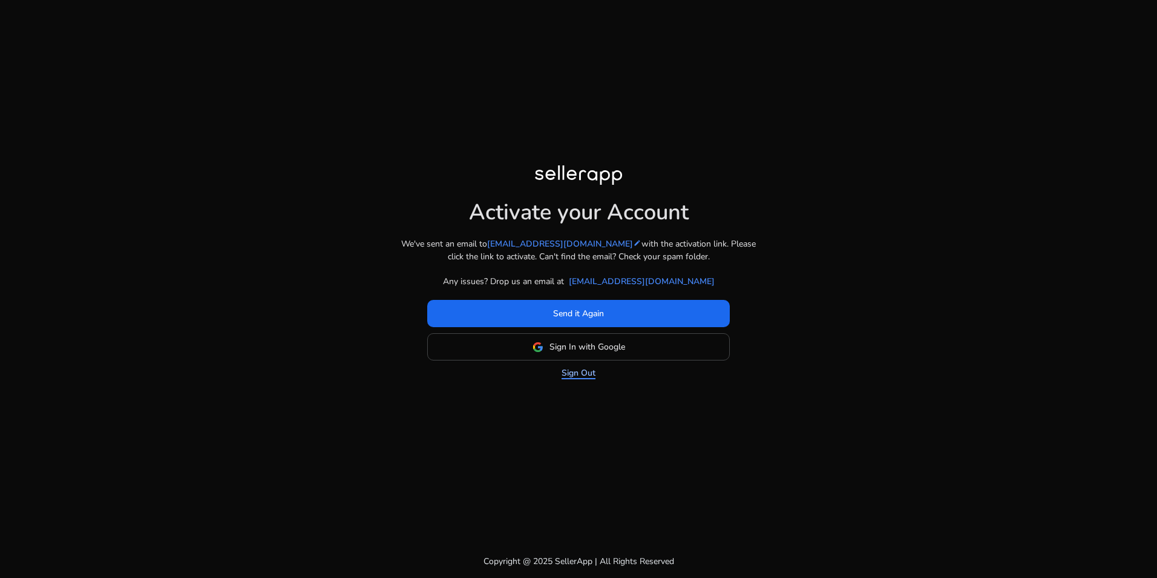
click at [587, 372] on link "Sign Out" at bounding box center [579, 372] width 34 height 13
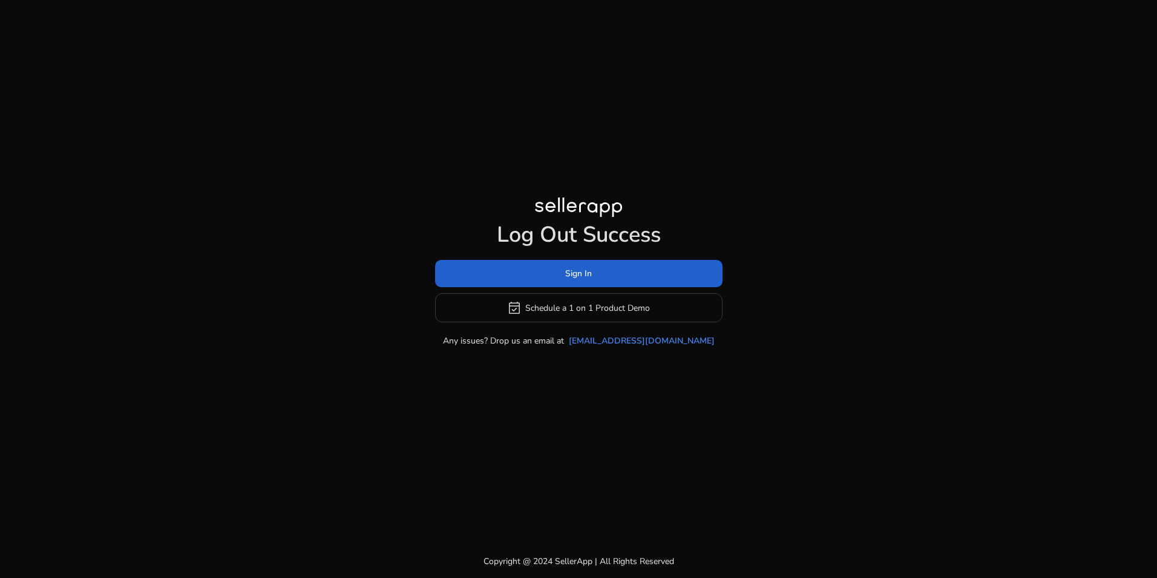
click at [608, 269] on span at bounding box center [579, 273] width 288 height 29
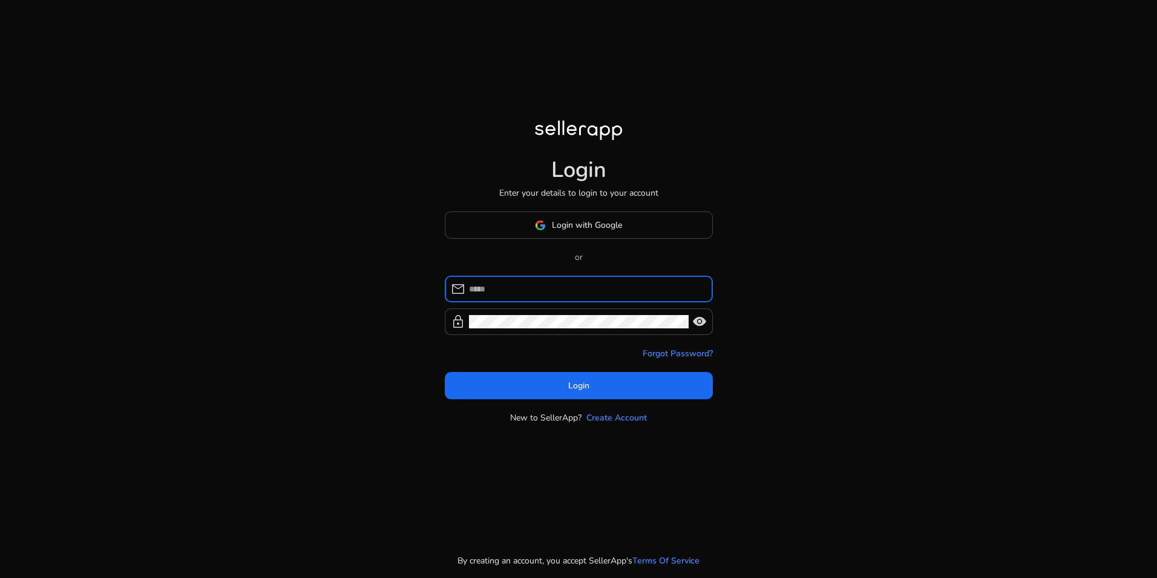
click at [527, 288] on input at bounding box center [586, 288] width 234 height 13
type input "**********"
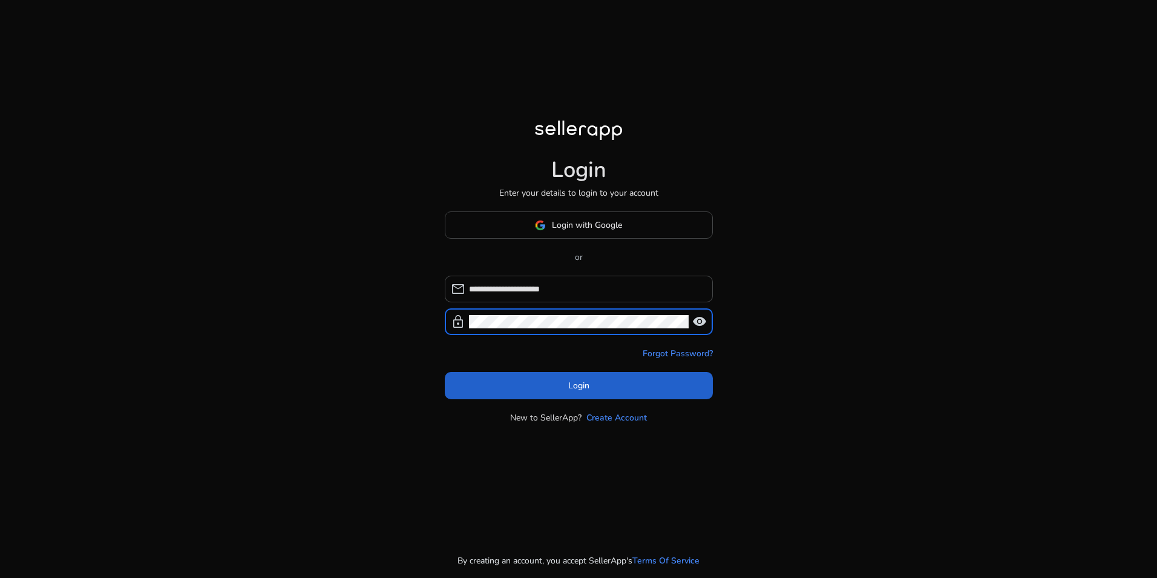
click at [575, 383] on span "Login" at bounding box center [578, 385] width 21 height 13
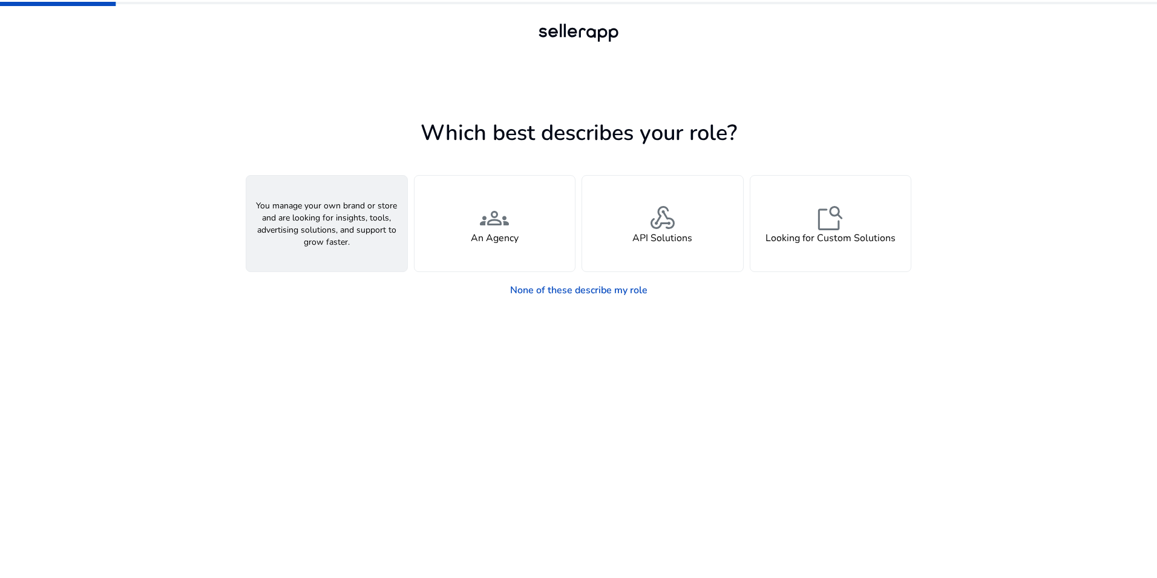
click at [328, 235] on h4 "A Seller" at bounding box center [327, 238] width 36 height 12
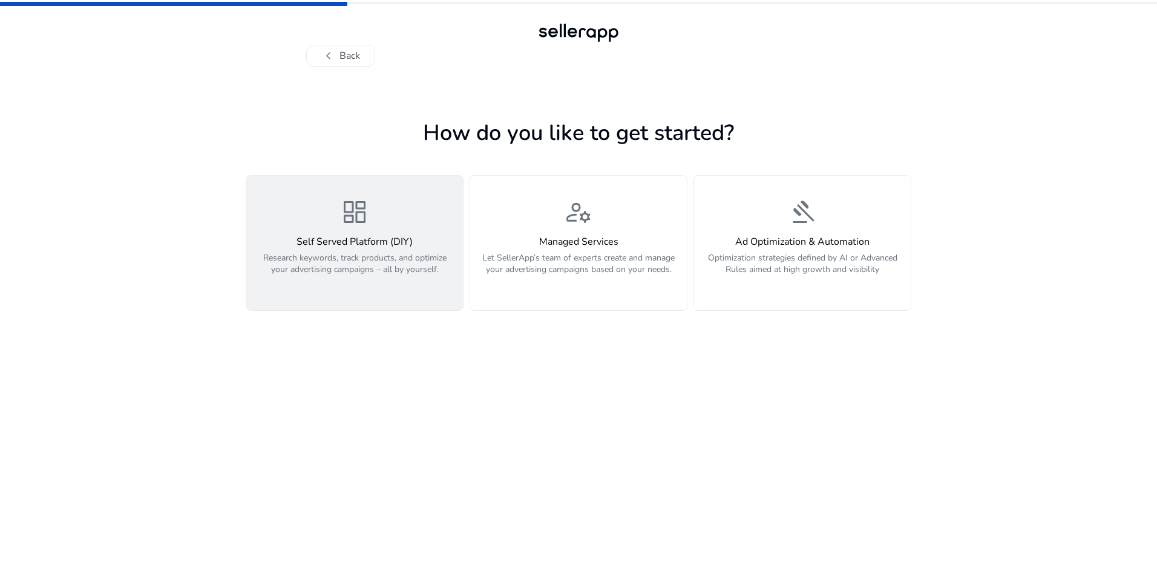
click at [395, 256] on p "Research keywords, track products, and optimize your advertising campaigns – al…" at bounding box center [355, 270] width 202 height 36
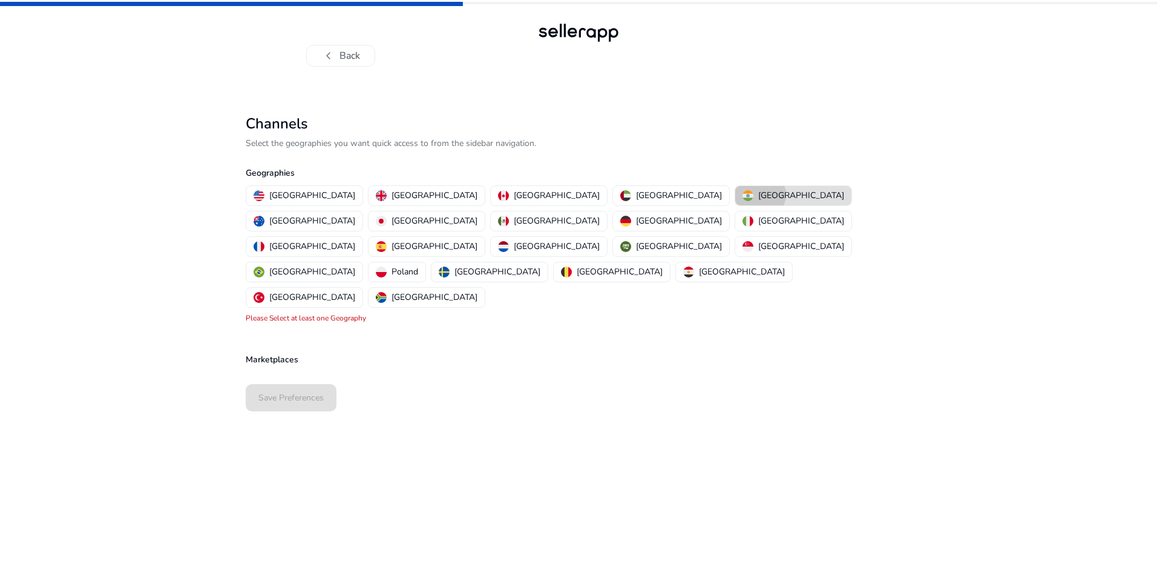
click at [759, 194] on p "[GEOGRAPHIC_DATA]" at bounding box center [802, 195] width 86 height 13
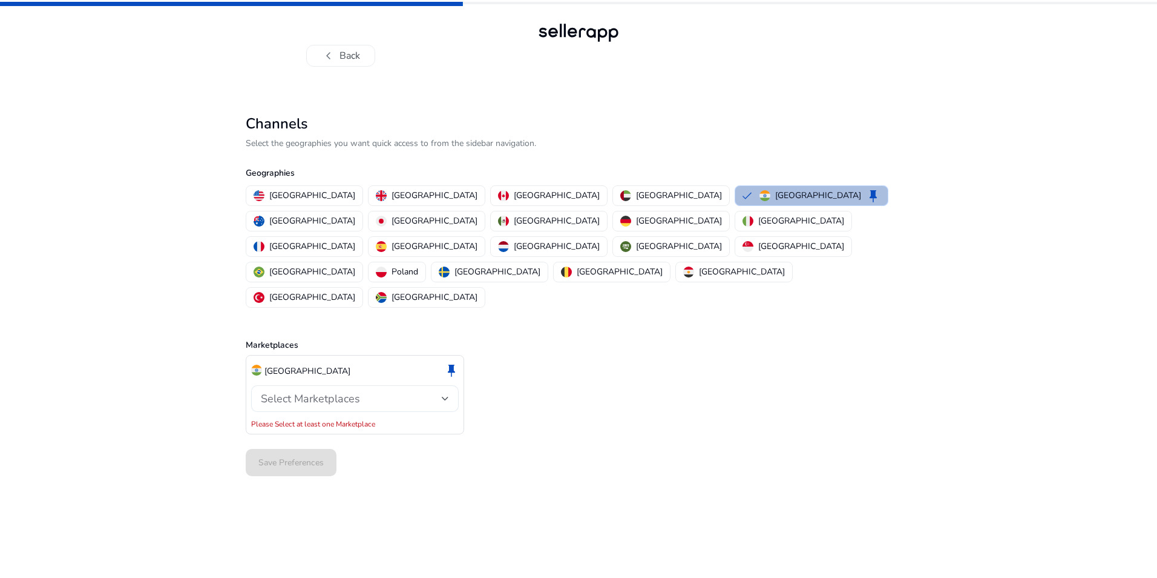
click at [348, 391] on span "Select Marketplaces" at bounding box center [310, 398] width 99 height 15
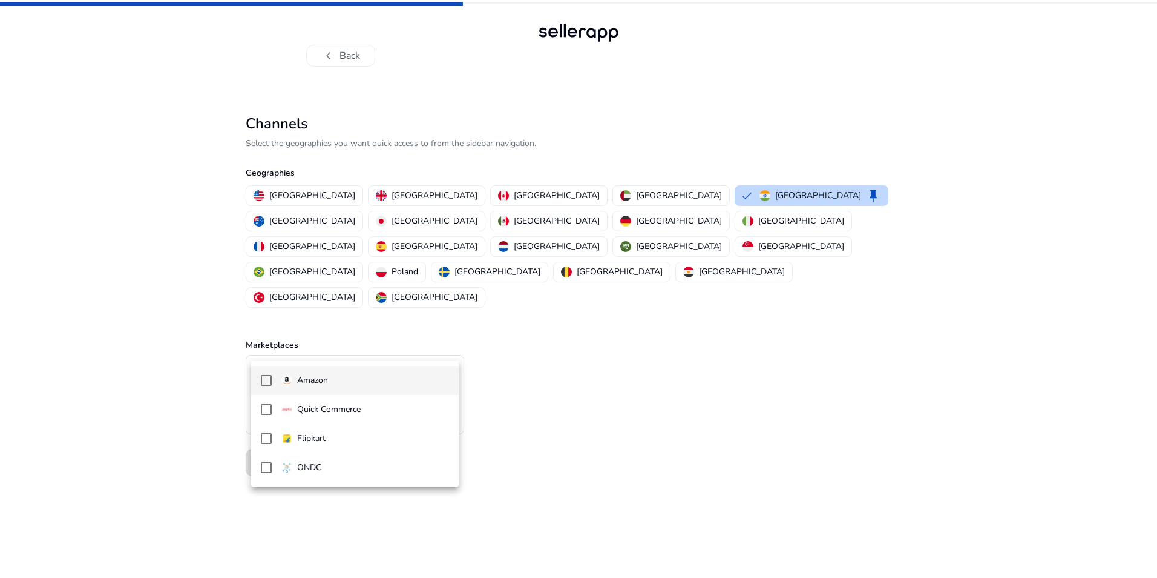
click at [326, 380] on p "Amazon" at bounding box center [312, 380] width 31 height 13
click at [521, 389] on div at bounding box center [578, 289] width 1157 height 578
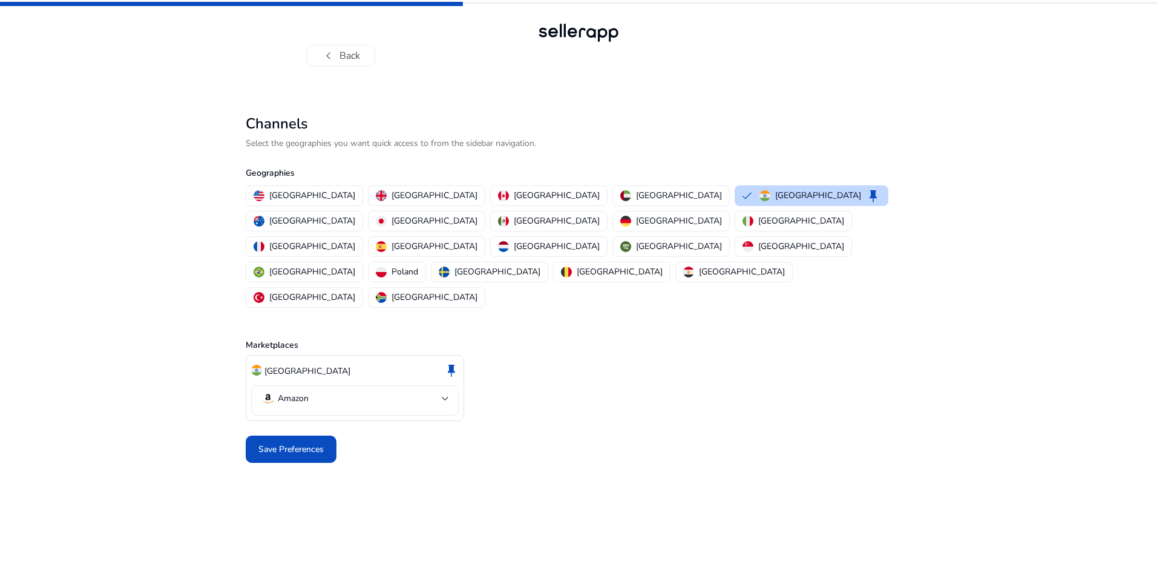
click at [447, 391] on div at bounding box center [445, 398] width 7 height 15
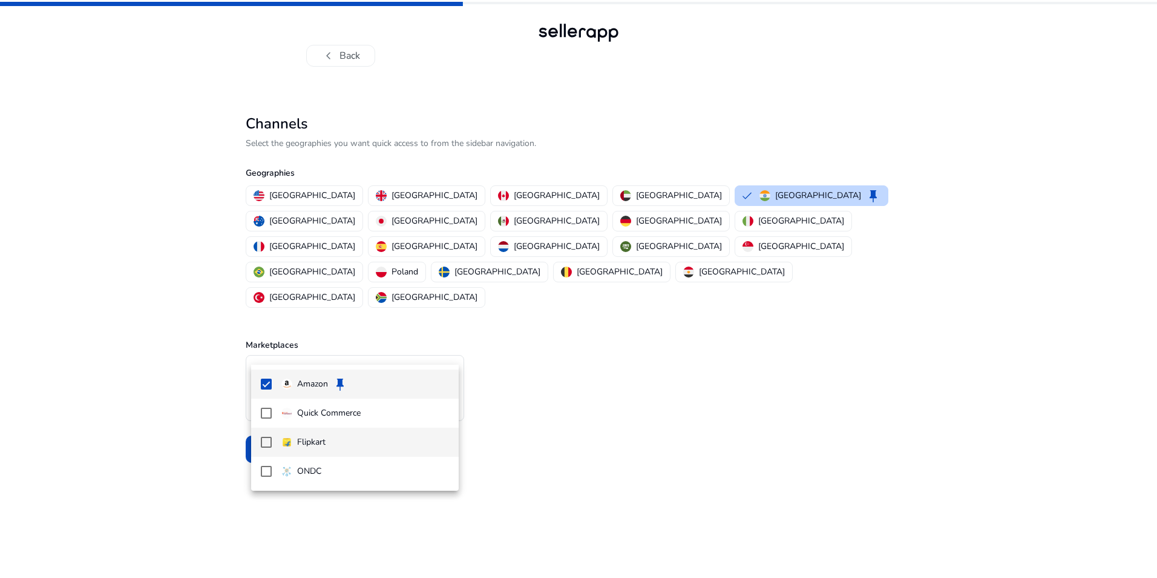
click at [266, 441] on mat-pseudo-checkbox at bounding box center [266, 441] width 11 height 11
click at [521, 435] on div at bounding box center [578, 289] width 1157 height 578
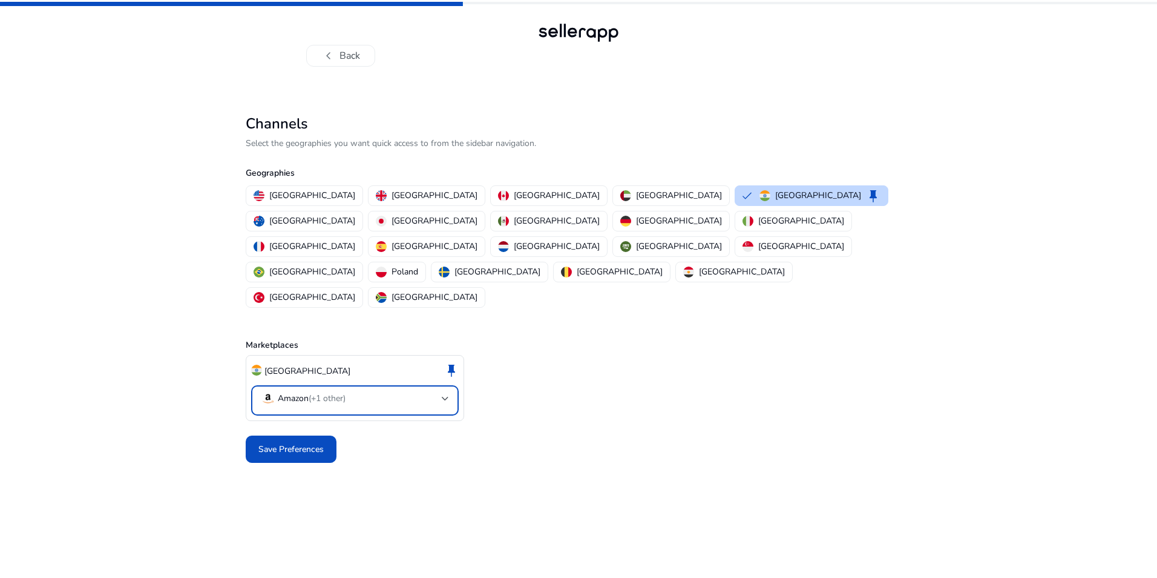
click at [445, 396] on div at bounding box center [445, 398] width 7 height 5
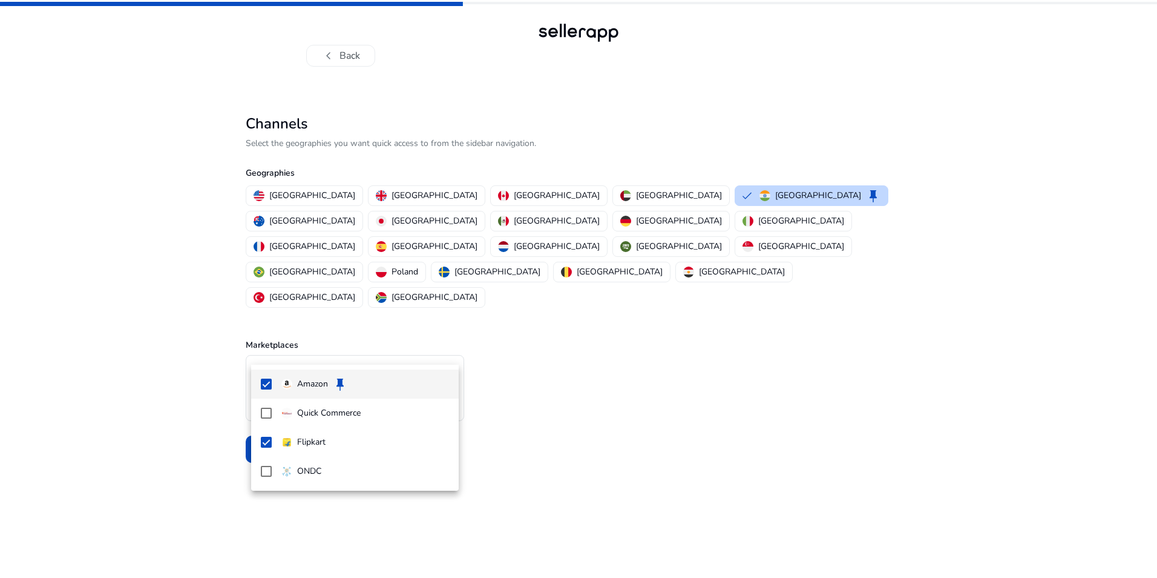
click at [569, 428] on div at bounding box center [578, 289] width 1157 height 578
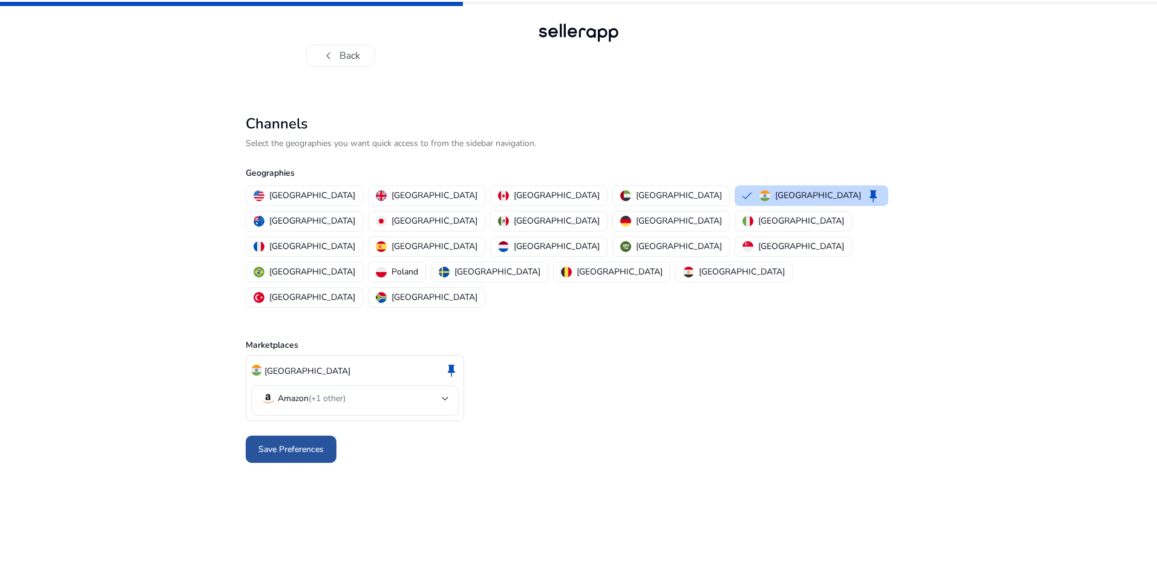
click at [301, 443] on span "Save Preferences" at bounding box center [290, 449] width 65 height 13
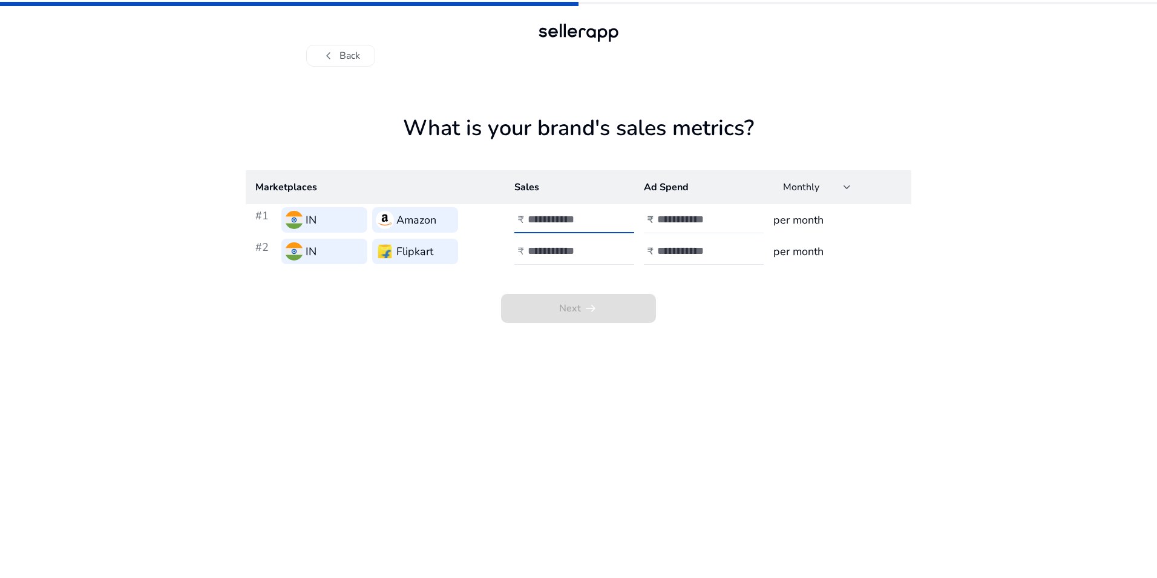
click at [577, 223] on input "number" at bounding box center [569, 218] width 82 height 13
click at [571, 251] on input "number" at bounding box center [569, 250] width 82 height 13
click at [563, 214] on input "number" at bounding box center [569, 218] width 82 height 13
type input "*"
click at [565, 250] on input "number" at bounding box center [569, 250] width 82 height 13
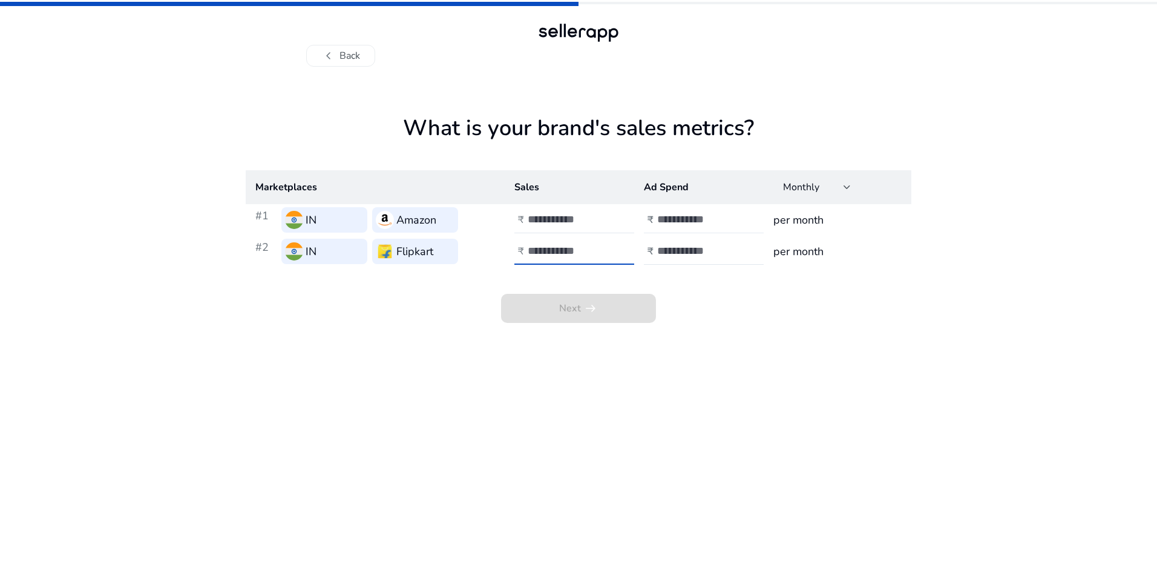
type input "*"
click at [691, 215] on input "number" at bounding box center [698, 218] width 82 height 13
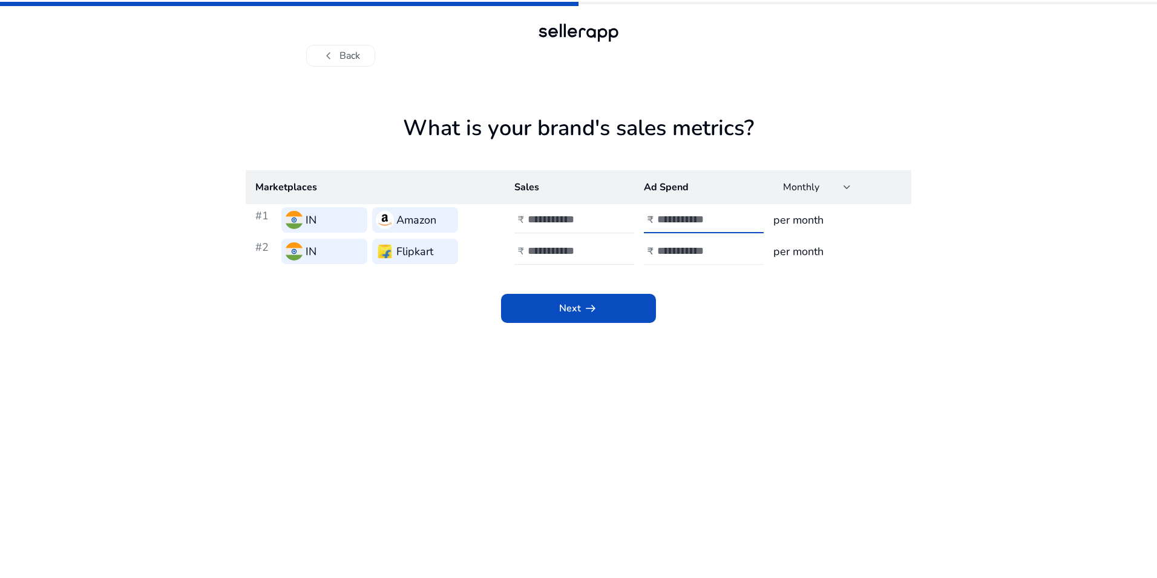
type input "*****"
click at [687, 244] on input "number" at bounding box center [698, 250] width 82 height 13
drag, startPoint x: 578, startPoint y: 256, endPoint x: 513, endPoint y: 256, distance: 65.4
click at [513, 256] on td "₹ *" at bounding box center [570, 250] width 130 height 31
type input "******"
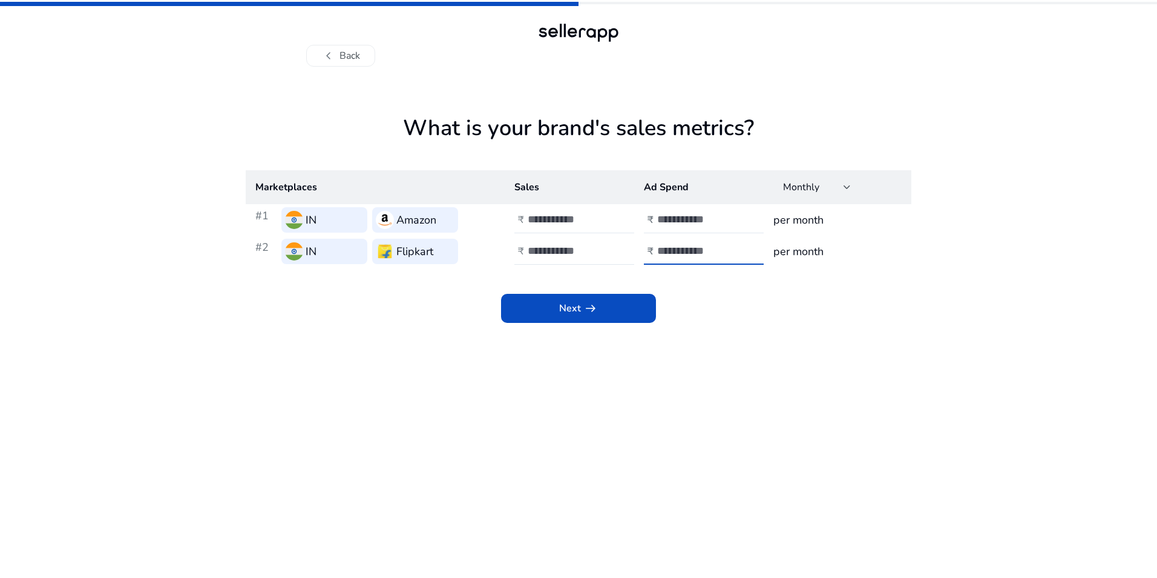
click at [683, 254] on input "number" at bounding box center [698, 250] width 82 height 13
type input "*****"
click at [588, 309] on span "arrow_right_alt" at bounding box center [591, 308] width 15 height 15
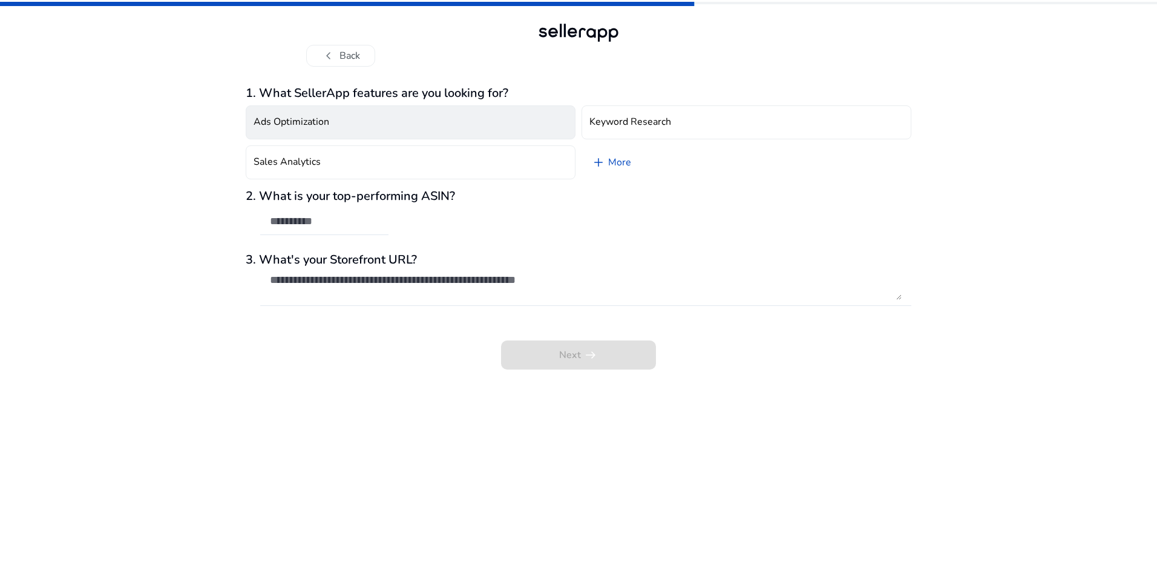
click at [363, 130] on button "Ads Optimization" at bounding box center [411, 122] width 330 height 34
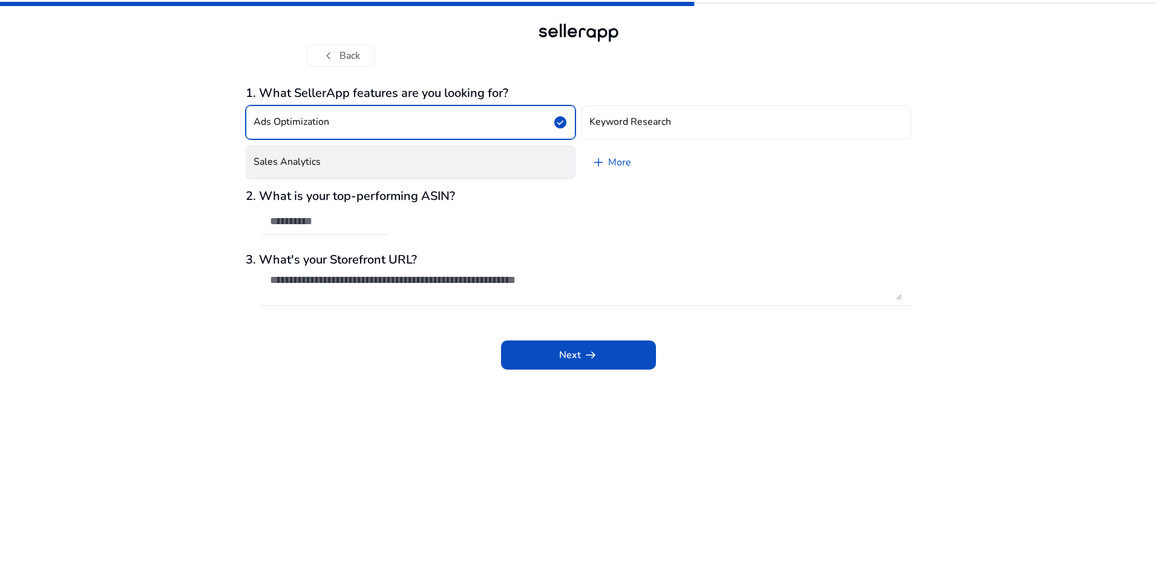
click at [375, 168] on button "Sales Analytics" at bounding box center [411, 162] width 330 height 34
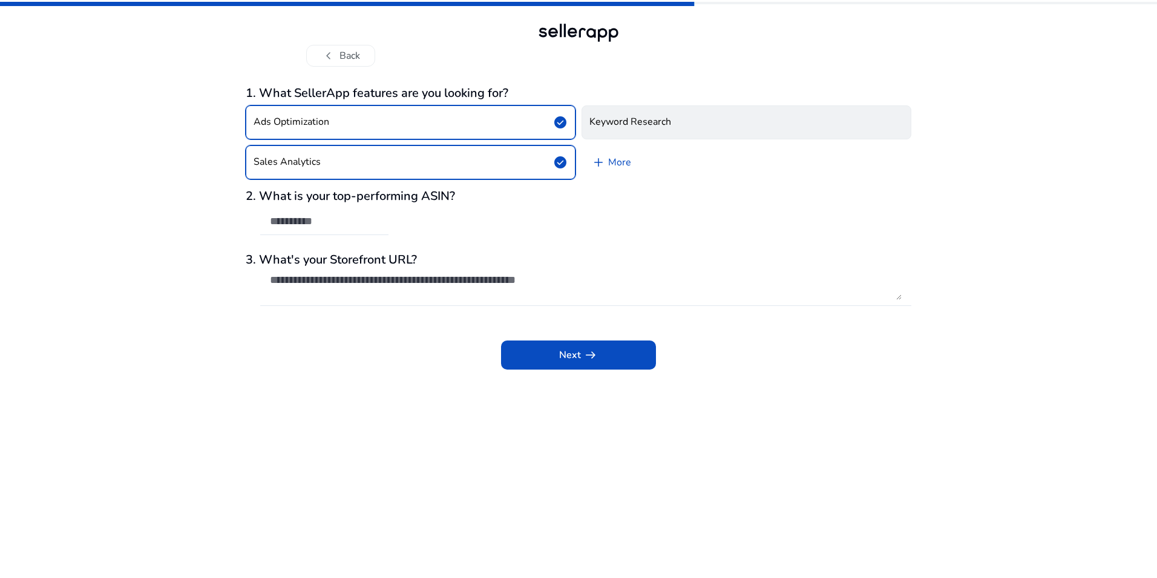
click at [648, 122] on h4 "Keyword Research" at bounding box center [631, 122] width 82 height 12
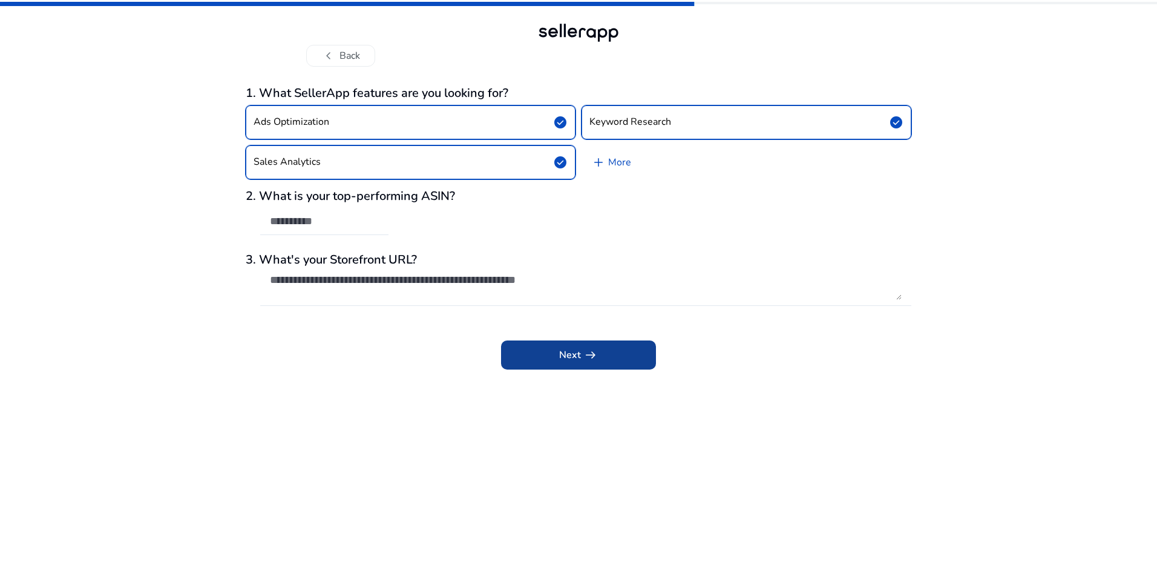
click at [589, 357] on span "arrow_right_alt" at bounding box center [591, 354] width 15 height 15
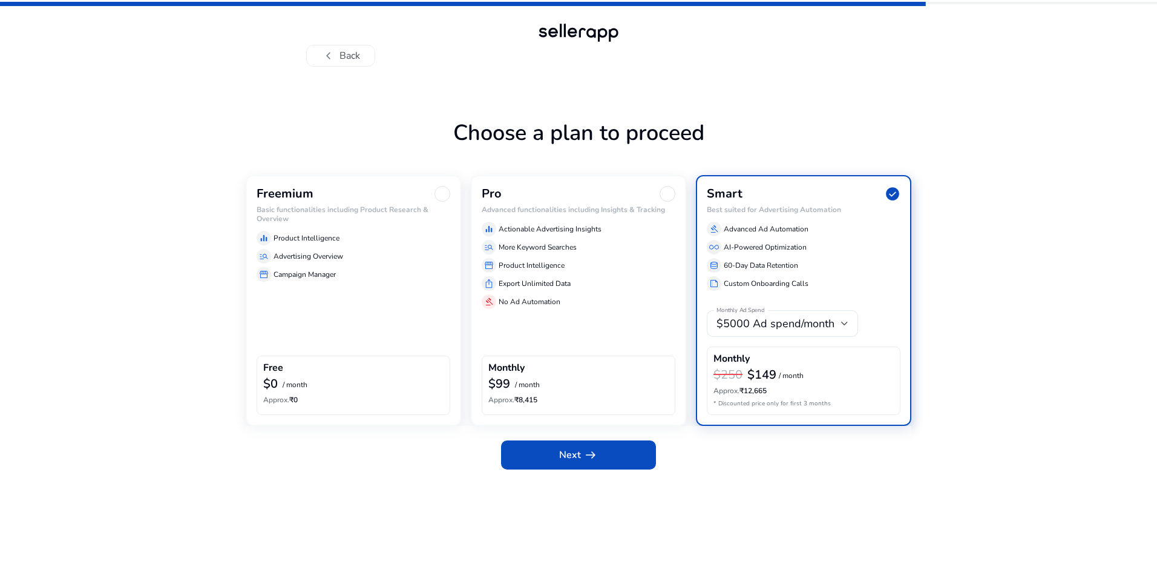
click at [335, 327] on div "Freemium Basic functionalities including Product Research & Overview equalizer …" at bounding box center [354, 300] width 216 height 250
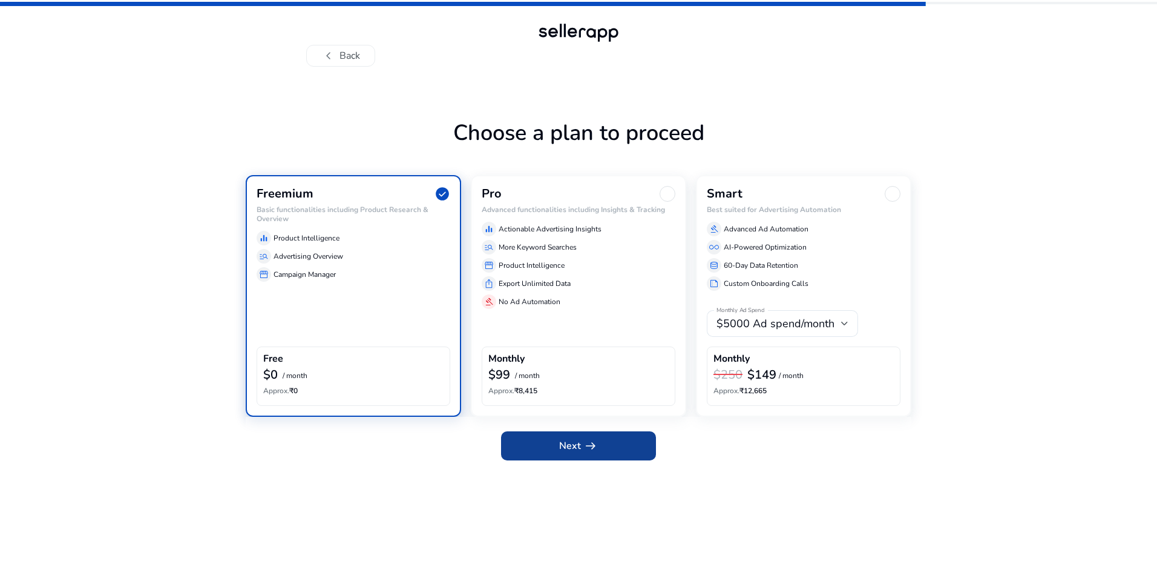
click at [575, 446] on span "Next arrow_right_alt" at bounding box center [578, 445] width 39 height 15
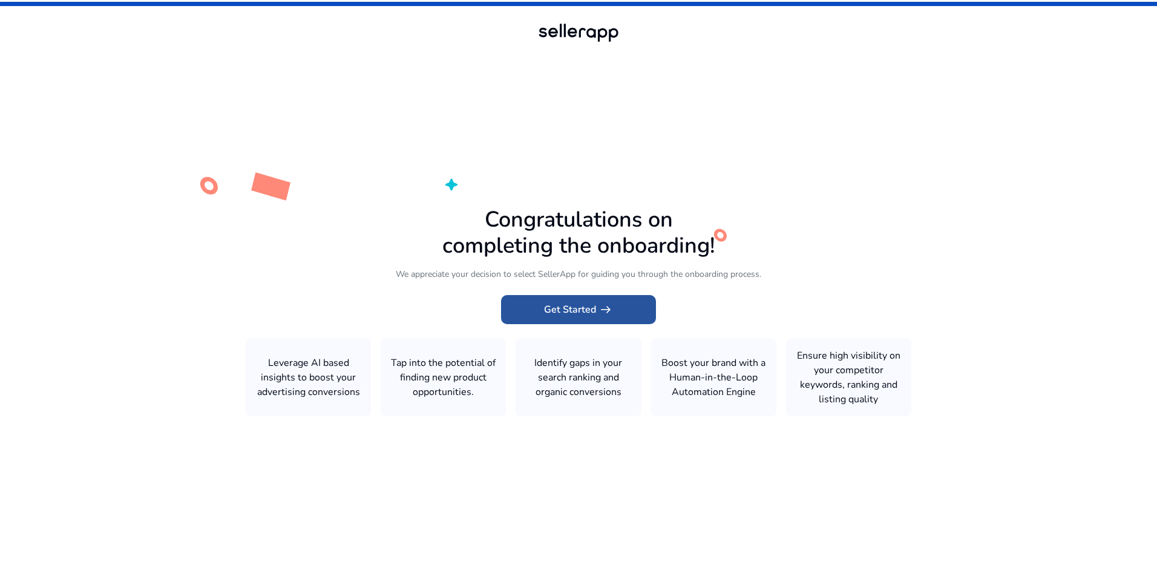
click at [591, 309] on span "Get Started arrow_right_alt" at bounding box center [578, 309] width 69 height 15
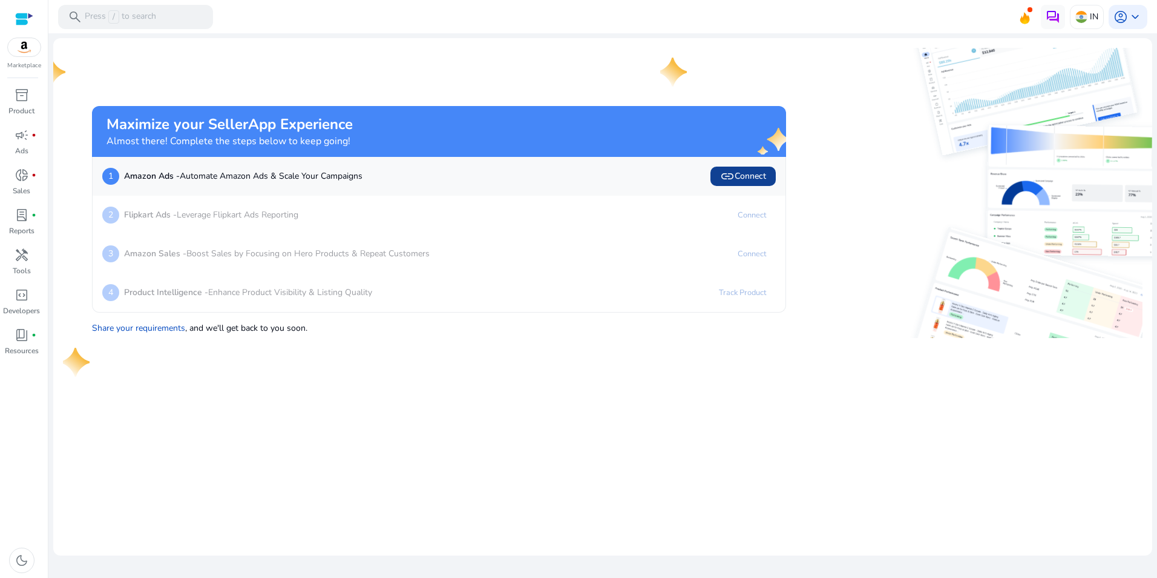
click at [744, 176] on span "link Connect" at bounding box center [743, 176] width 46 height 15
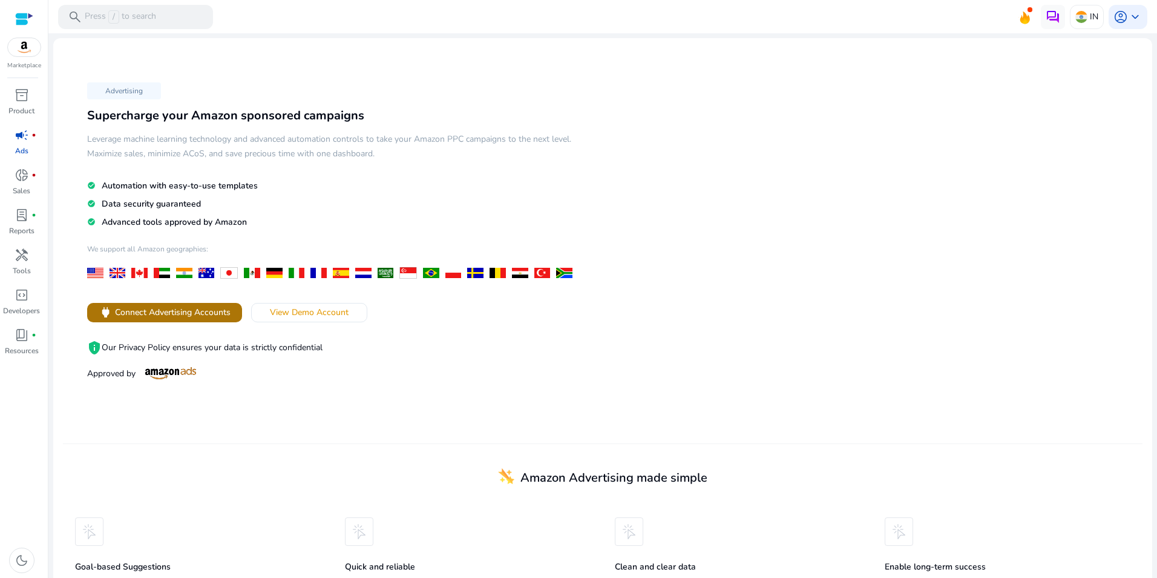
click at [182, 311] on span "Connect Advertising Accounts" at bounding box center [173, 312] width 116 height 13
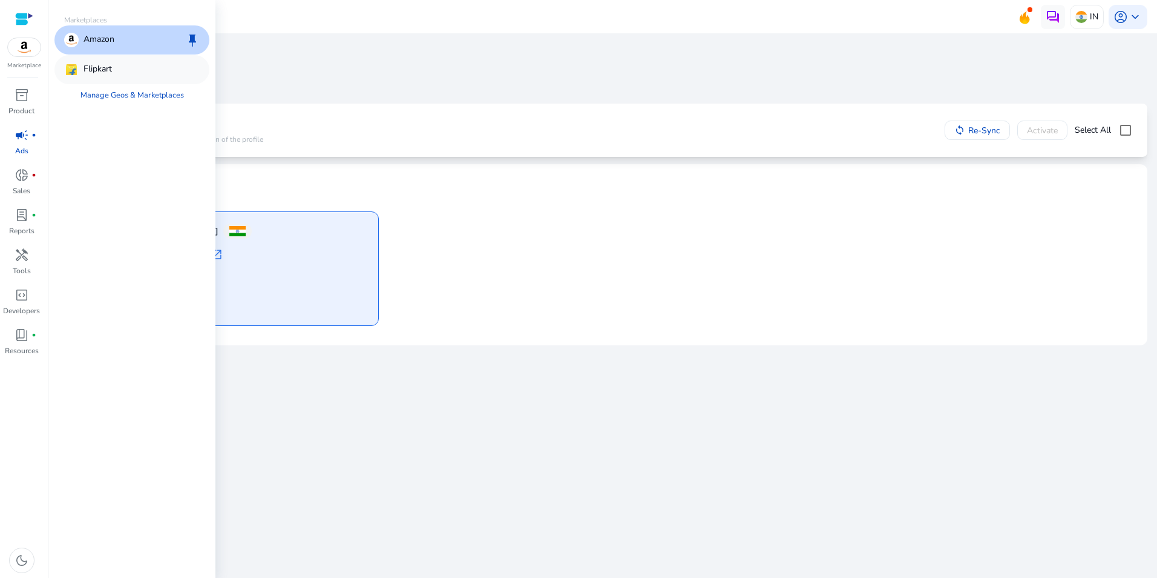
click at [98, 69] on p "Flipkart" at bounding box center [98, 69] width 28 height 15
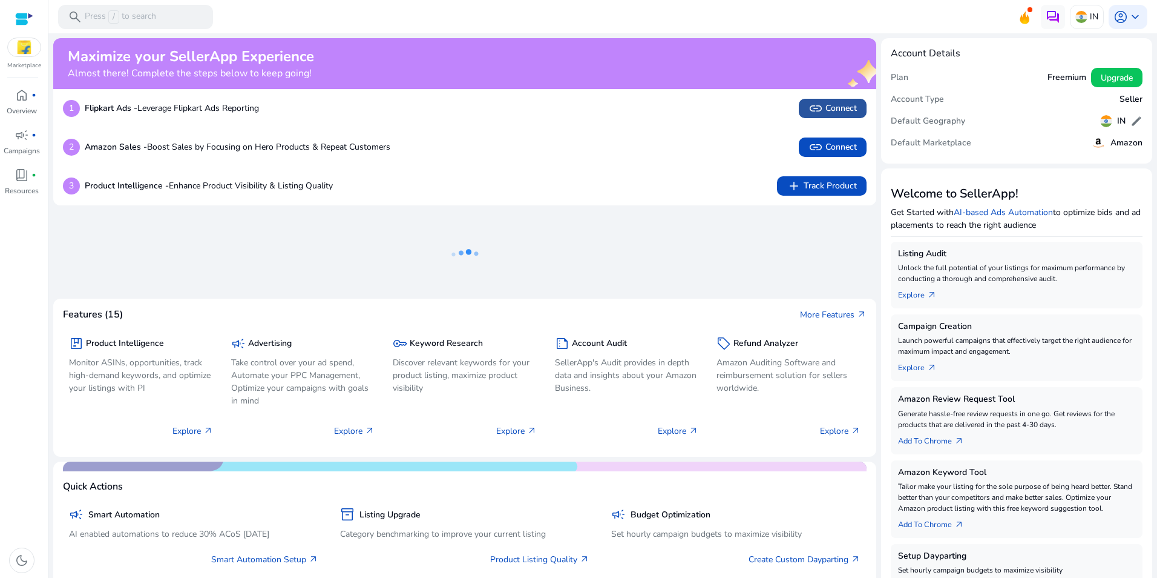
click at [826, 109] on span "link Connect" at bounding box center [833, 108] width 48 height 15
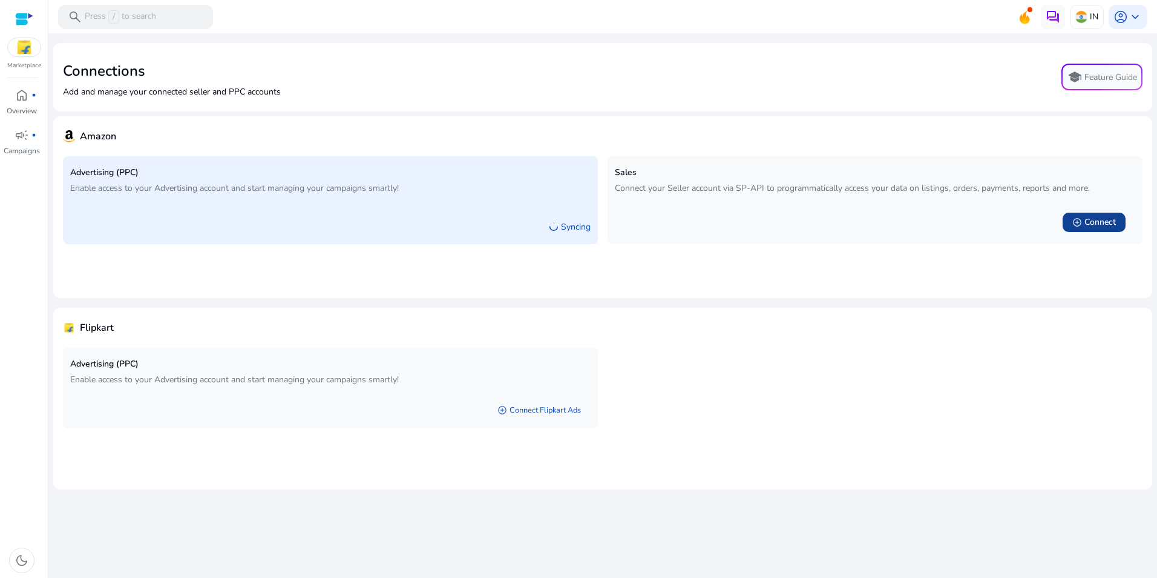
click at [1101, 224] on span "Connect" at bounding box center [1100, 222] width 31 height 12
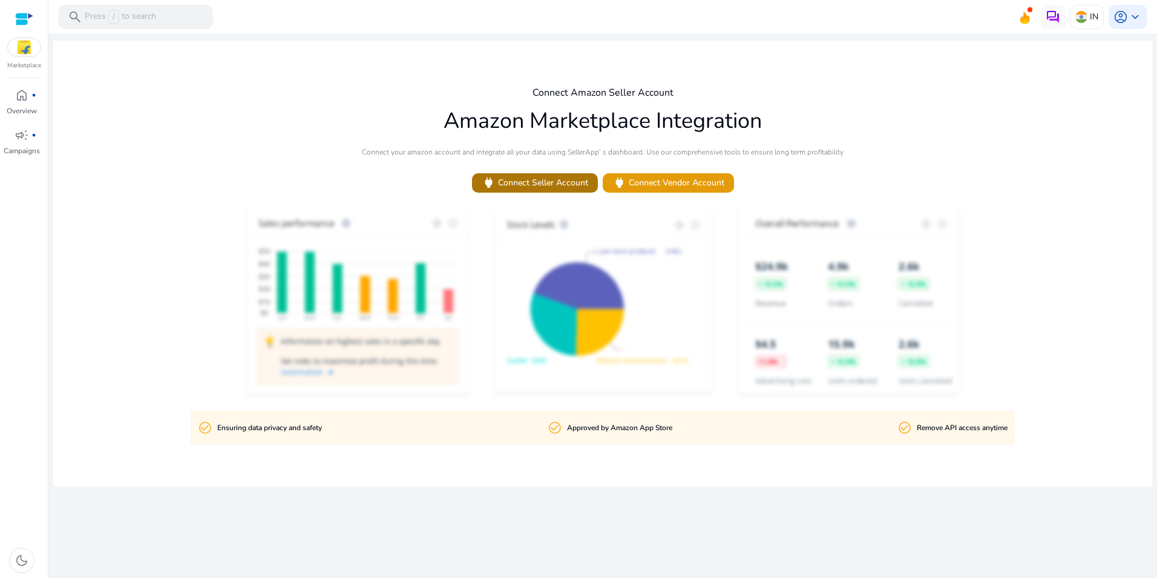
click at [528, 182] on span "power Connect Seller Account" at bounding box center [535, 183] width 107 height 14
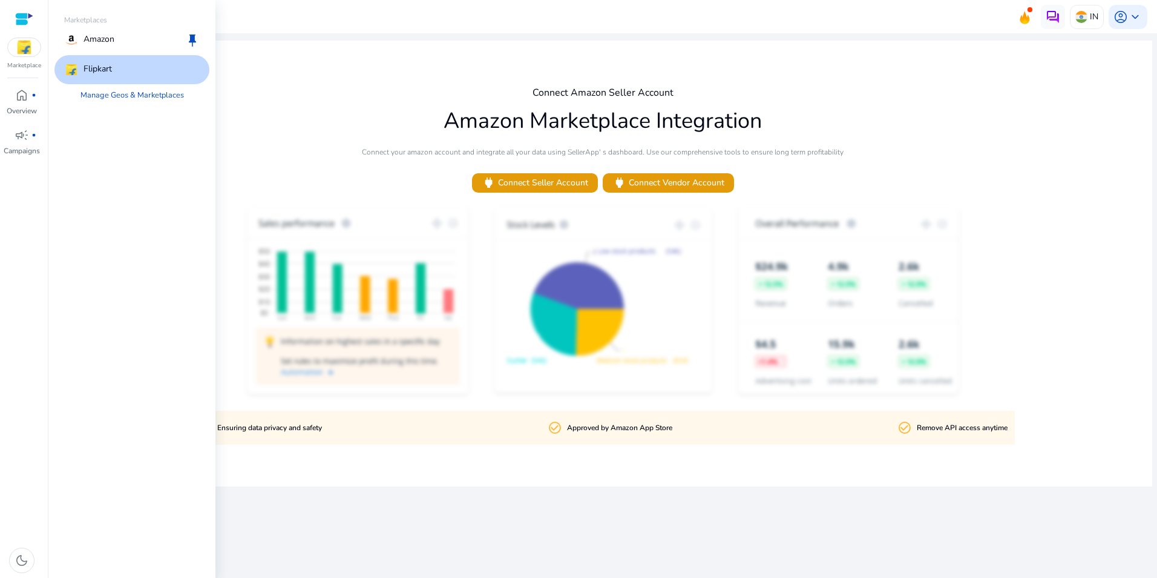
click at [26, 53] on img at bounding box center [24, 47] width 33 height 18
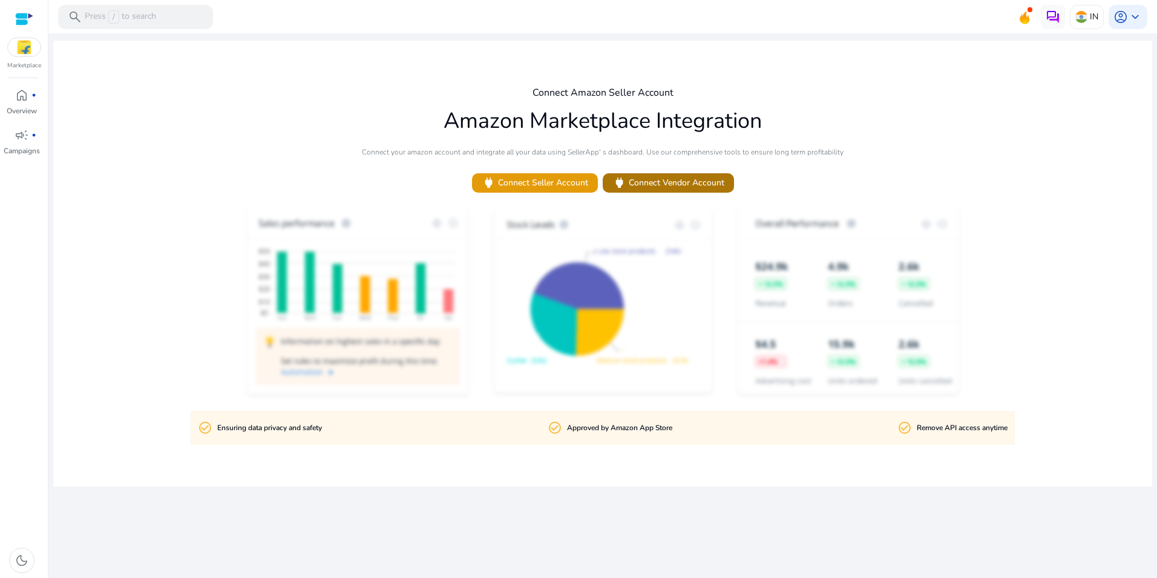
click at [680, 185] on span "power Connect Vendor Account" at bounding box center [669, 183] width 112 height 14
click at [32, 52] on img at bounding box center [24, 47] width 33 height 18
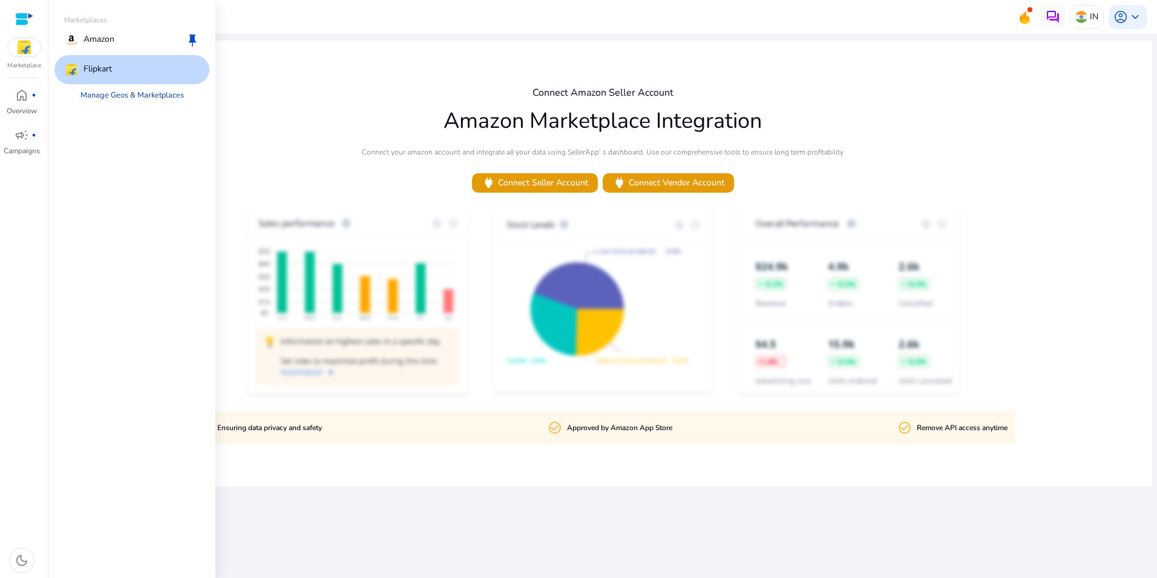
click at [123, 89] on link "Manage Geos & Marketplaces" at bounding box center [132, 95] width 123 height 22
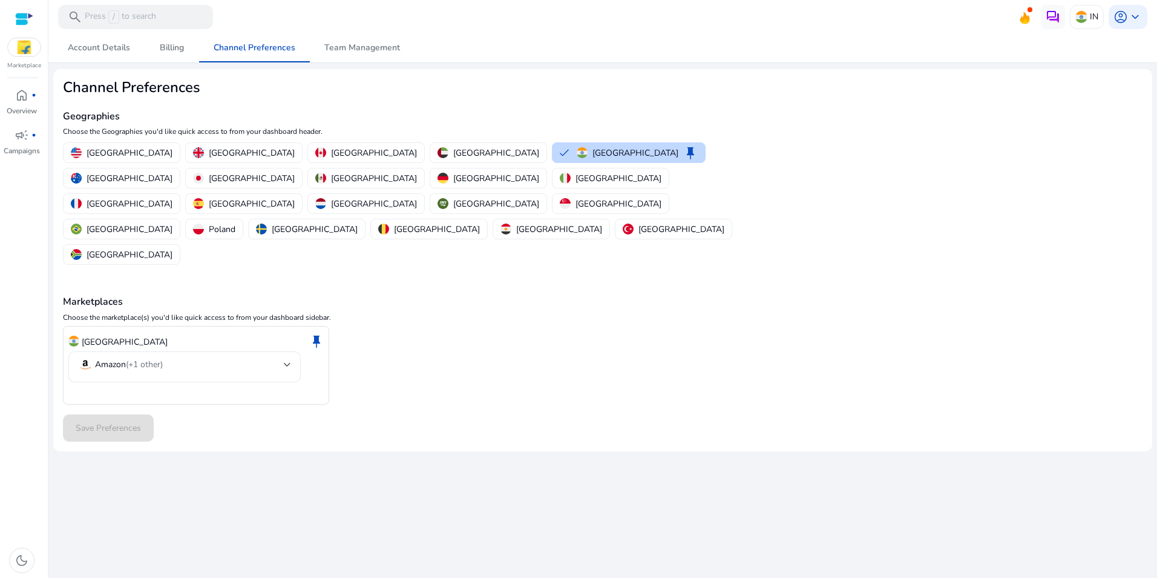
click at [282, 357] on mat-select-trigger "Amazon (+1 other)" at bounding box center [181, 364] width 206 height 15
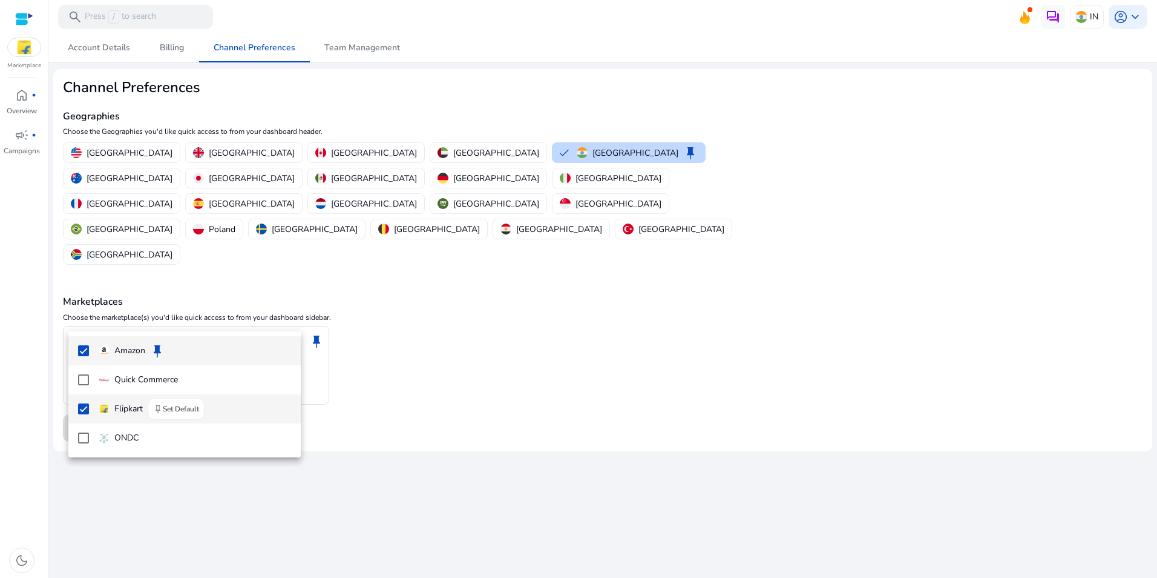
click at [84, 410] on mat-pseudo-checkbox at bounding box center [83, 408] width 11 height 11
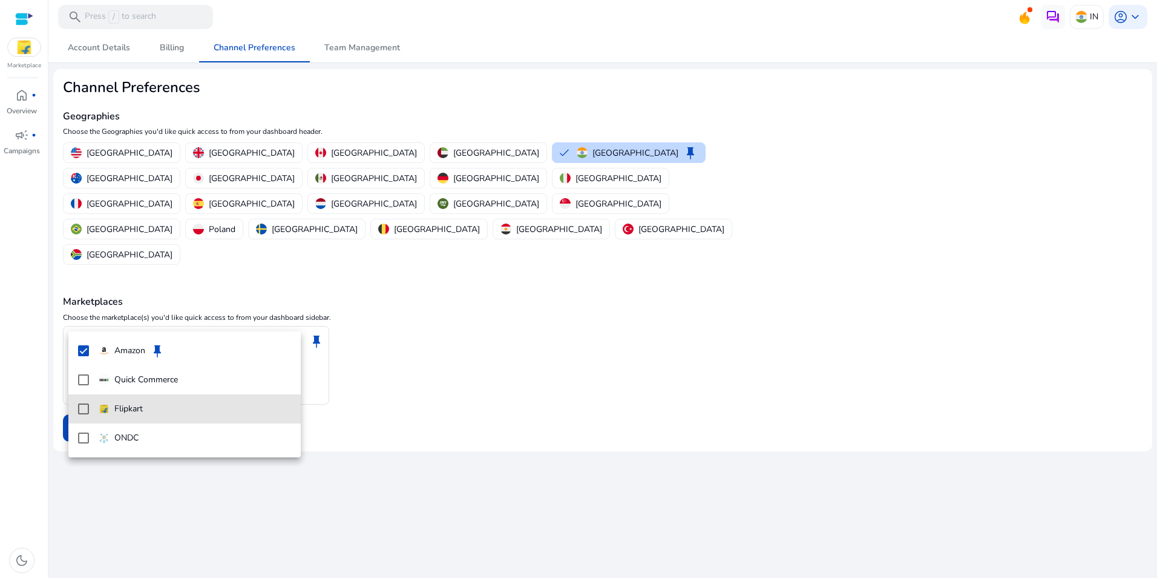
click at [335, 398] on div at bounding box center [578, 289] width 1157 height 578
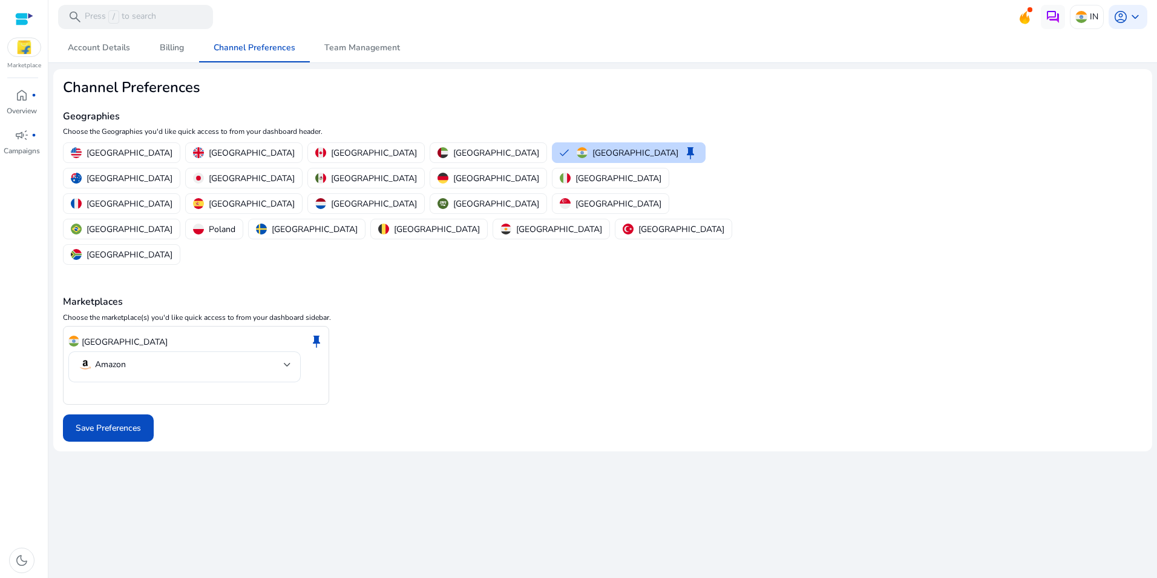
click at [21, 54] on img at bounding box center [24, 47] width 33 height 18
click at [176, 47] on span "Billing" at bounding box center [172, 48] width 24 height 8
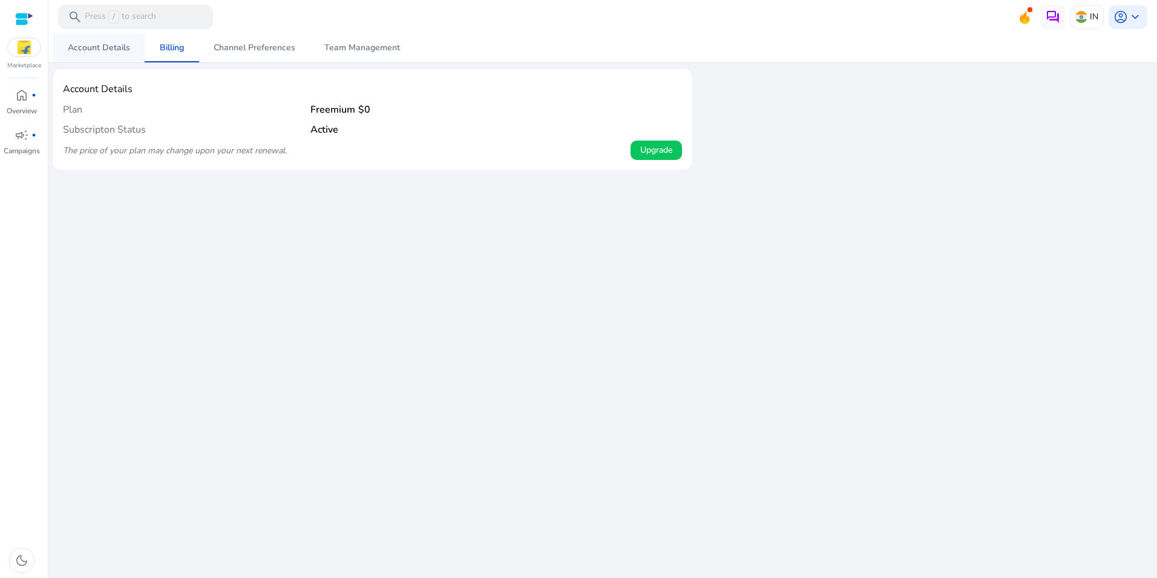
click at [100, 51] on span "Account Details" at bounding box center [99, 48] width 62 height 8
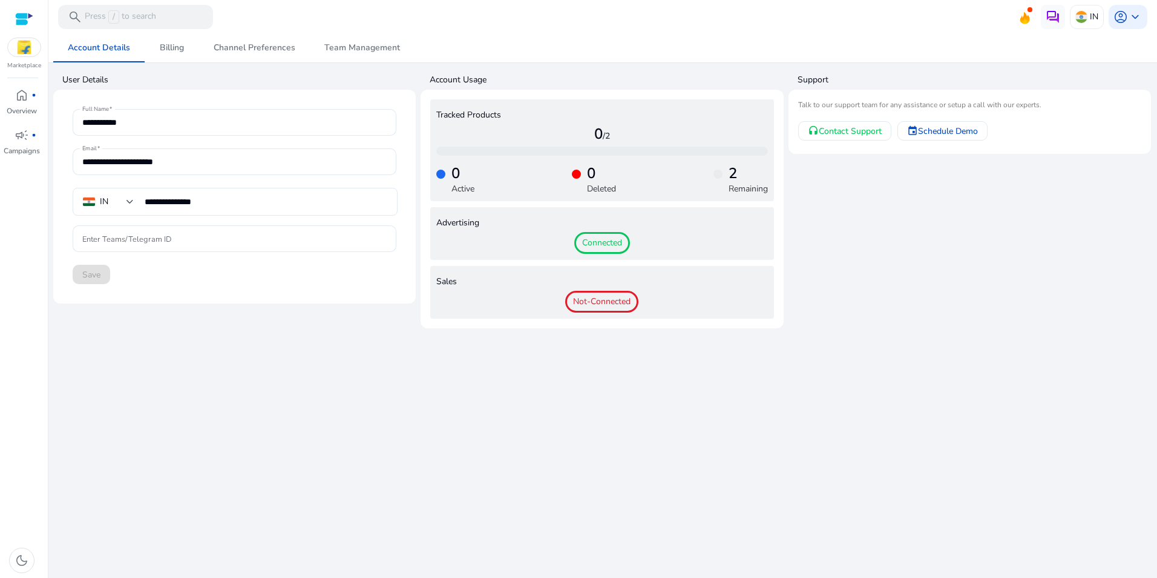
click at [587, 303] on span "Not-Connected" at bounding box center [601, 302] width 73 height 22
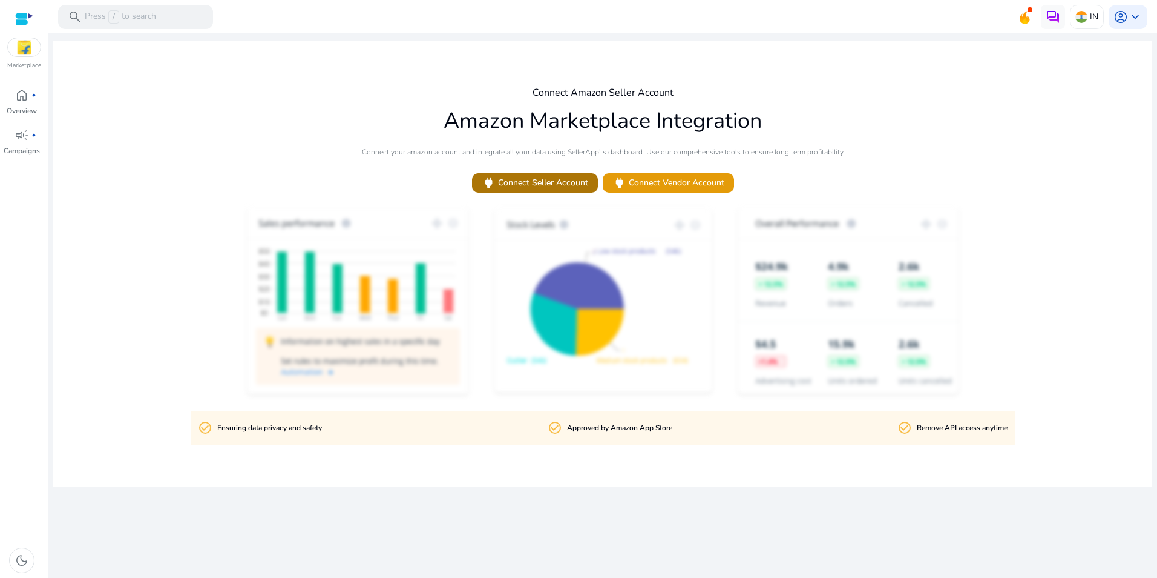
click at [555, 182] on span "power Connect Seller Account" at bounding box center [535, 183] width 107 height 14
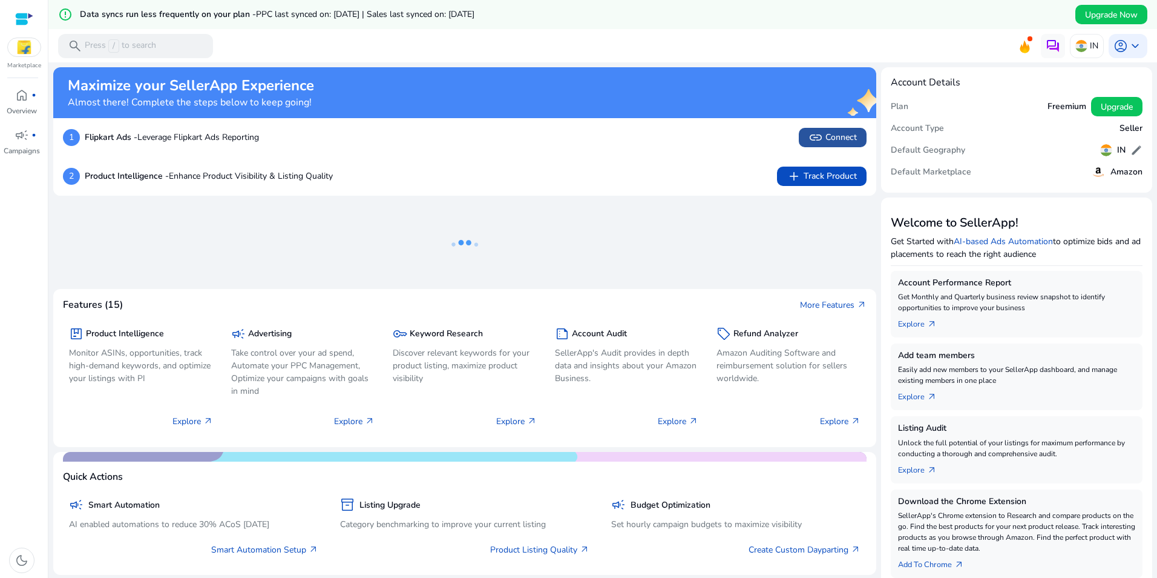
click at [826, 133] on span "link Connect" at bounding box center [833, 137] width 48 height 15
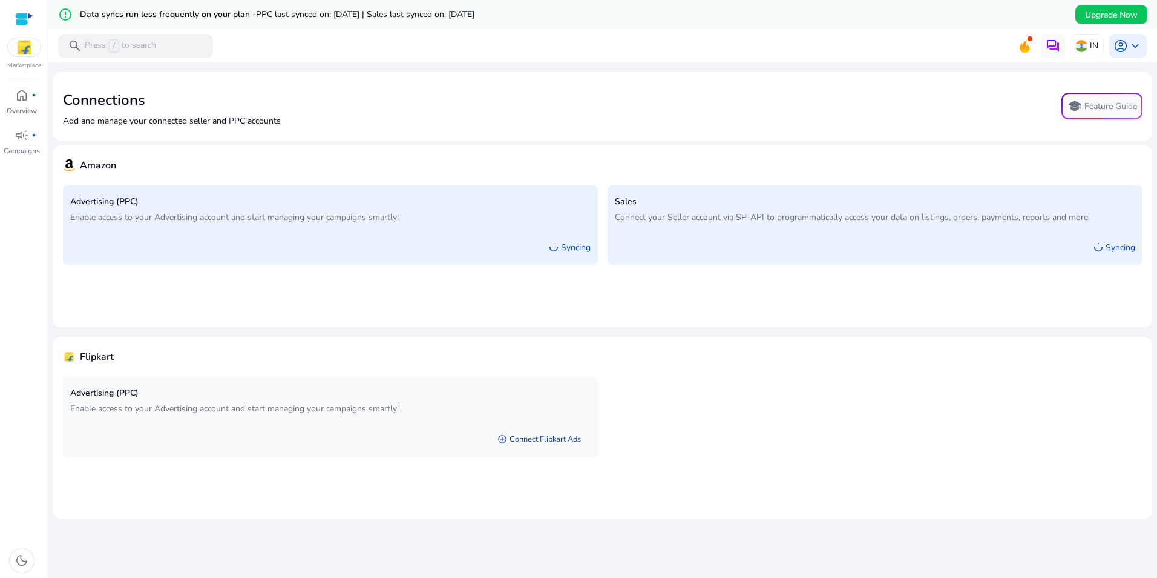
click at [532, 440] on link "add_circle Connect Flipkart Ads" at bounding box center [539, 439] width 103 height 22
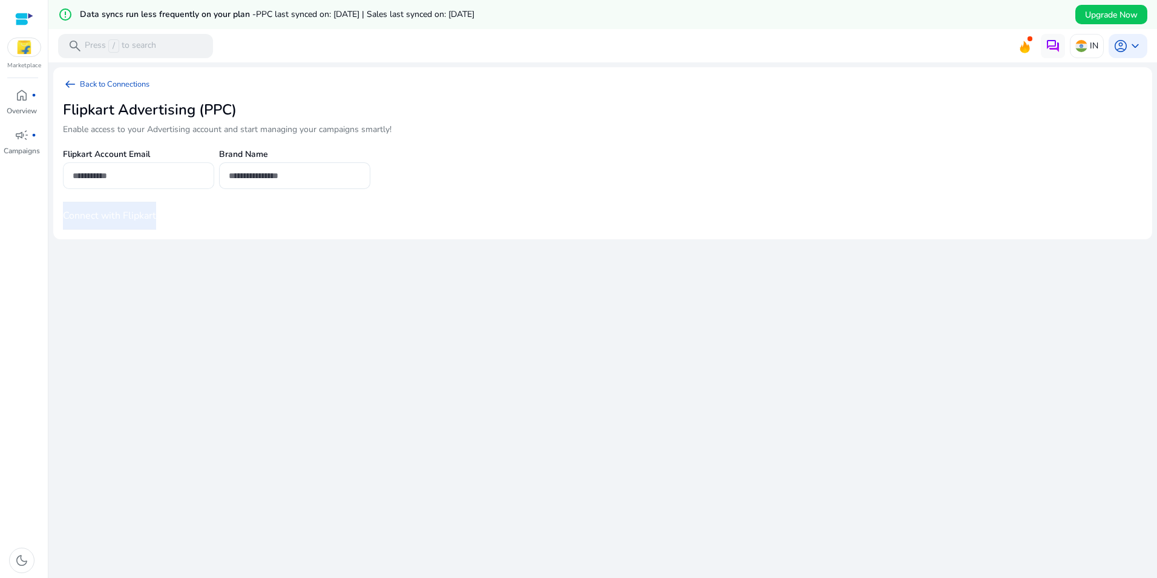
click at [91, 179] on input "email" at bounding box center [139, 175] width 132 height 13
type input "**********"
click at [257, 170] on input "text" at bounding box center [295, 175] width 132 height 13
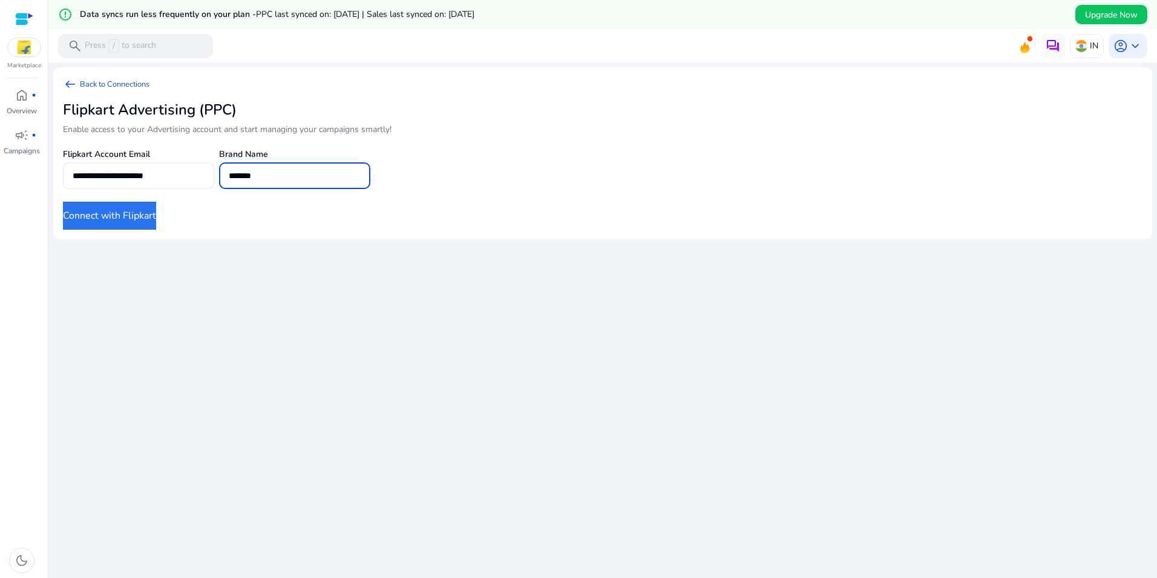
type input "*******"
click at [140, 211] on button "Connect with Flipkart" at bounding box center [109, 216] width 93 height 28
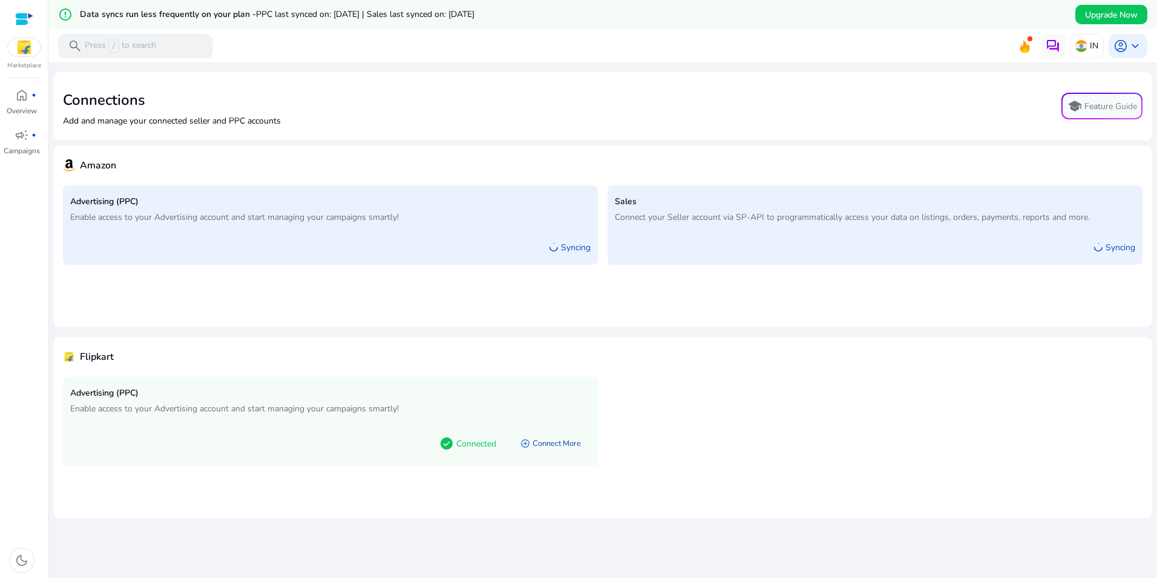
click at [558, 443] on link "add_circle Connect More" at bounding box center [551, 443] width 80 height 22
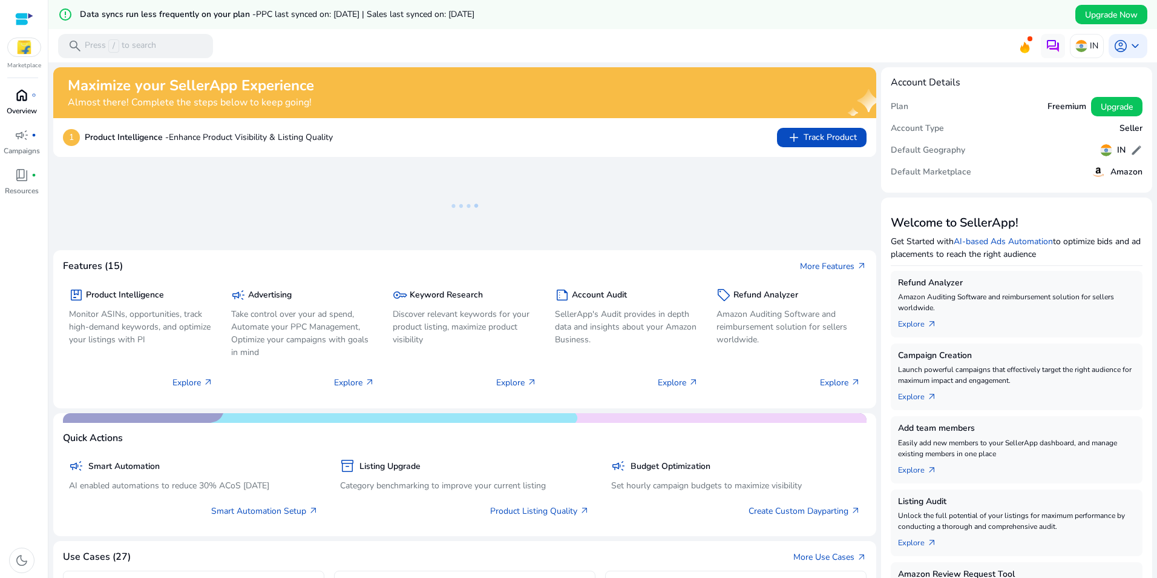
click at [24, 101] on span "home" at bounding box center [22, 95] width 15 height 15
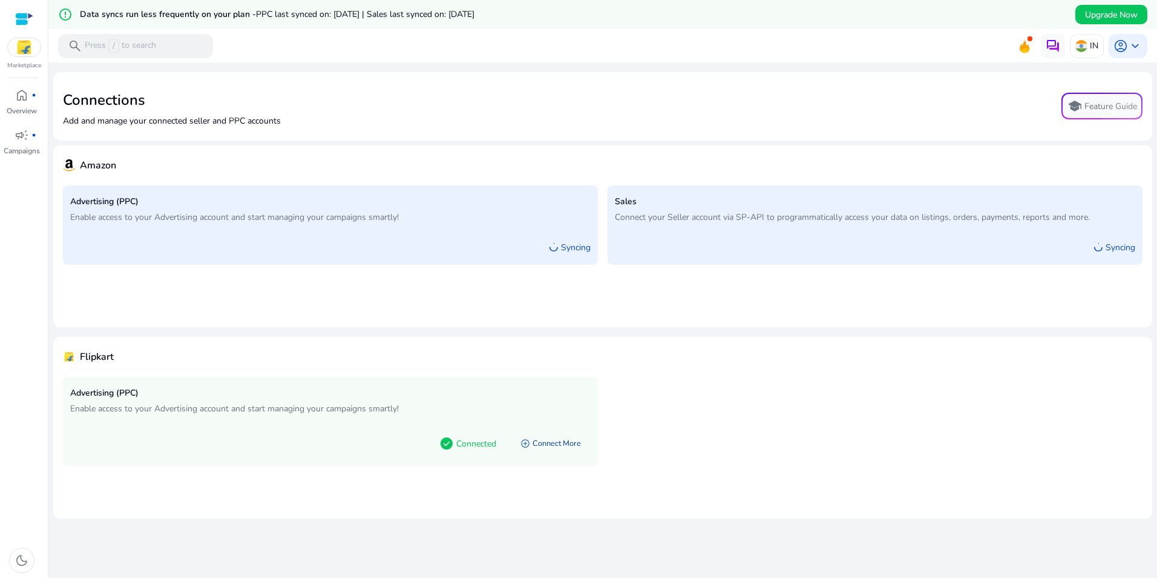
click at [561, 444] on link "add_circle Connect More" at bounding box center [551, 443] width 80 height 22
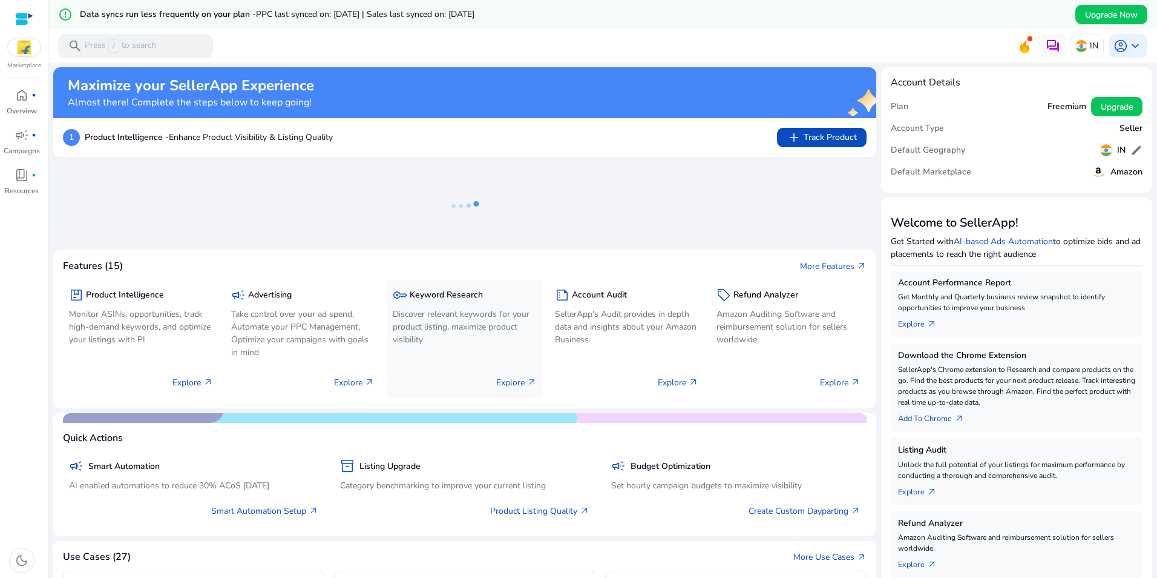
click at [452, 297] on h5 "Keyword Research" at bounding box center [446, 295] width 73 height 10
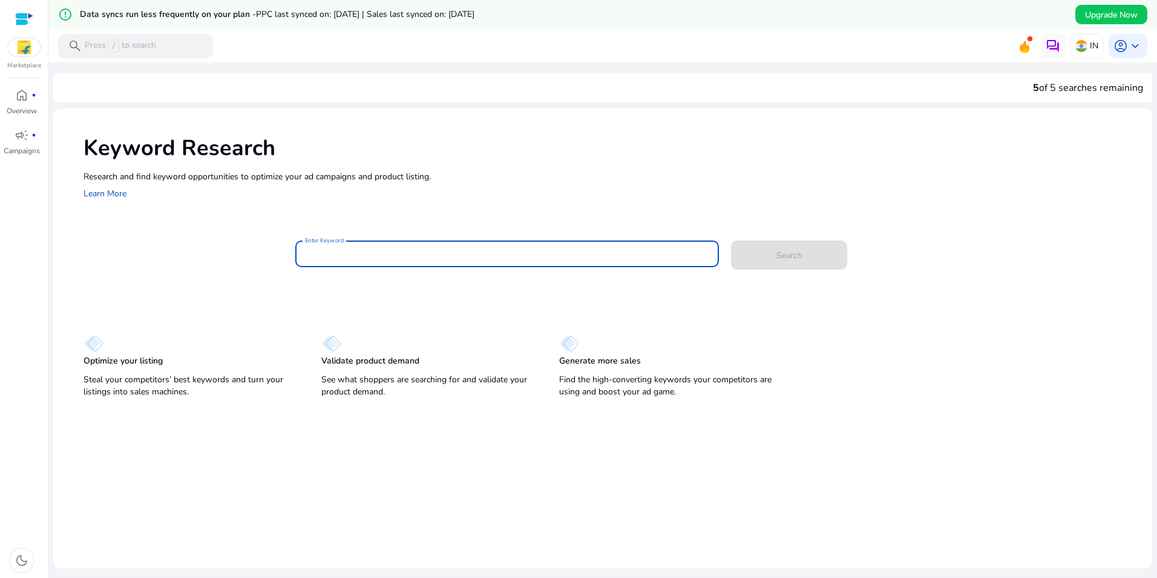
click at [398, 254] on input "Enter Keyword" at bounding box center [507, 253] width 404 height 13
click at [731, 240] on button "Search" at bounding box center [789, 254] width 116 height 29
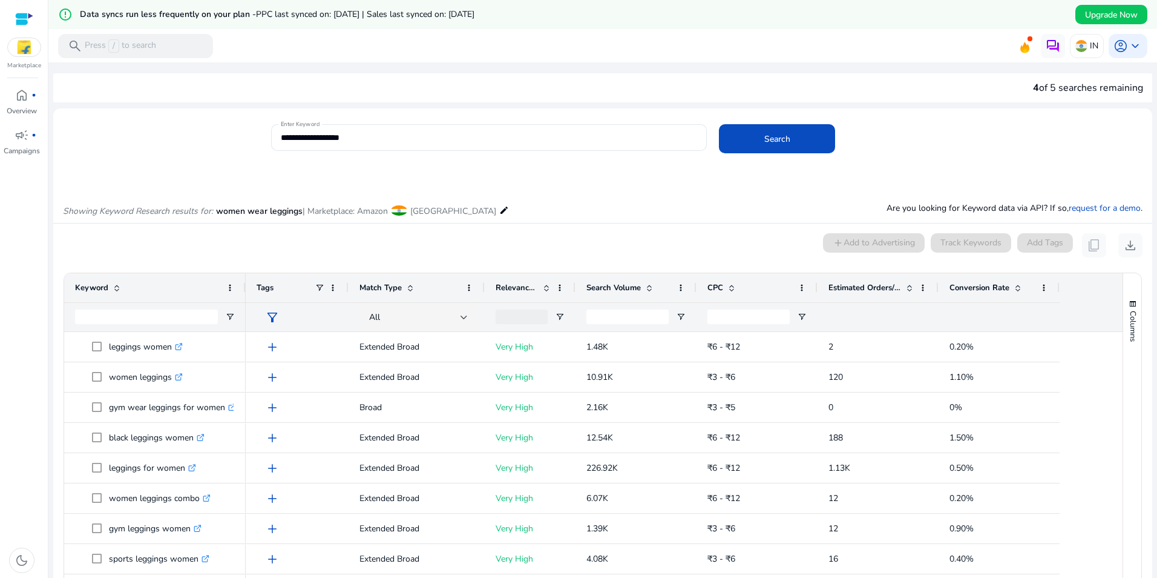
click at [844, 67] on div "**********" at bounding box center [602, 412] width 1099 height 700
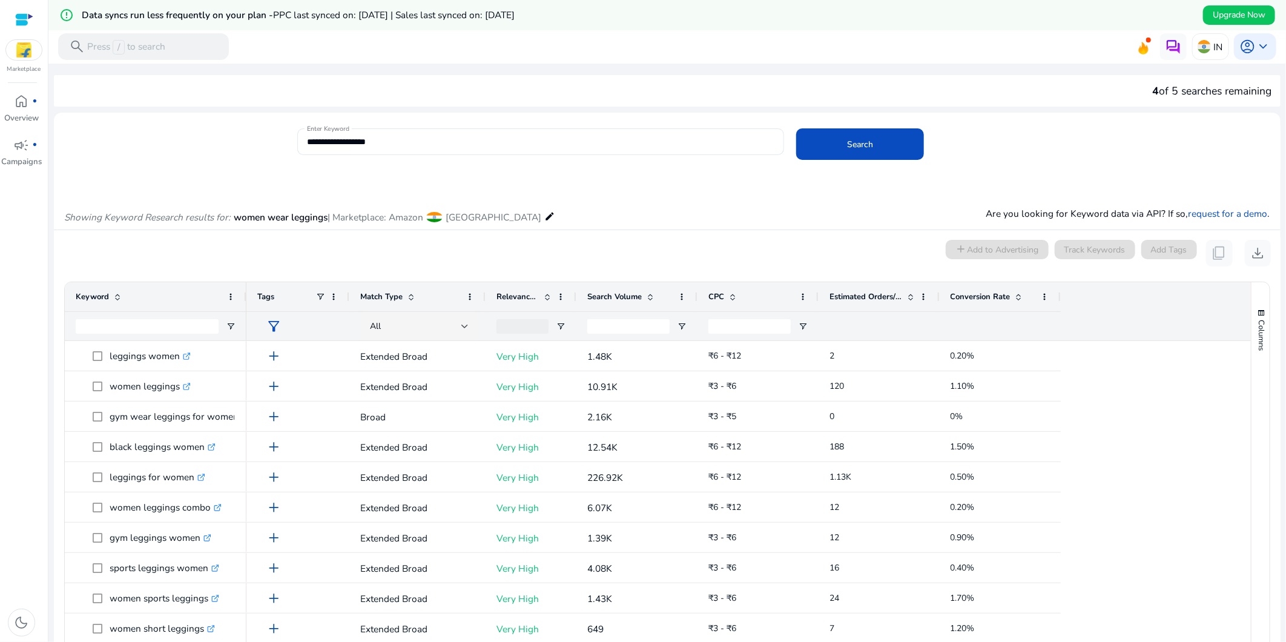
click at [1021, 295] on span at bounding box center [1019, 297] width 10 height 10
click at [1020, 297] on span at bounding box center [1019, 297] width 10 height 10
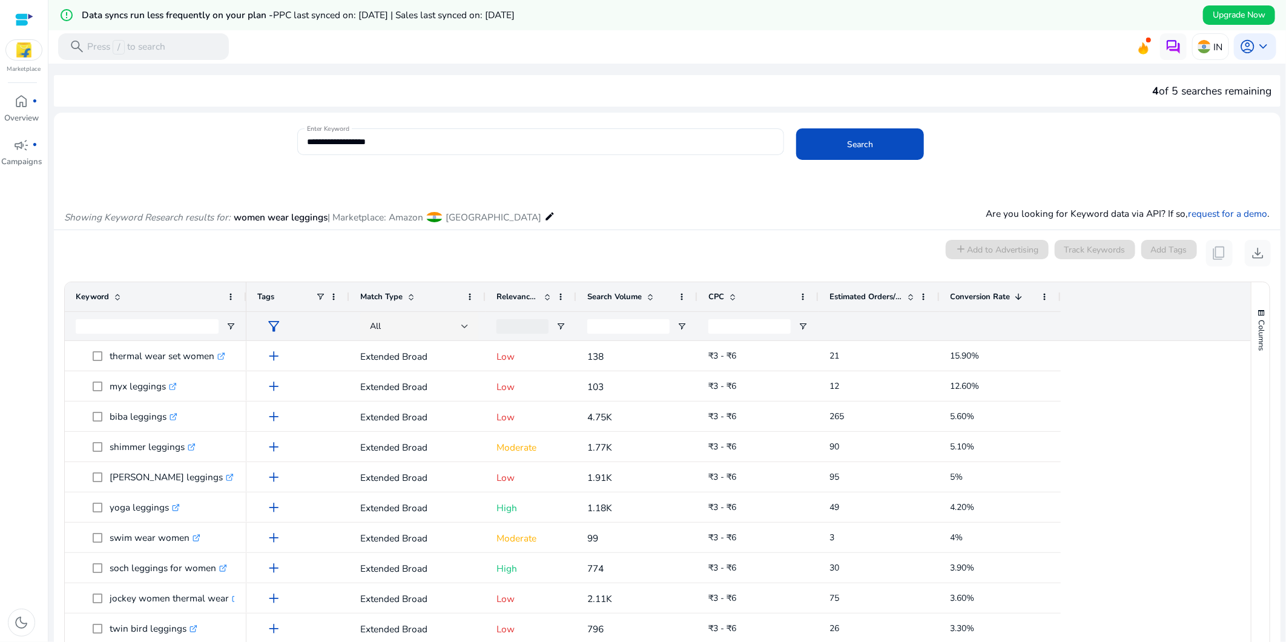
click at [274, 328] on span "filter_alt" at bounding box center [274, 326] width 16 height 16
click at [274, 328] on div at bounding box center [643, 321] width 1286 height 642
click at [546, 295] on span at bounding box center [547, 297] width 10 height 10
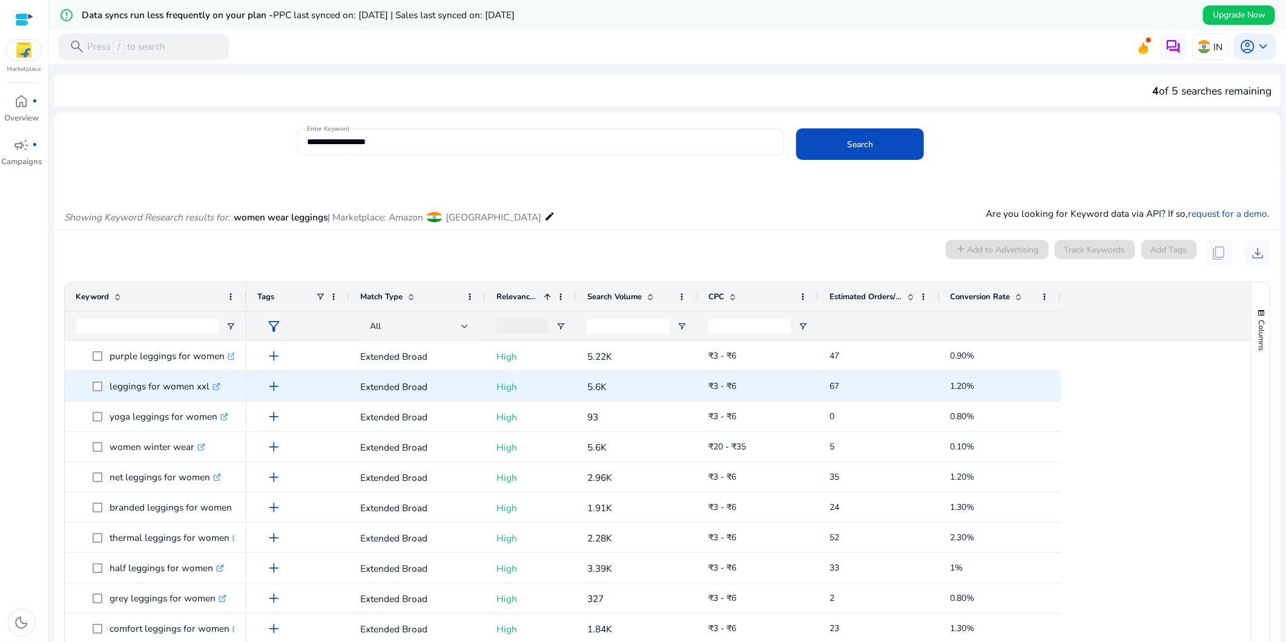
click at [216, 385] on icon ".st0{fill:#2c8af8}" at bounding box center [216, 387] width 8 height 8
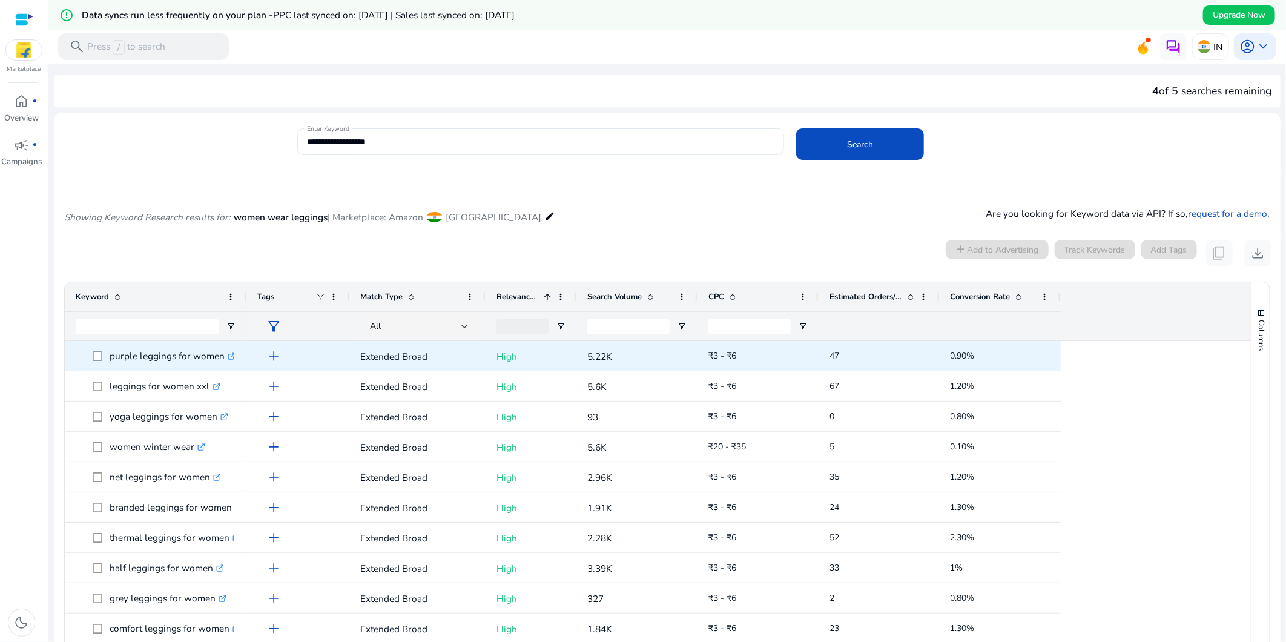
click at [275, 358] on span "add" at bounding box center [274, 356] width 16 height 16
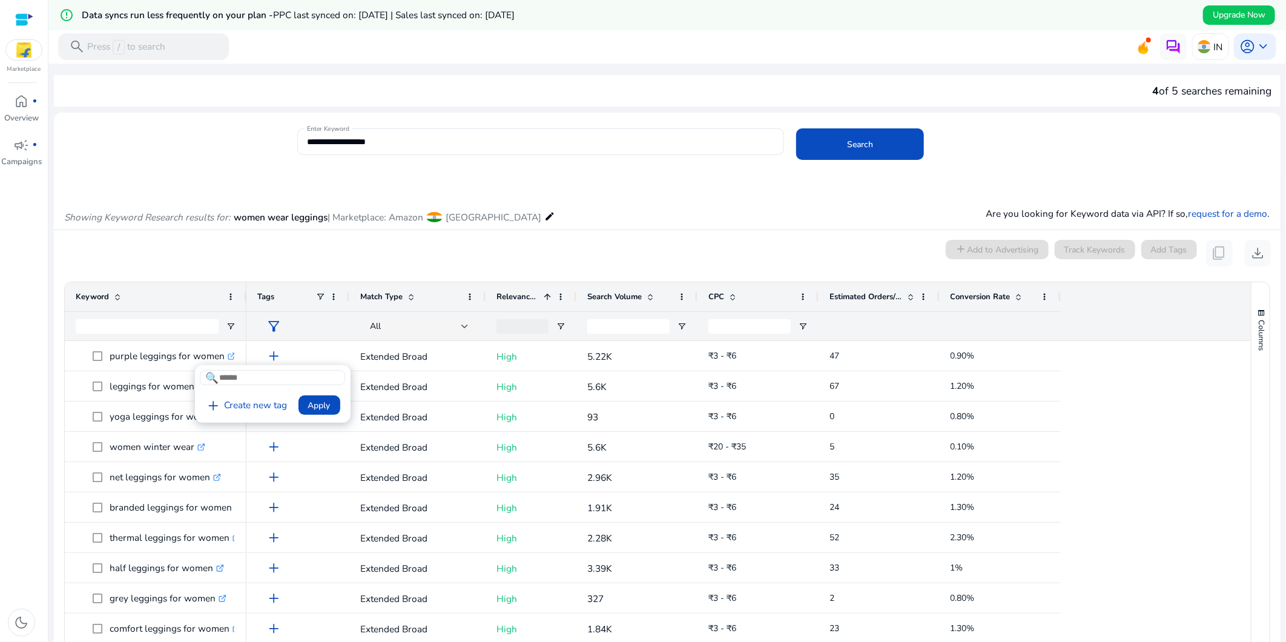
click at [745, 228] on div at bounding box center [643, 321] width 1286 height 642
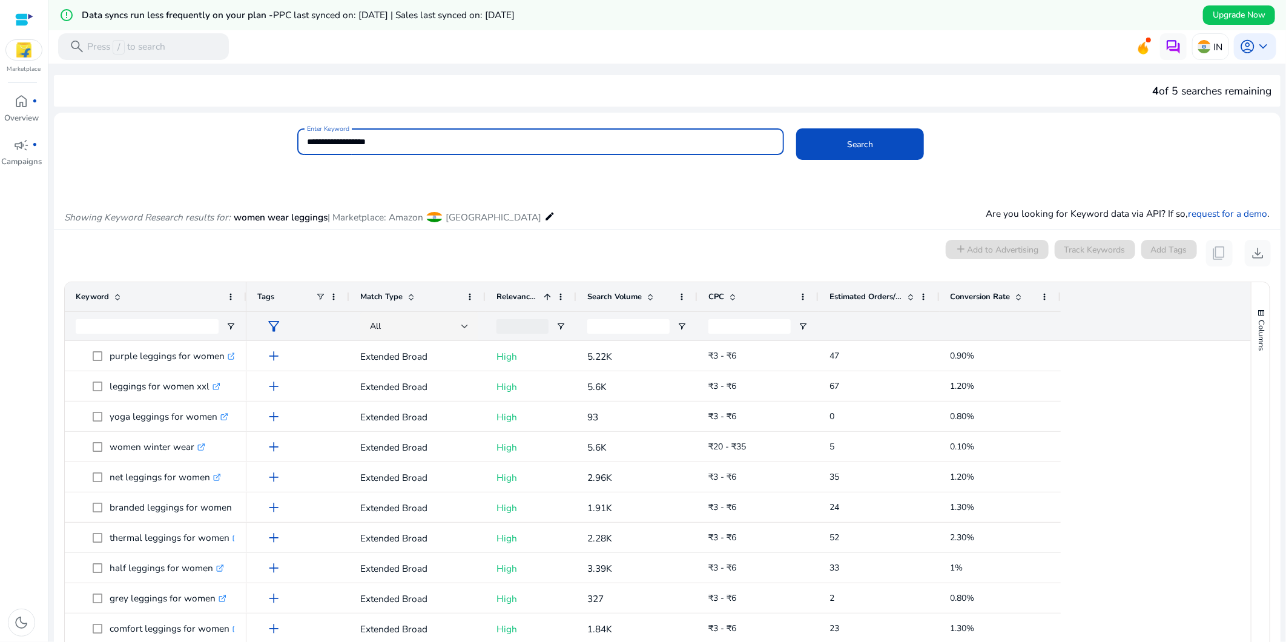
drag, startPoint x: 403, startPoint y: 138, endPoint x: 191, endPoint y: 140, distance: 211.9
click at [191, 140] on div "**********" at bounding box center [662, 147] width 1217 height 39
type input "********"
click at [796, 128] on button "Search" at bounding box center [860, 143] width 128 height 31
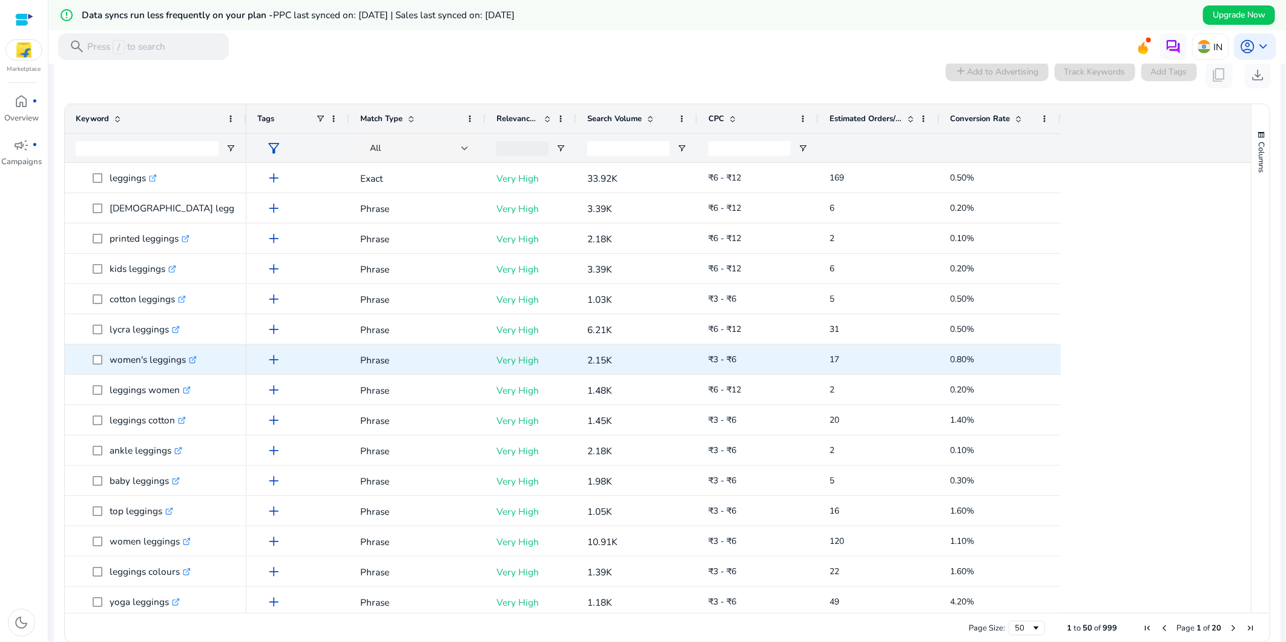
scroll to position [111, 0]
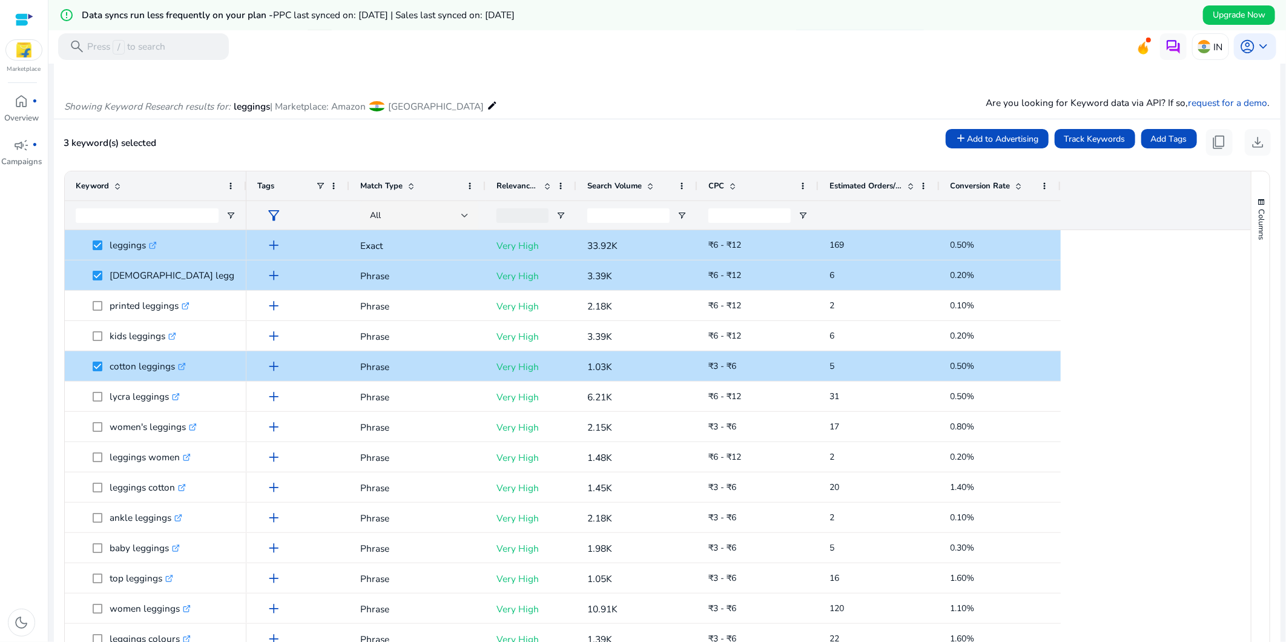
click at [906, 186] on span at bounding box center [911, 186] width 10 height 10
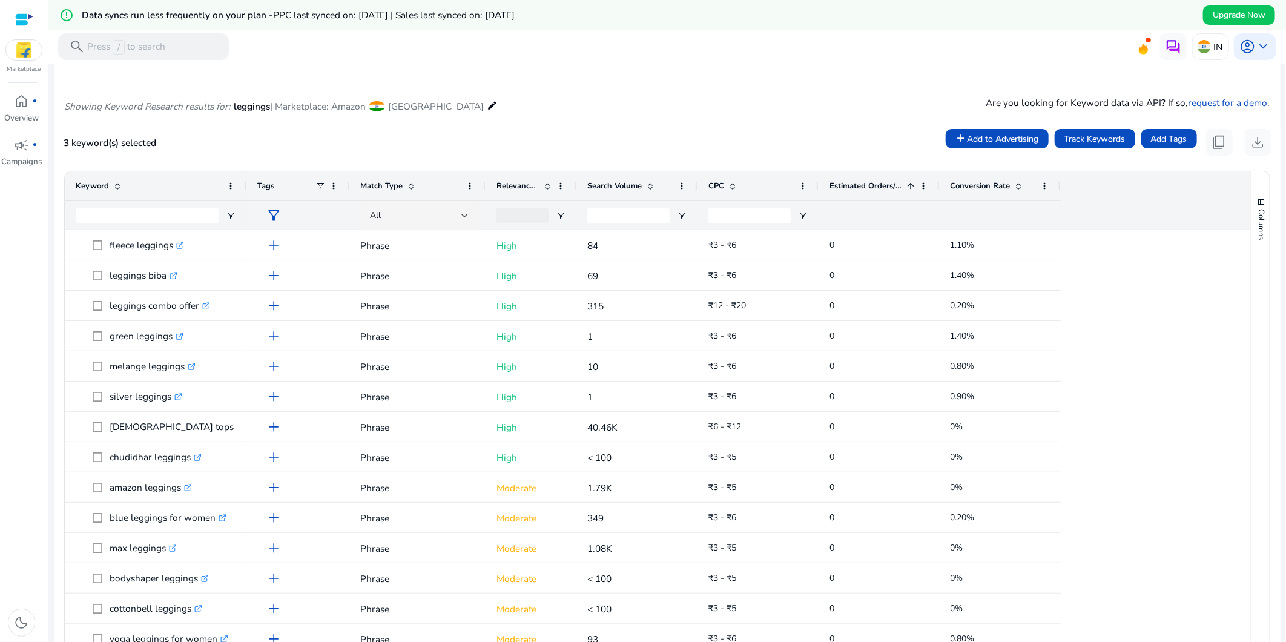
click at [906, 186] on span at bounding box center [911, 186] width 10 height 10
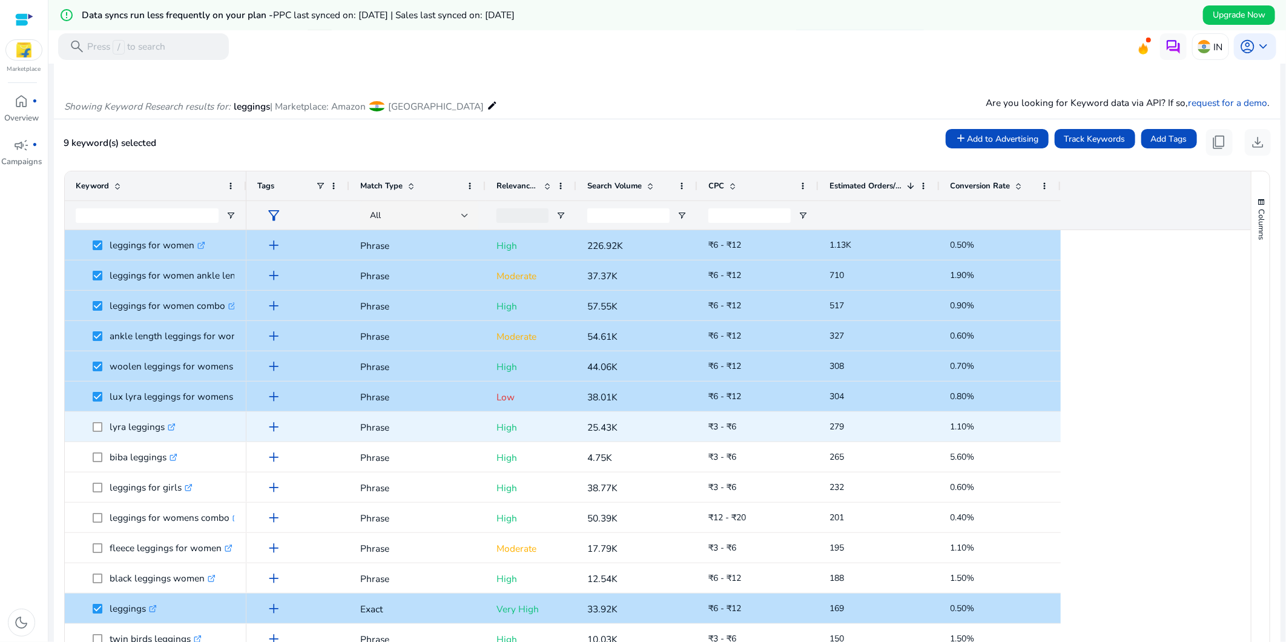
click at [91, 428] on span "lyra leggings .st0{fill:#2c8af8}" at bounding box center [156, 426] width 160 height 25
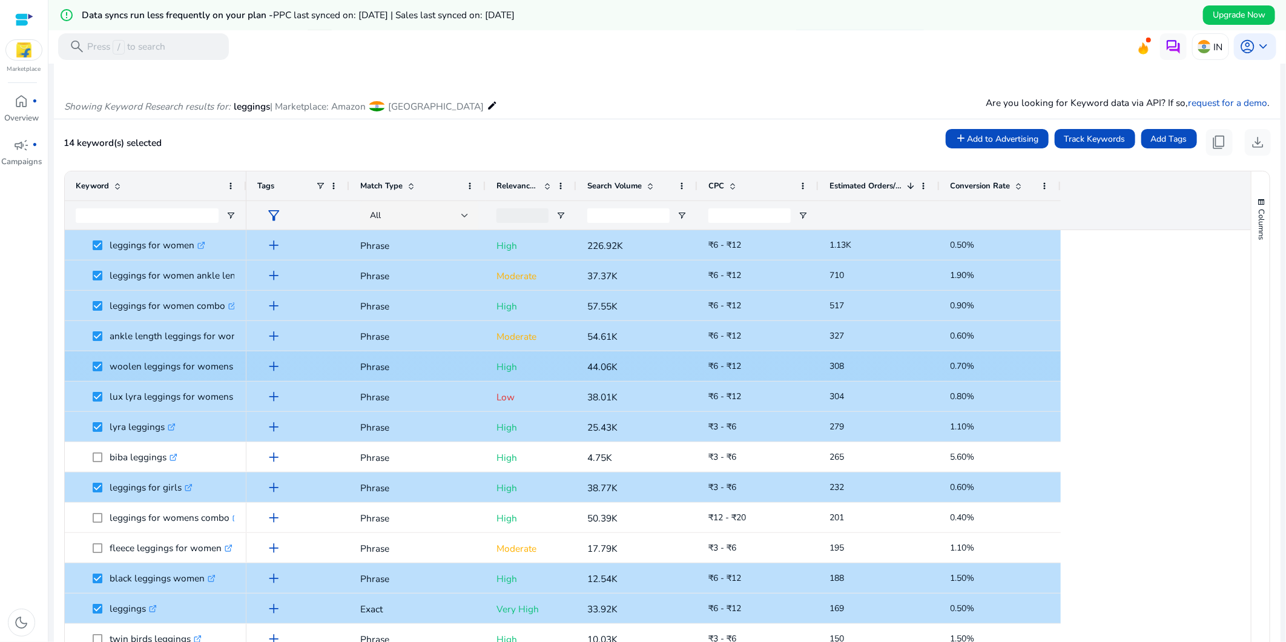
scroll to position [0, 0]
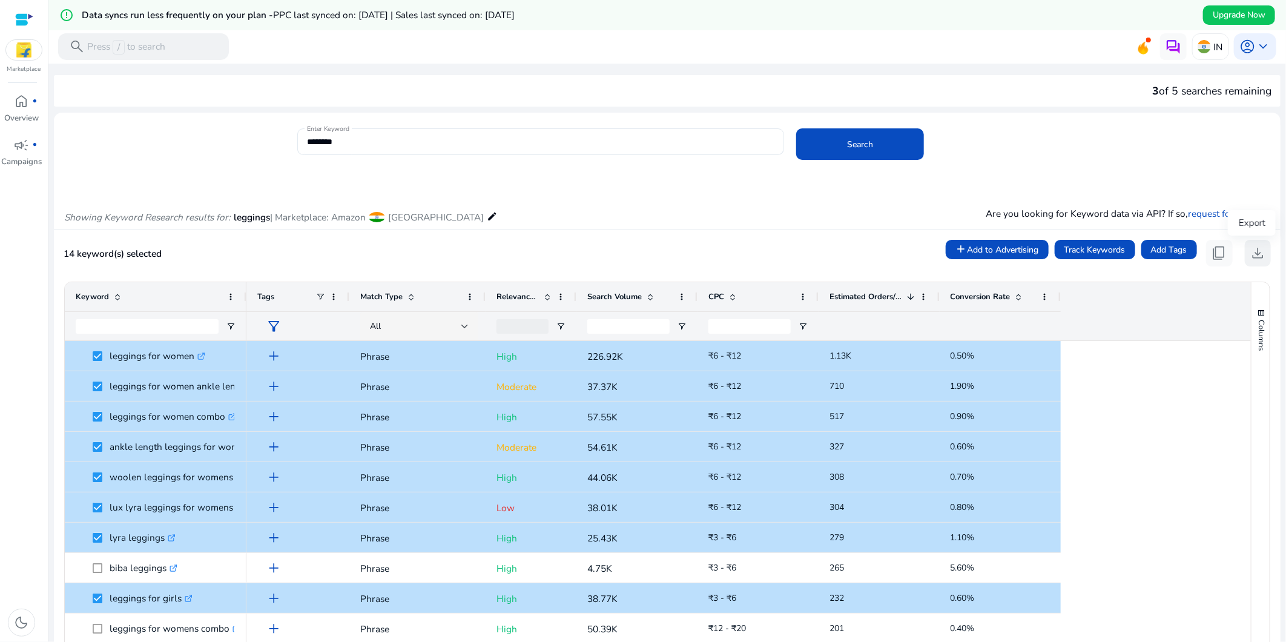
click at [1157, 253] on span "download" at bounding box center [1257, 253] width 16 height 16
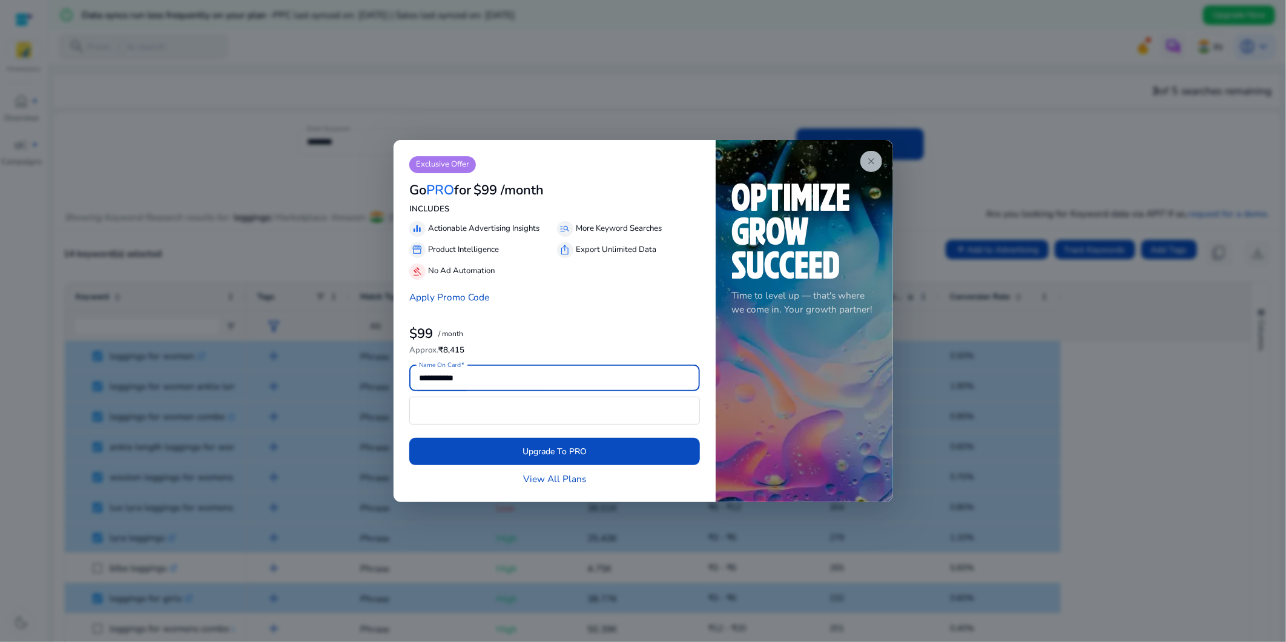
click at [868, 160] on span "close" at bounding box center [871, 161] width 11 height 11
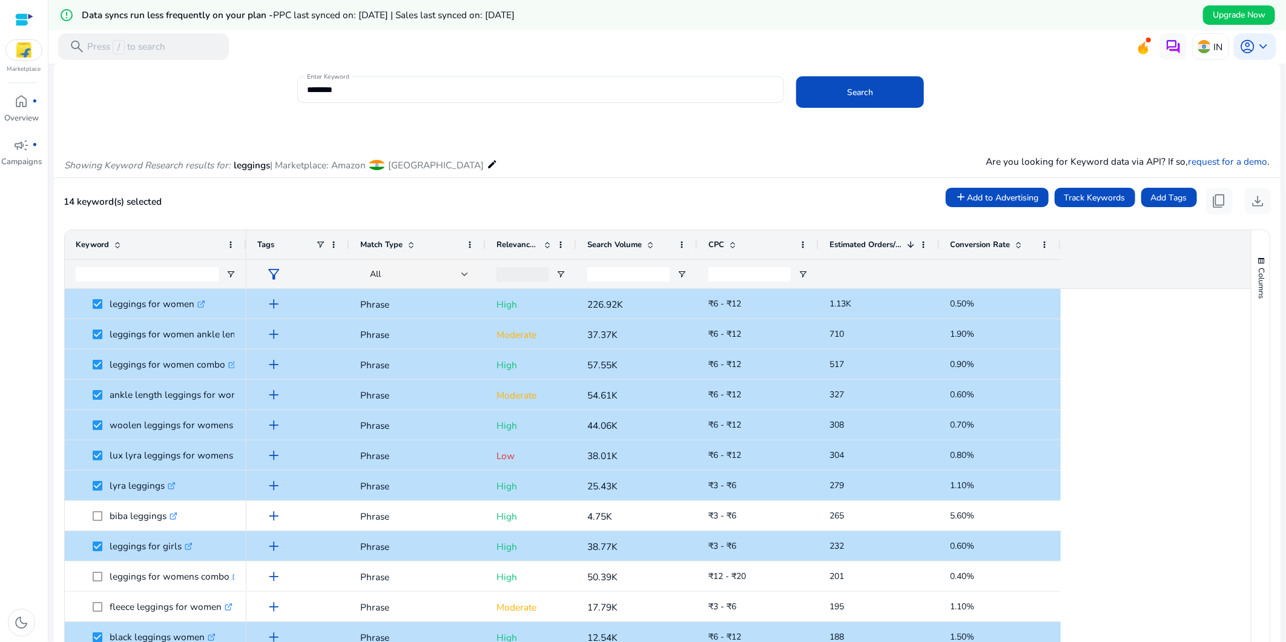
scroll to position [67, 0]
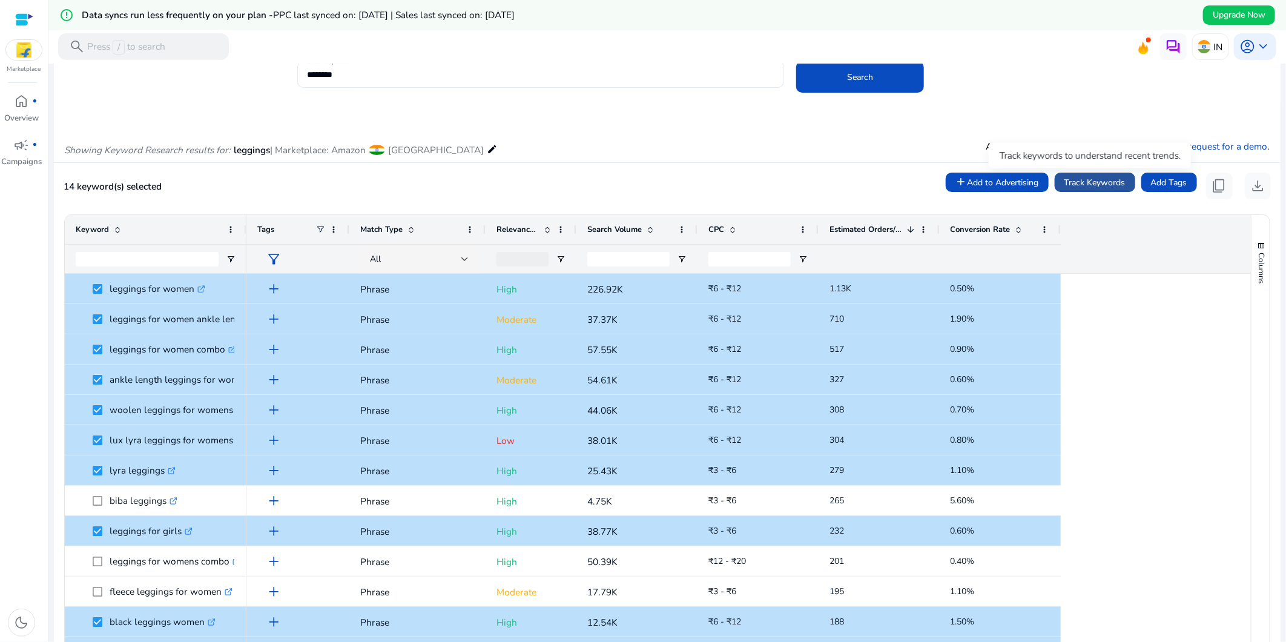
click at [1086, 183] on span "Track Keywords" at bounding box center [1094, 182] width 61 height 13
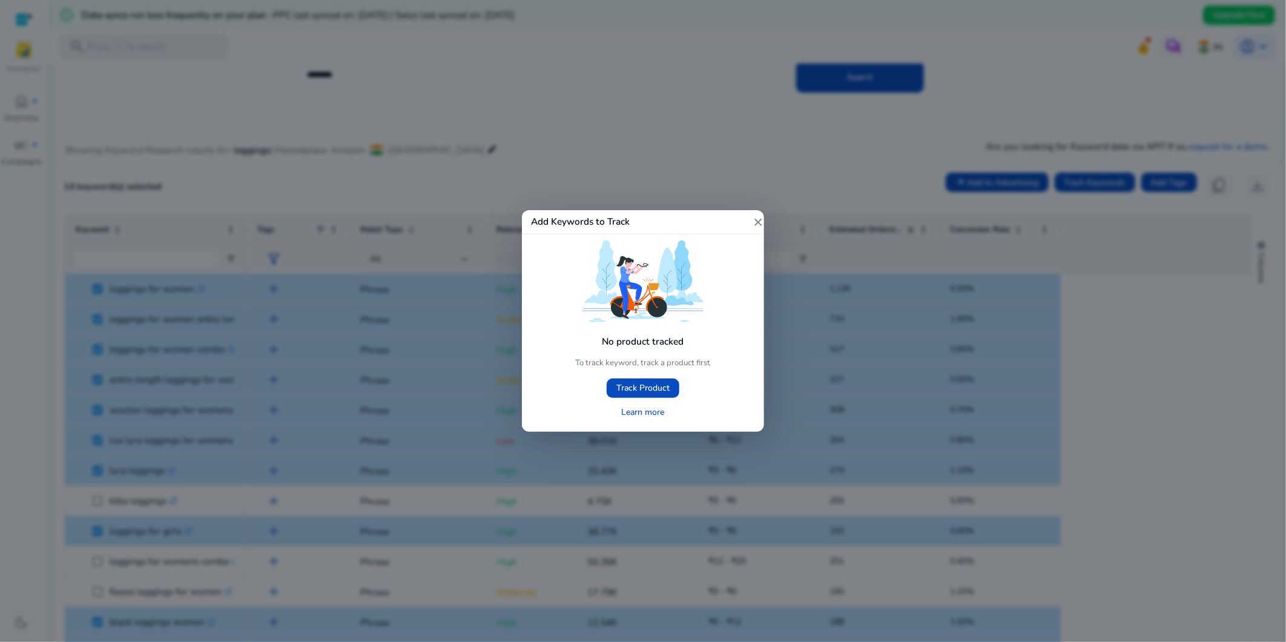
click at [757, 217] on mat-icon "close" at bounding box center [758, 222] width 12 height 12
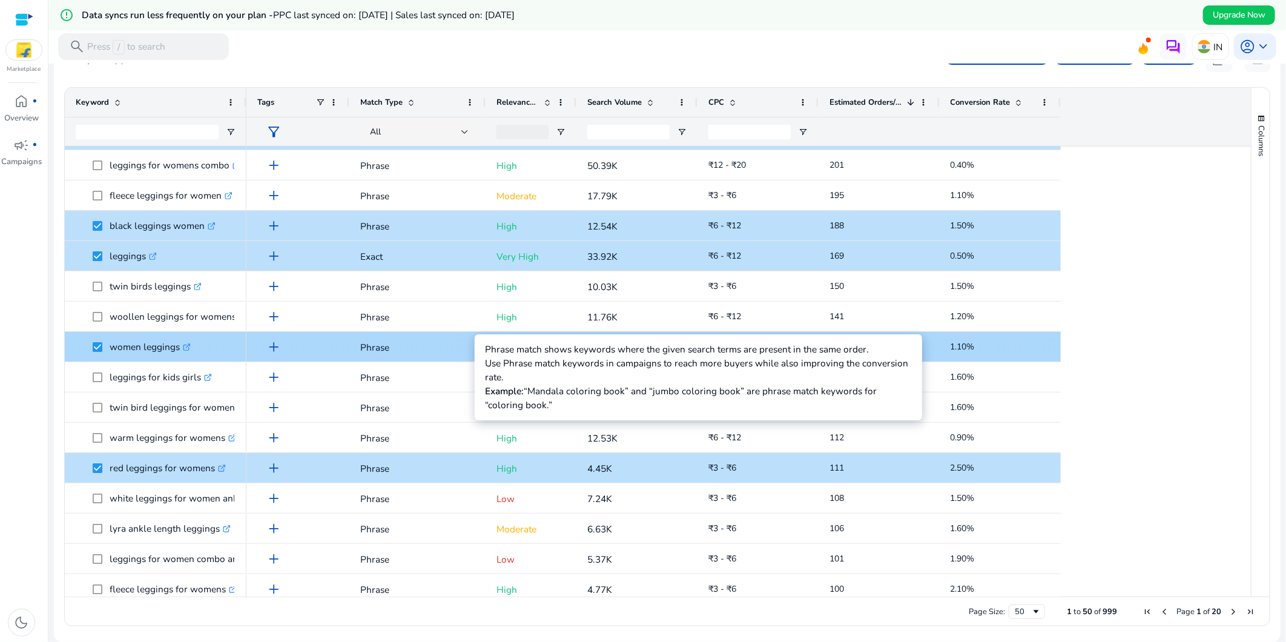
scroll to position [0, 0]
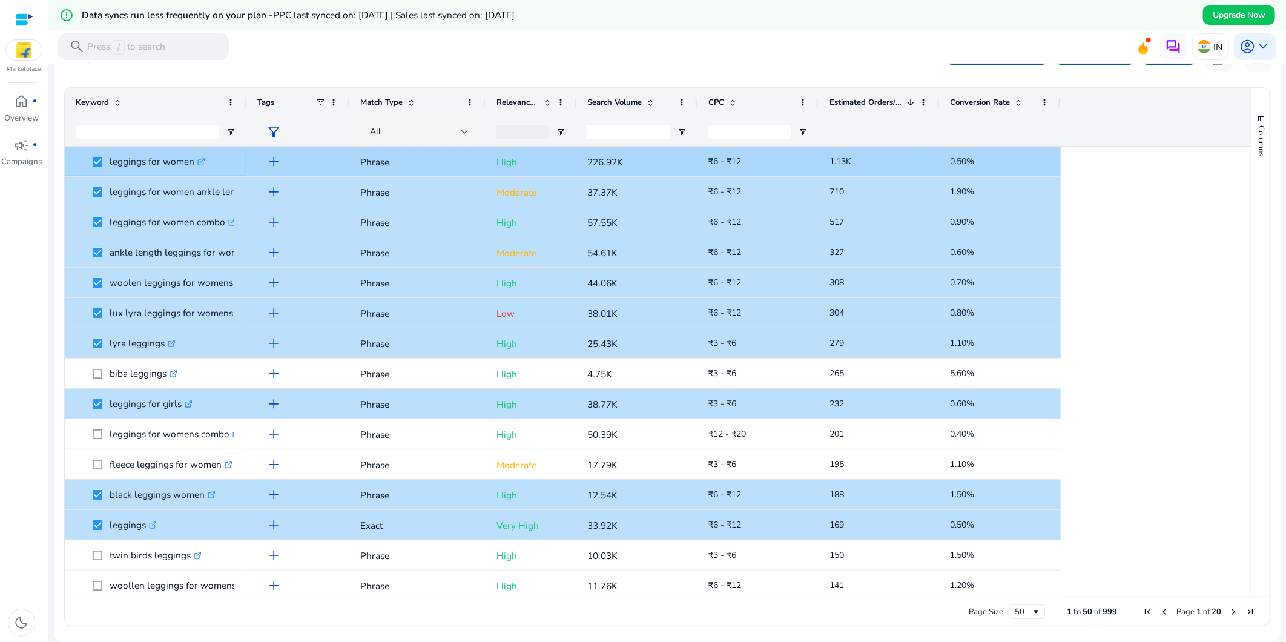
drag, startPoint x: 194, startPoint y: 158, endPoint x: 110, endPoint y: 162, distance: 84.3
click at [110, 162] on p "leggings for women .st0{fill:#2c8af8}" at bounding box center [158, 161] width 96 height 25
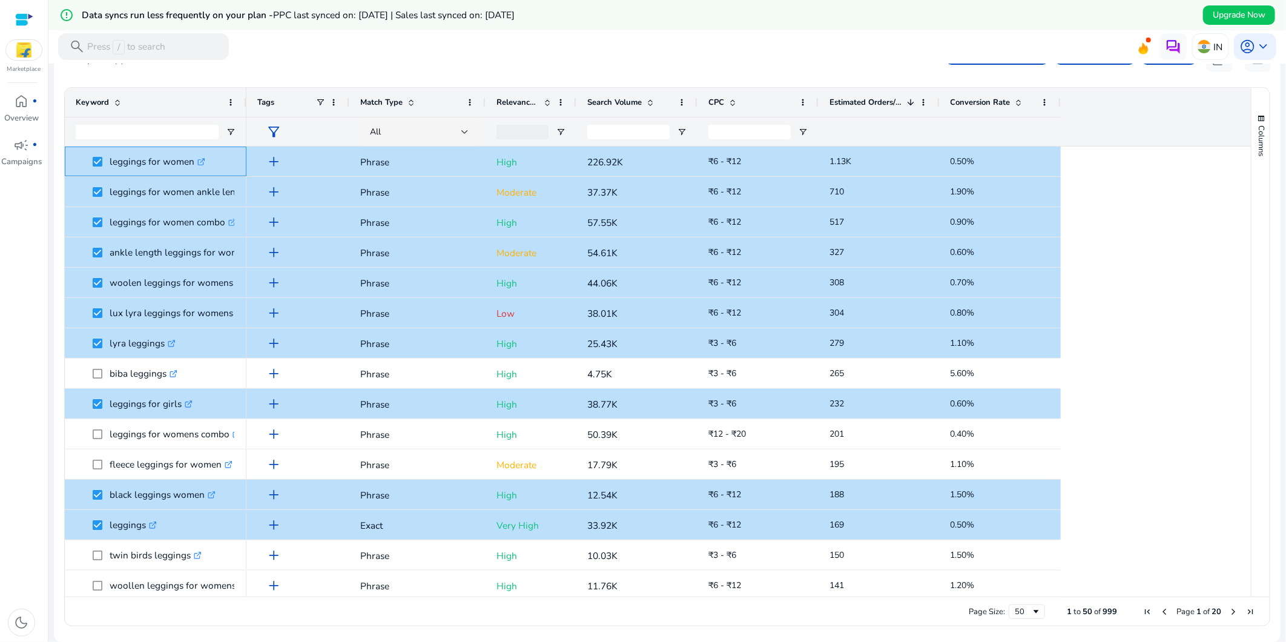
copy p "leggings for women"
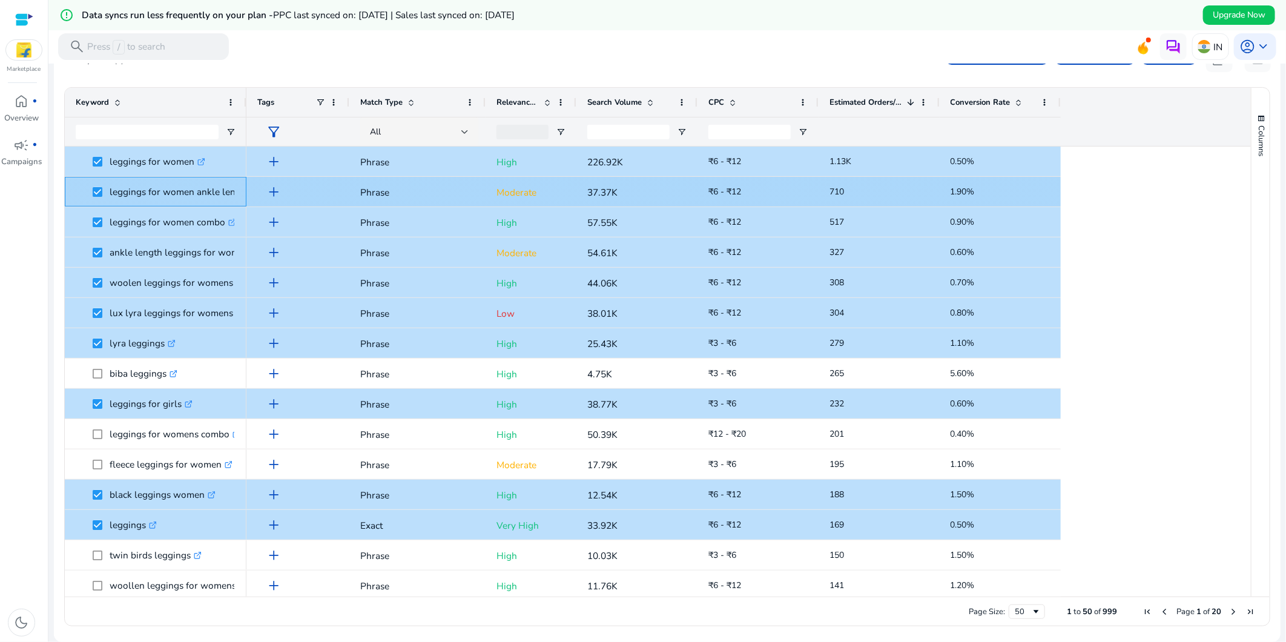
drag, startPoint x: 105, startPoint y: 189, endPoint x: 234, endPoint y: 197, distance: 129.2
click at [234, 197] on span "leggings for women ankle length .st0{fill:#2c8af8}" at bounding box center [164, 191] width 143 height 25
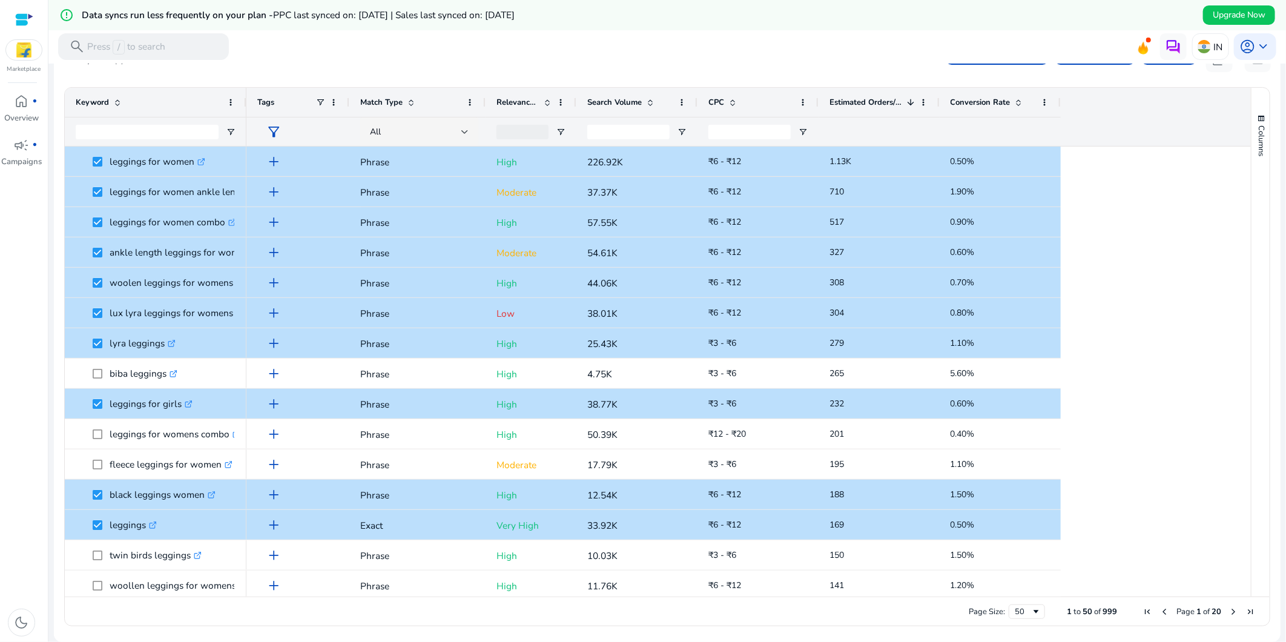
drag, startPoint x: 234, startPoint y: 197, endPoint x: 210, endPoint y: 67, distance: 131.7
click at [210, 67] on div "14 keyword(s) selected add Add to Advertising Track Keywords Add Tags content_c…" at bounding box center [667, 58] width 1207 height 27
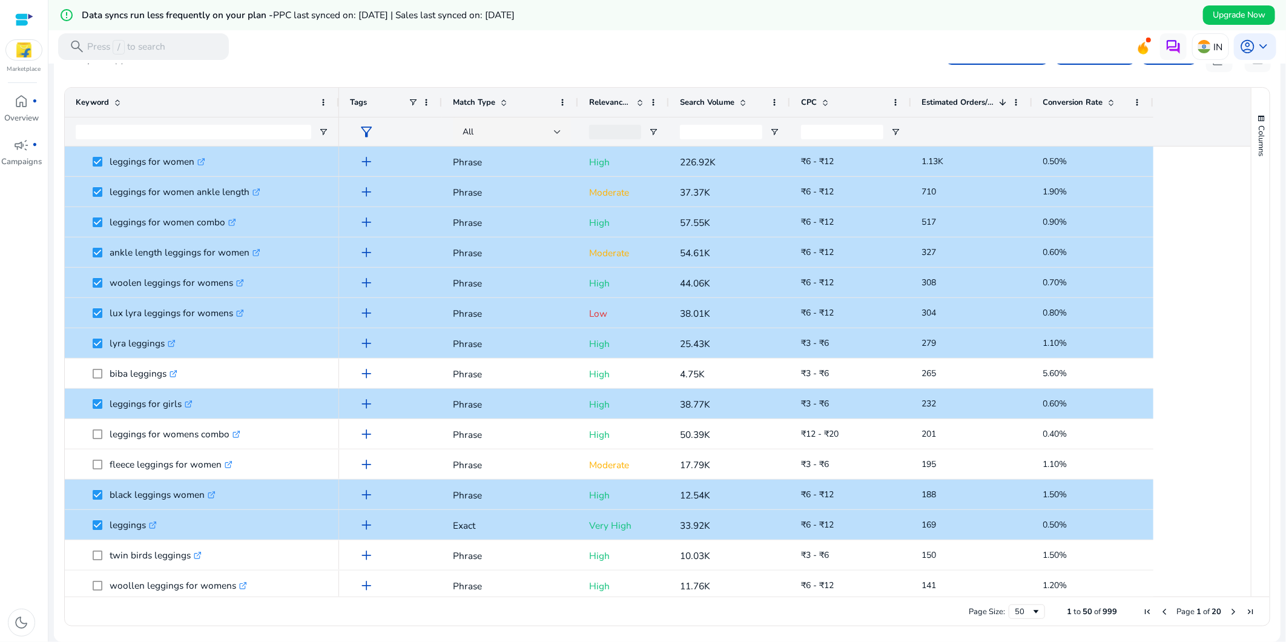
drag, startPoint x: 245, startPoint y: 99, endPoint x: 338, endPoint y: 113, distance: 93.8
click at [338, 113] on div "Keyword Tags Match Type" at bounding box center [658, 117] width 1186 height 59
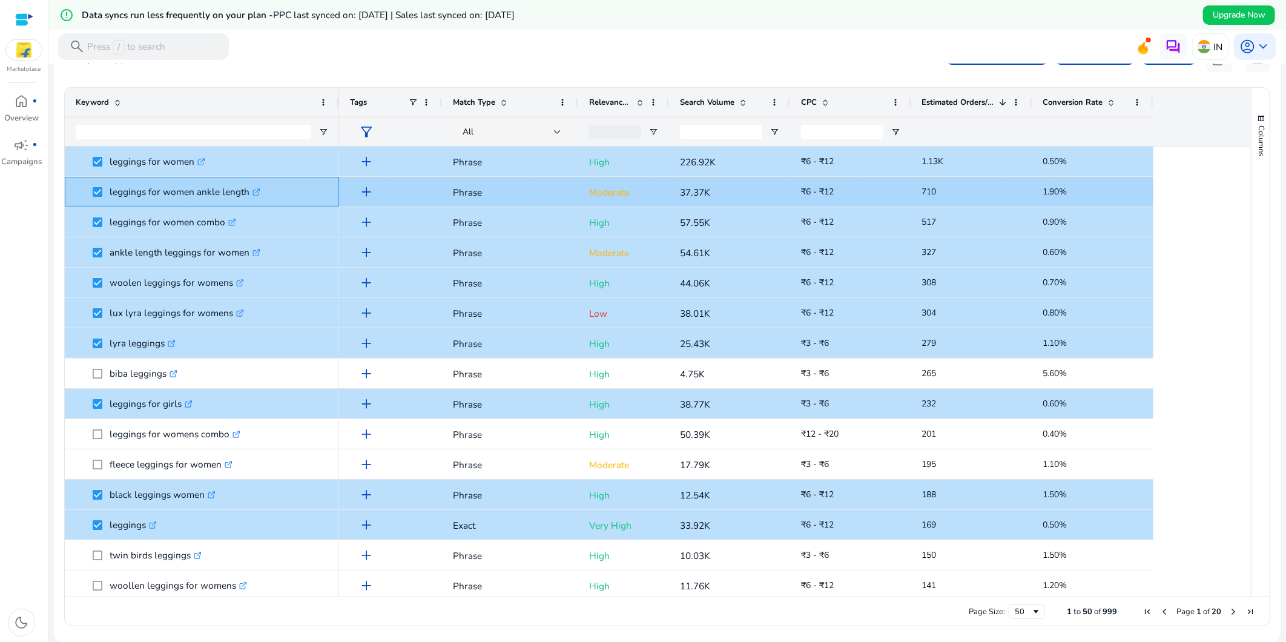
drag, startPoint x: 246, startPoint y: 182, endPoint x: 110, endPoint y: 191, distance: 136.6
click at [110, 191] on p "leggings for women ankle length .st0{fill:#2c8af8}" at bounding box center [185, 191] width 151 height 25
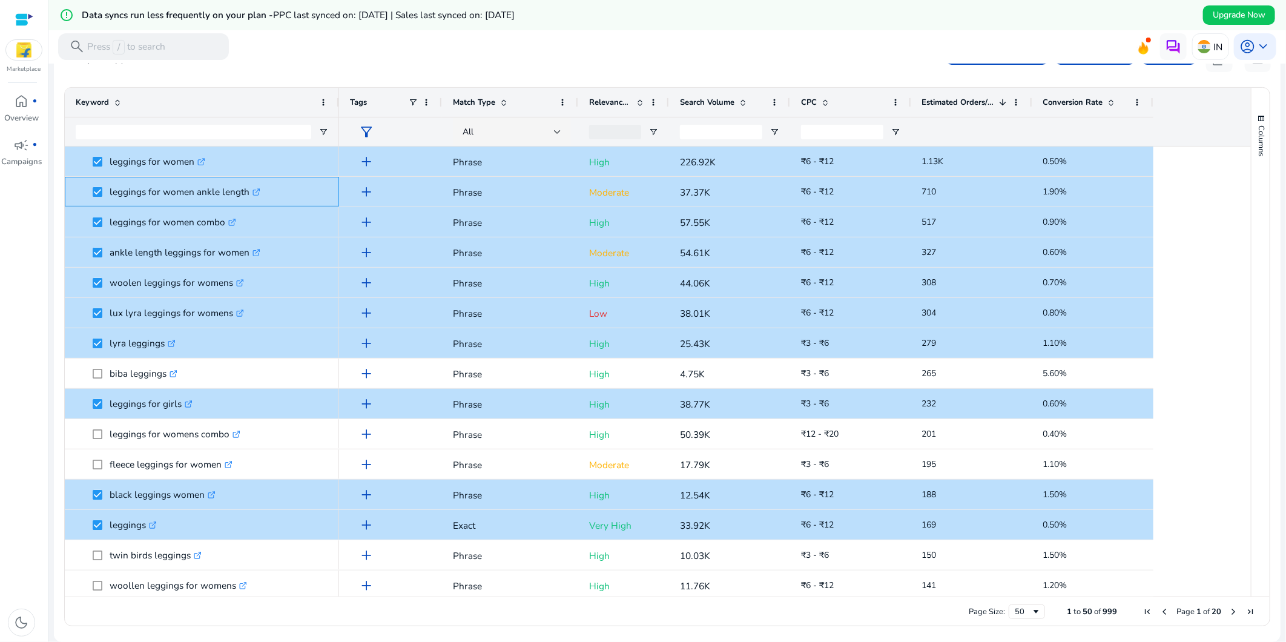
copy p "leggings for women ankle length"
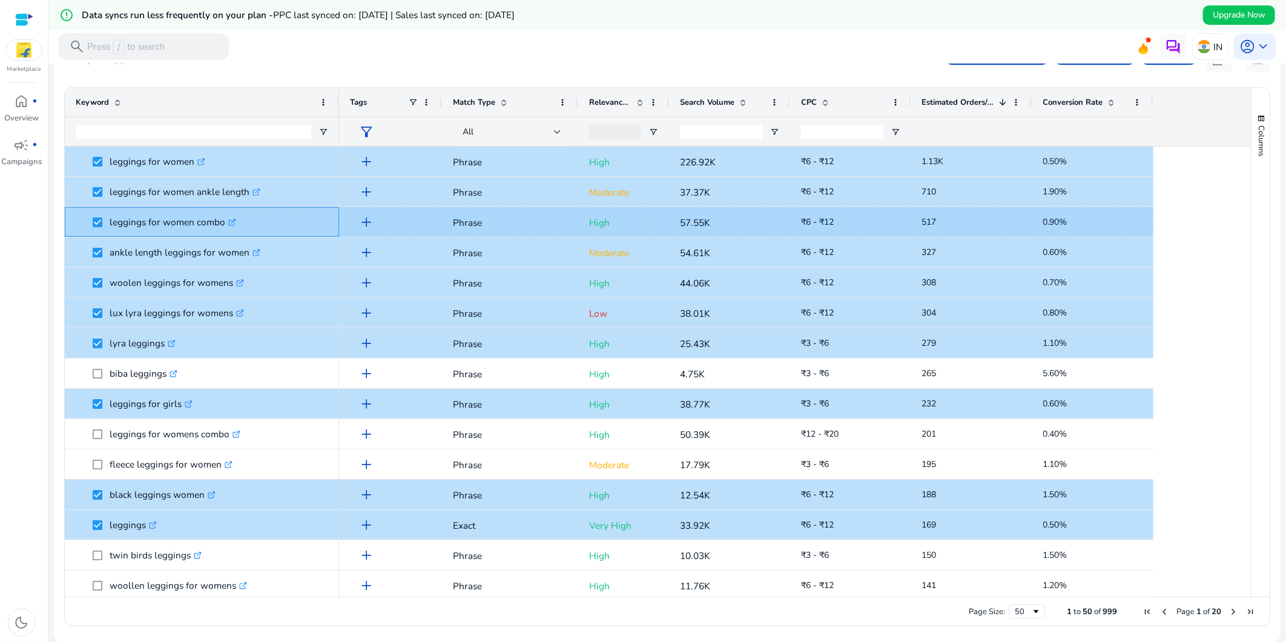
drag, startPoint x: 225, startPoint y: 209, endPoint x: 105, endPoint y: 227, distance: 121.1
click at [105, 227] on span "leggings for women combo .st0{fill:#2c8af8}" at bounding box center [210, 221] width 235 height 25
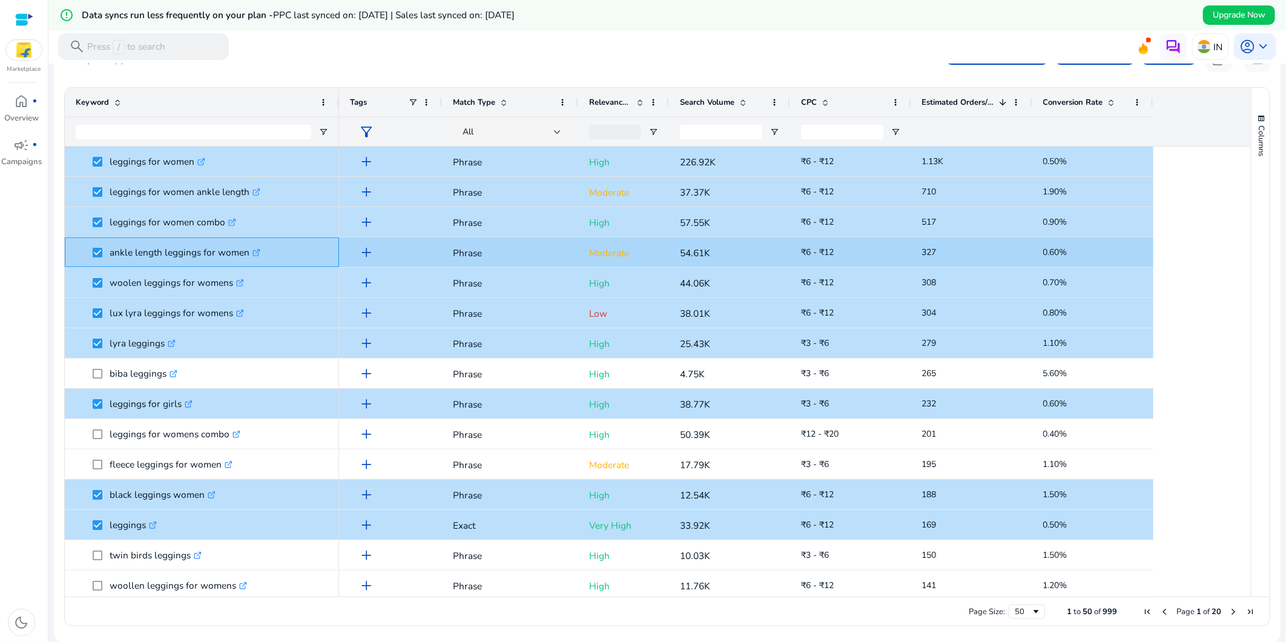
drag, startPoint x: 105, startPoint y: 227, endPoint x: 109, endPoint y: 259, distance: 32.3
click at [110, 259] on p "ankle length leggings for women .st0{fill:#2c8af8}" at bounding box center [185, 252] width 151 height 25
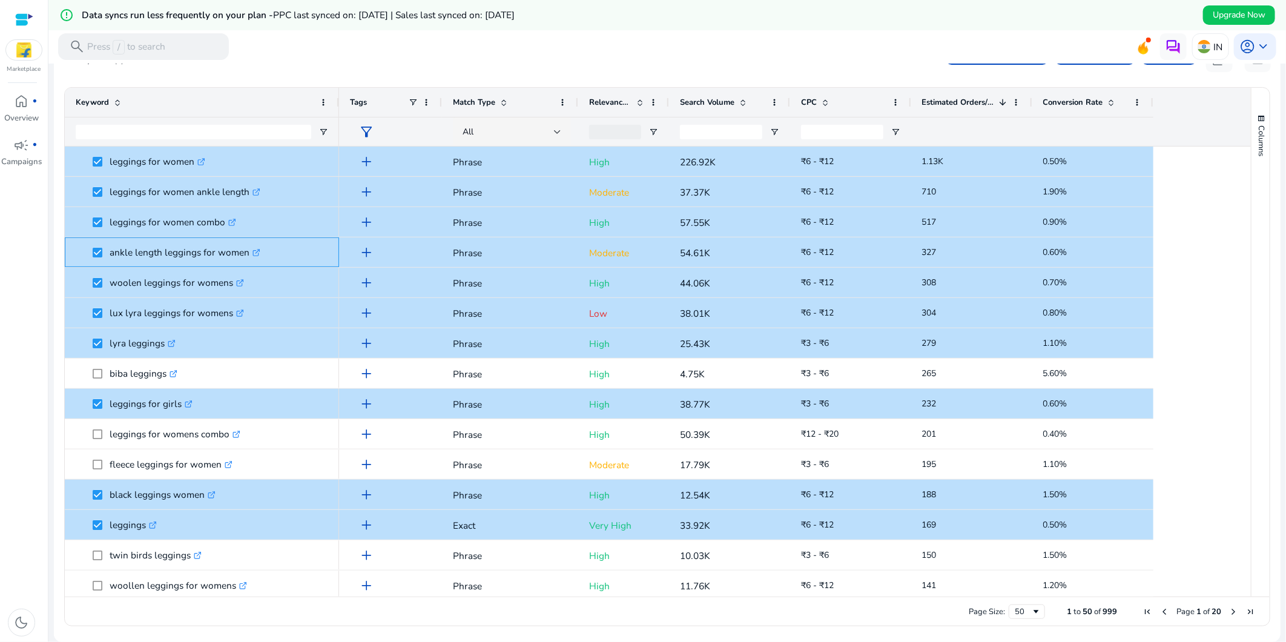
copy p "ankle length leggings for women"
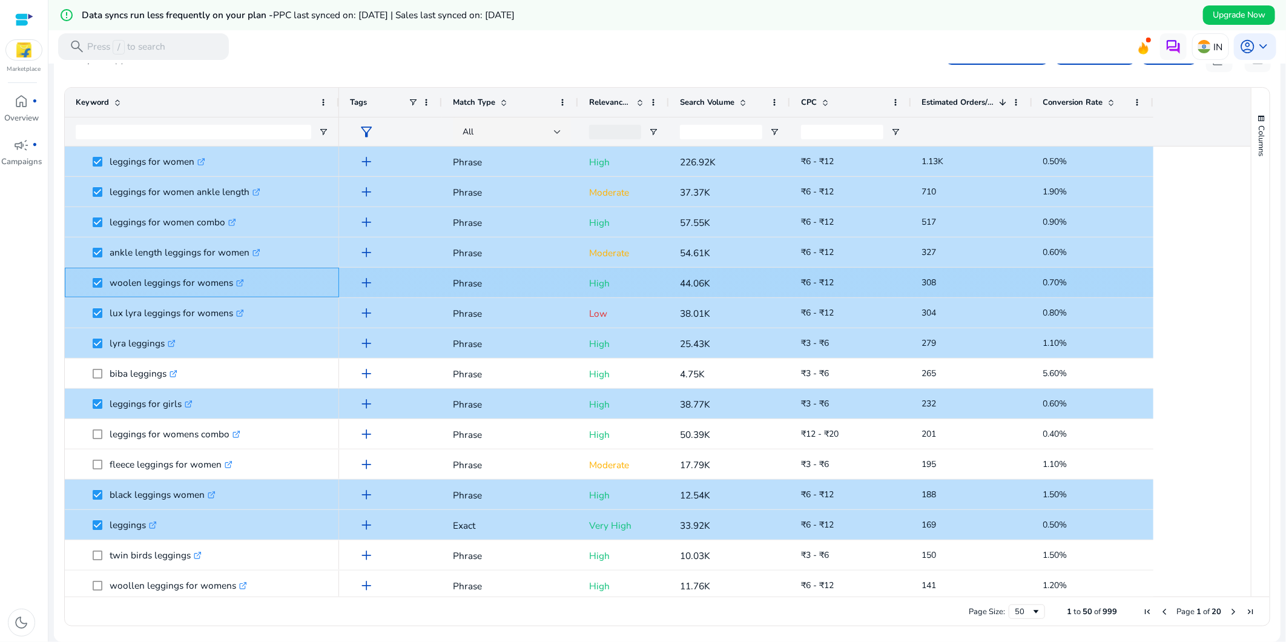
drag, startPoint x: 233, startPoint y: 269, endPoint x: 192, endPoint y: 293, distance: 47.8
click at [192, 293] on div "woolen leggings for womens .st0{fill:#2c8af8}" at bounding box center [202, 282] width 252 height 28
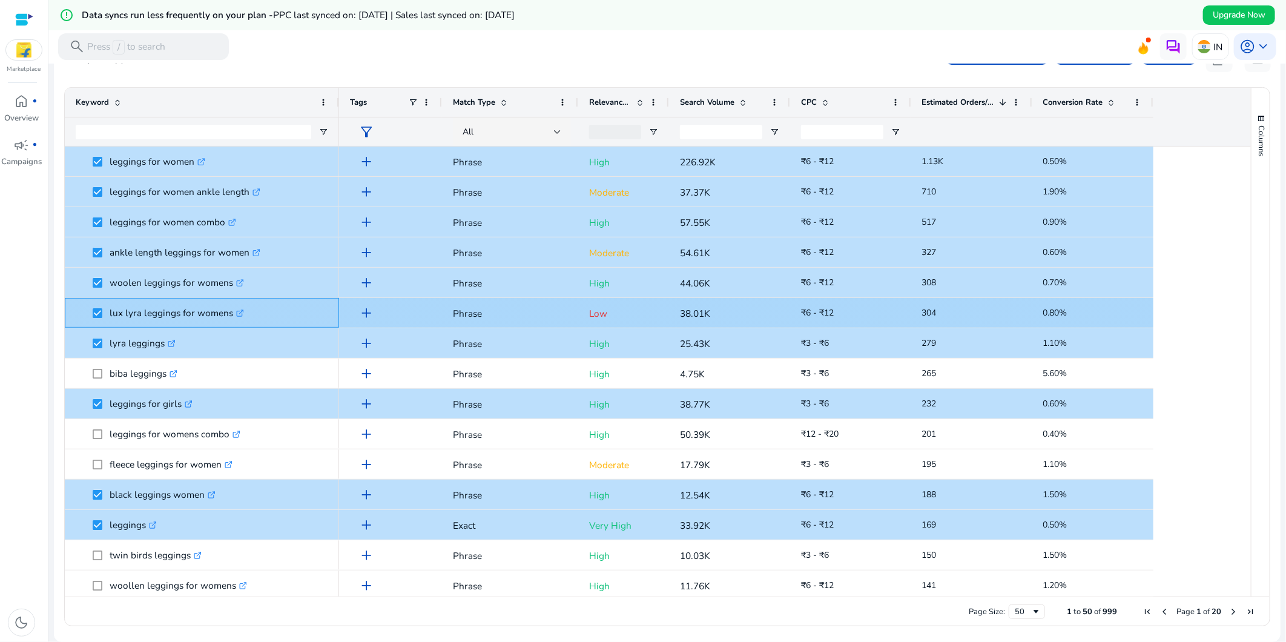
drag, startPoint x: 192, startPoint y: 293, endPoint x: 231, endPoint y: 315, distance: 45.0
click at [231, 315] on p "lux lyra leggings for womens .st0{fill:#2c8af8}" at bounding box center [177, 312] width 134 height 25
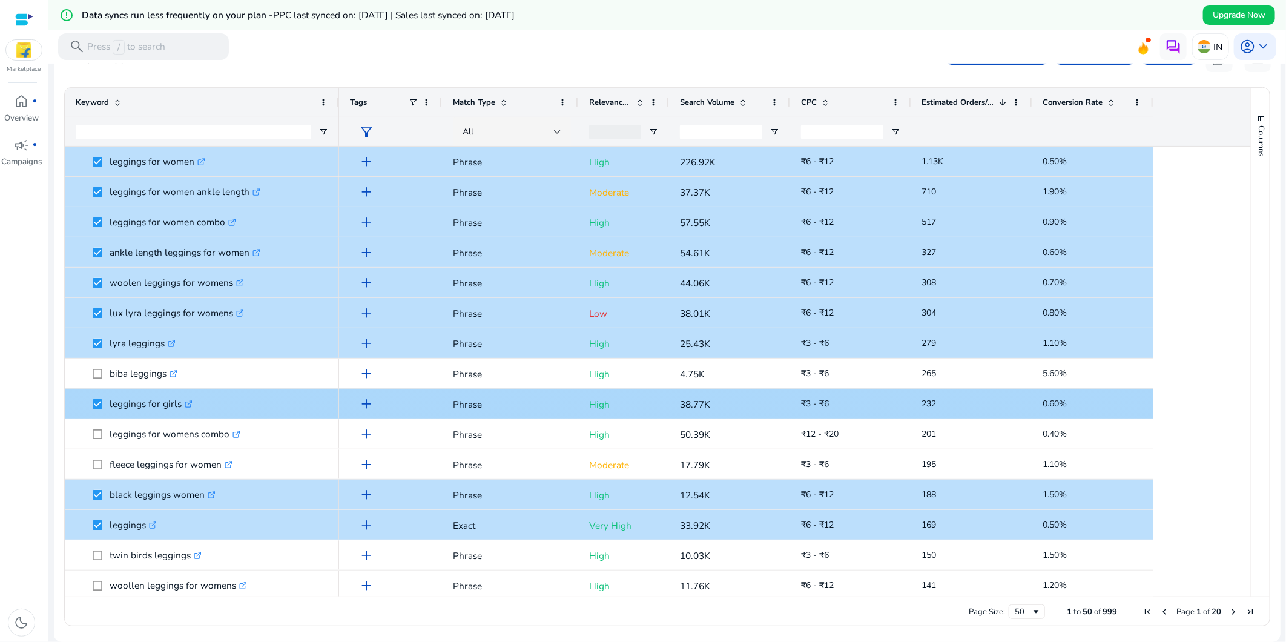
click at [110, 404] on p "leggings for girls .st0{fill:#2c8af8}" at bounding box center [151, 403] width 83 height 25
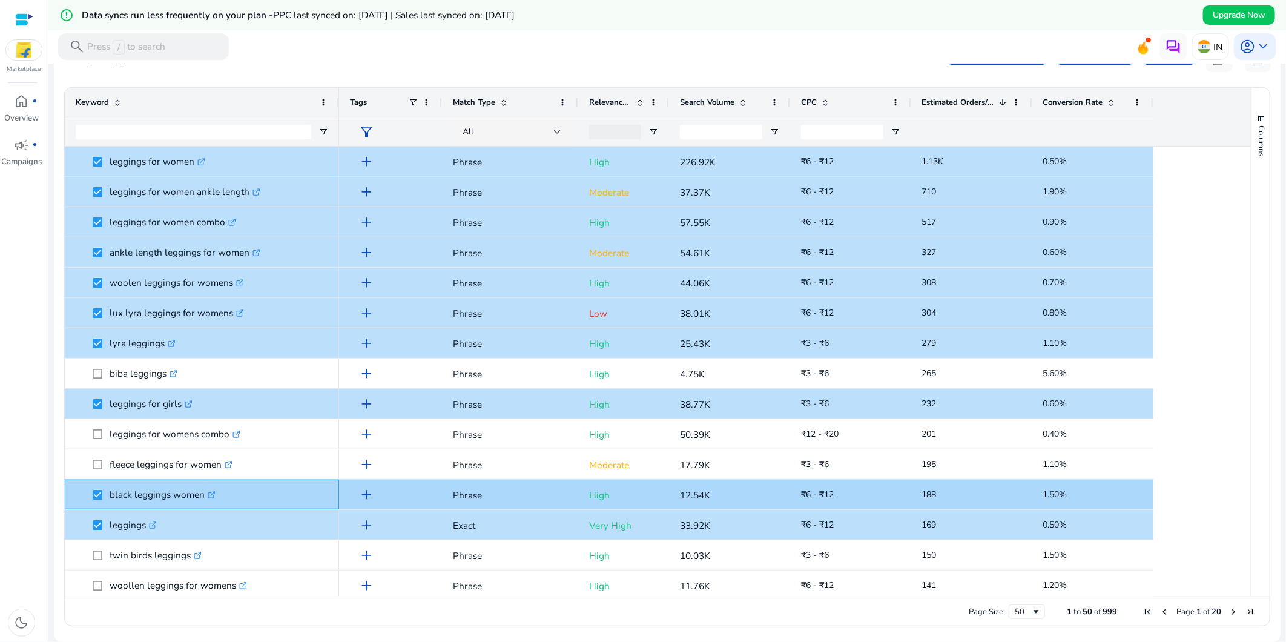
drag, startPoint x: 208, startPoint y: 482, endPoint x: 107, endPoint y: 498, distance: 101.6
click at [107, 498] on span "black leggings women .st0{fill:#2c8af8}" at bounding box center [210, 494] width 235 height 25
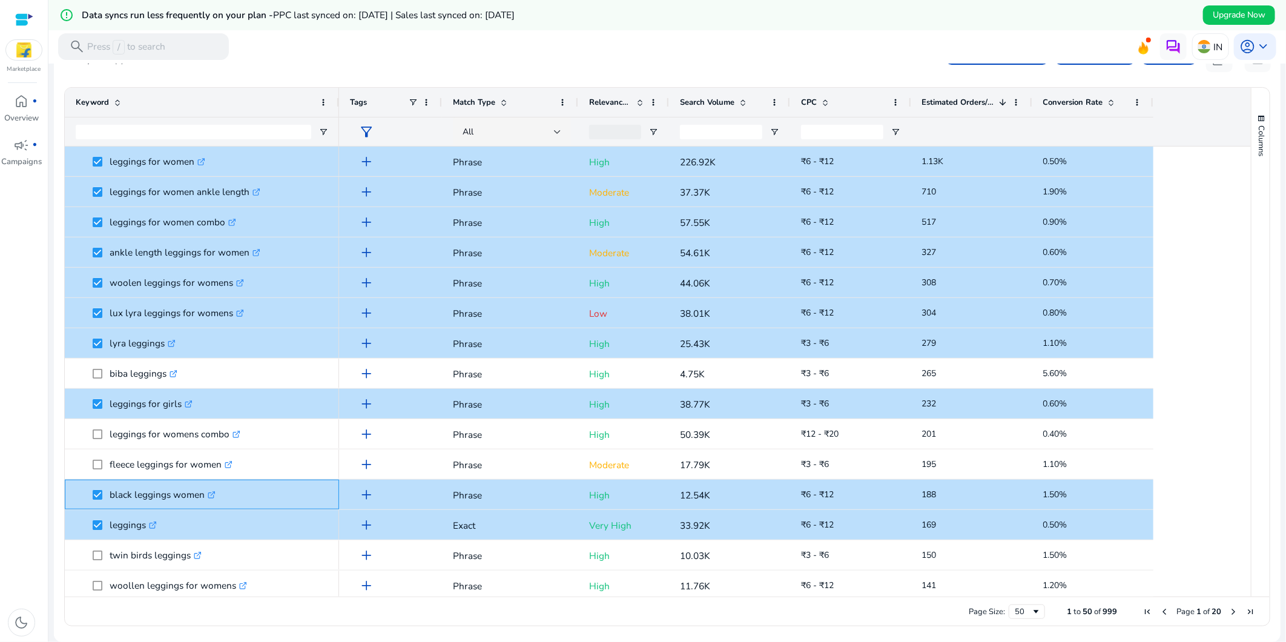
copy span "black leggings women"
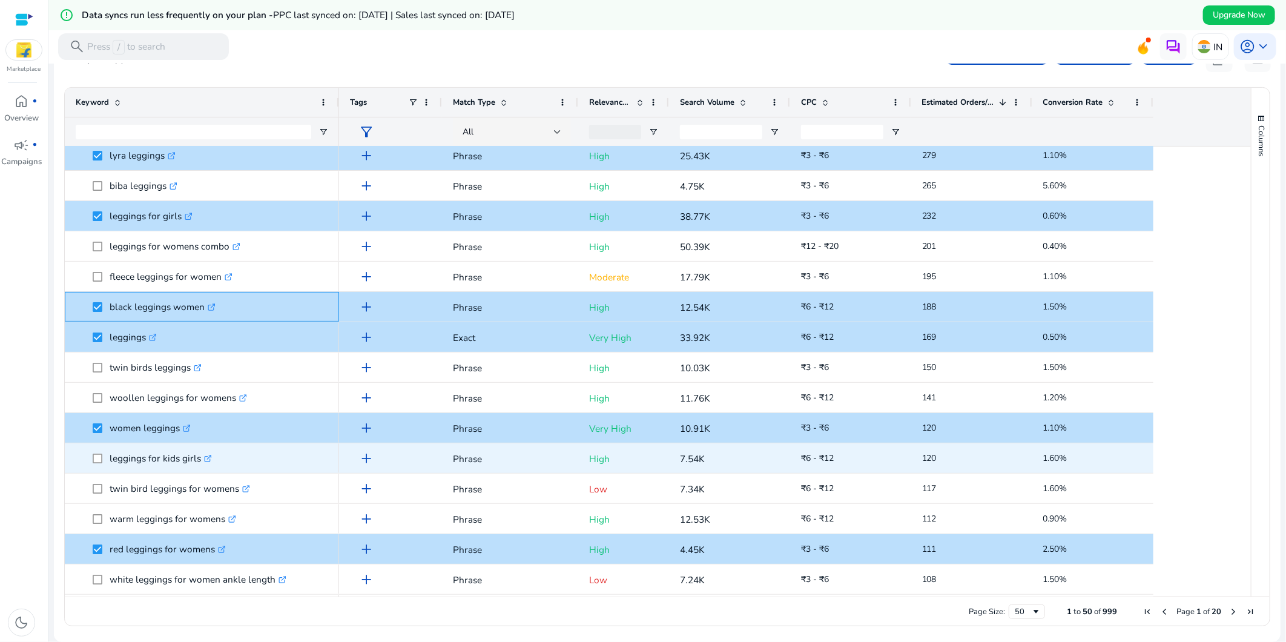
scroll to position [202, 0]
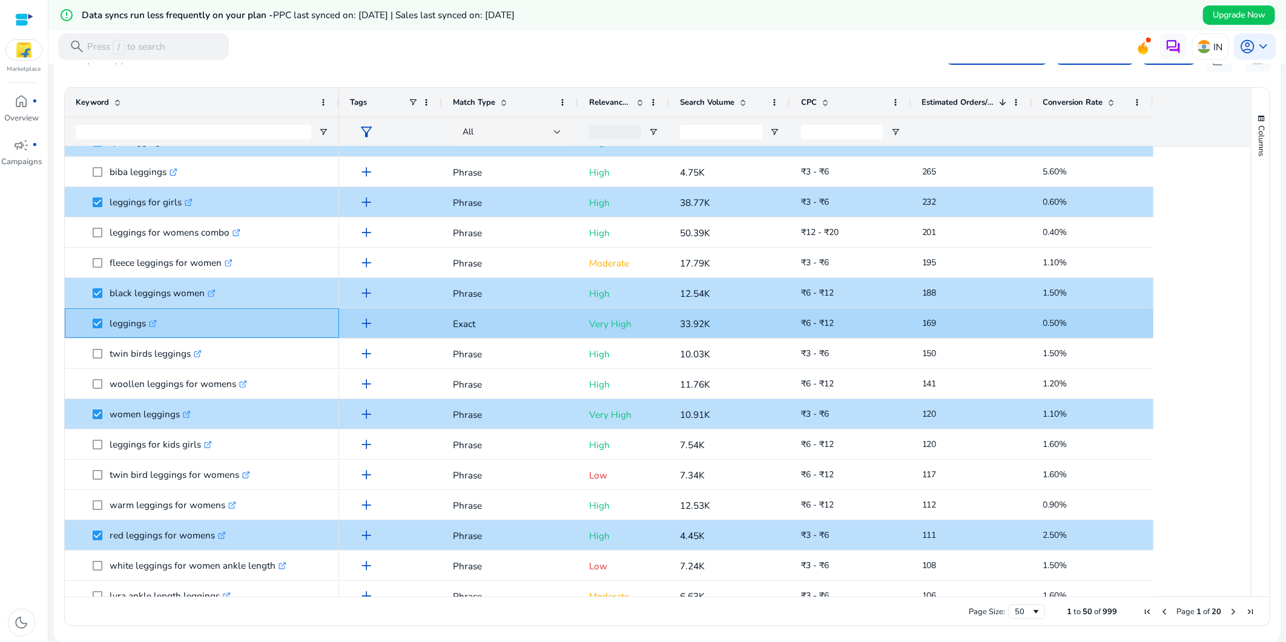
drag, startPoint x: 146, startPoint y: 311, endPoint x: 109, endPoint y: 325, distance: 39.5
click at [110, 325] on p "leggings .st0{fill:#2c8af8}" at bounding box center [133, 323] width 47 height 25
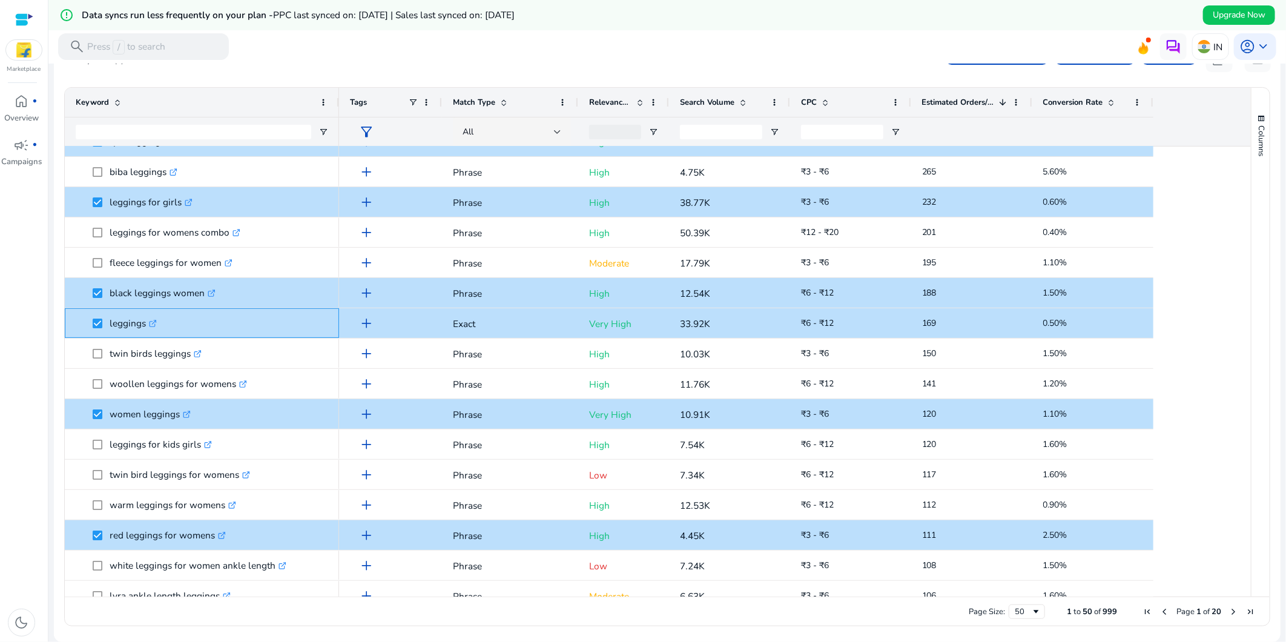
copy p "leggings"
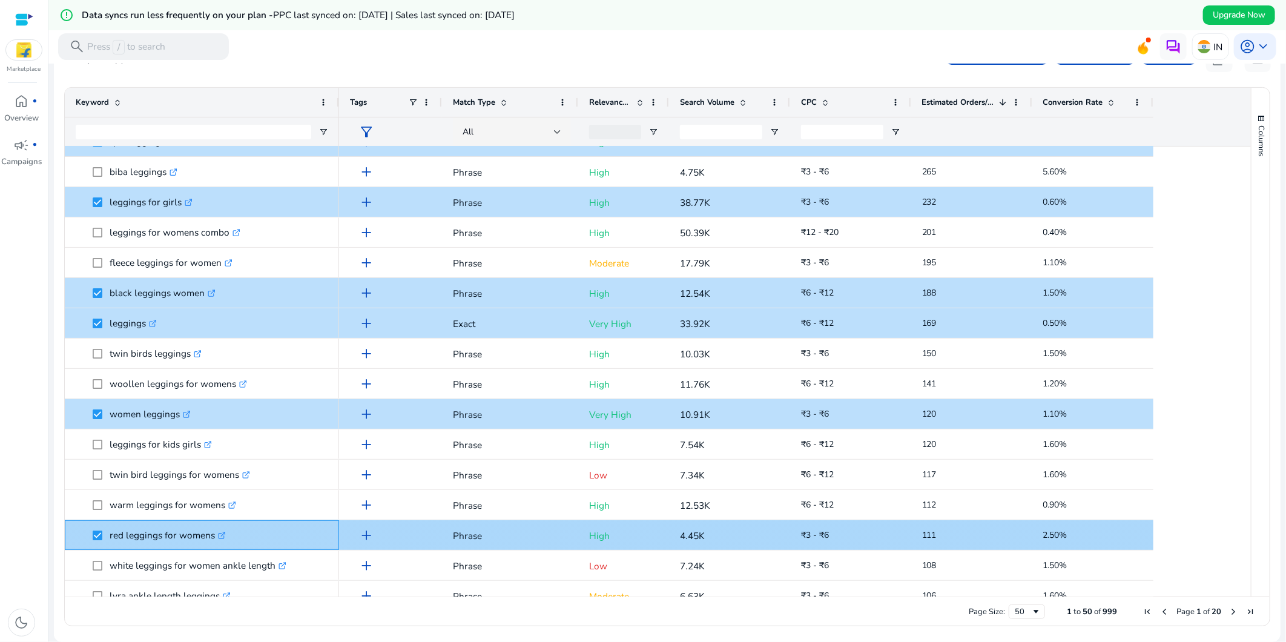
drag, startPoint x: 214, startPoint y: 525, endPoint x: 108, endPoint y: 544, distance: 107.6
click at [108, 544] on span "red leggings for womens .st0{fill:#2c8af8}" at bounding box center [210, 534] width 235 height 25
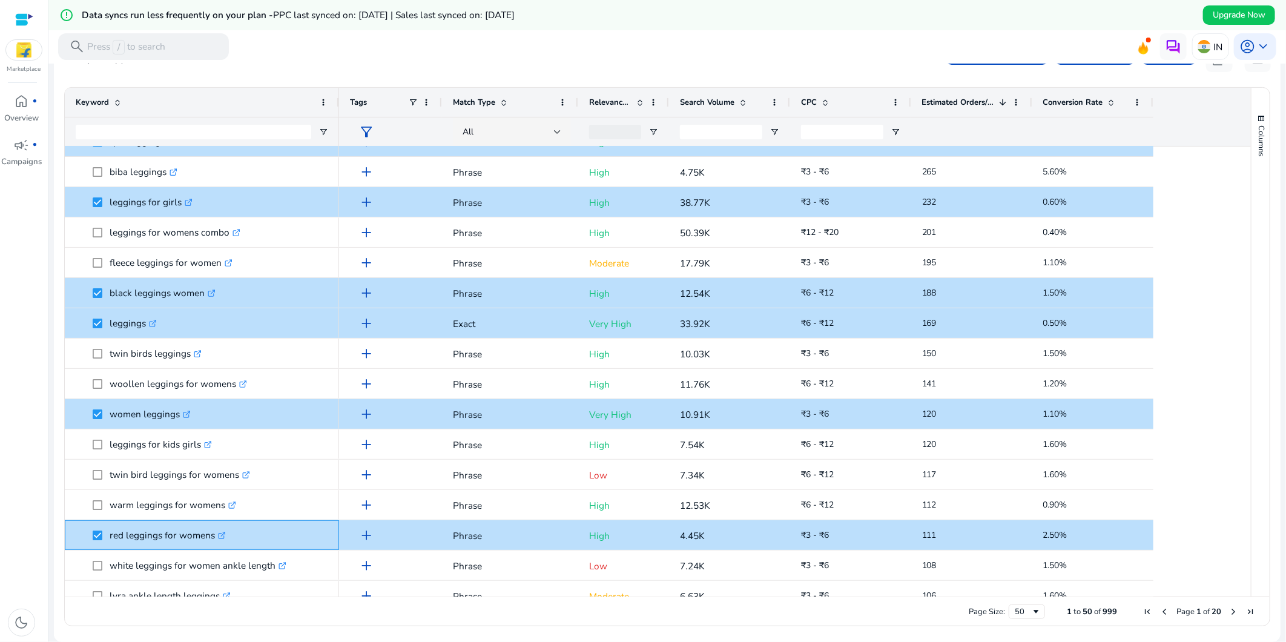
copy span "red leggings for womens"
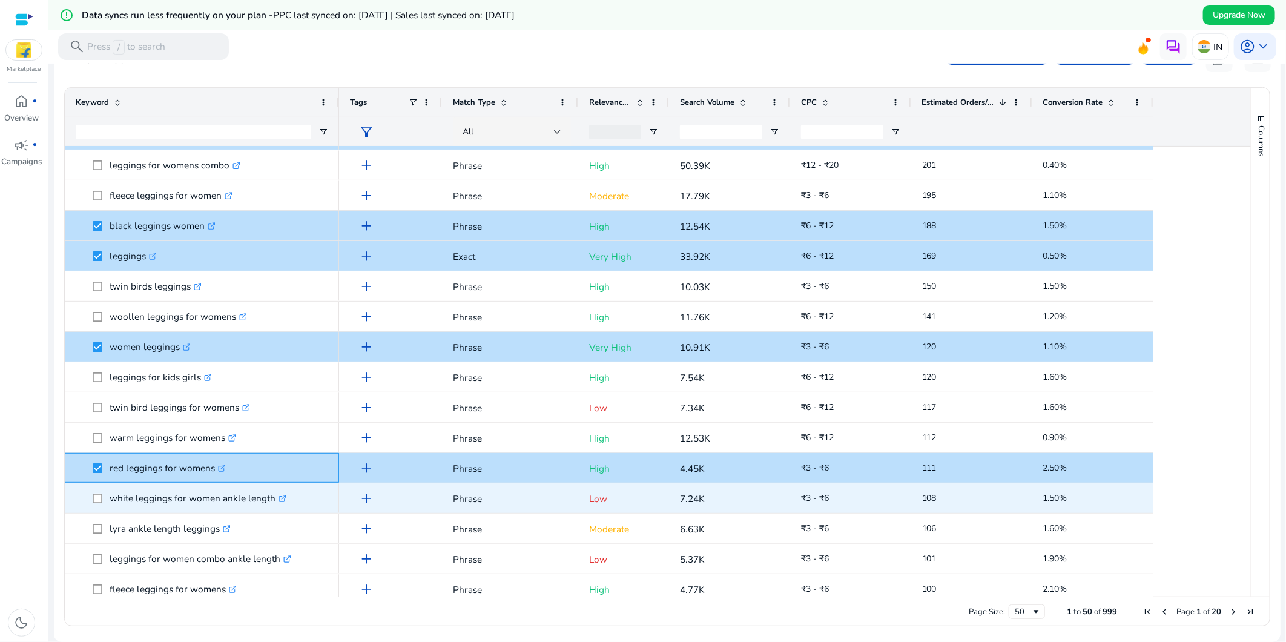
scroll to position [336, 0]
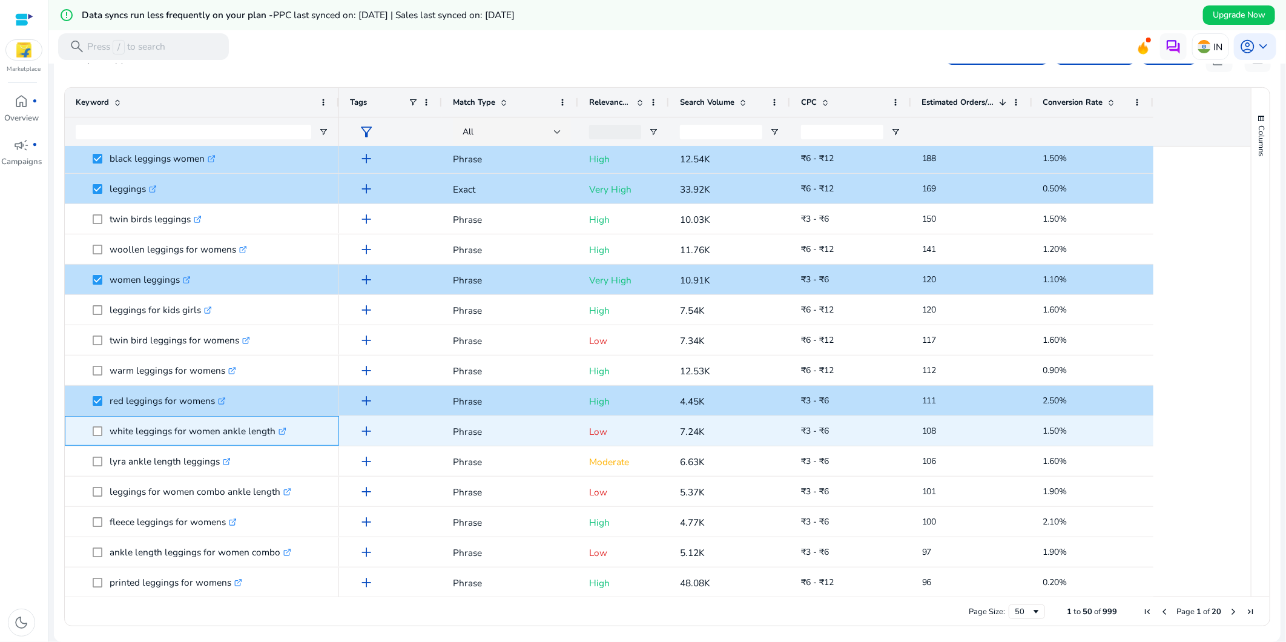
drag, startPoint x: 271, startPoint y: 419, endPoint x: 110, endPoint y: 440, distance: 161.7
click at [110, 440] on div "white leggings for women ankle length .st0{fill:#2c8af8}" at bounding box center [202, 430] width 252 height 28
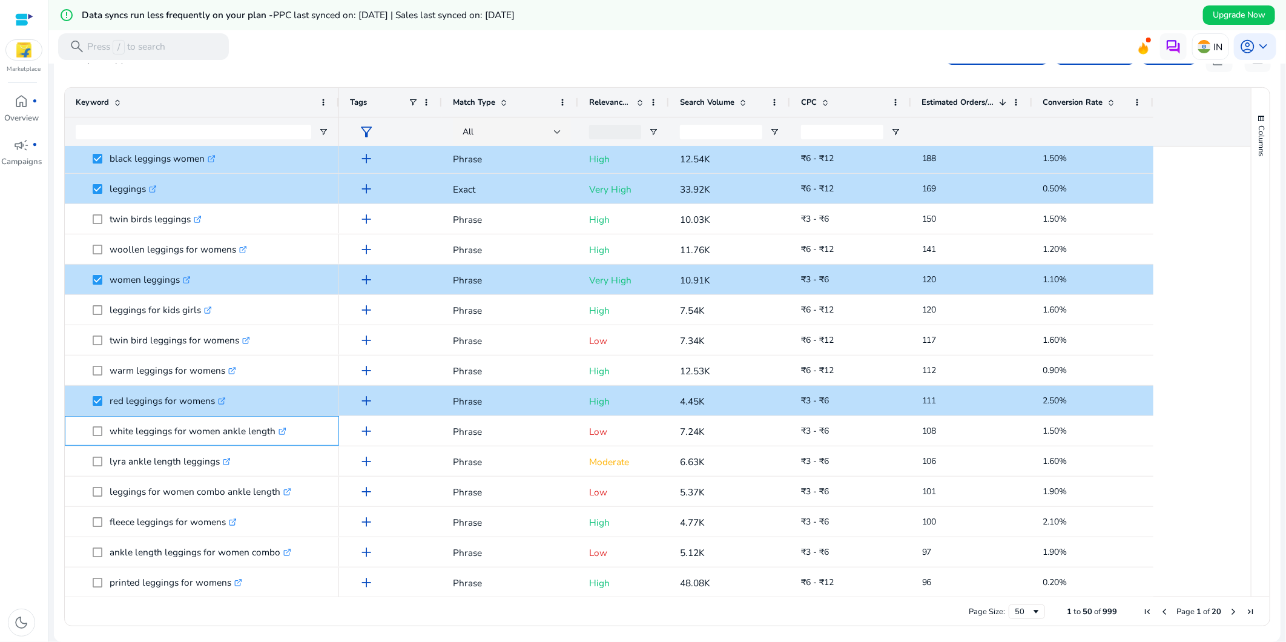
copy p "white leggings for women ankle length"
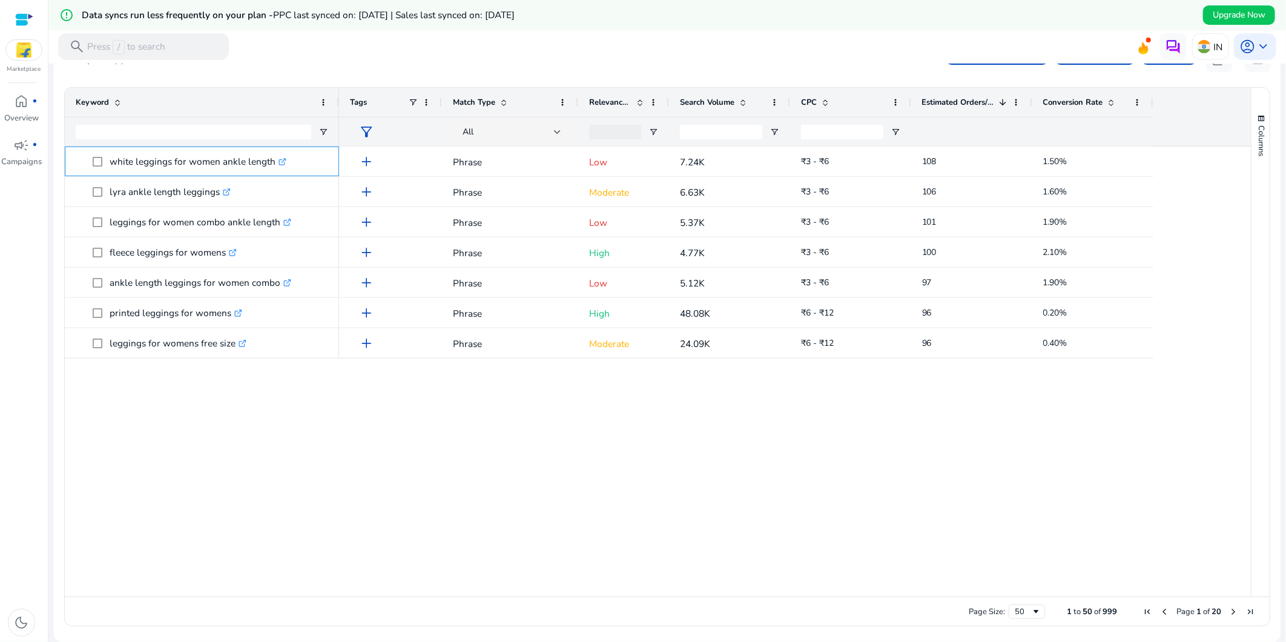
scroll to position [0, 0]
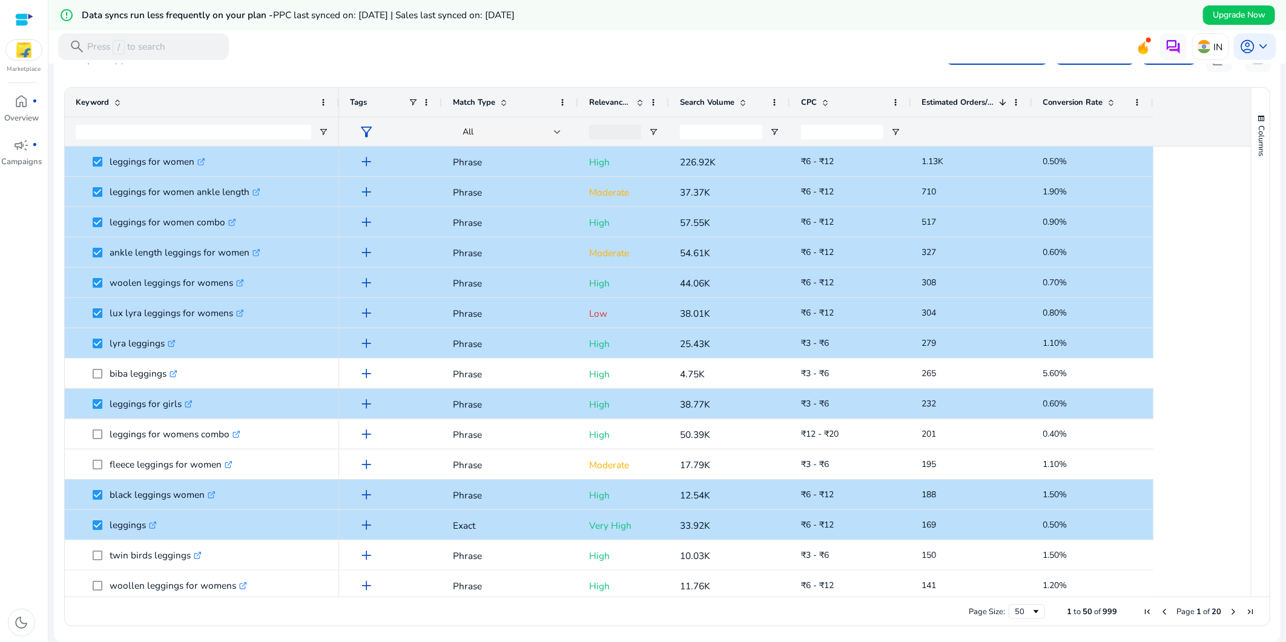
click at [26, 47] on img at bounding box center [24, 50] width 36 height 20
click at [32, 50] on img at bounding box center [24, 50] width 36 height 20
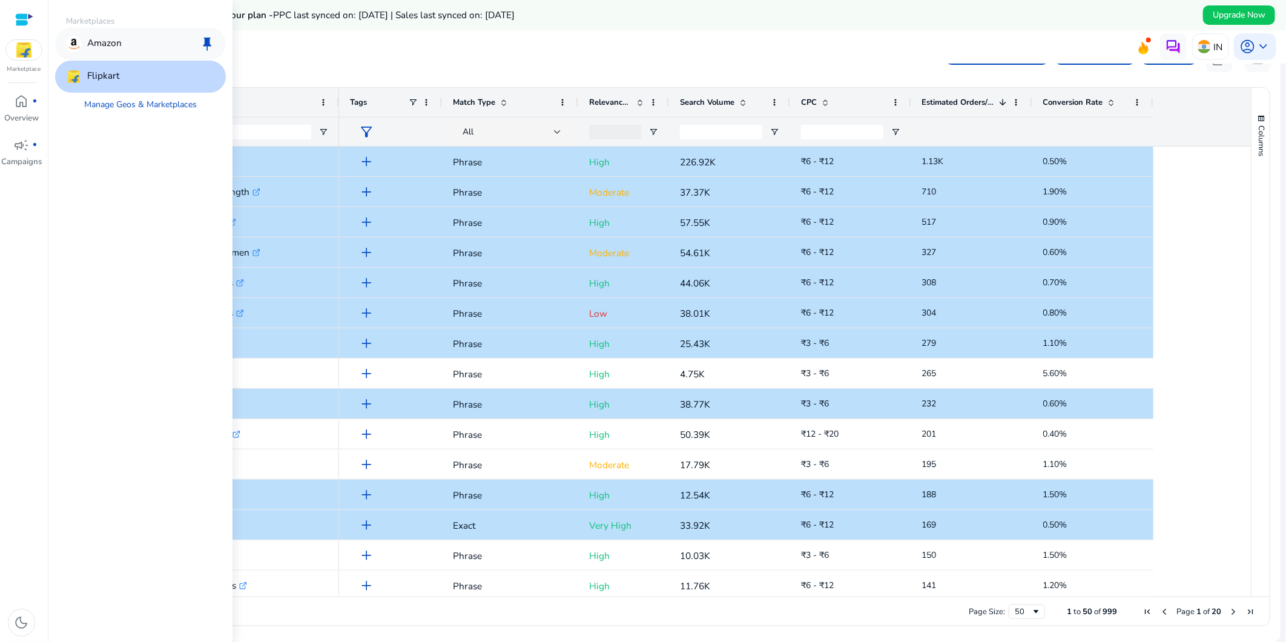
click at [96, 45] on p "Amazon" at bounding box center [104, 44] width 35 height 16
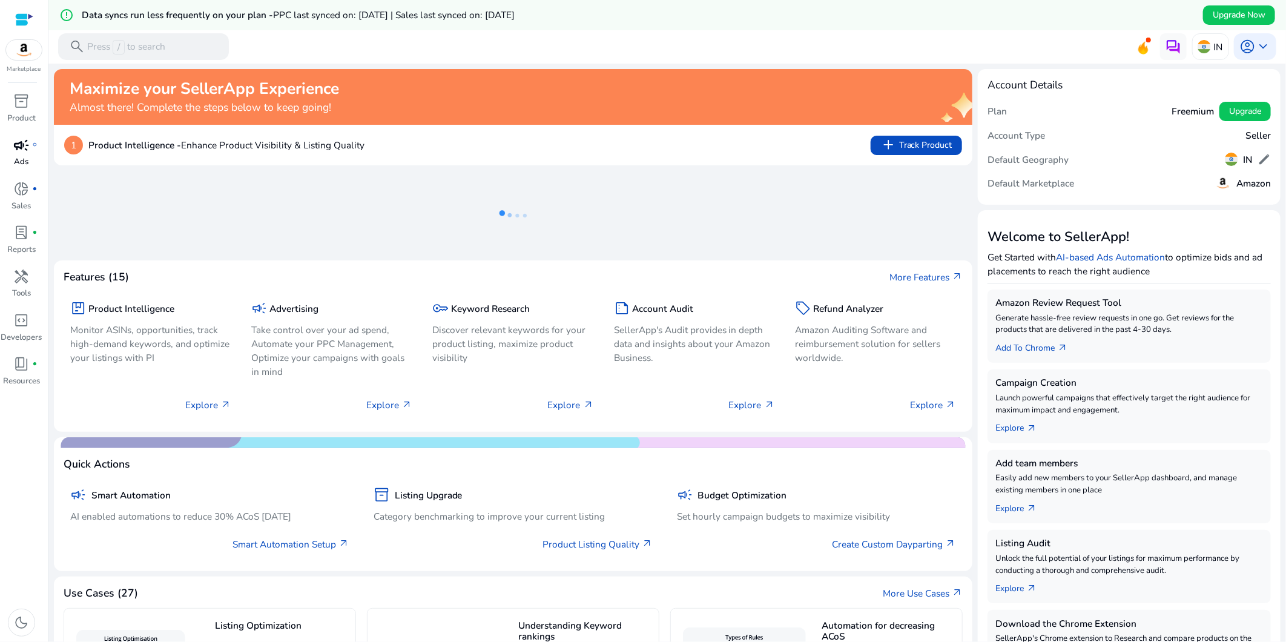
click at [22, 152] on span "campaign" at bounding box center [22, 145] width 16 height 16
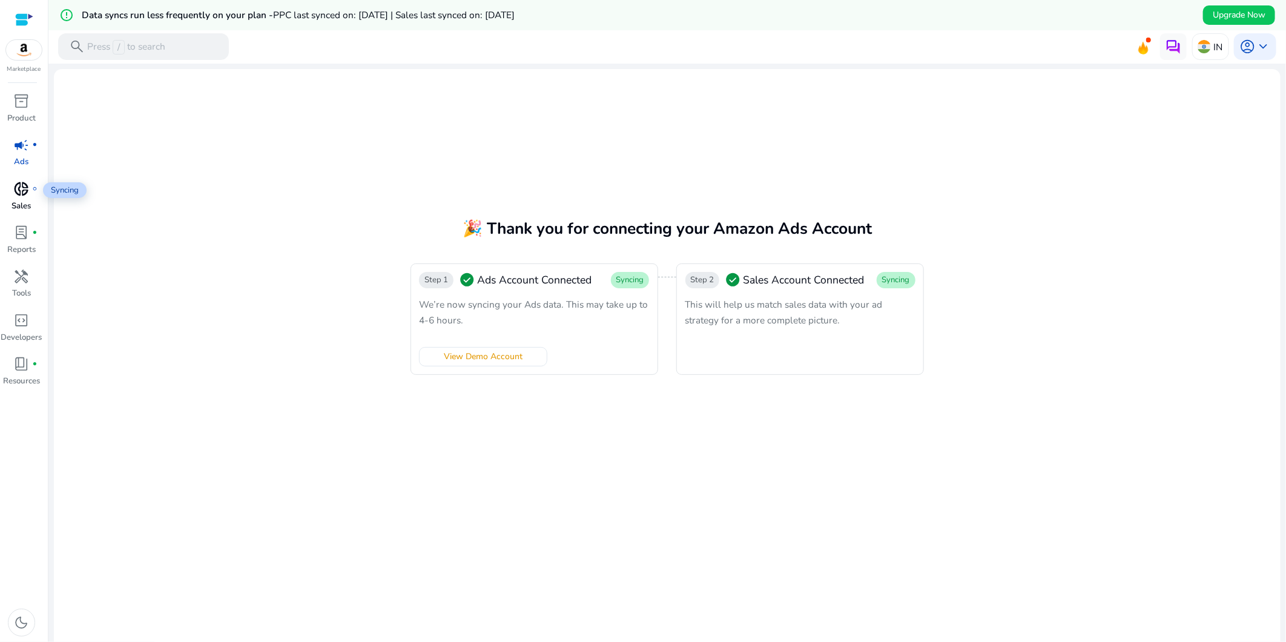
click at [24, 188] on span "donut_small" at bounding box center [22, 189] width 16 height 16
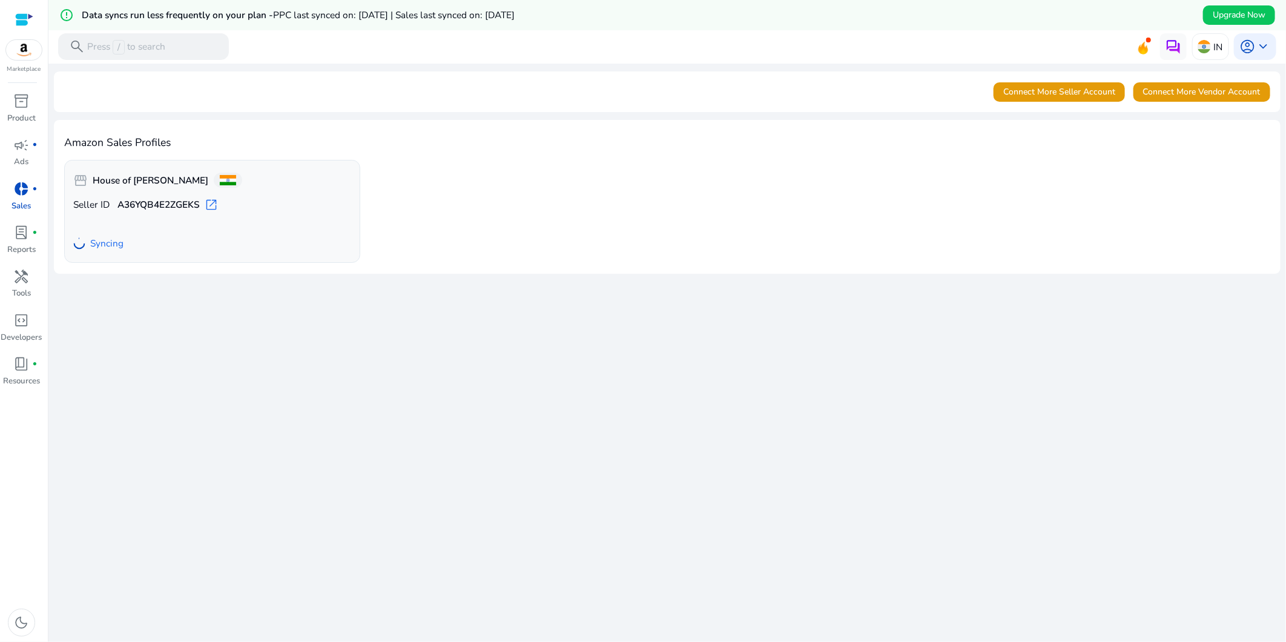
click at [94, 245] on span "Syncing" at bounding box center [106, 243] width 33 height 13
click at [28, 240] on span "lab_profile" at bounding box center [22, 233] width 16 height 16
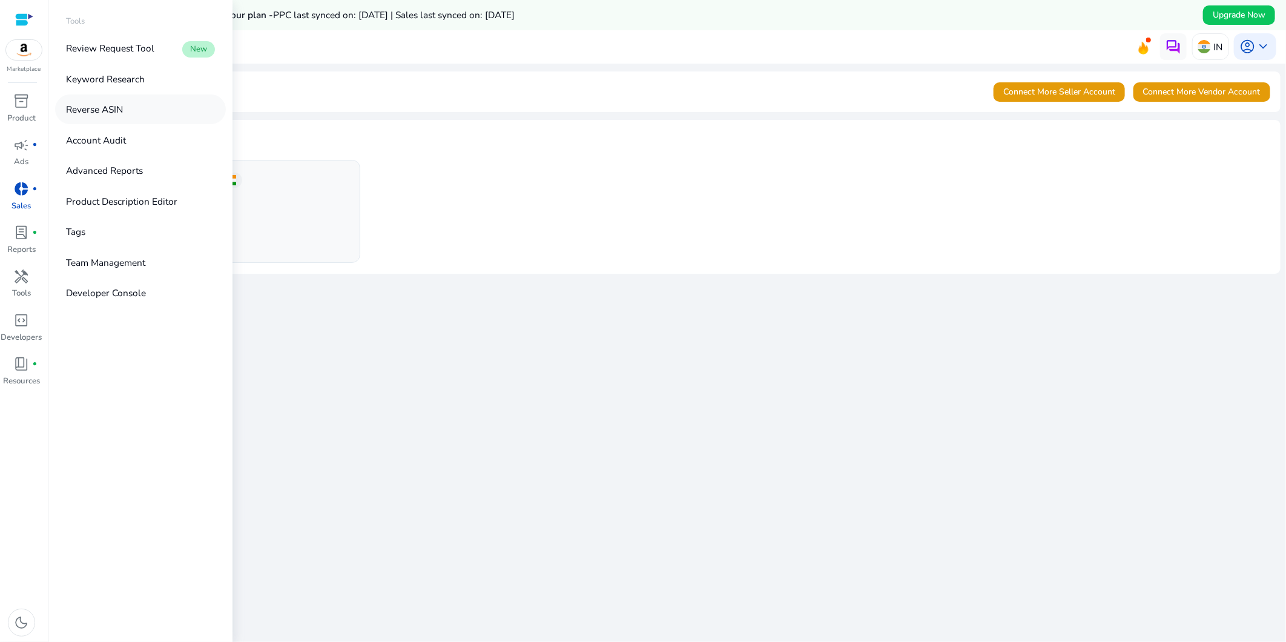
click at [101, 110] on p "Reverse ASIN" at bounding box center [94, 109] width 57 height 14
click at [101, 109] on p "Reverse ASIN" at bounding box center [94, 109] width 57 height 14
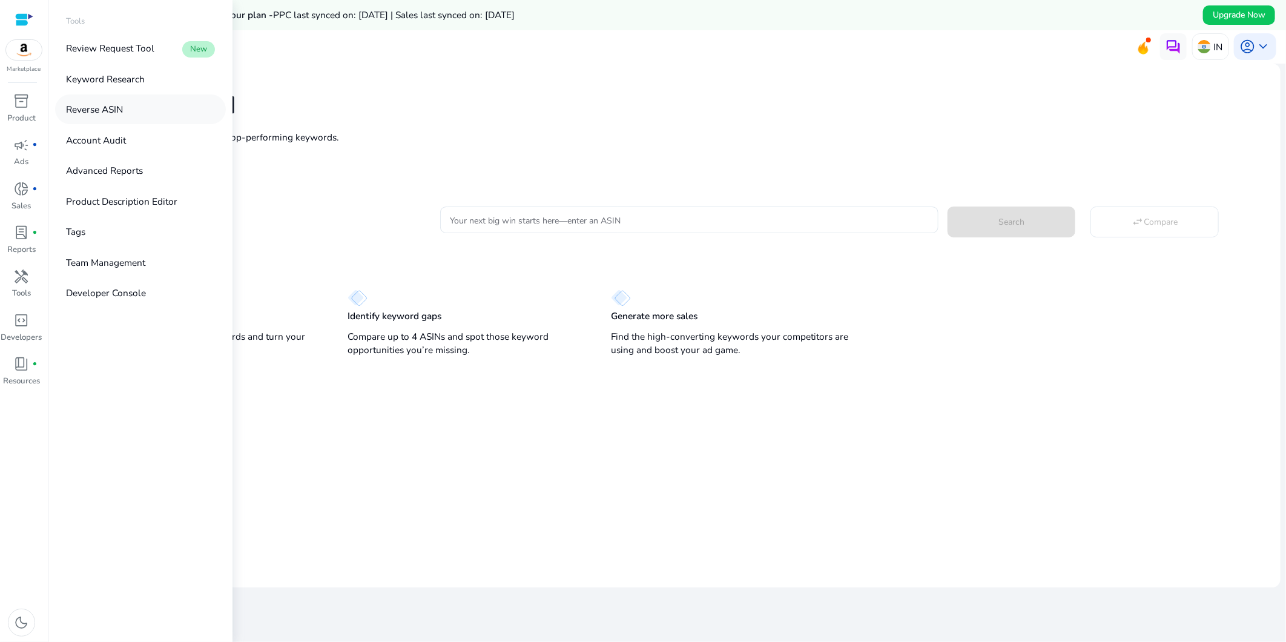
click at [101, 109] on p "Reverse ASIN" at bounding box center [94, 109] width 57 height 14
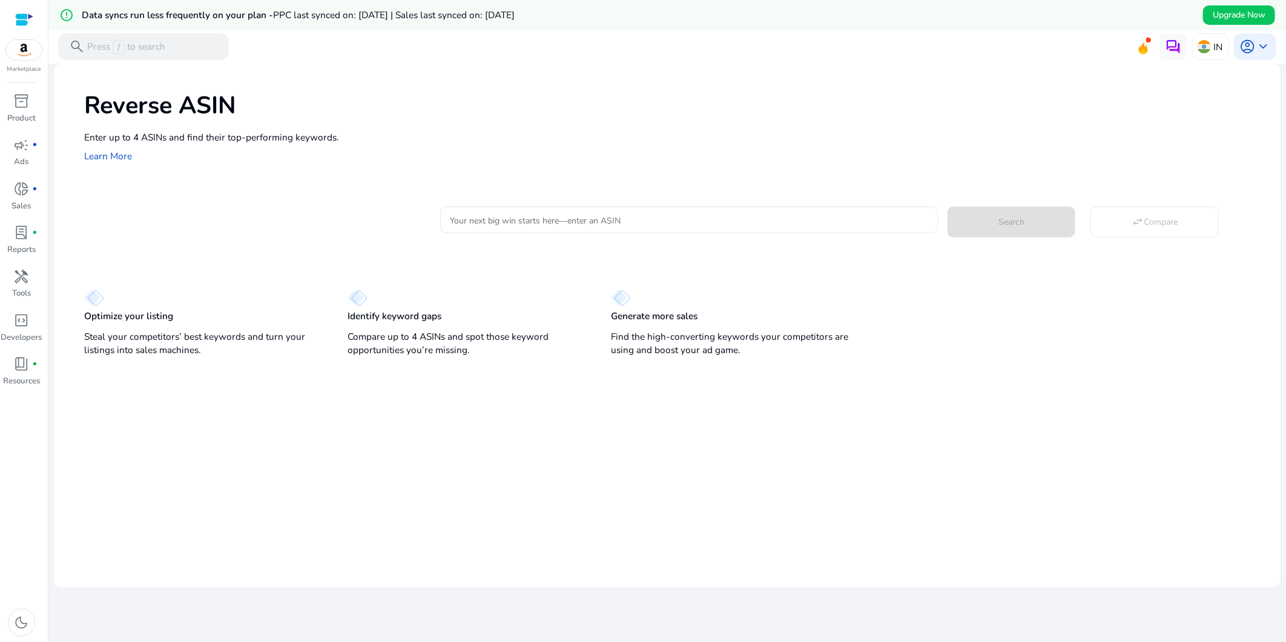
click at [48, 109] on div at bounding box center [48, 321] width 0 height 642
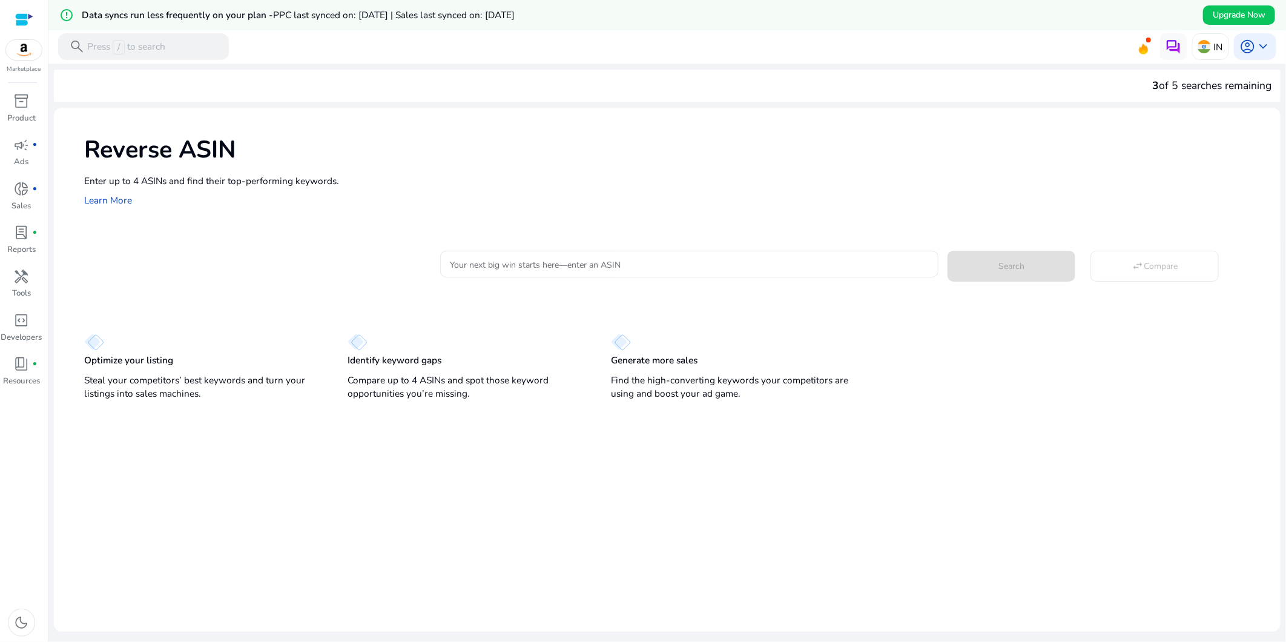
click at [539, 196] on div "Enter up to 4 ASINs and find their top-performing keywords. Learn More" at bounding box center [676, 191] width 1184 height 34
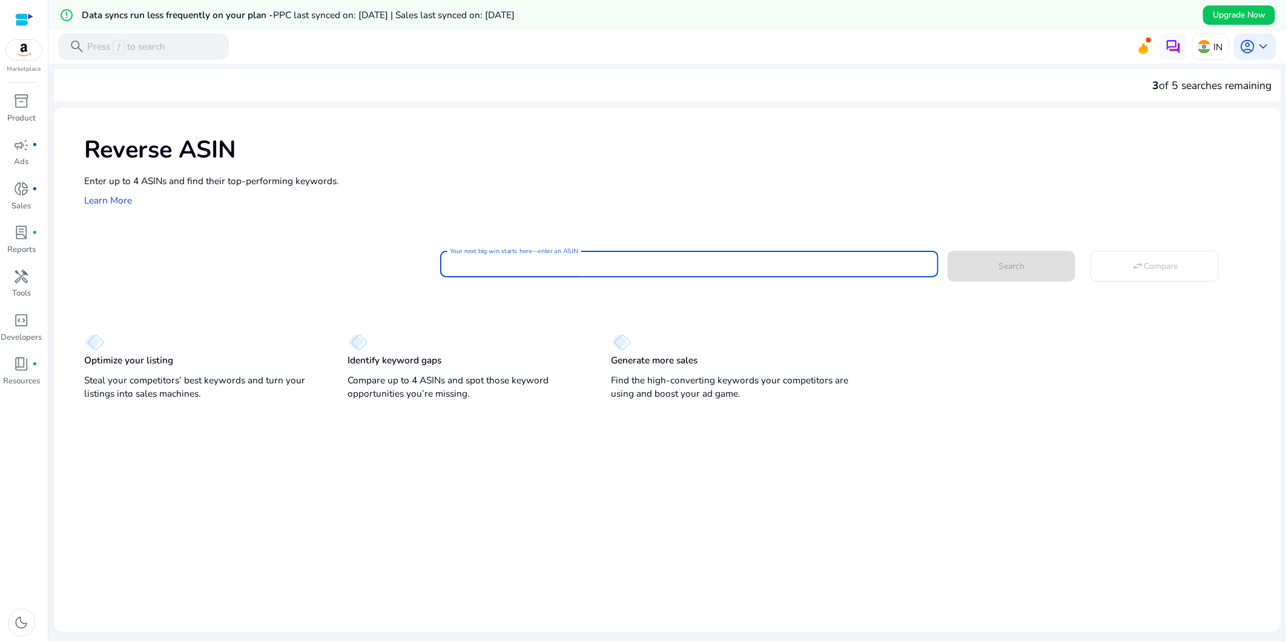
click at [552, 266] on input "Your next big win starts here—enter an ASIN" at bounding box center [689, 263] width 479 height 13
click at [131, 363] on p "Optimize your listing" at bounding box center [128, 360] width 89 height 13
click at [566, 262] on input "Your next big win starts here—enter an ASIN" at bounding box center [689, 263] width 479 height 13
paste input "**********"
type input "**********"
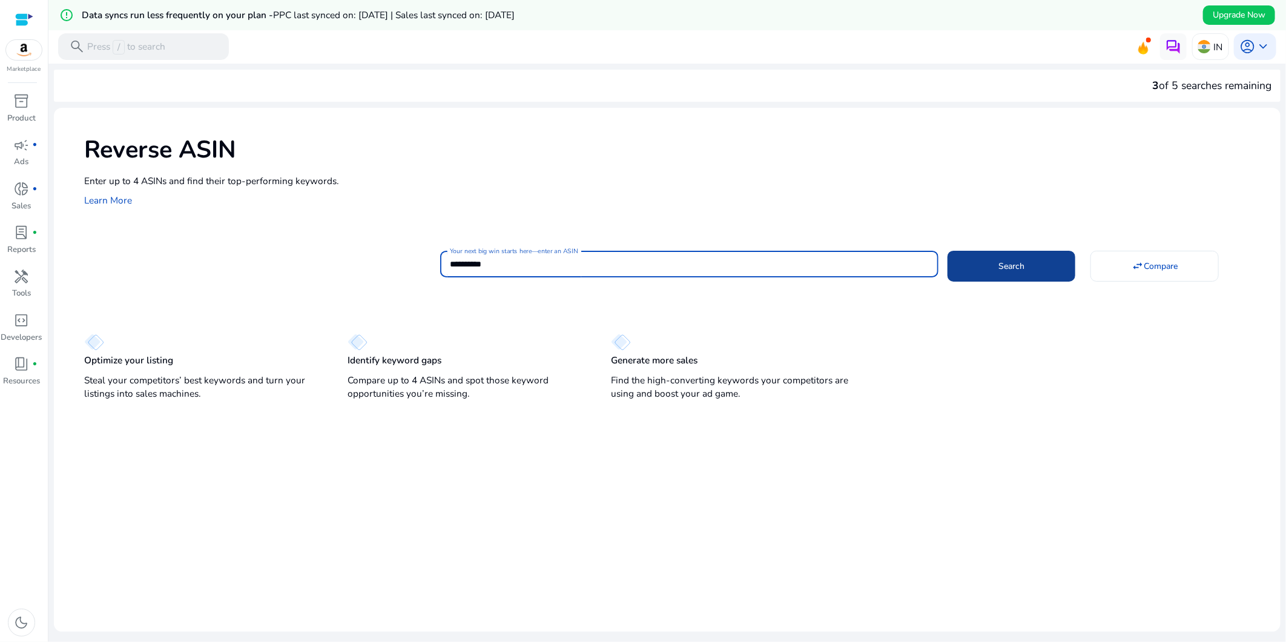
click at [977, 262] on span at bounding box center [1011, 266] width 128 height 29
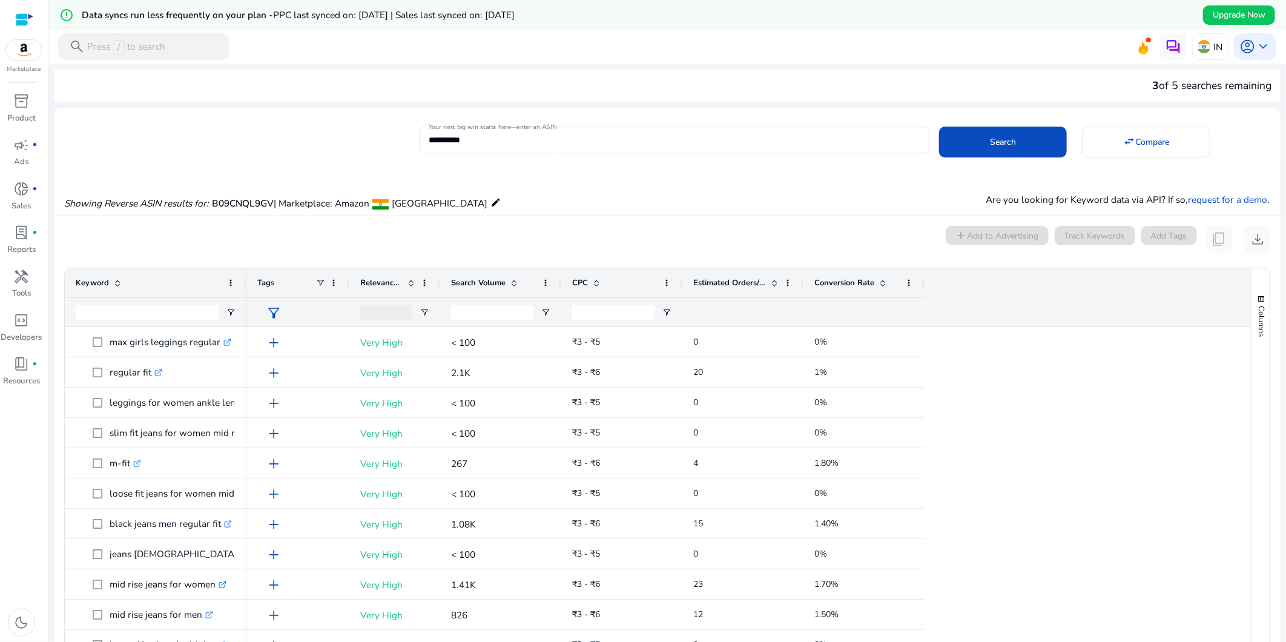
click at [876, 282] on span at bounding box center [880, 283] width 13 height 10
click at [876, 283] on span at bounding box center [880, 283] width 13 height 10
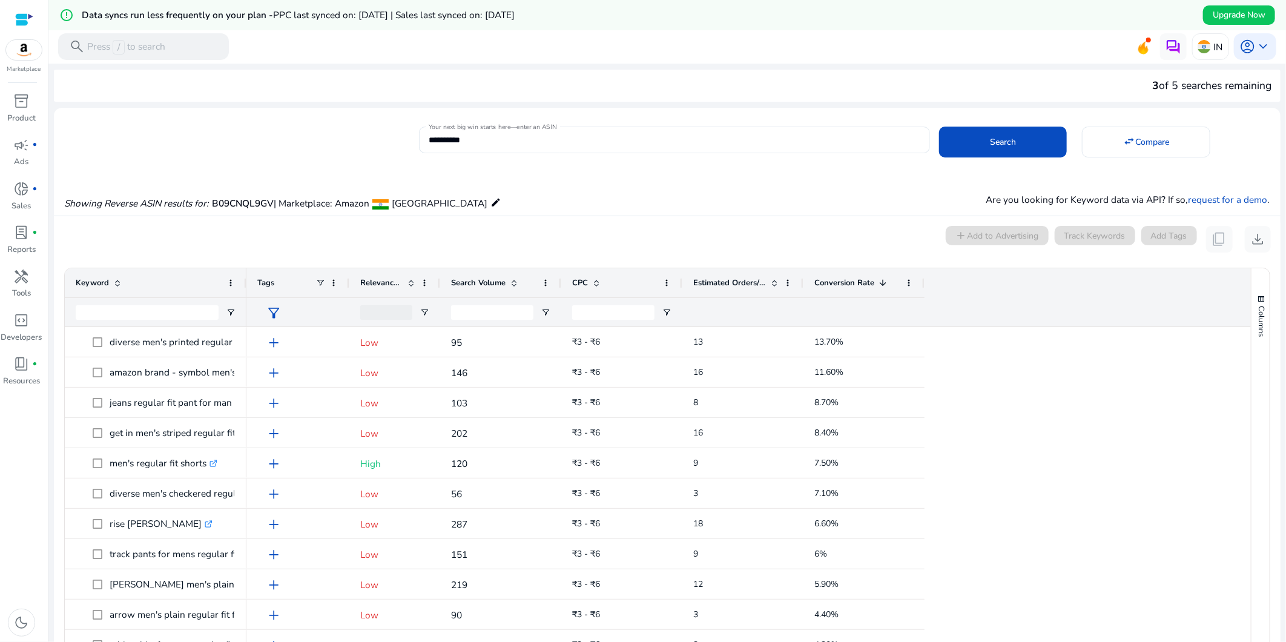
click at [407, 281] on span at bounding box center [411, 283] width 10 height 10
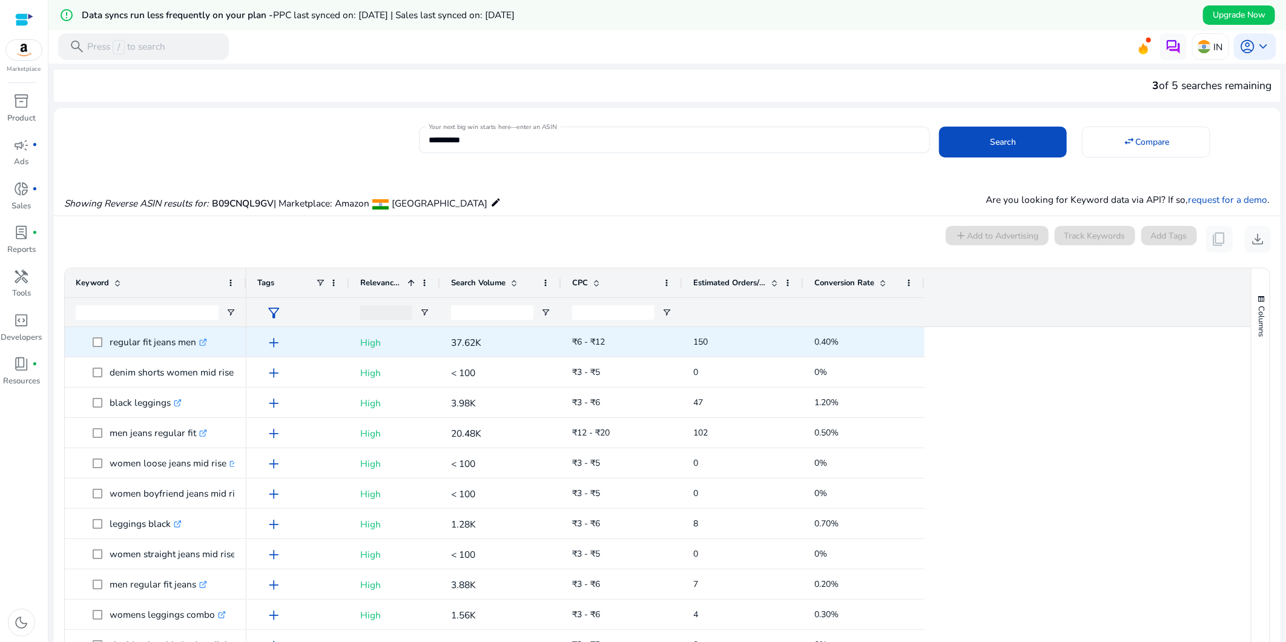
click at [206, 342] on icon ".st0{fill:#2c8af8}" at bounding box center [203, 342] width 8 height 8
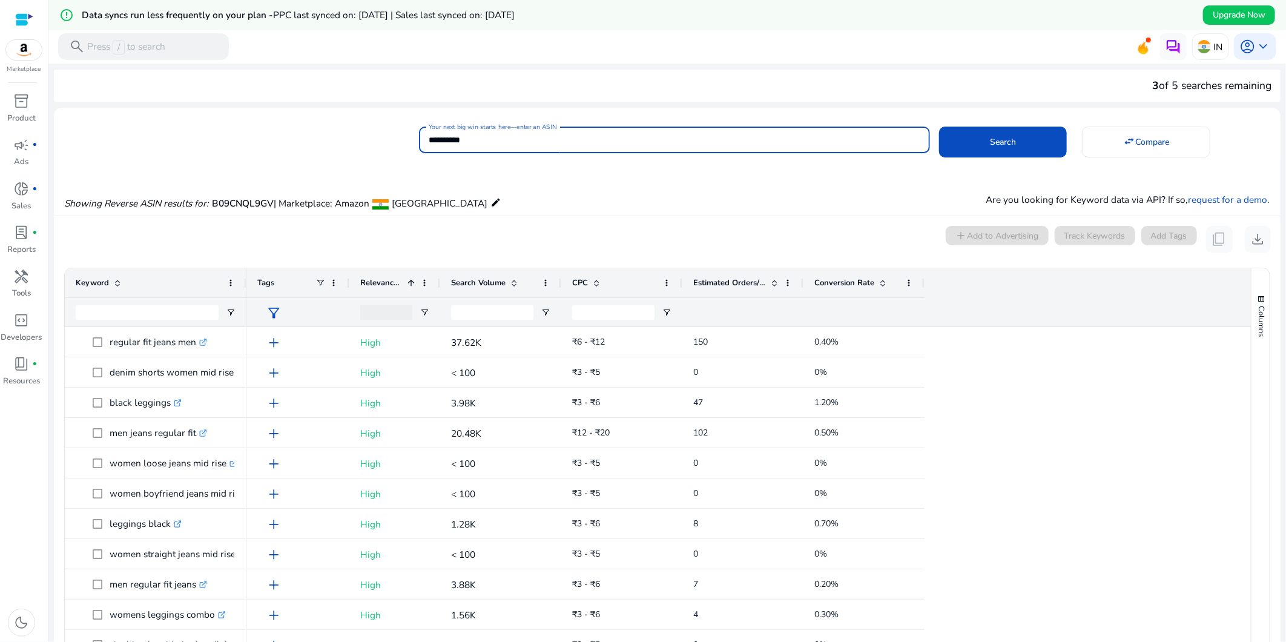
drag, startPoint x: 492, startPoint y: 140, endPoint x: 380, endPoint y: 111, distance: 115.7
click at [354, 119] on mat-card "**********" at bounding box center [667, 139] width 1226 height 50
paste input "**********"
click at [939, 127] on button "Search" at bounding box center [1003, 142] width 128 height 31
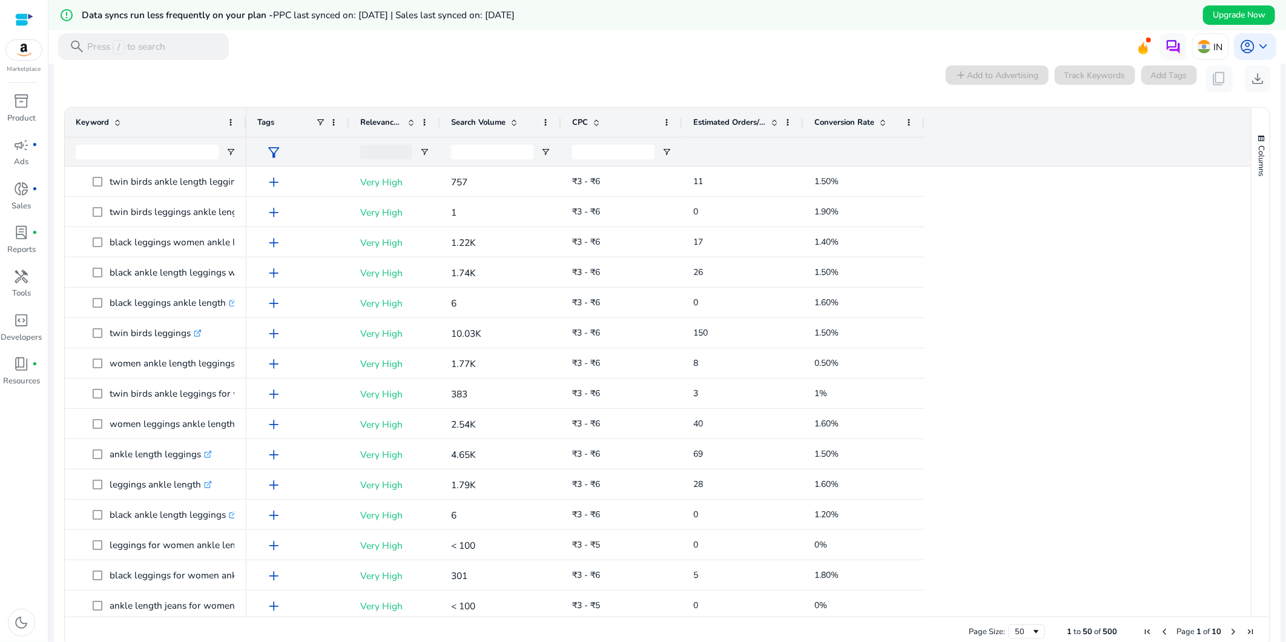
scroll to position [164, 0]
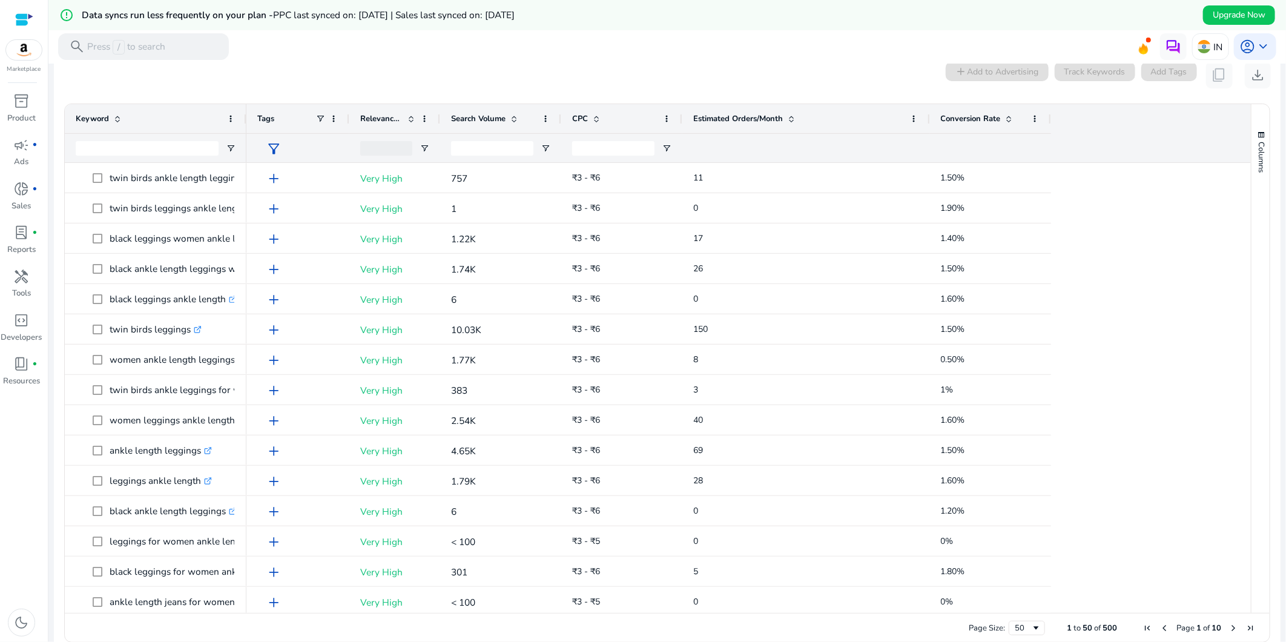
drag, startPoint x: 801, startPoint y: 116, endPoint x: 812, endPoint y: 142, distance: 29.0
click at [927, 124] on div at bounding box center [929, 118] width 5 height 29
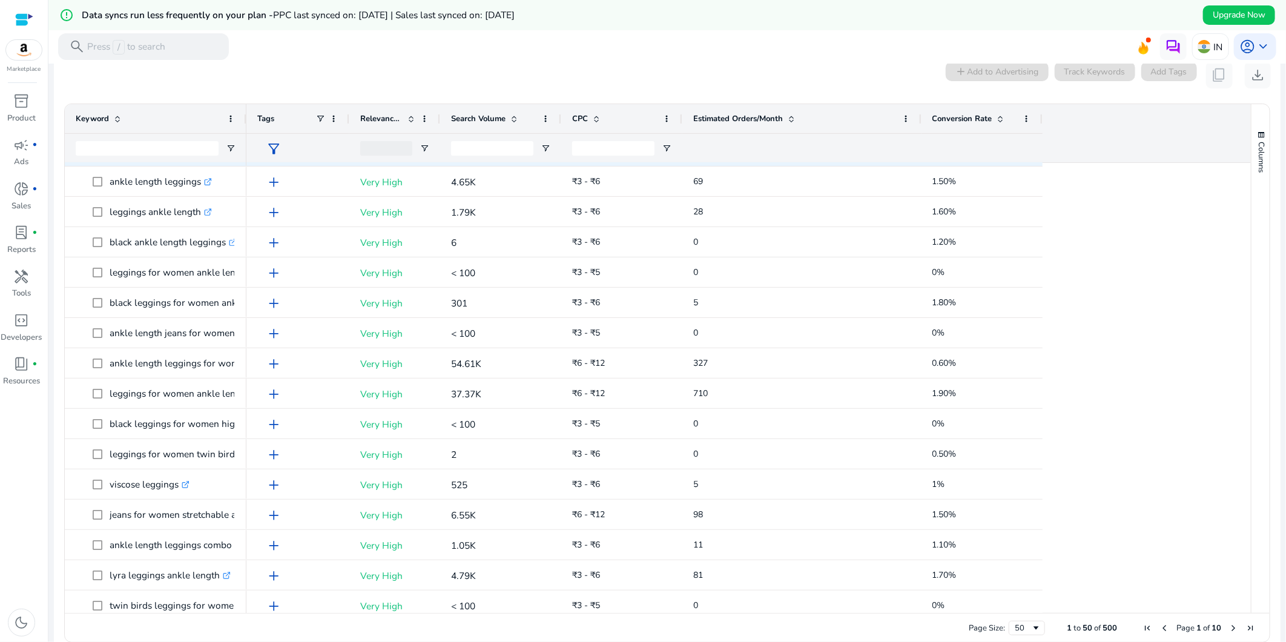
scroll to position [269, 0]
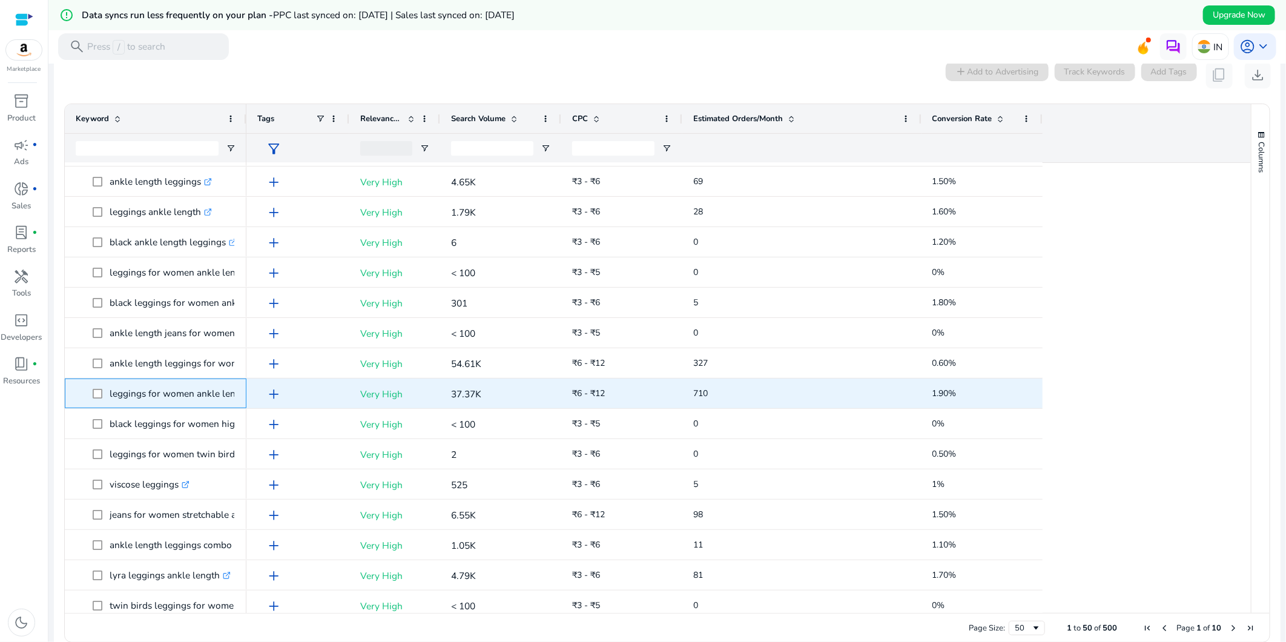
click at [104, 383] on span at bounding box center [101, 393] width 17 height 25
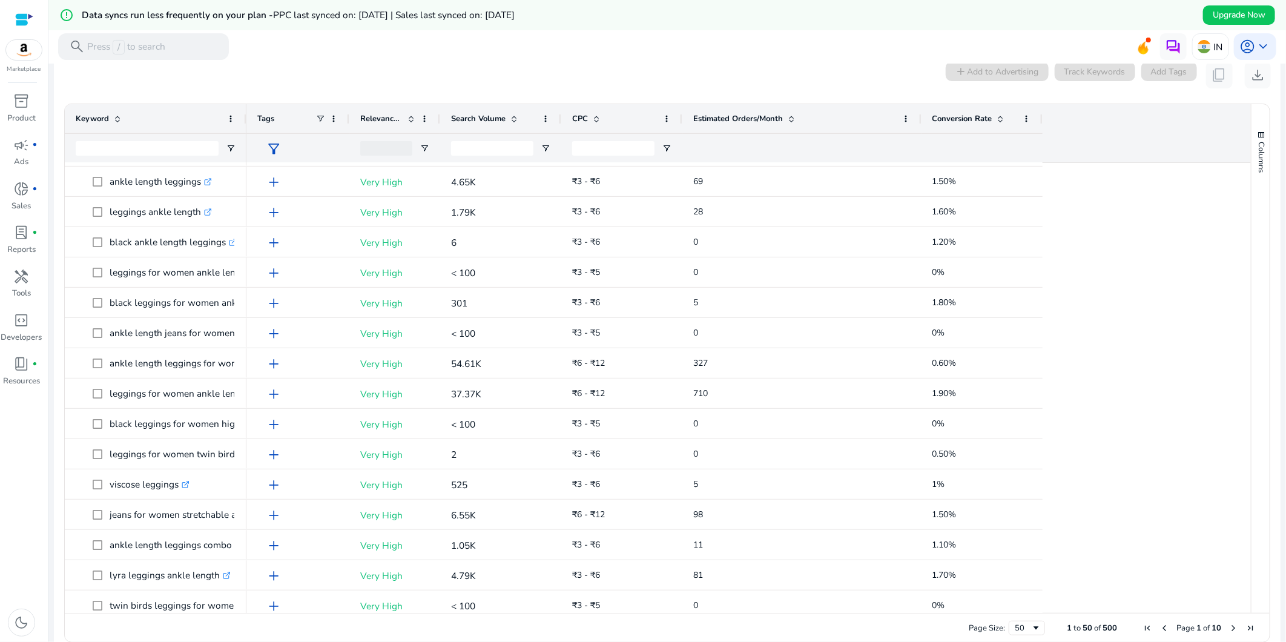
click at [246, 120] on div "Tags" at bounding box center [297, 118] width 103 height 29
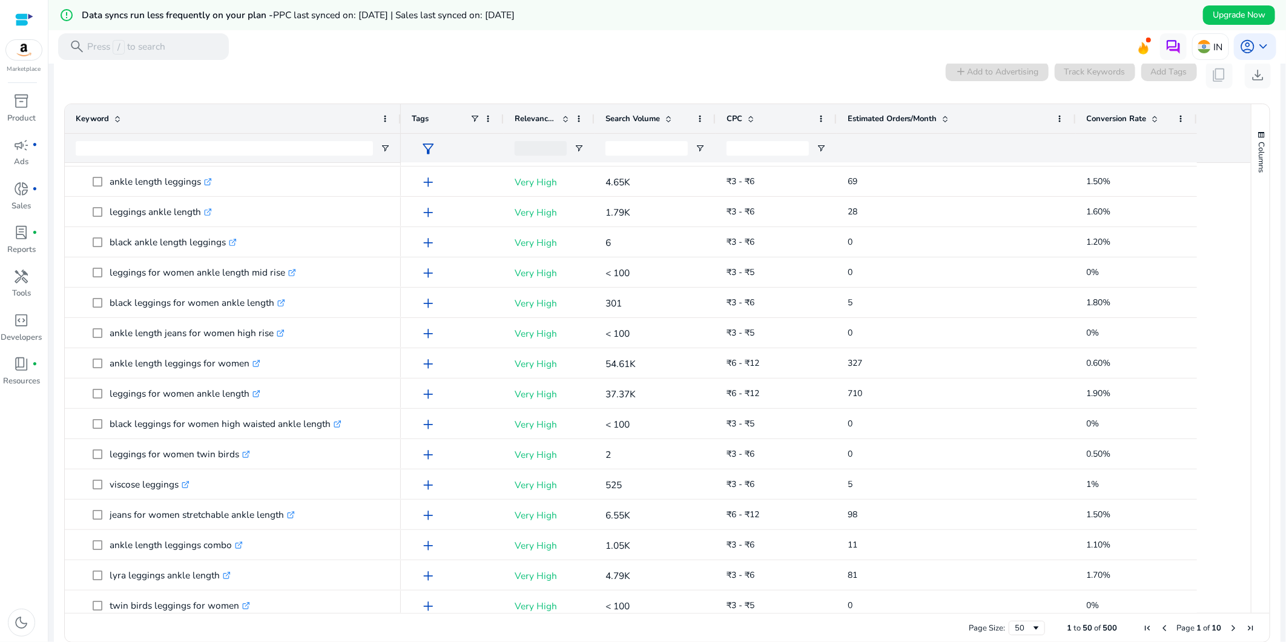
drag, startPoint x: 243, startPoint y: 121, endPoint x: 398, endPoint y: 134, distance: 154.9
click at [398, 134] on div "Keyword" at bounding box center [233, 133] width 336 height 58
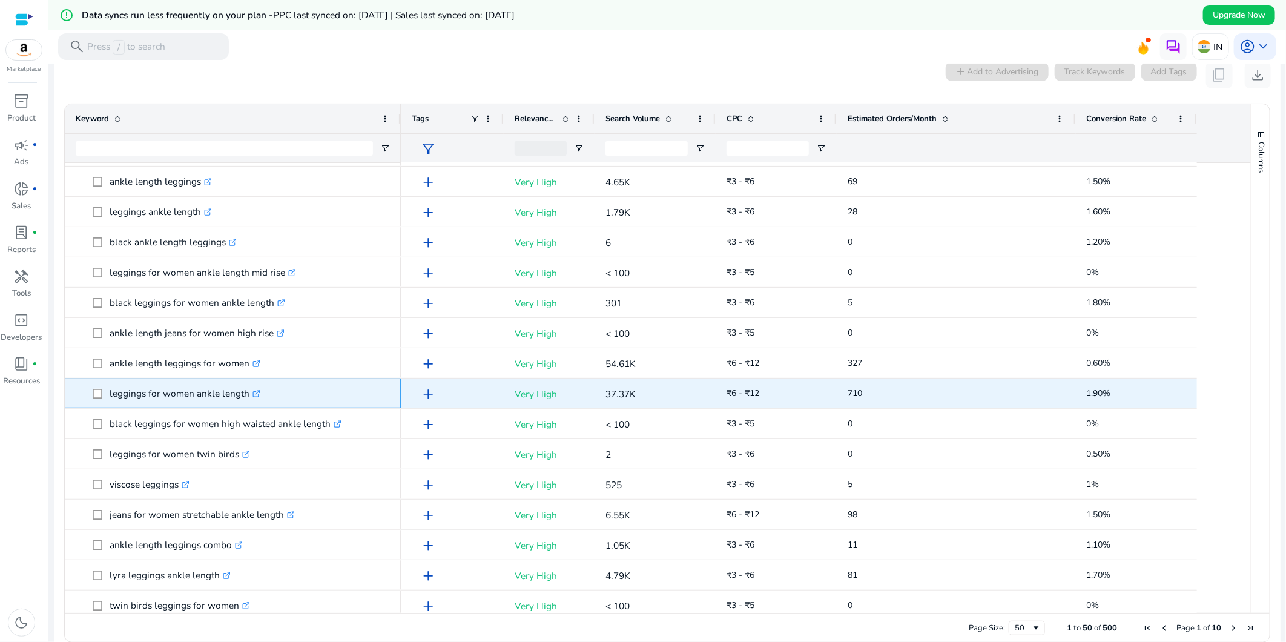
drag, startPoint x: 106, startPoint y: 388, endPoint x: 263, endPoint y: 401, distance: 158.0
click at [264, 401] on span "leggings for women ankle length .st0{fill:#2c8af8}" at bounding box center [241, 393] width 297 height 25
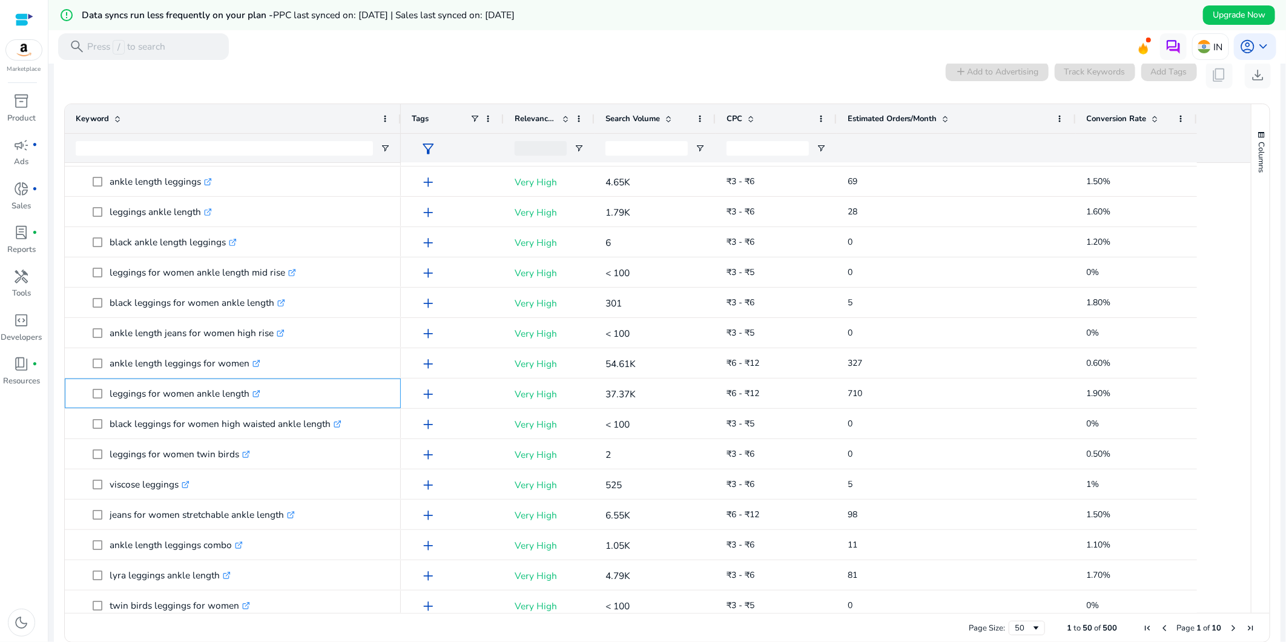
copy span "leggings for women ankle length"
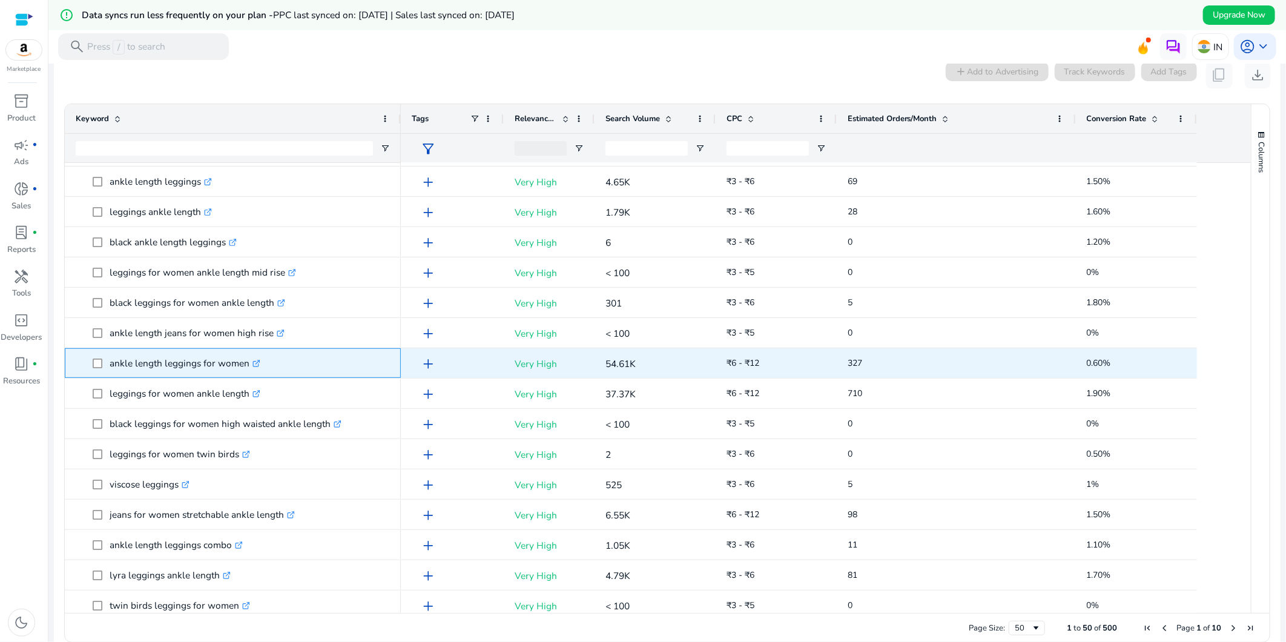
drag, startPoint x: 108, startPoint y: 350, endPoint x: 246, endPoint y: 367, distance: 139.7
click at [246, 367] on span "ankle length leggings for women .st0{fill:#2c8af8}" at bounding box center [241, 363] width 297 height 25
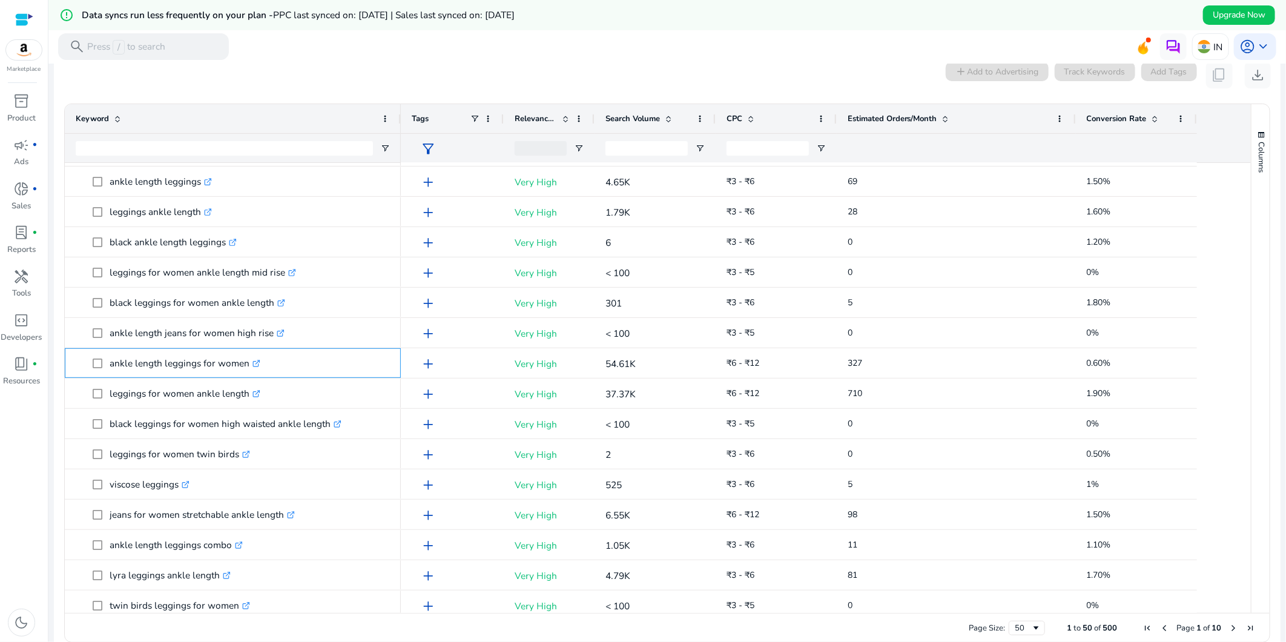
copy span "ankle length leggings for women"
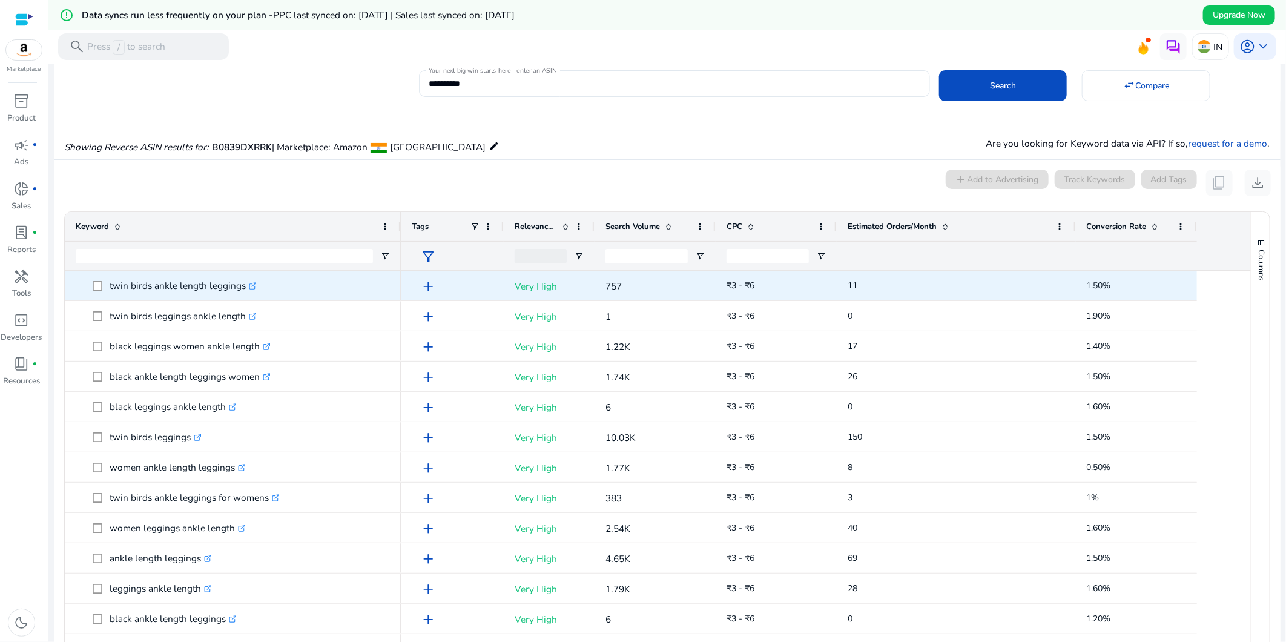
scroll to position [0, 0]
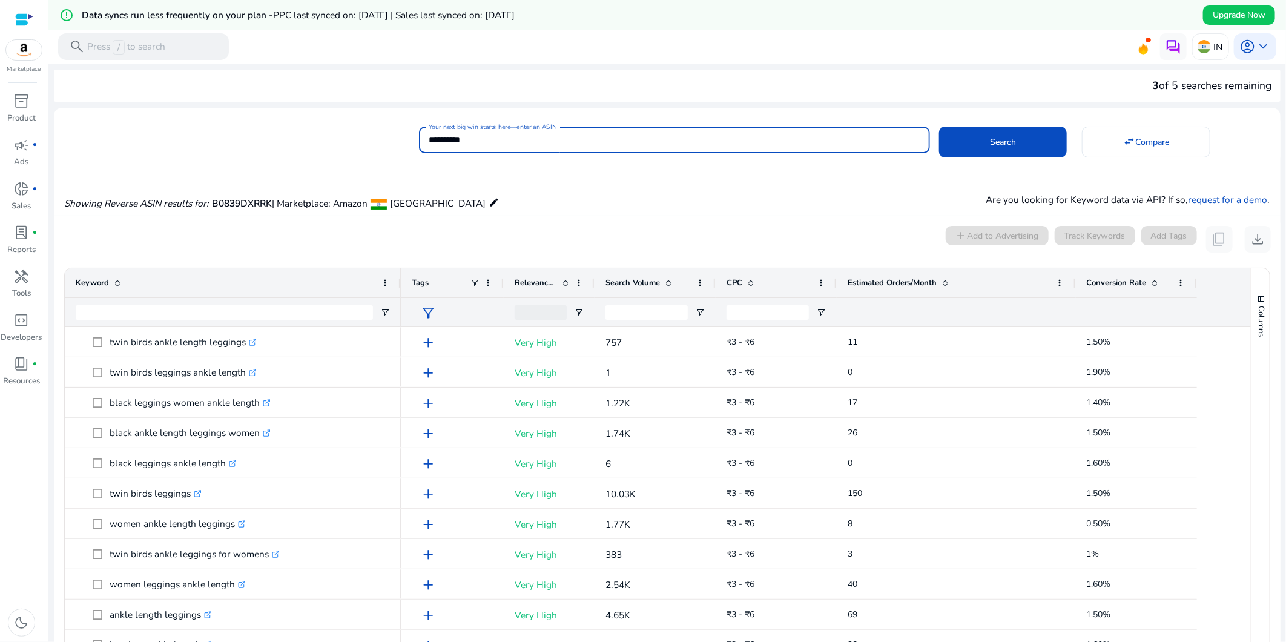
drag, startPoint x: 517, startPoint y: 138, endPoint x: 398, endPoint y: 138, distance: 119.3
click at [398, 138] on div "**********" at bounding box center [662, 138] width 1217 height 31
paste input
type input "**********"
click at [939, 127] on button "Search" at bounding box center [1003, 142] width 128 height 31
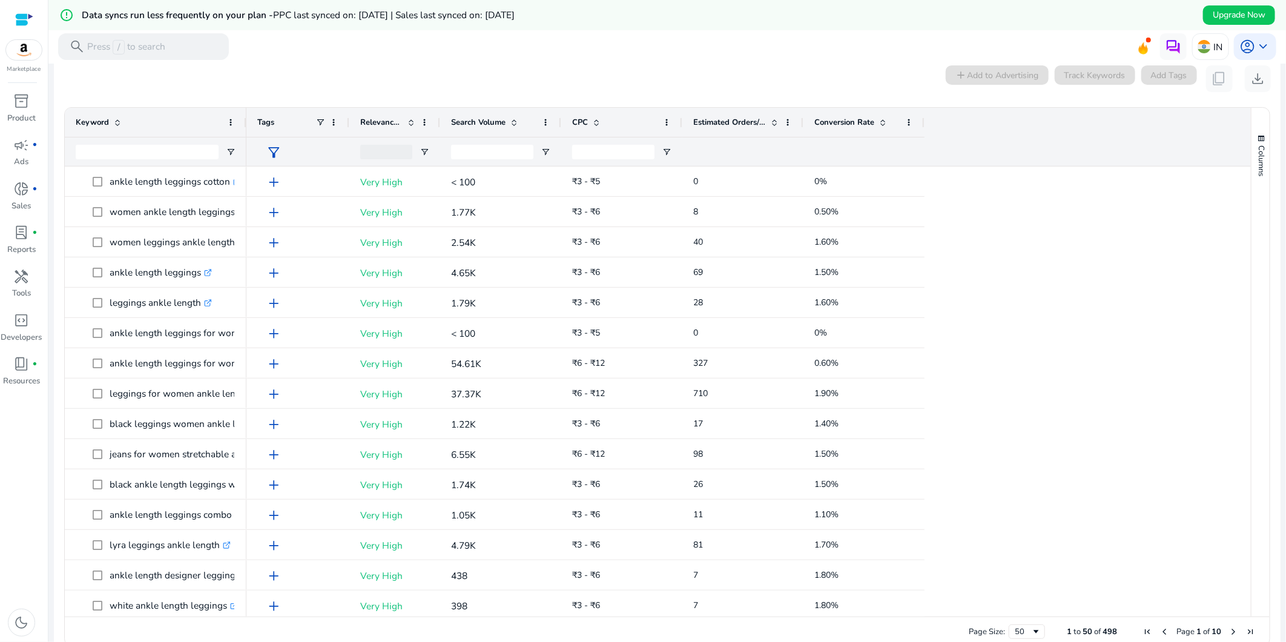
scroll to position [164, 0]
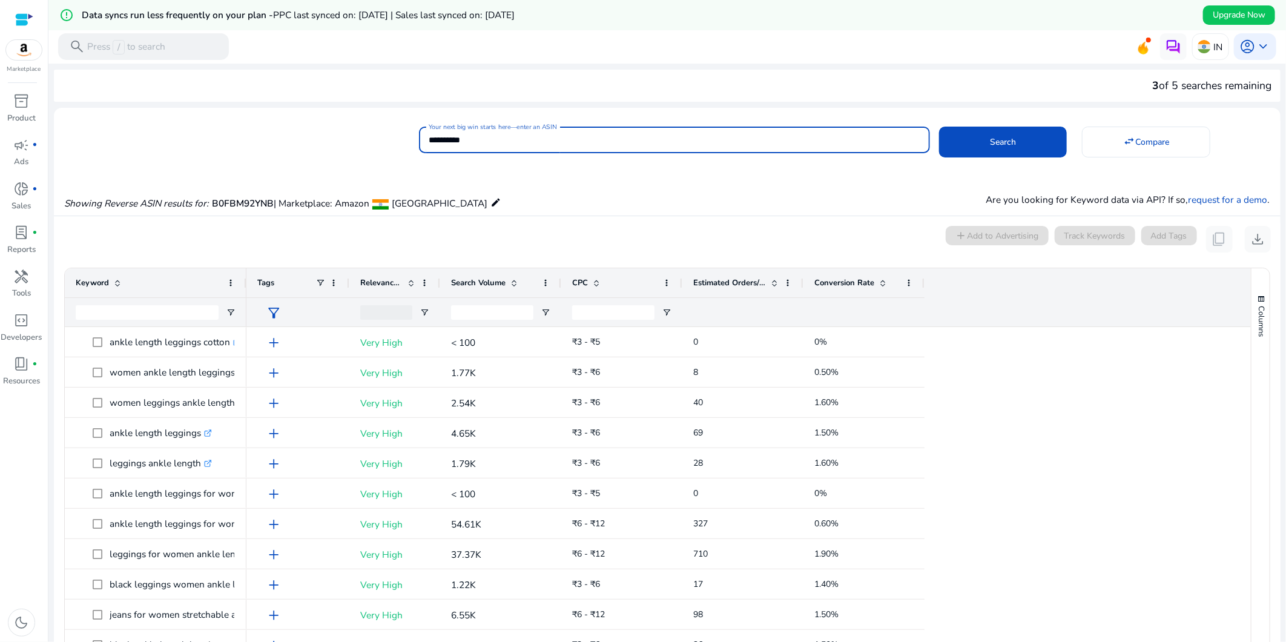
scroll to position [164, 0]
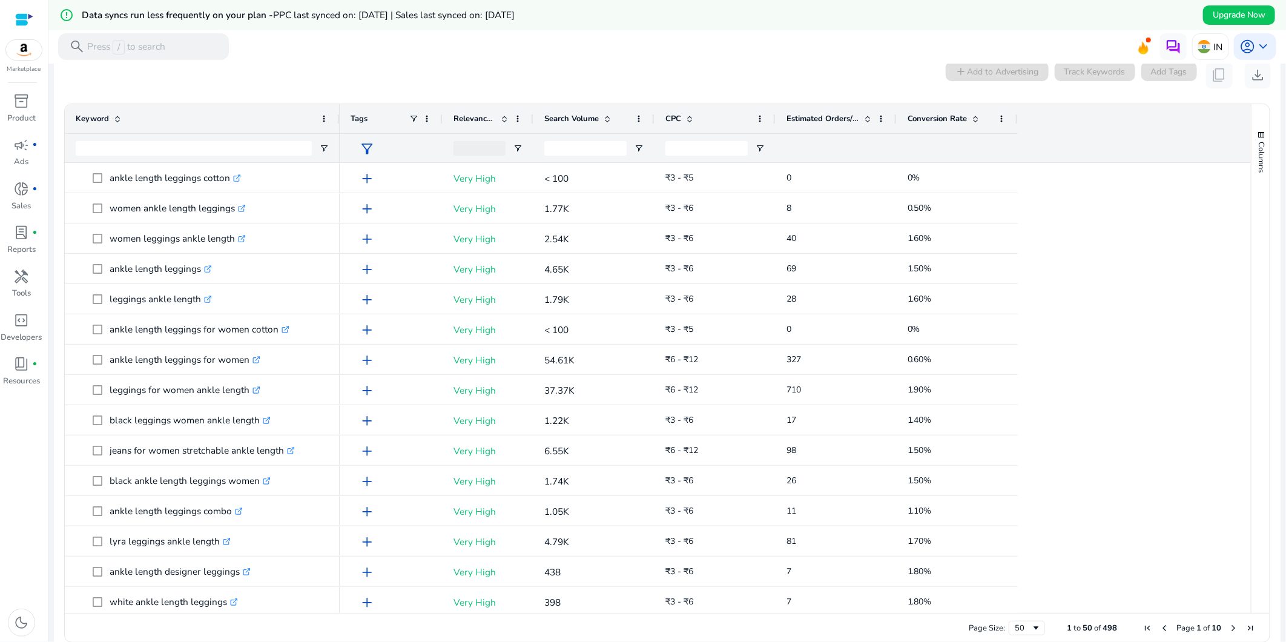
drag, startPoint x: 245, startPoint y: 112, endPoint x: 338, endPoint y: 117, distance: 93.4
click at [338, 117] on div at bounding box center [339, 118] width 5 height 29
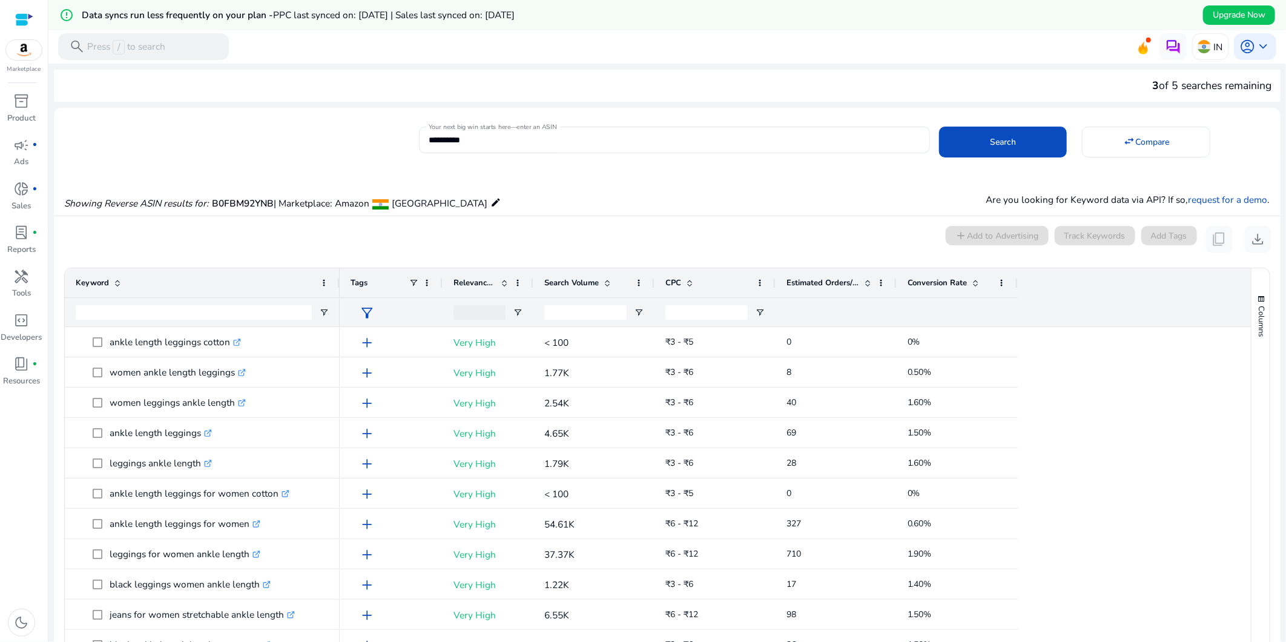
click at [23, 57] on img at bounding box center [24, 50] width 36 height 20
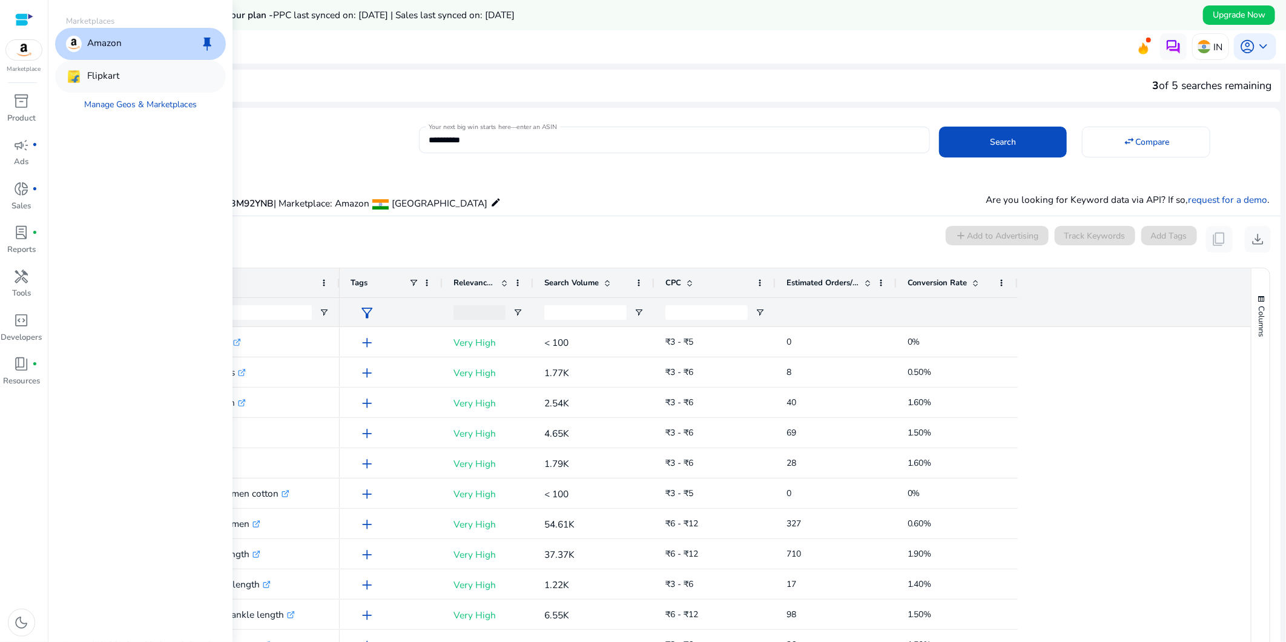
click at [104, 77] on p "Flipkart" at bounding box center [103, 76] width 32 height 16
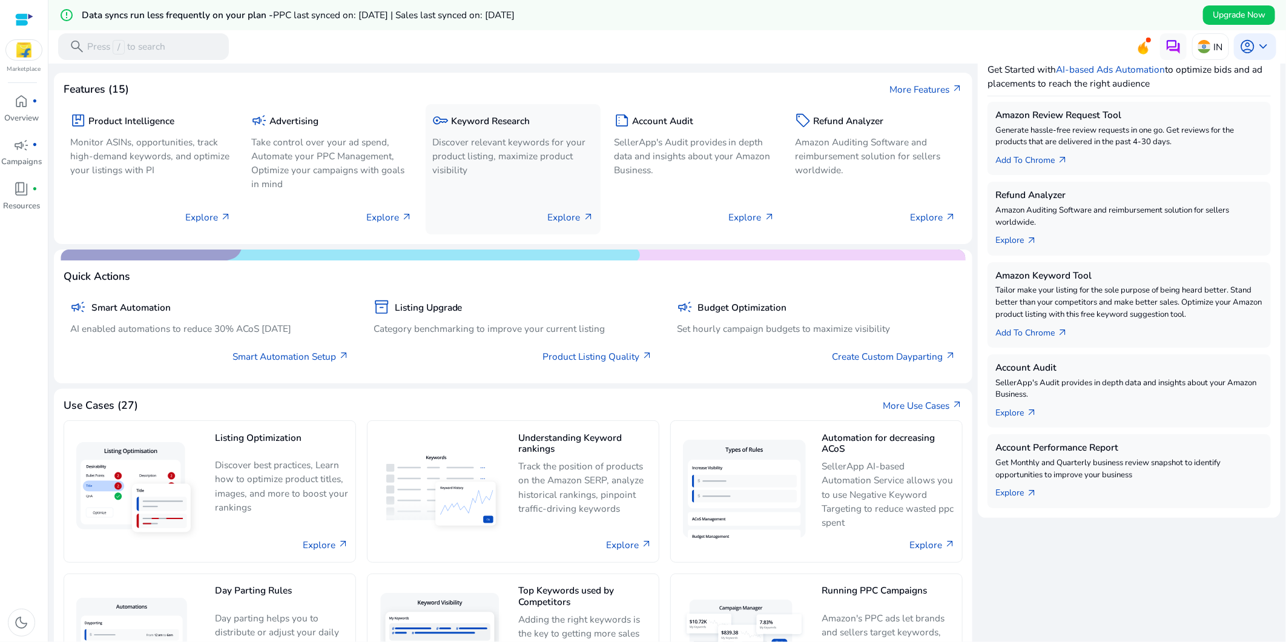
scroll to position [269, 0]
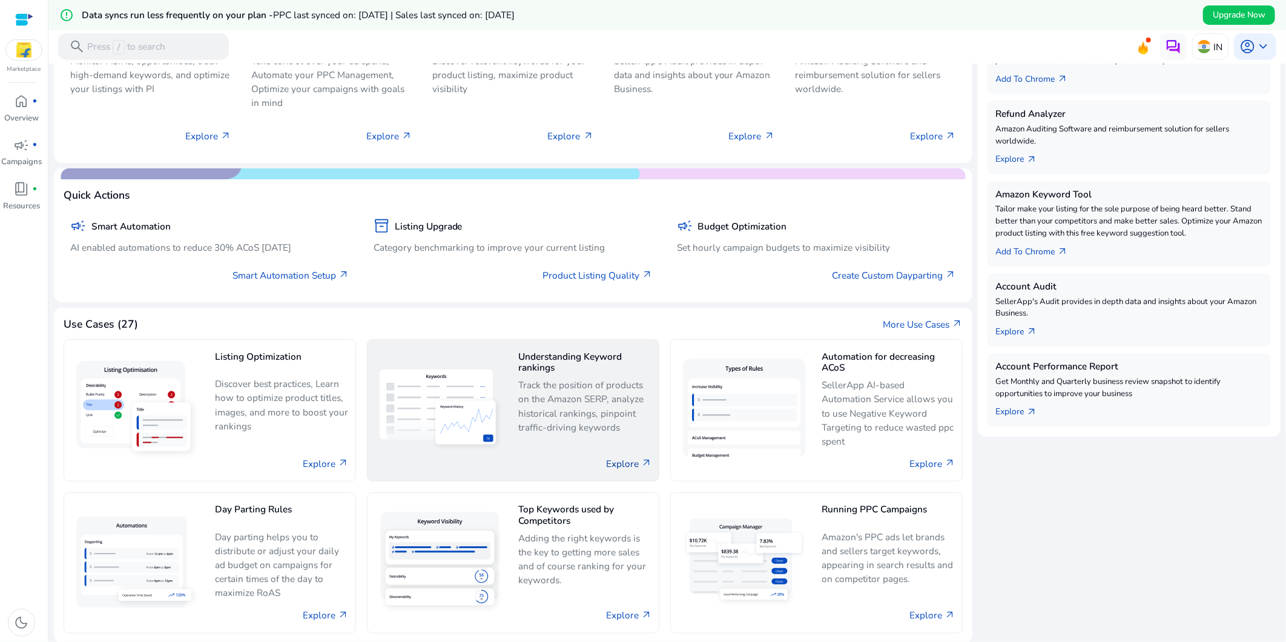
click at [622, 466] on link "Explore arrow_outward" at bounding box center [629, 463] width 46 height 14
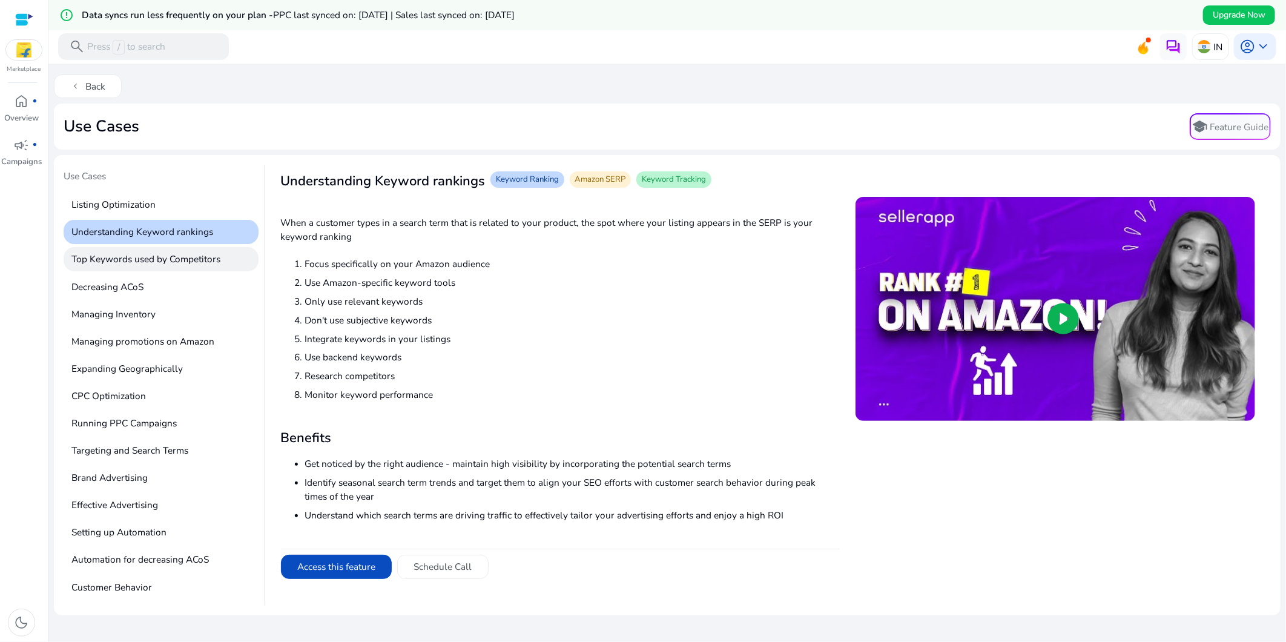
click at [146, 262] on p "Top Keywords used by Competitors" at bounding box center [162, 259] width 196 height 25
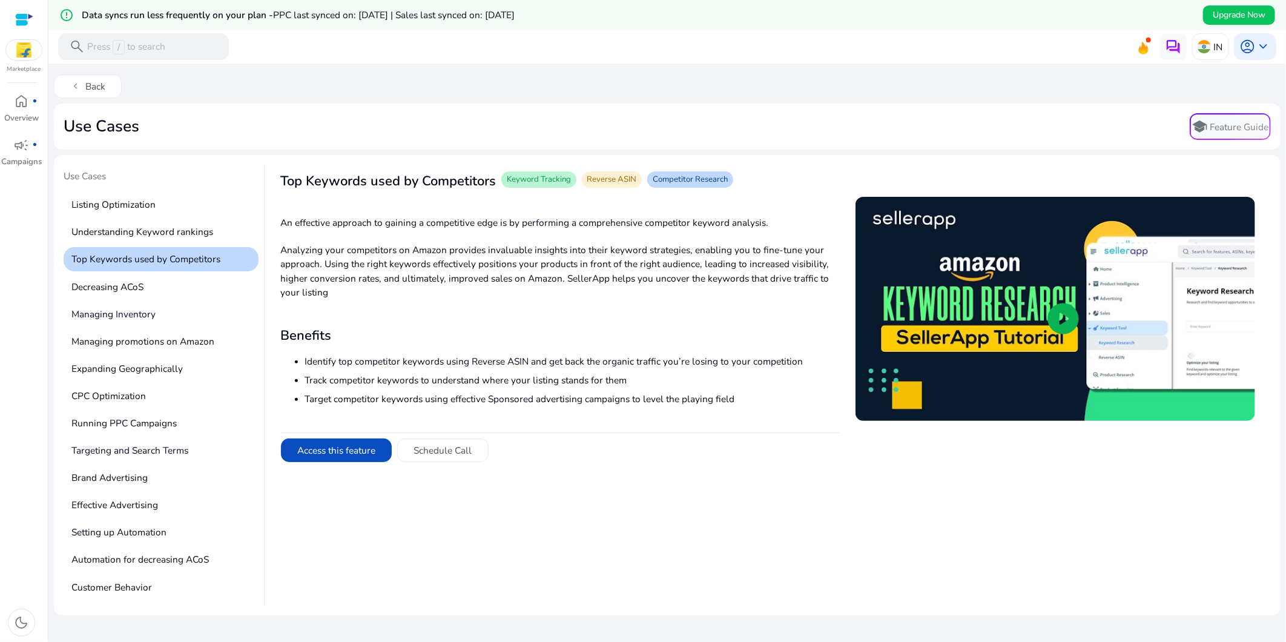
click at [25, 51] on img at bounding box center [24, 50] width 36 height 20
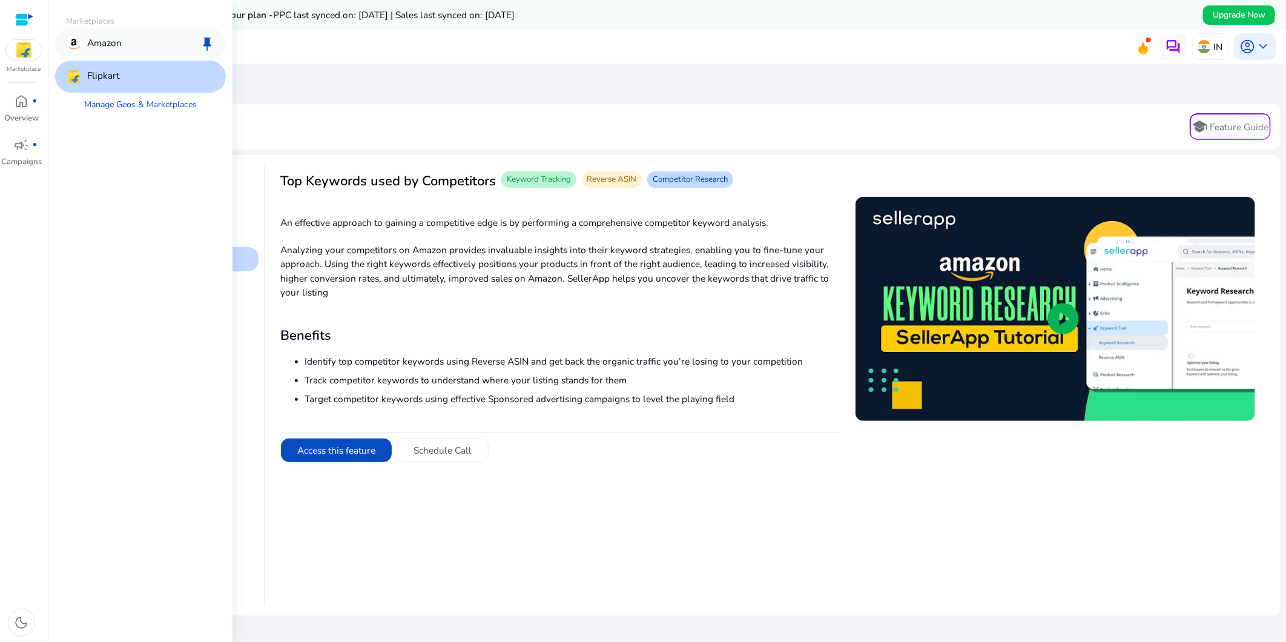
click at [98, 41] on p "Amazon" at bounding box center [104, 44] width 35 height 16
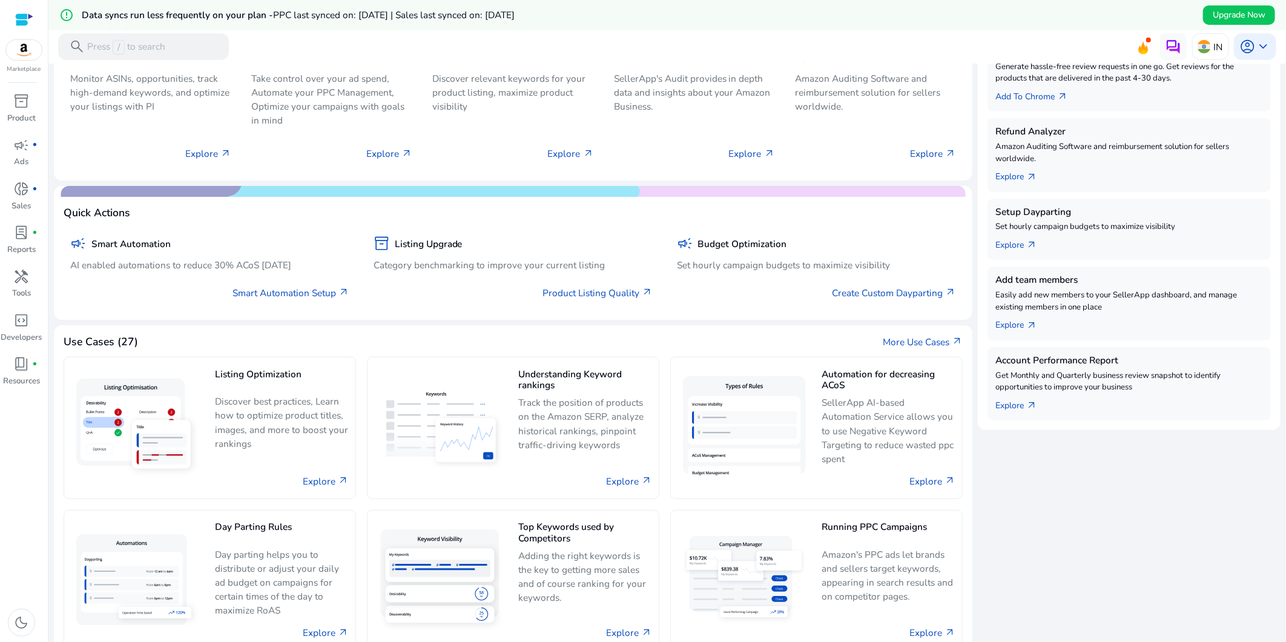
scroll to position [269, 0]
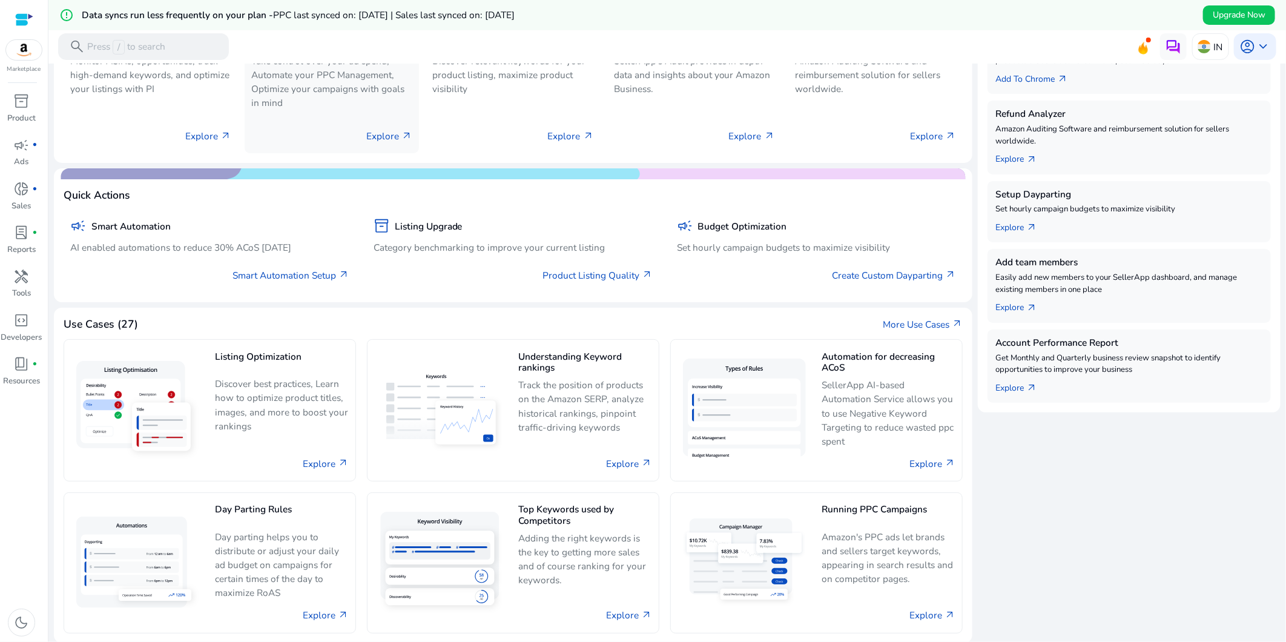
click at [388, 129] on p "Explore arrow_outward" at bounding box center [389, 136] width 46 height 14
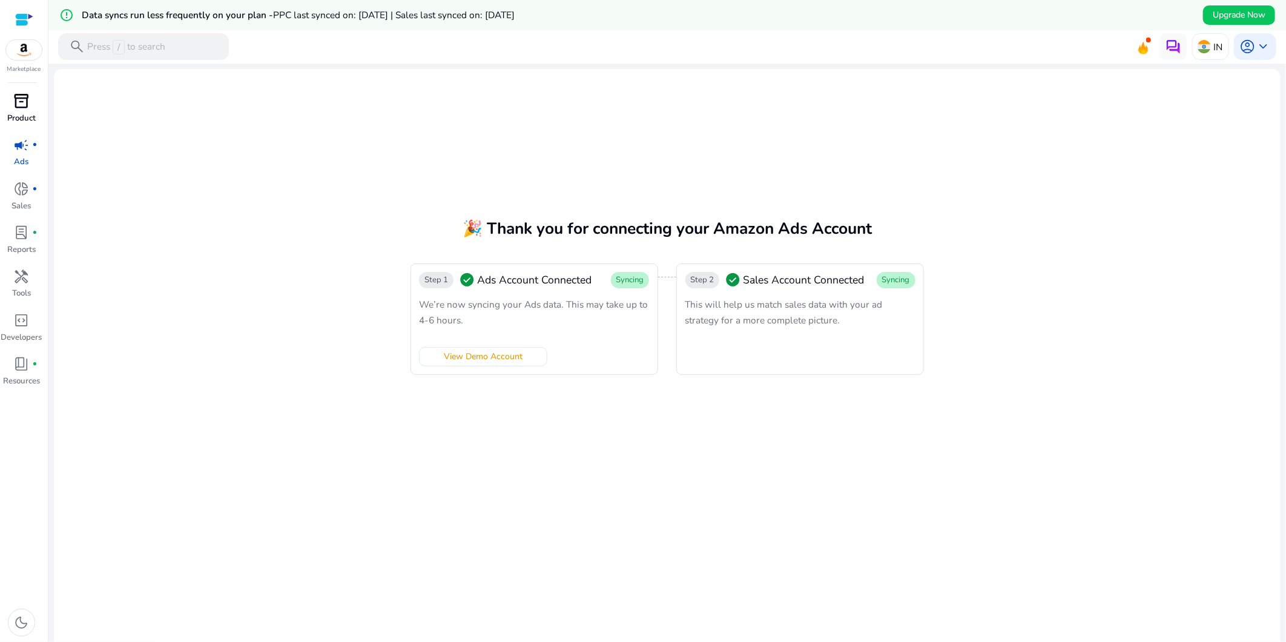
click at [28, 104] on span "inventory_2" at bounding box center [22, 101] width 16 height 16
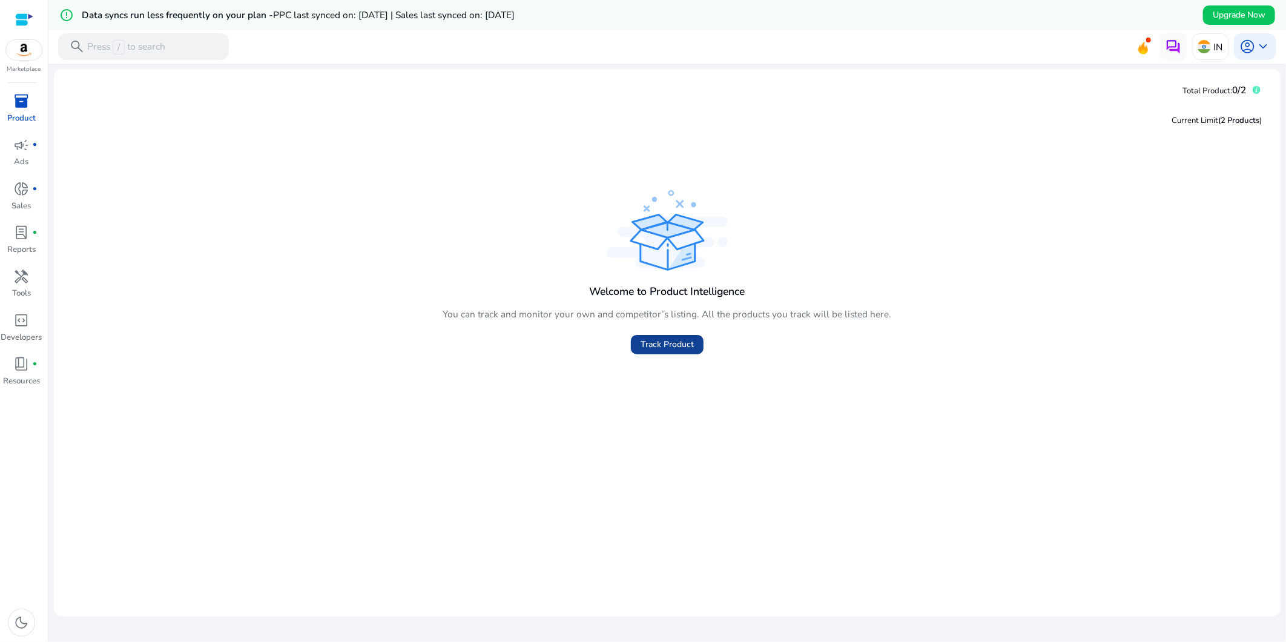
click at [676, 345] on span "Track Product" at bounding box center [666, 344] width 53 height 13
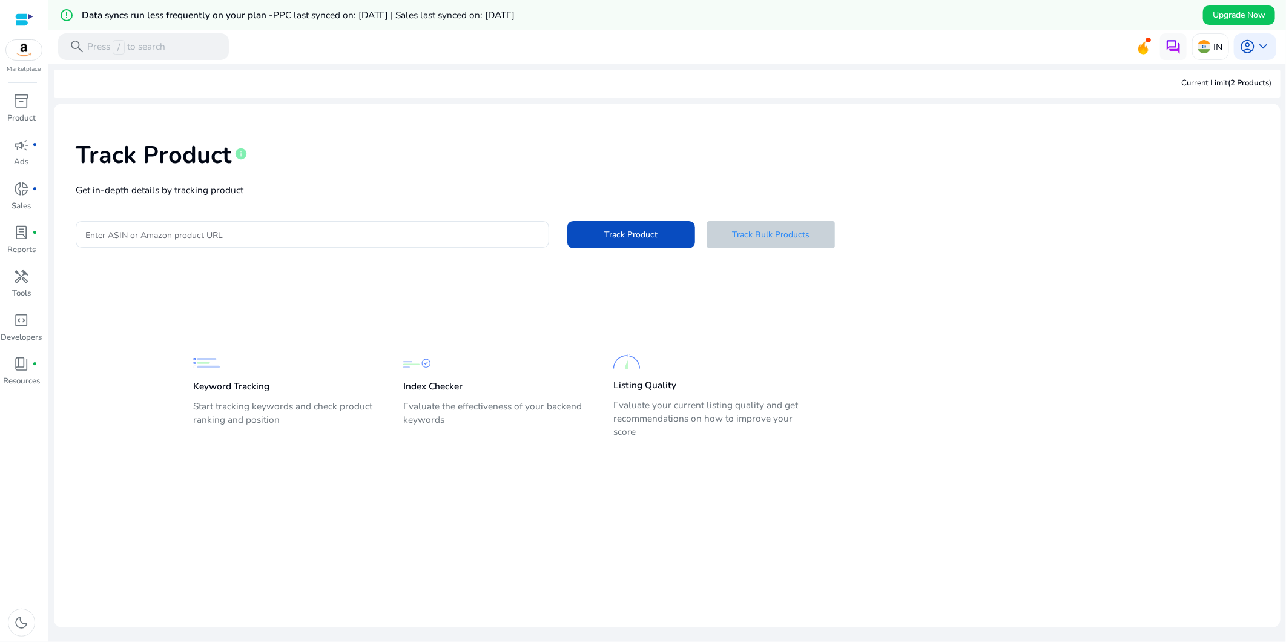
click at [766, 236] on span "Track Bulk Products" at bounding box center [770, 234] width 77 height 13
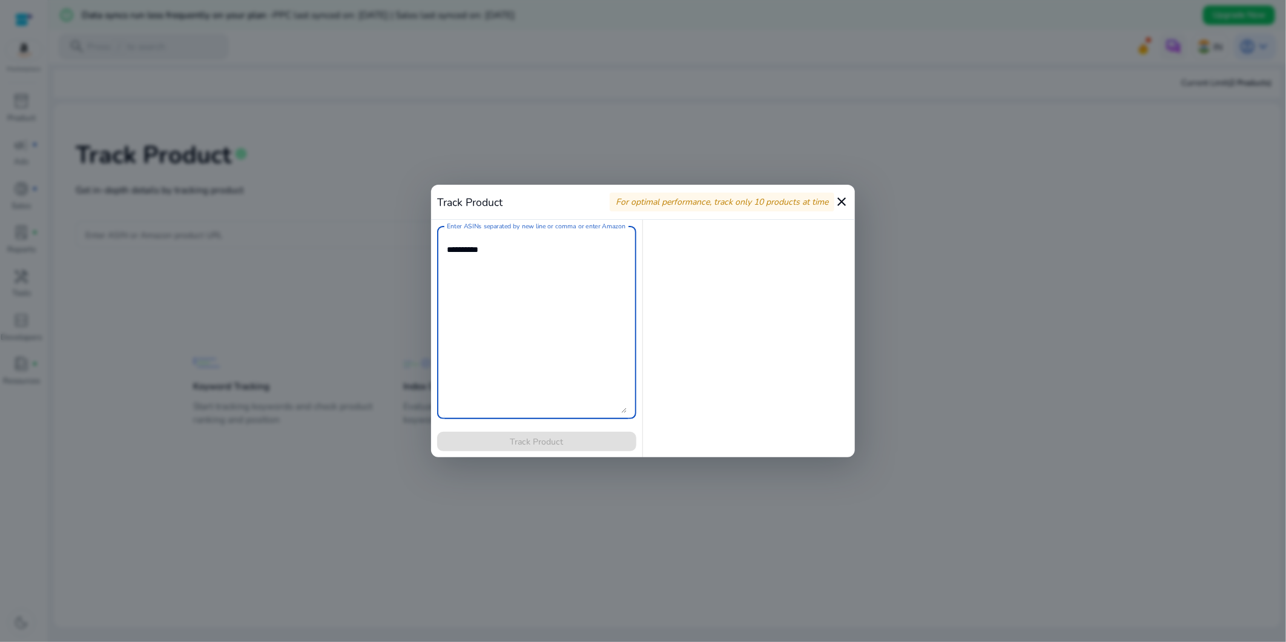
click at [840, 203] on mat-icon "close" at bounding box center [841, 201] width 15 height 15
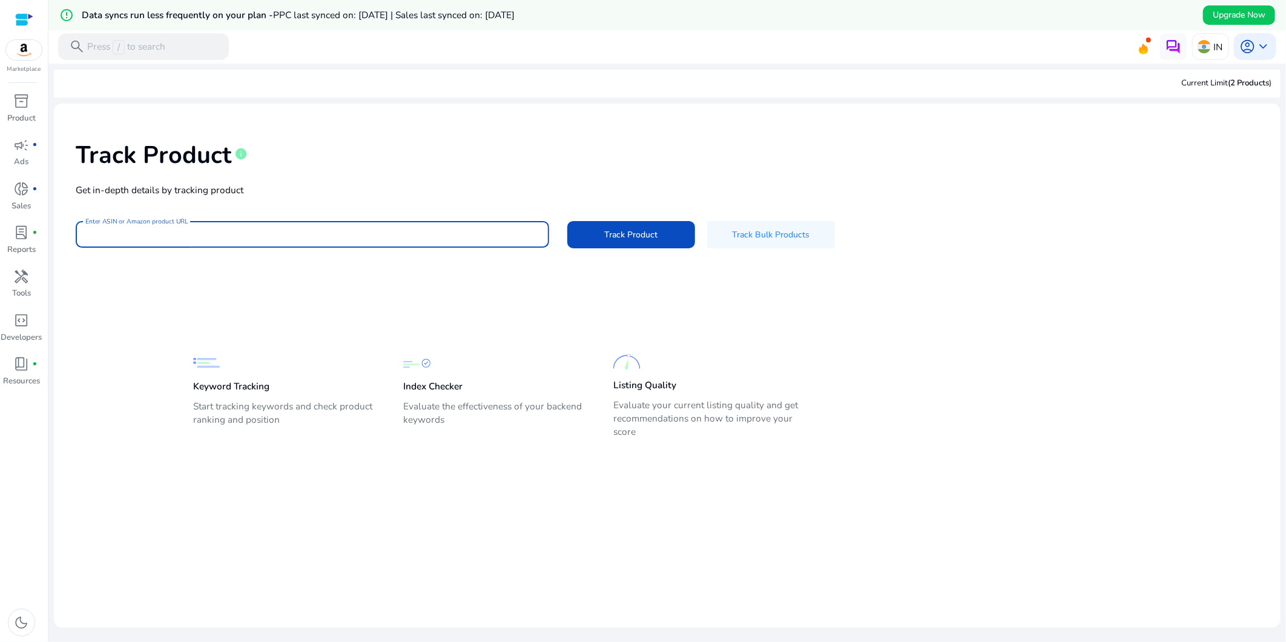
click at [254, 229] on input "Enter ASIN or Amazon product URL" at bounding box center [312, 234] width 454 height 13
paste input "**********"
type input "**********"
click at [567, 221] on button "Track Product" at bounding box center [631, 234] width 128 height 27
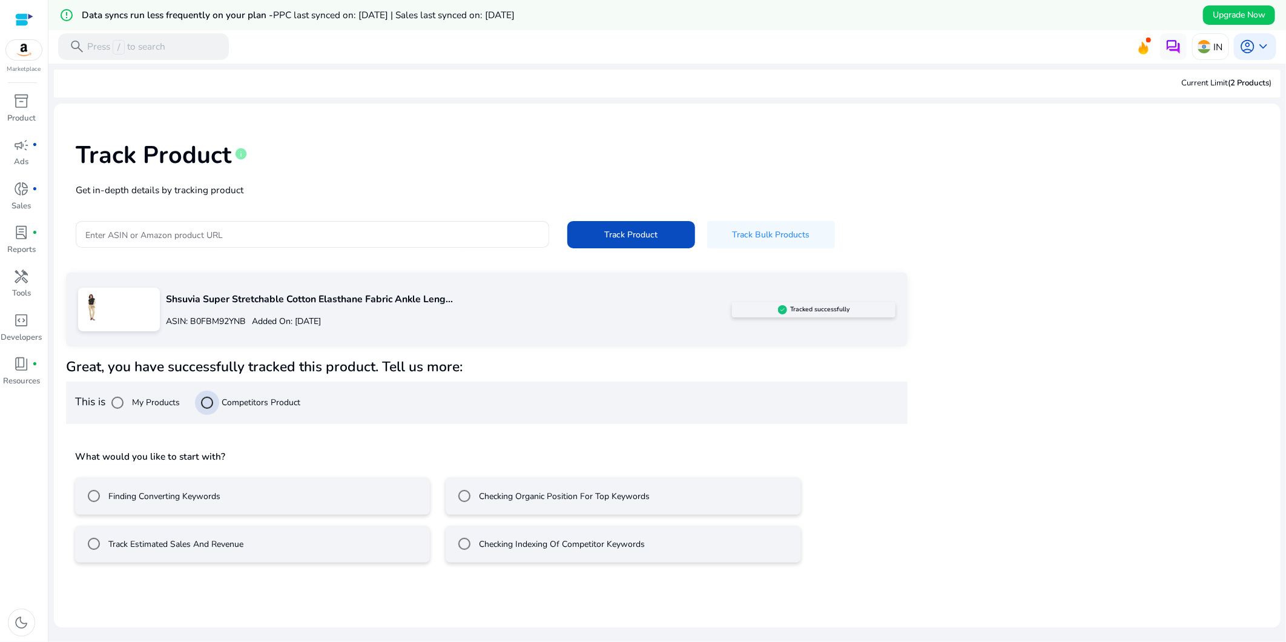
scroll to position [30, 0]
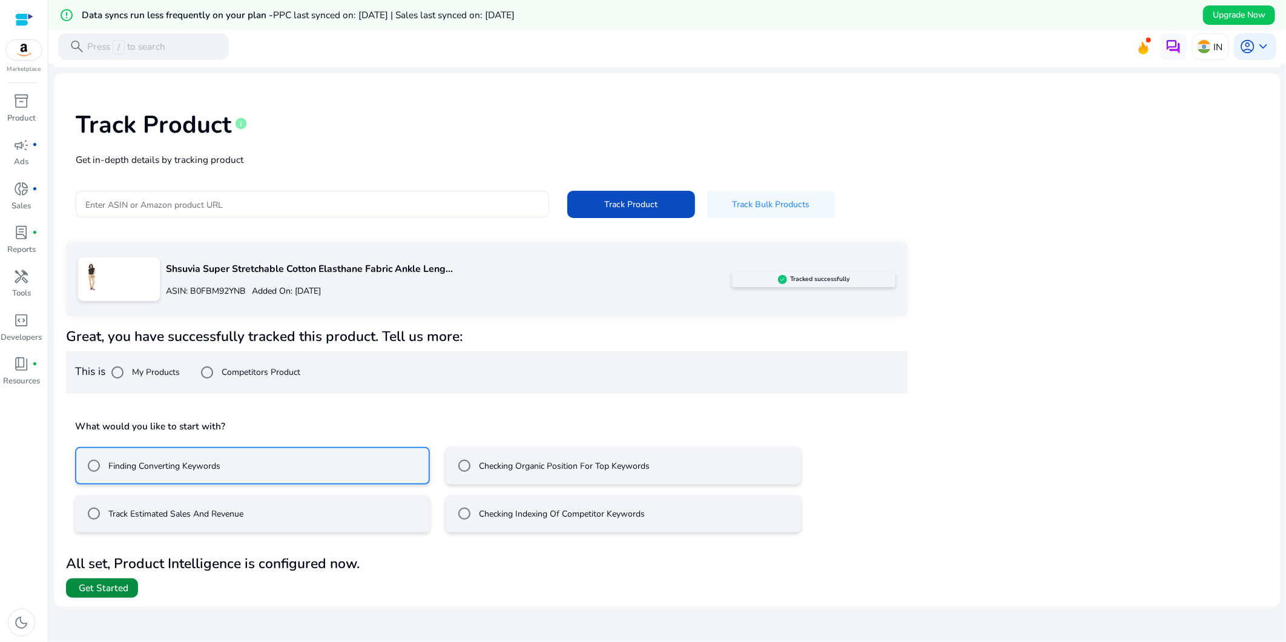
click at [116, 576] on span at bounding box center [102, 587] width 72 height 29
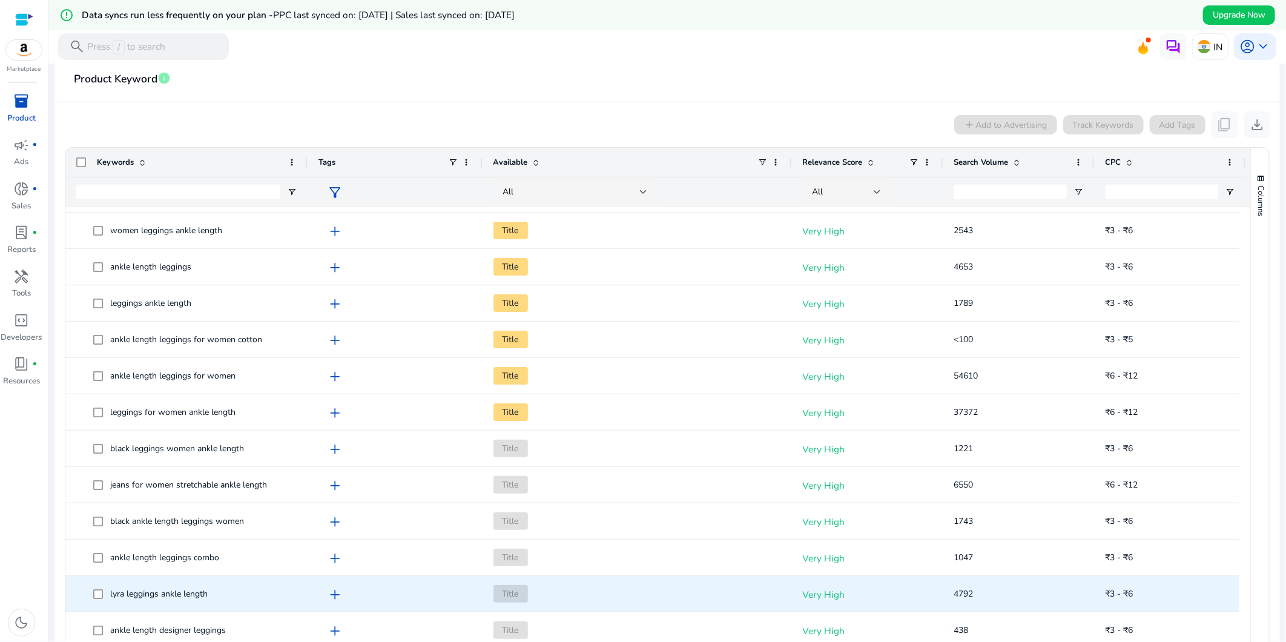
scroll to position [67, 0]
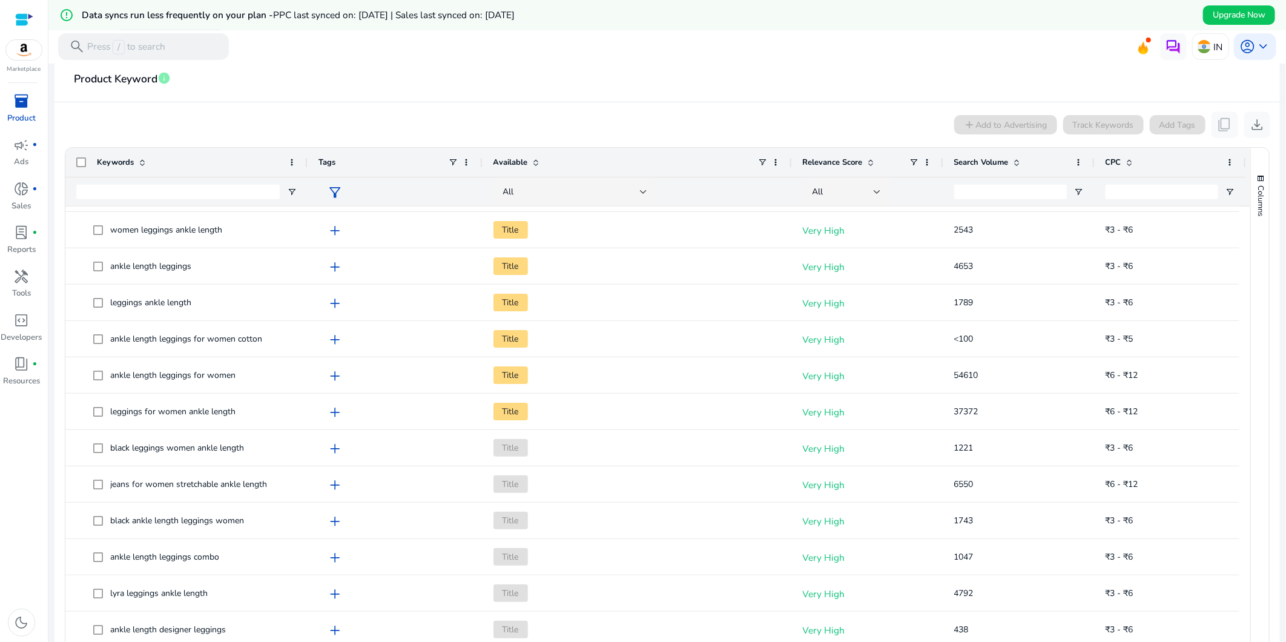
click at [534, 160] on span at bounding box center [537, 162] width 10 height 10
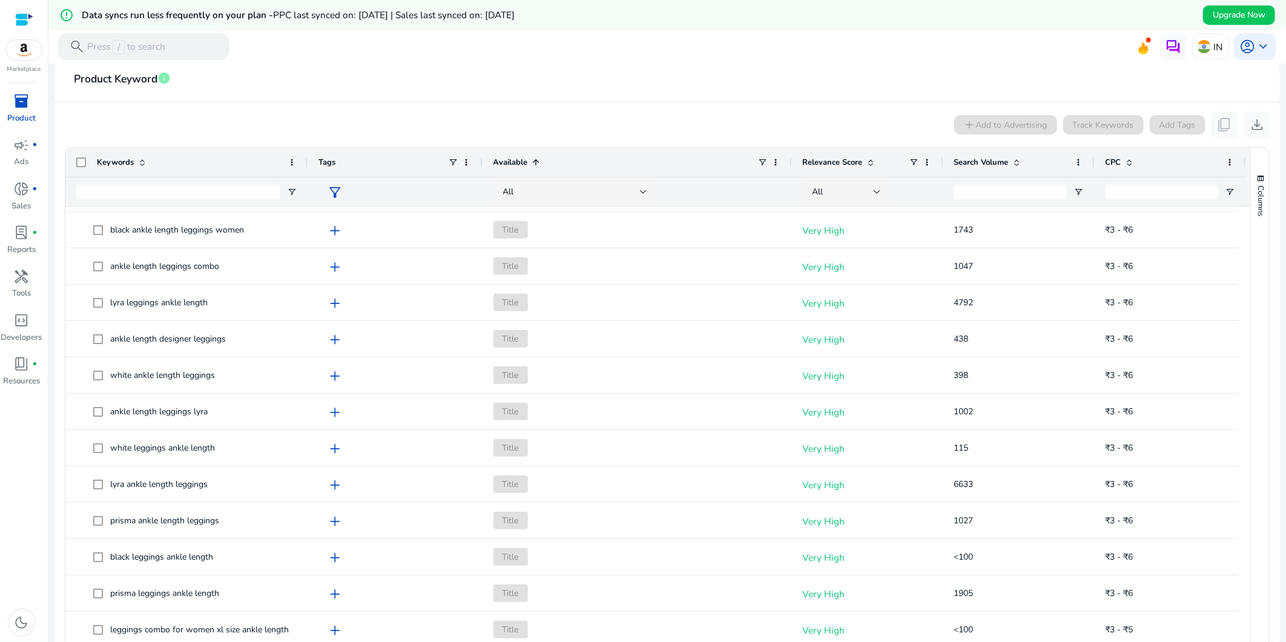
click at [534, 160] on span at bounding box center [537, 162] width 10 height 10
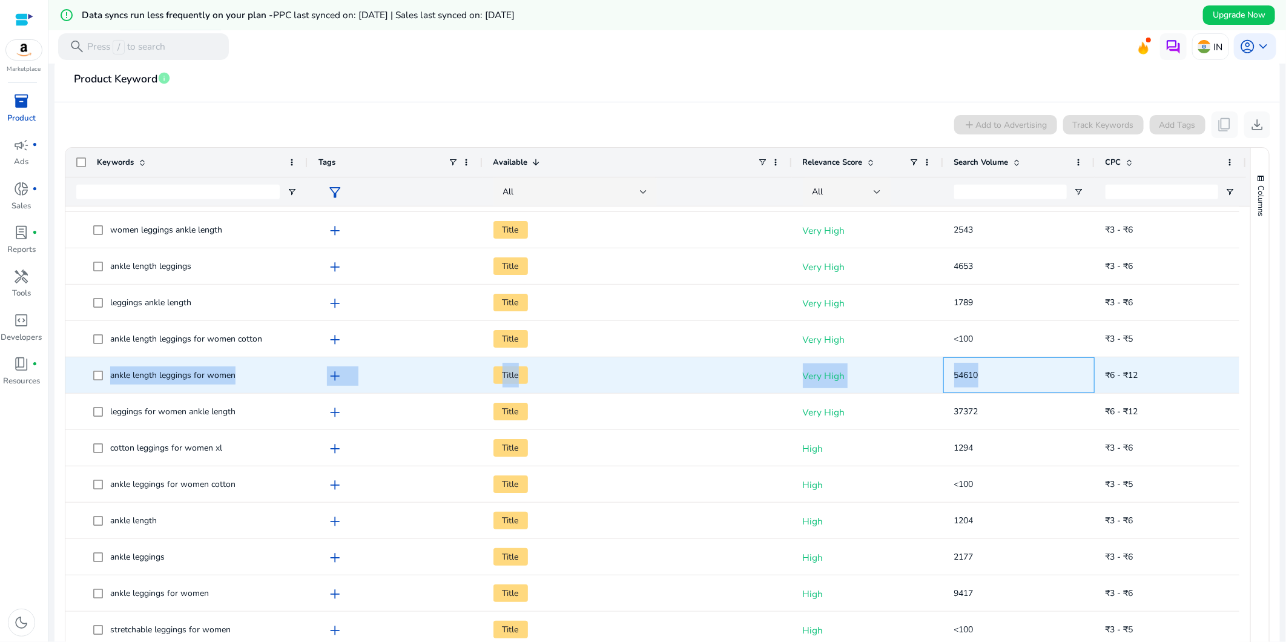
drag, startPoint x: 987, startPoint y: 374, endPoint x: 104, endPoint y: 380, distance: 883.3
click at [104, 380] on div "ankle length leggings for women add Title Very High 54610 ₹6 - ₹12" at bounding box center [655, 375] width 1180 height 36
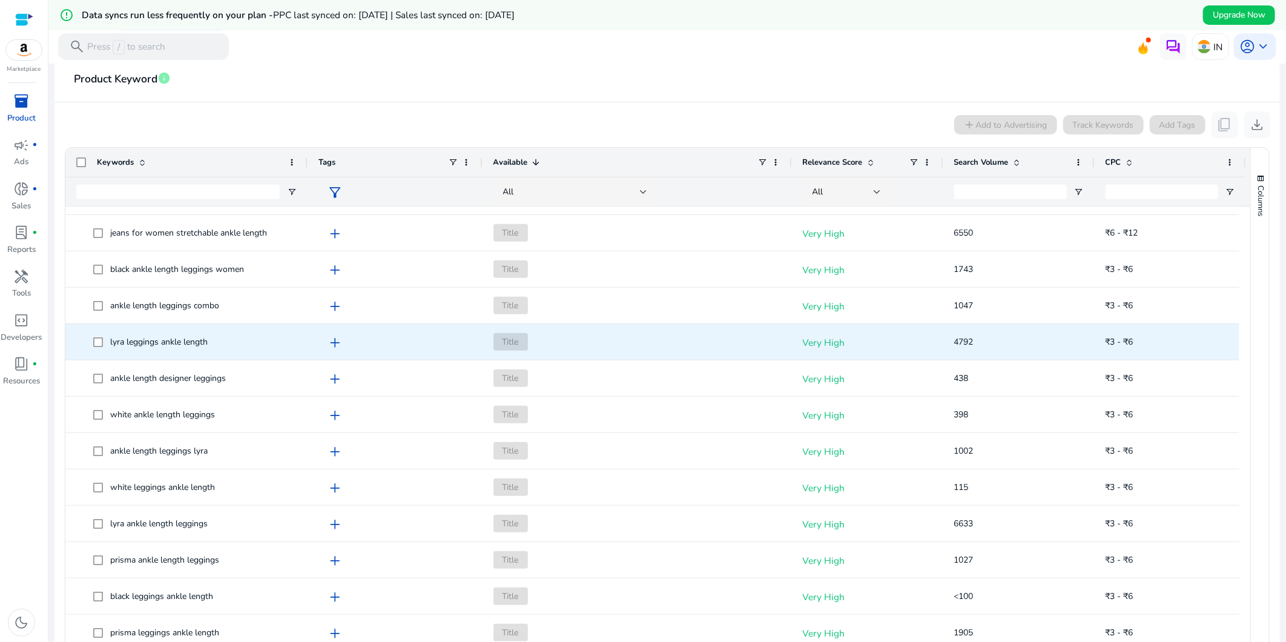
scroll to position [1009, 0]
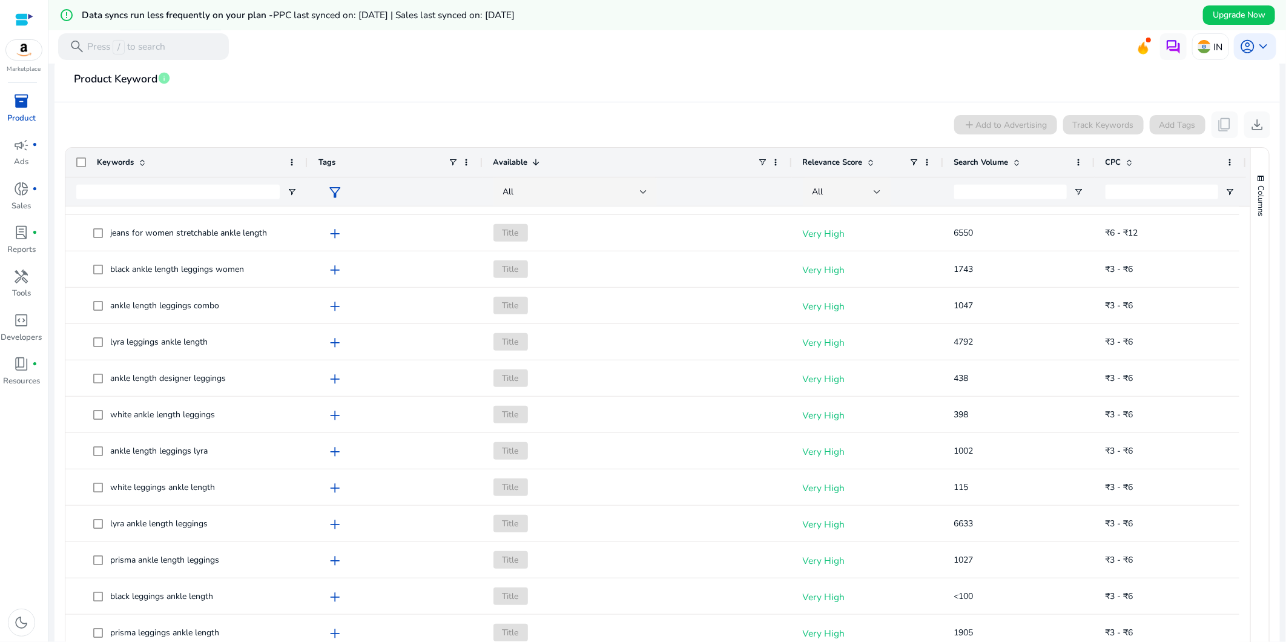
click at [533, 161] on span at bounding box center [537, 162] width 10 height 10
click at [534, 163] on span at bounding box center [537, 162] width 10 height 10
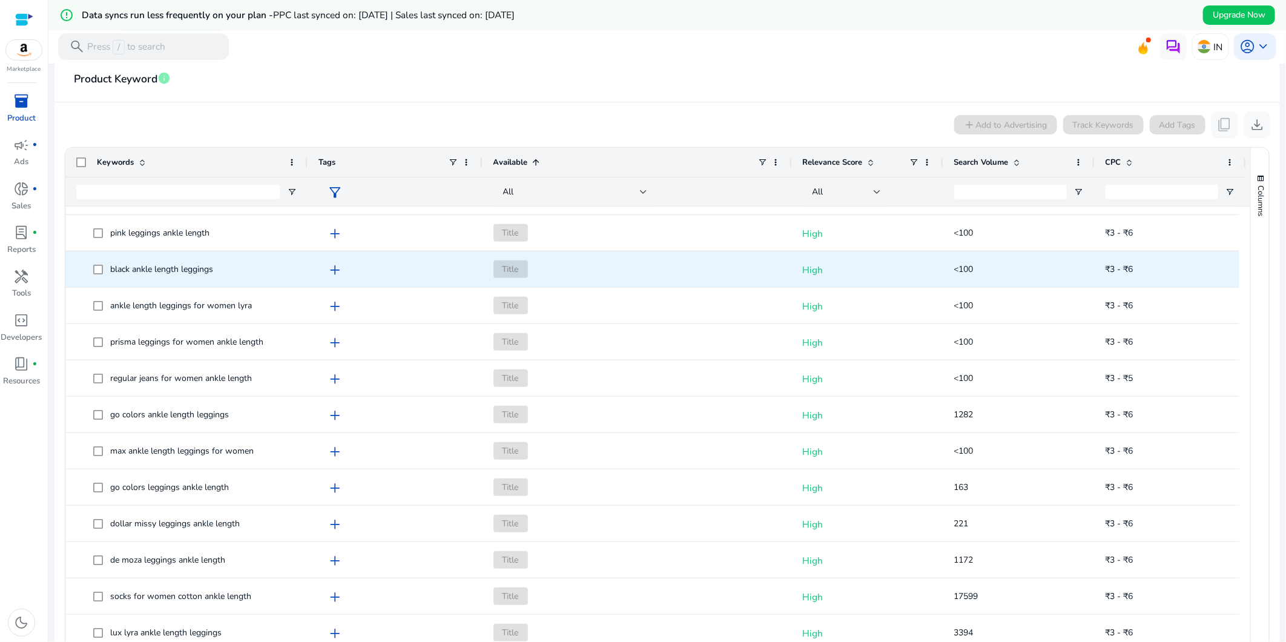
scroll to position [0, 0]
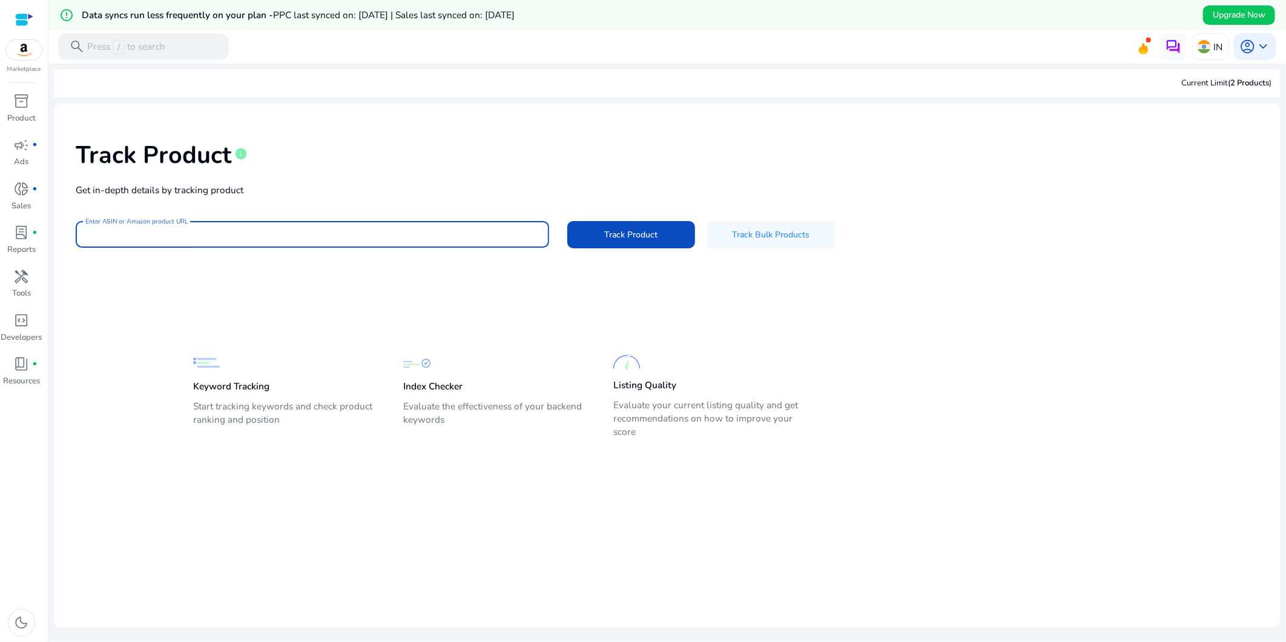
click at [326, 232] on input "Enter ASIN or Amazon product URL" at bounding box center [312, 234] width 454 height 13
paste input "**********"
type input "**********"
click at [567, 221] on button "Track Product" at bounding box center [631, 234] width 128 height 27
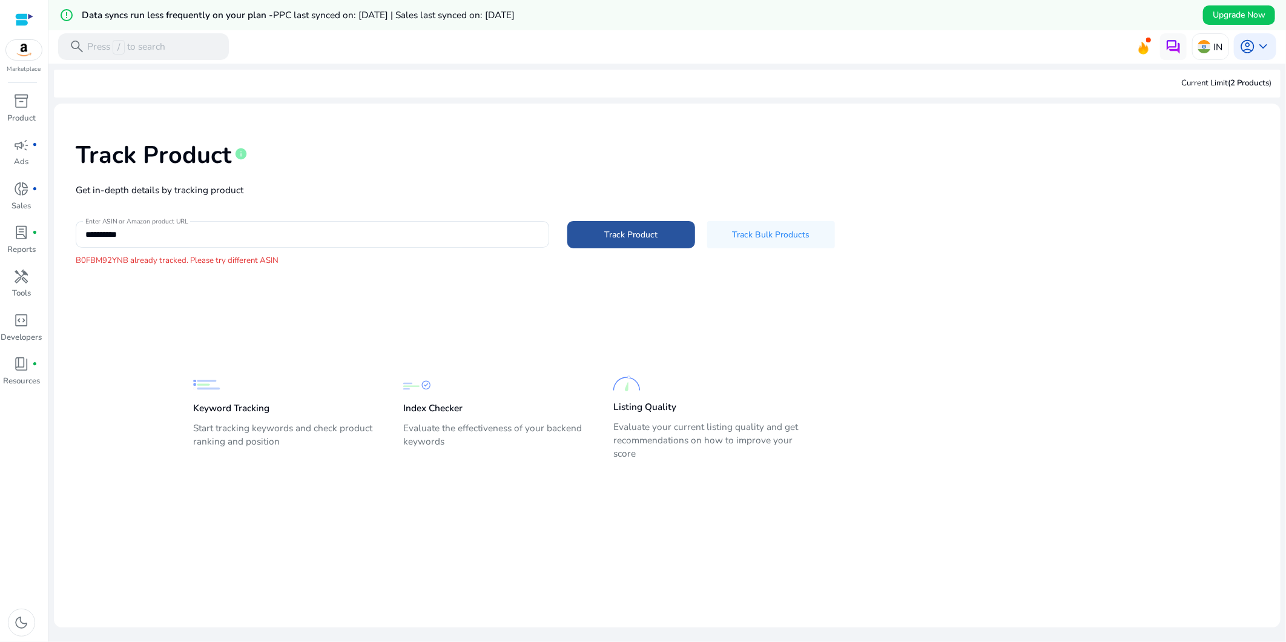
click at [665, 235] on span at bounding box center [631, 234] width 128 height 29
click at [659, 238] on span at bounding box center [631, 234] width 128 height 29
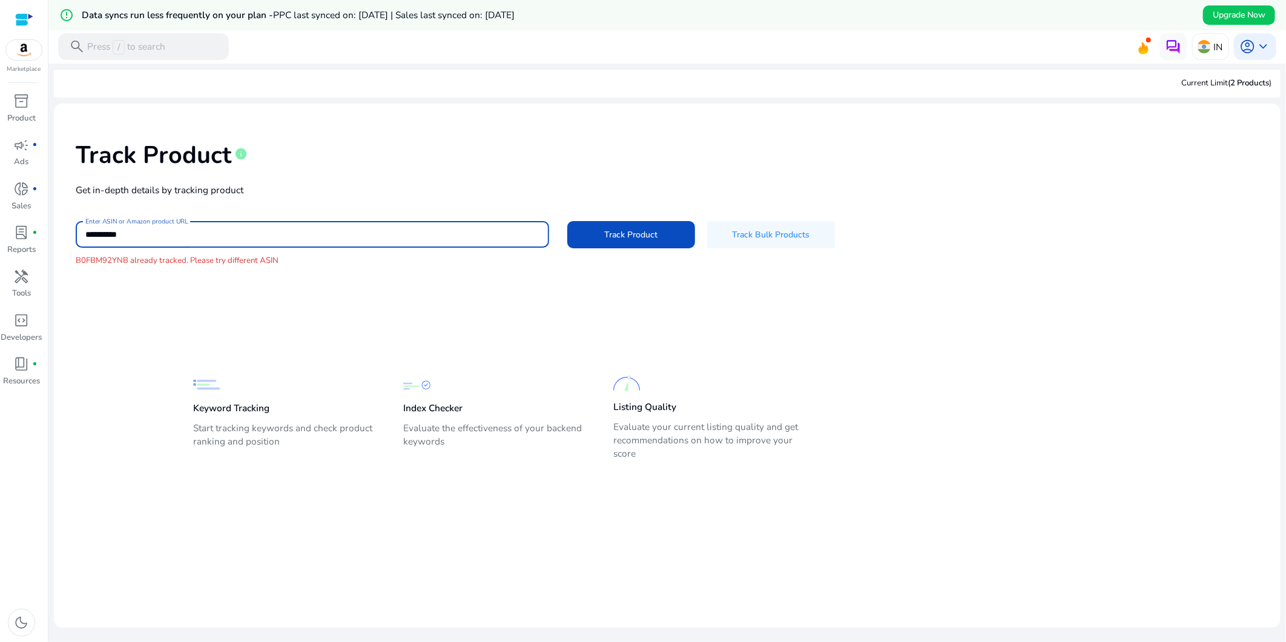
click at [156, 234] on input "**********" at bounding box center [312, 234] width 454 height 13
drag, startPoint x: 156, startPoint y: 234, endPoint x: -3, endPoint y: 233, distance: 158.6
click at [0, 233] on html "**********" at bounding box center [643, 321] width 1286 height 642
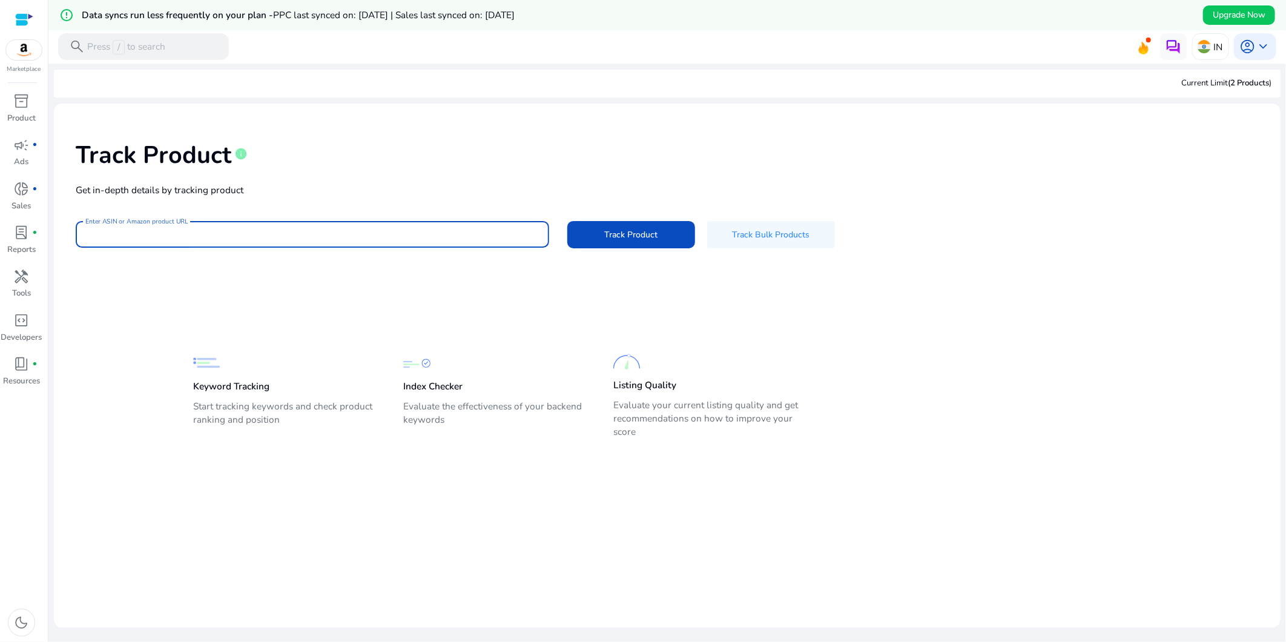
paste input "**********"
type input "**********"
click at [579, 232] on span at bounding box center [631, 234] width 128 height 29
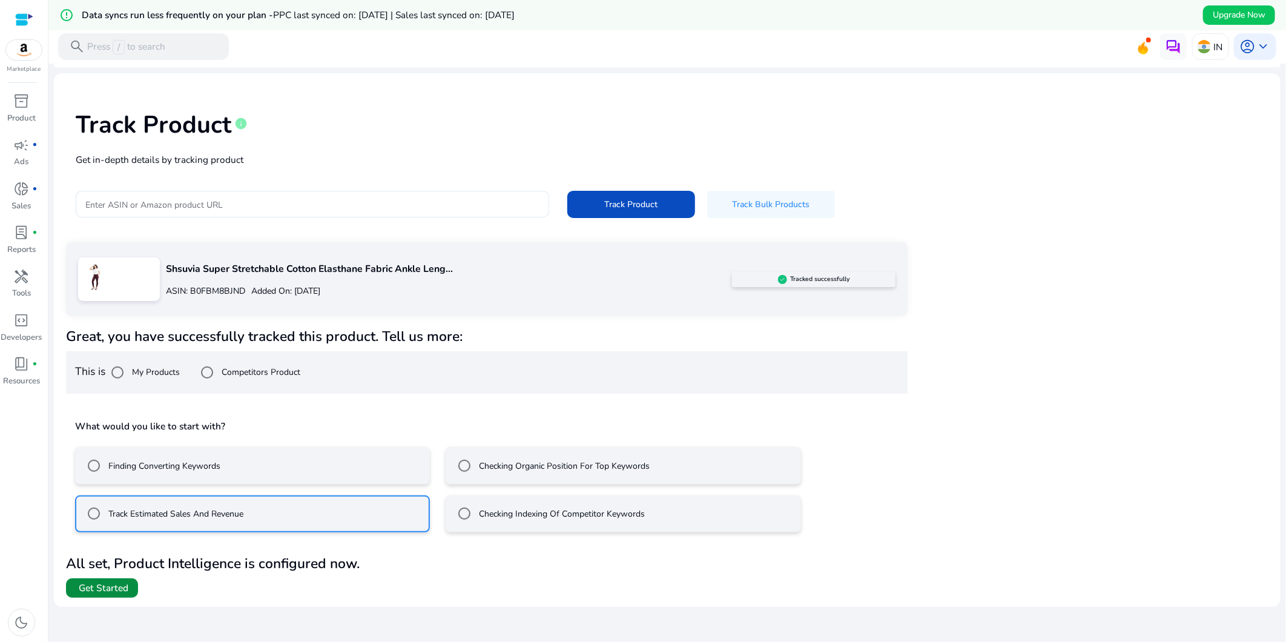
click at [105, 585] on span "Get Started" at bounding box center [104, 587] width 50 height 13
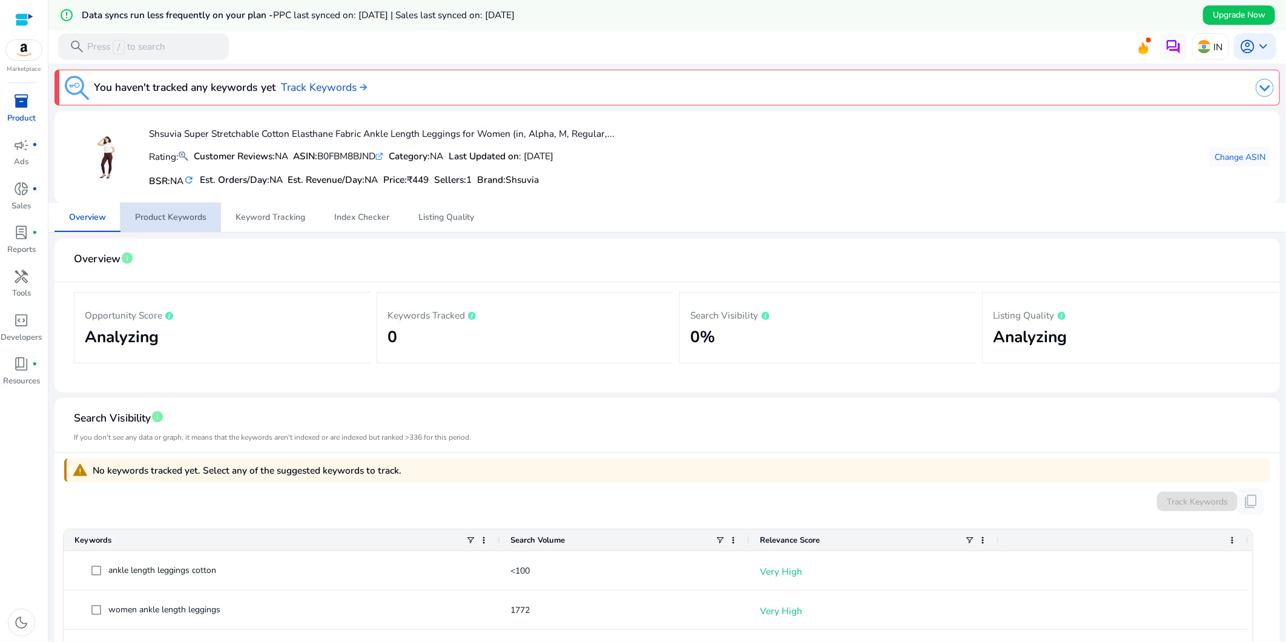
click at [174, 216] on span "Product Keywords" at bounding box center [170, 217] width 71 height 8
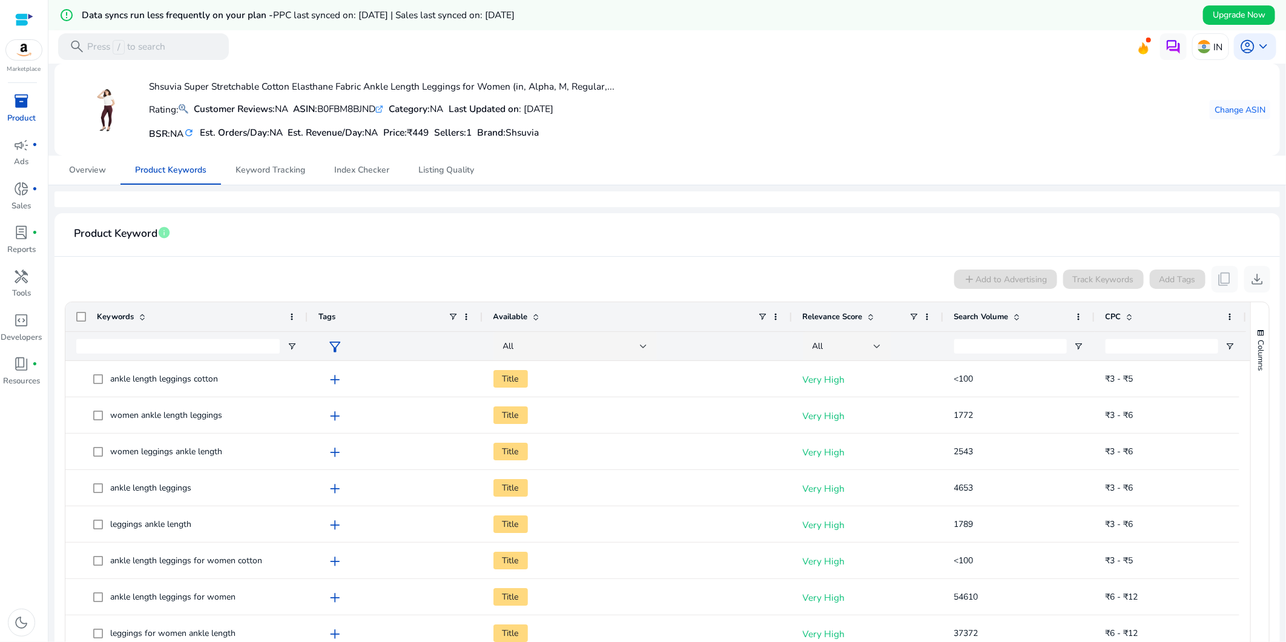
scroll to position [67, 0]
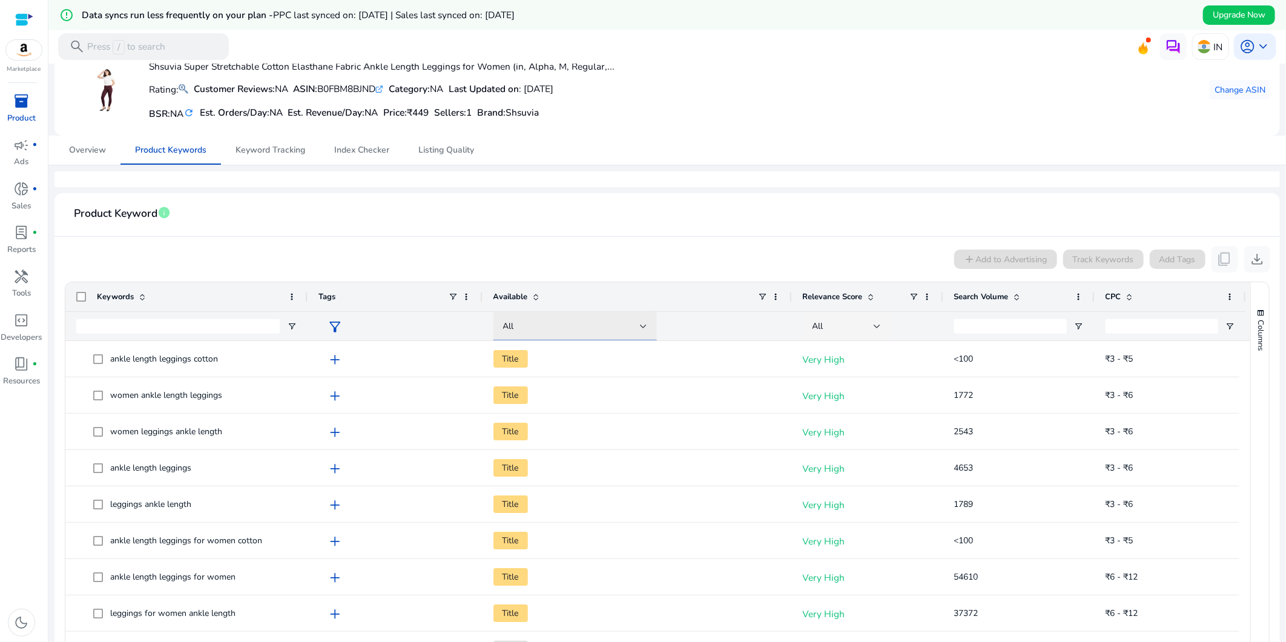
click at [507, 326] on span "All" at bounding box center [508, 326] width 11 height 12
click at [507, 326] on div at bounding box center [643, 321] width 1286 height 642
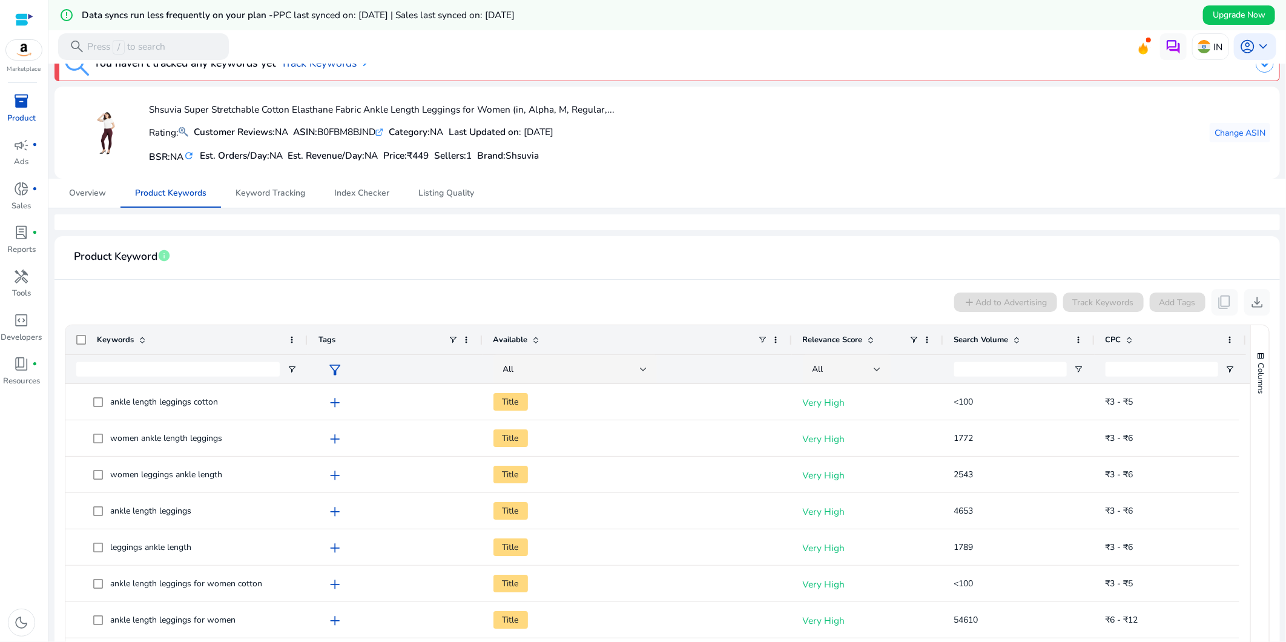
scroll to position [0, 0]
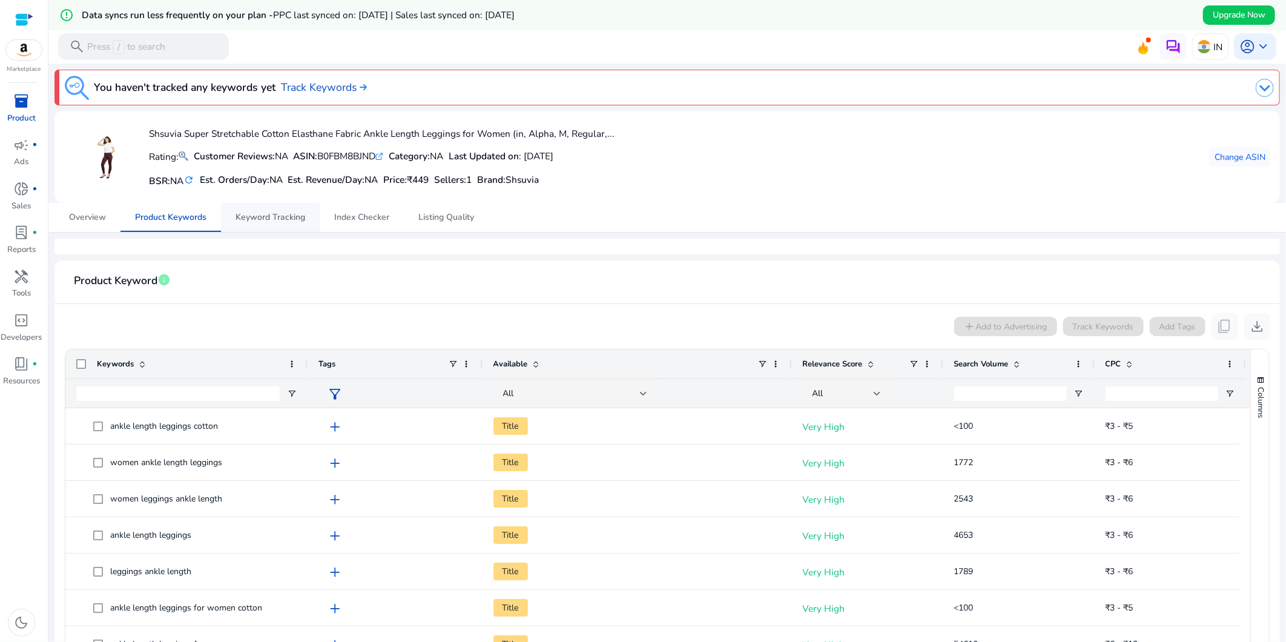
click at [274, 220] on span "Keyword Tracking" at bounding box center [270, 217] width 70 height 8
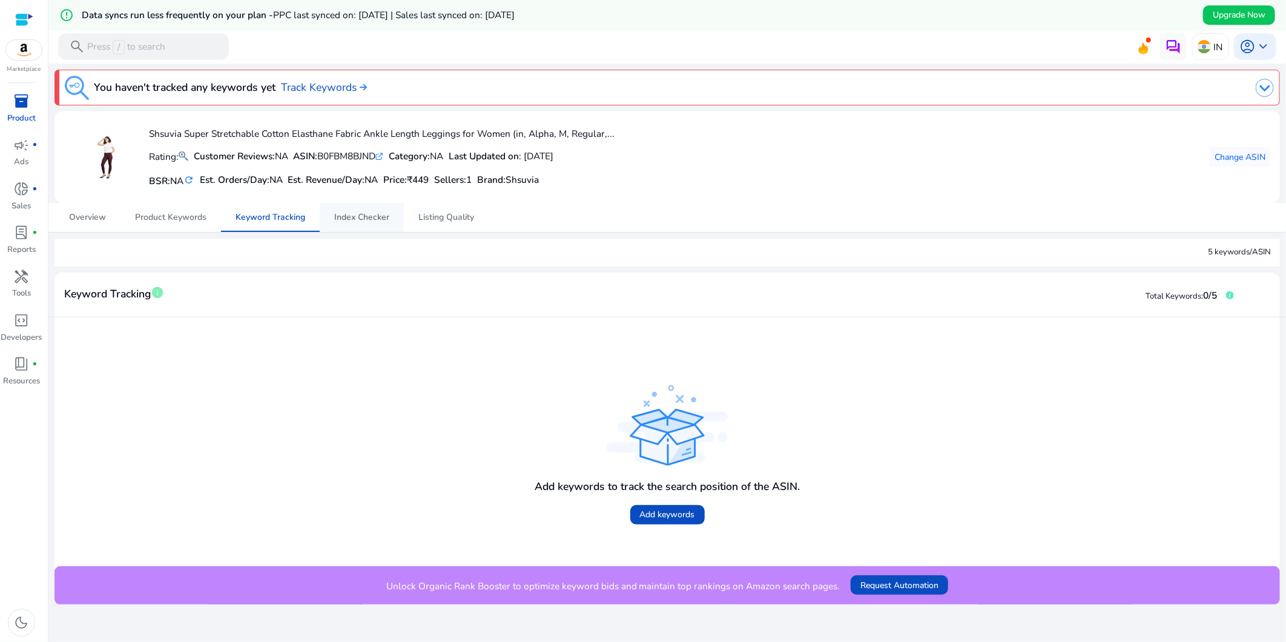
click at [363, 222] on span "Index Checker" at bounding box center [361, 217] width 55 height 8
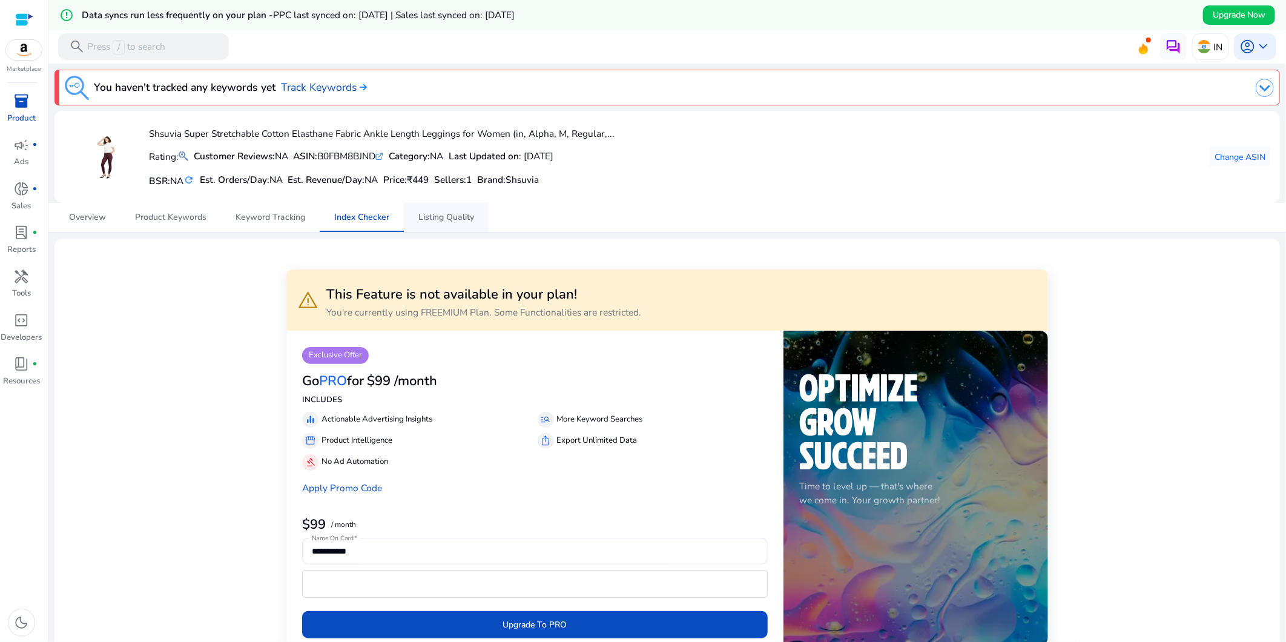
click at [452, 221] on span "Listing Quality" at bounding box center [446, 217] width 56 height 8
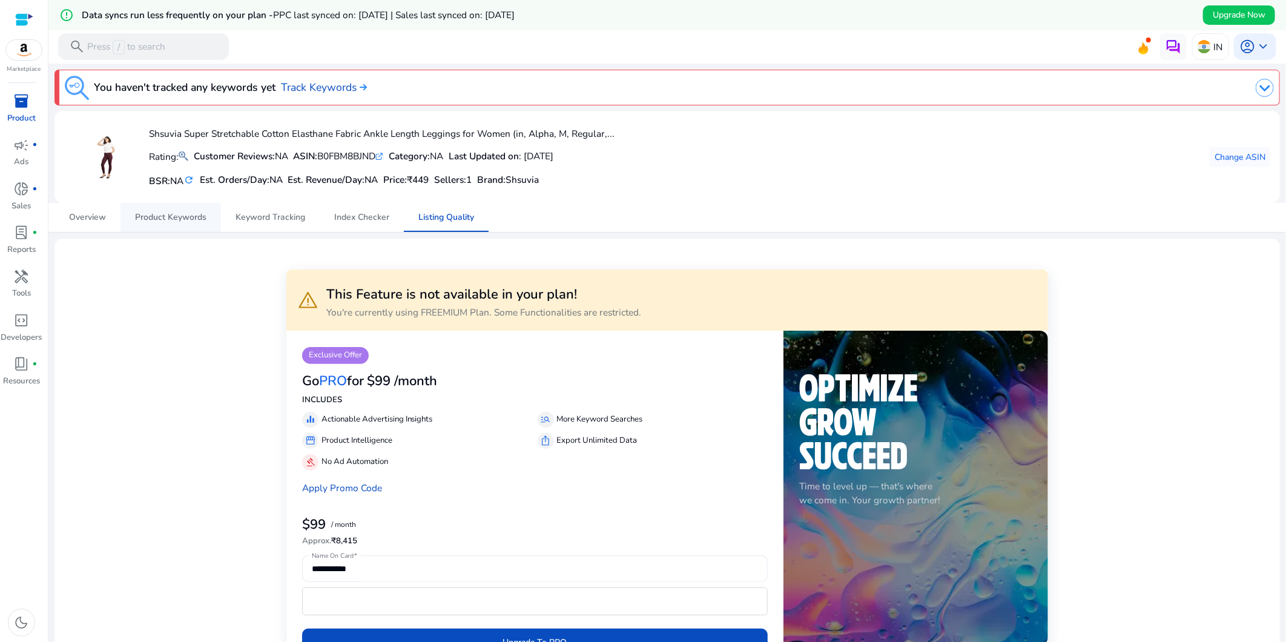
click at [199, 215] on span "Product Keywords" at bounding box center [170, 217] width 71 height 8
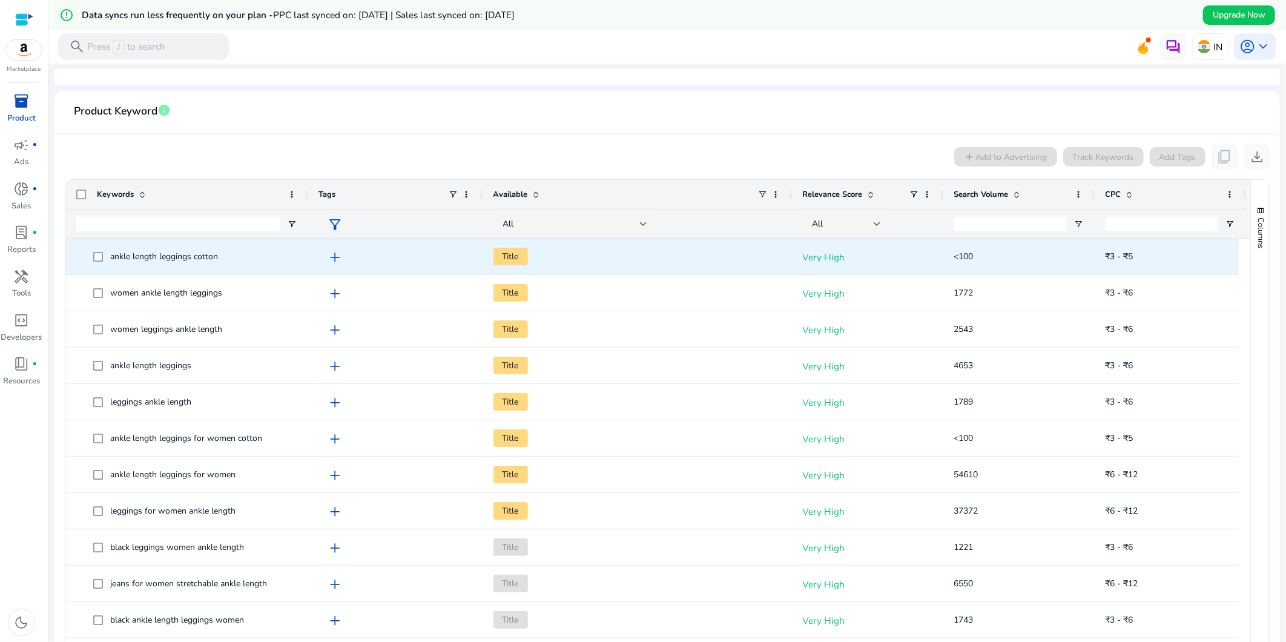
scroll to position [202, 0]
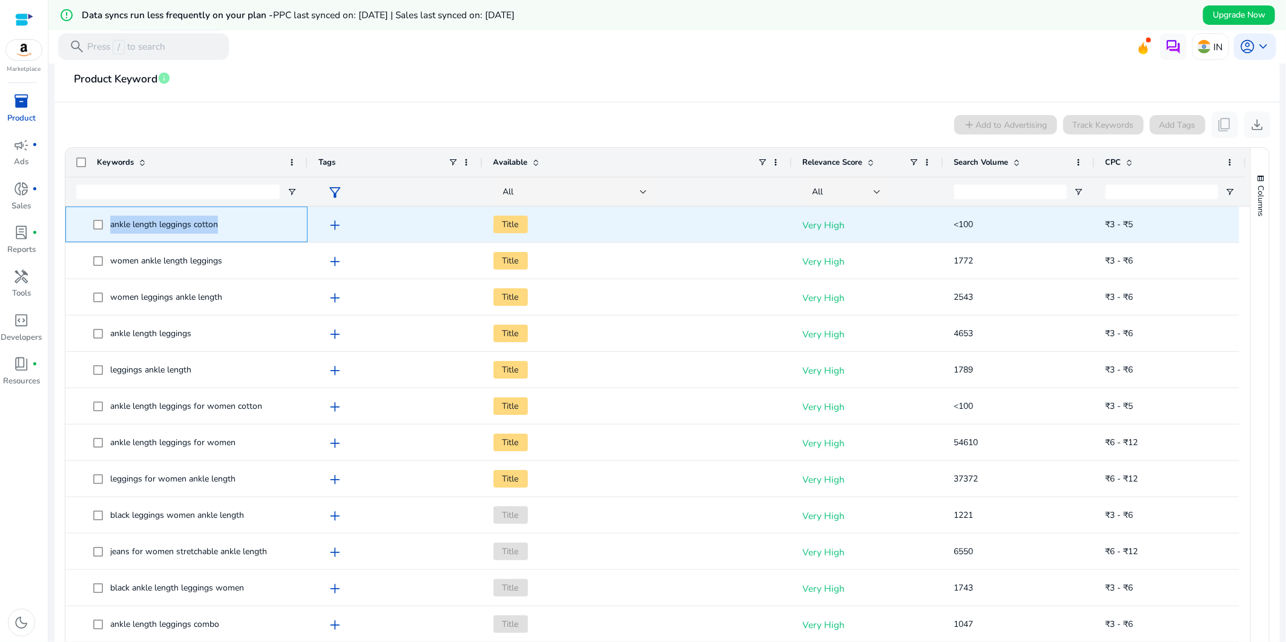
drag, startPoint x: 243, startPoint y: 223, endPoint x: 109, endPoint y: 223, distance: 134.4
click at [109, 223] on span "ankle length leggings cotton" at bounding box center [194, 224] width 203 height 25
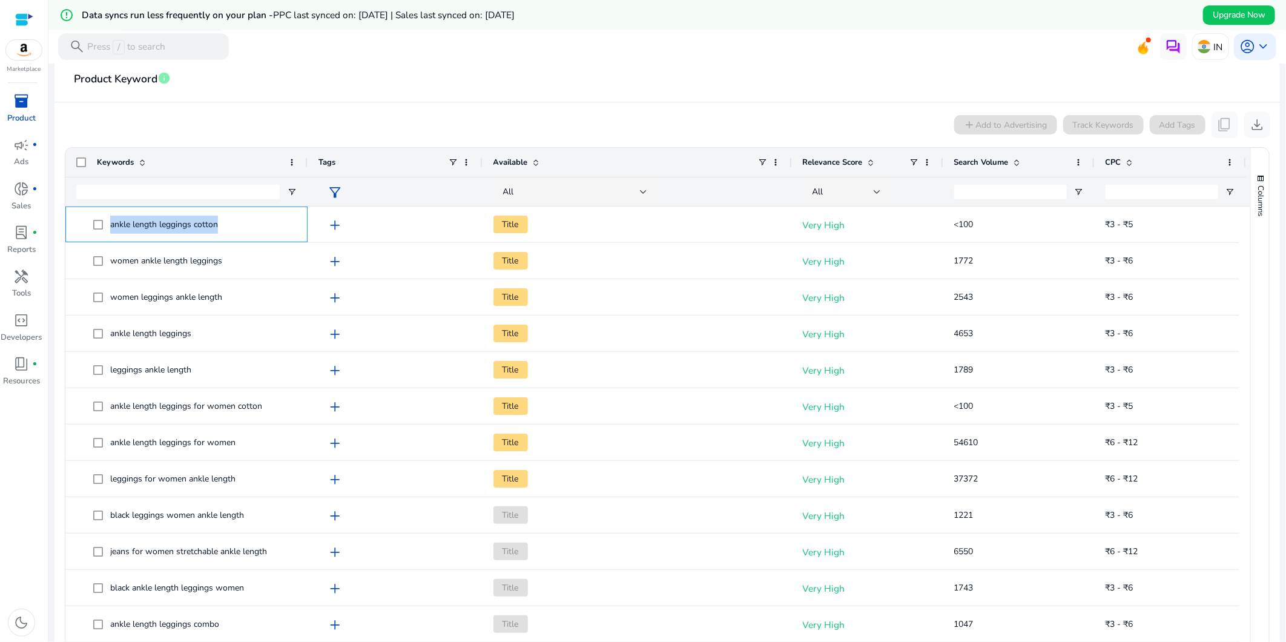
copy span "ankle length leggings cotton"
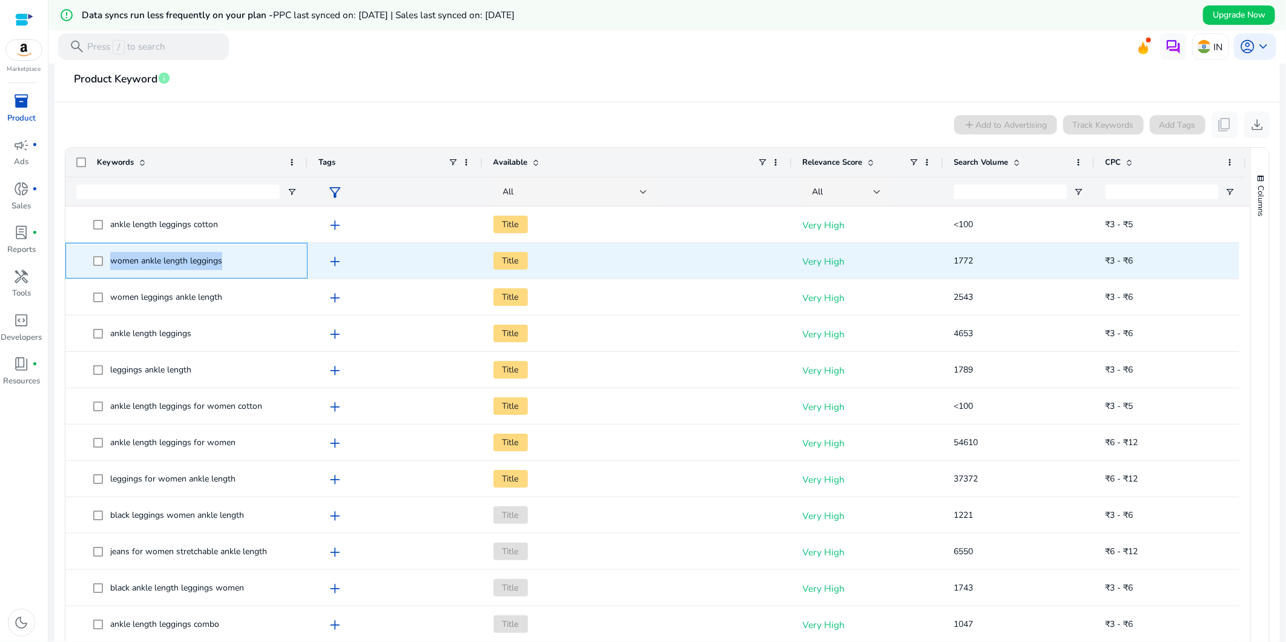
drag, startPoint x: 231, startPoint y: 262, endPoint x: 107, endPoint y: 262, distance: 124.1
click at [107, 262] on span "women ankle length leggings" at bounding box center [194, 260] width 203 height 25
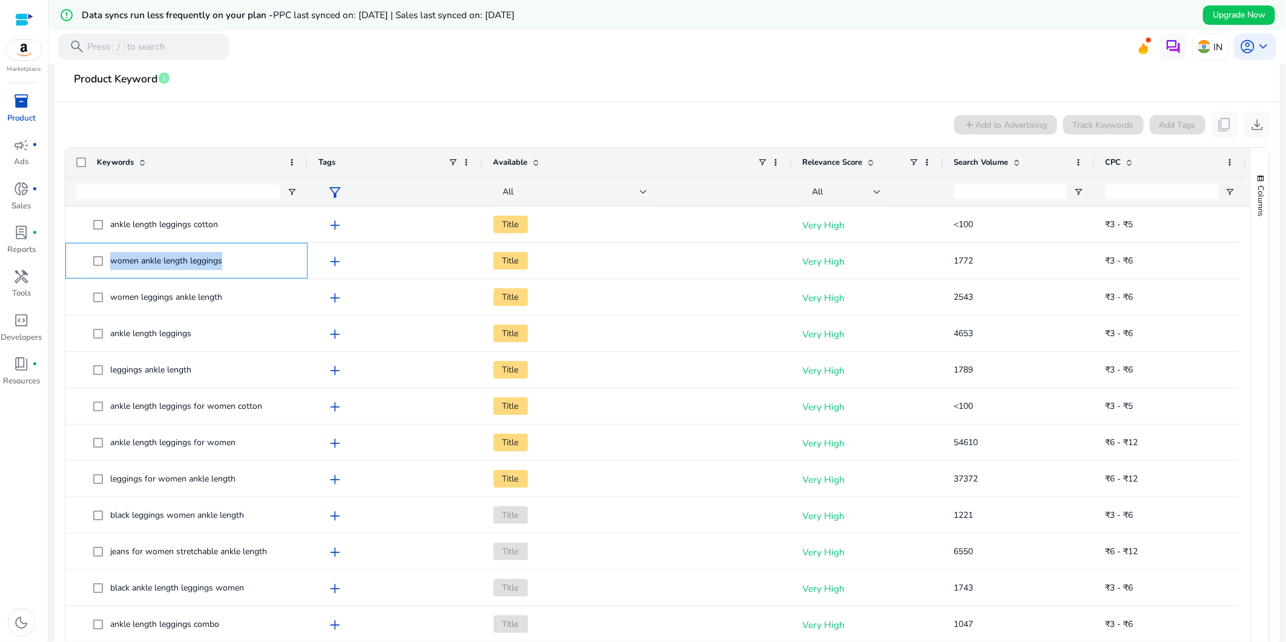
copy span "women ankle length leggings"
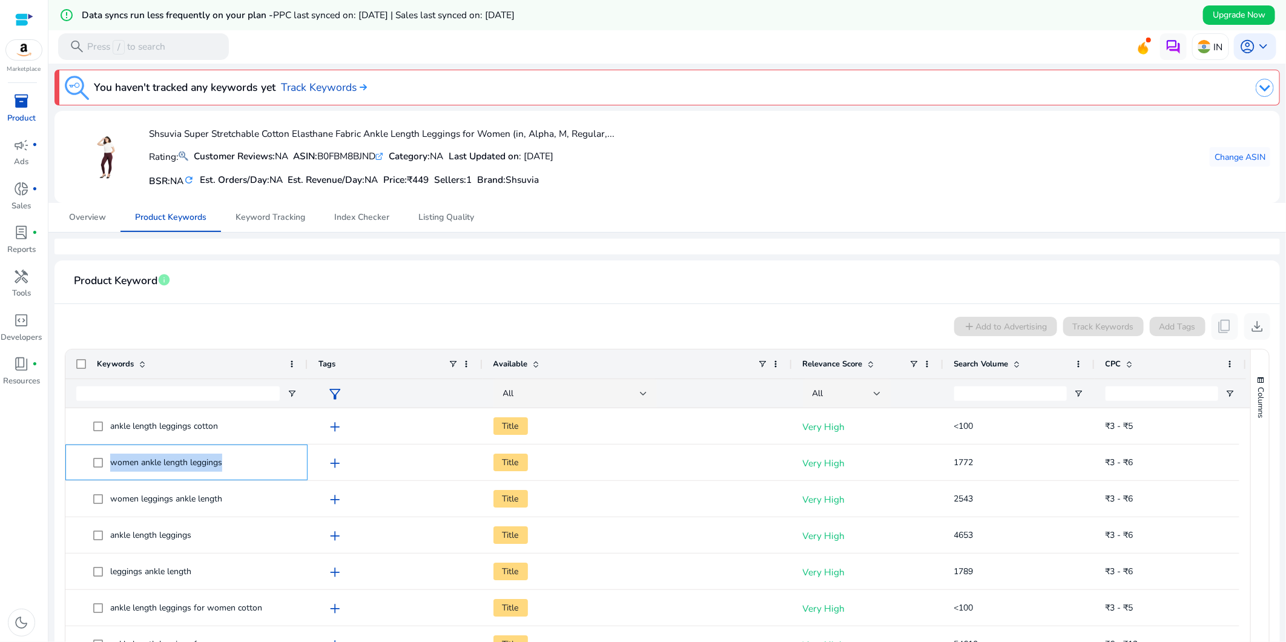
scroll to position [202, 0]
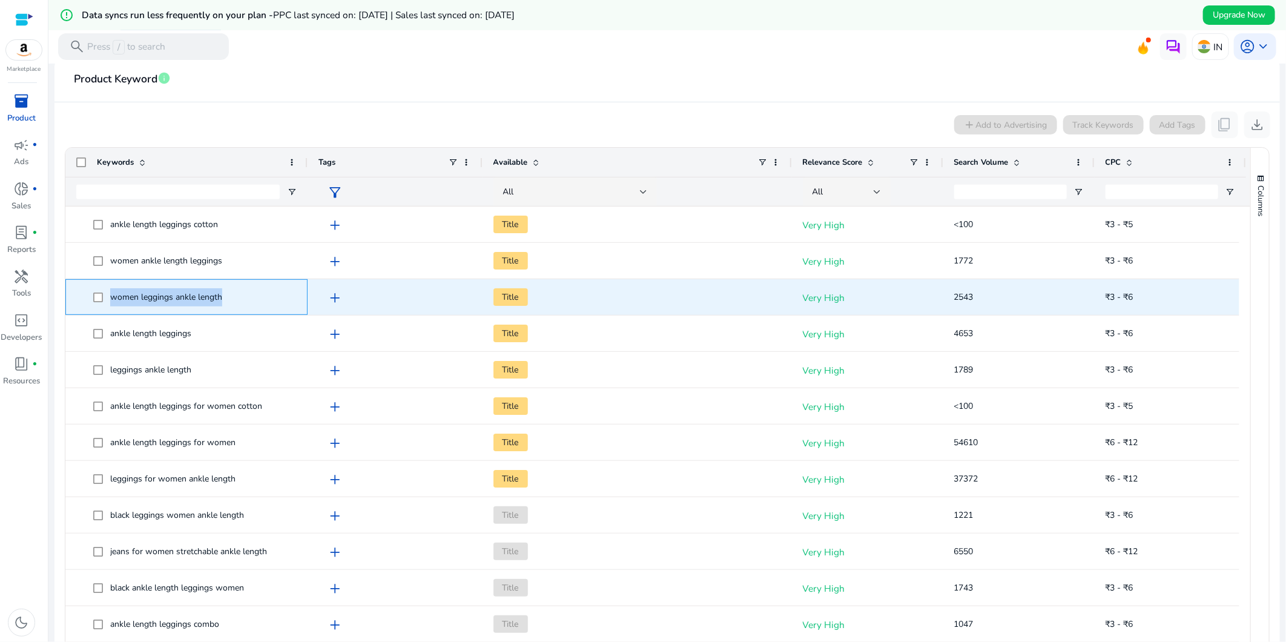
drag, startPoint x: 231, startPoint y: 295, endPoint x: 111, endPoint y: 298, distance: 119.9
click at [111, 298] on span "women leggings ankle length" at bounding box center [194, 297] width 203 height 25
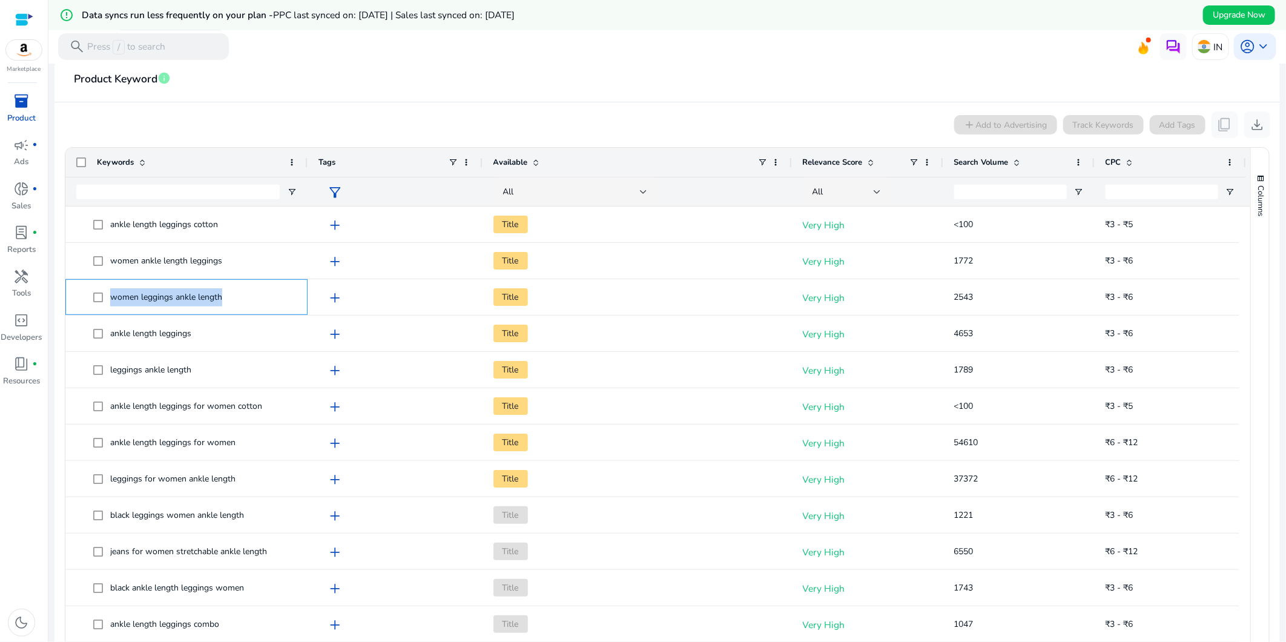
copy span "women leggings ankle length"
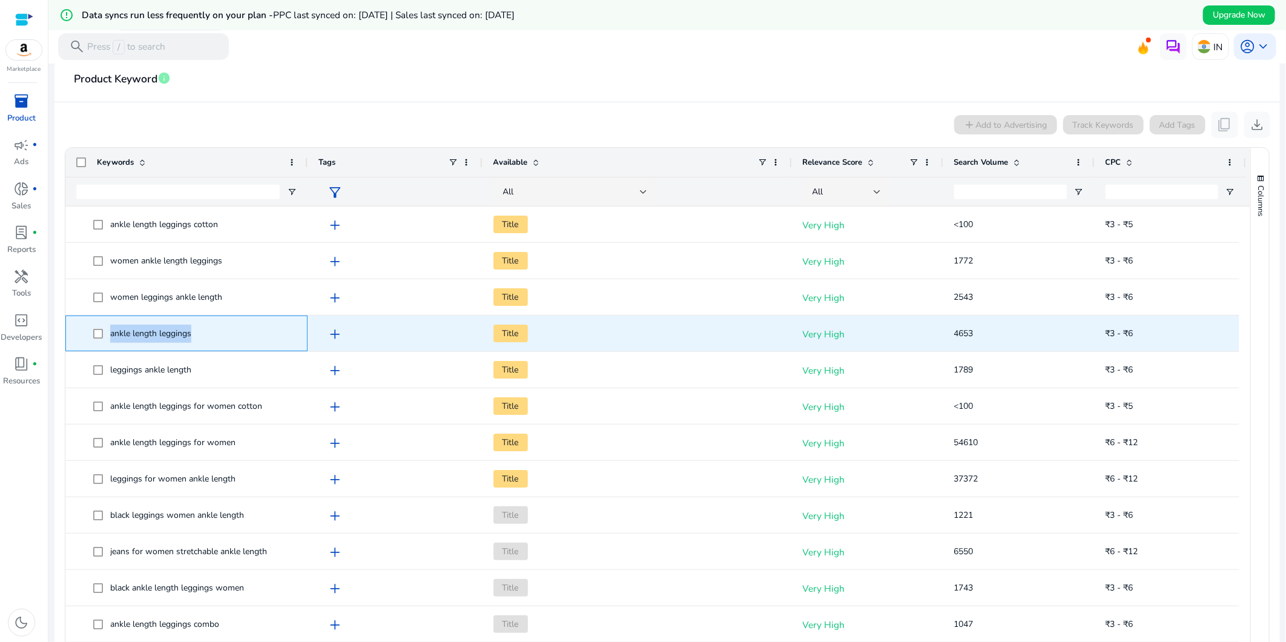
drag, startPoint x: 219, startPoint y: 331, endPoint x: 106, endPoint y: 333, distance: 112.6
click at [106, 333] on span "ankle length leggings" at bounding box center [194, 333] width 203 height 25
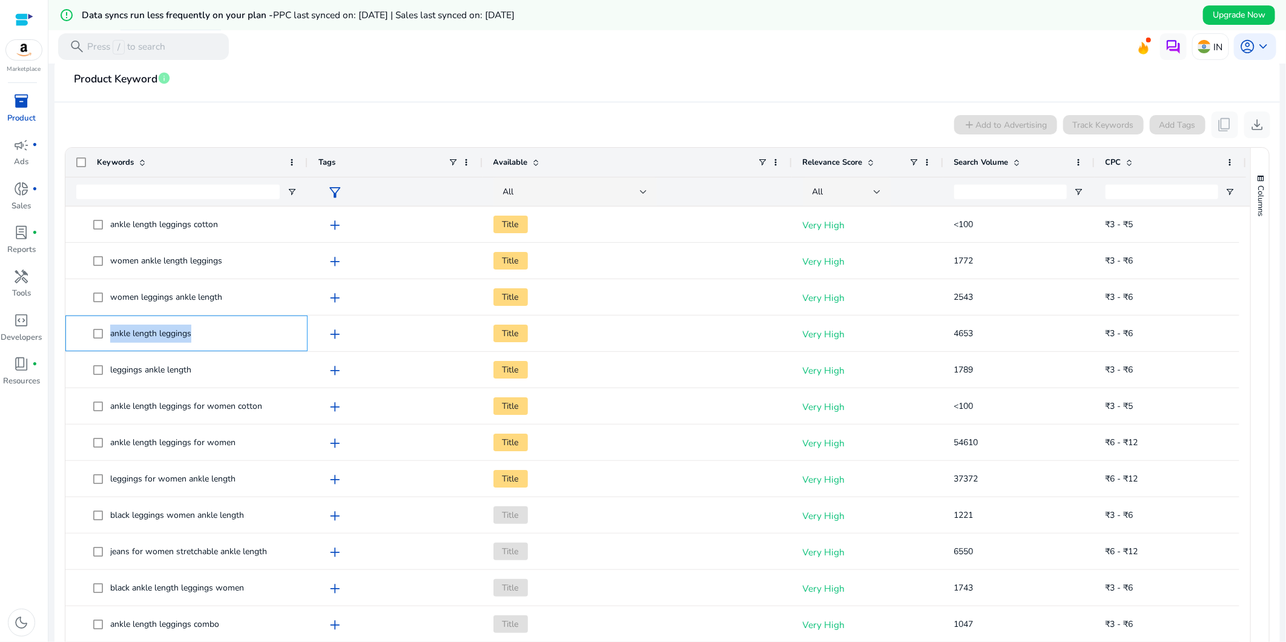
copy span "ankle length leggings"
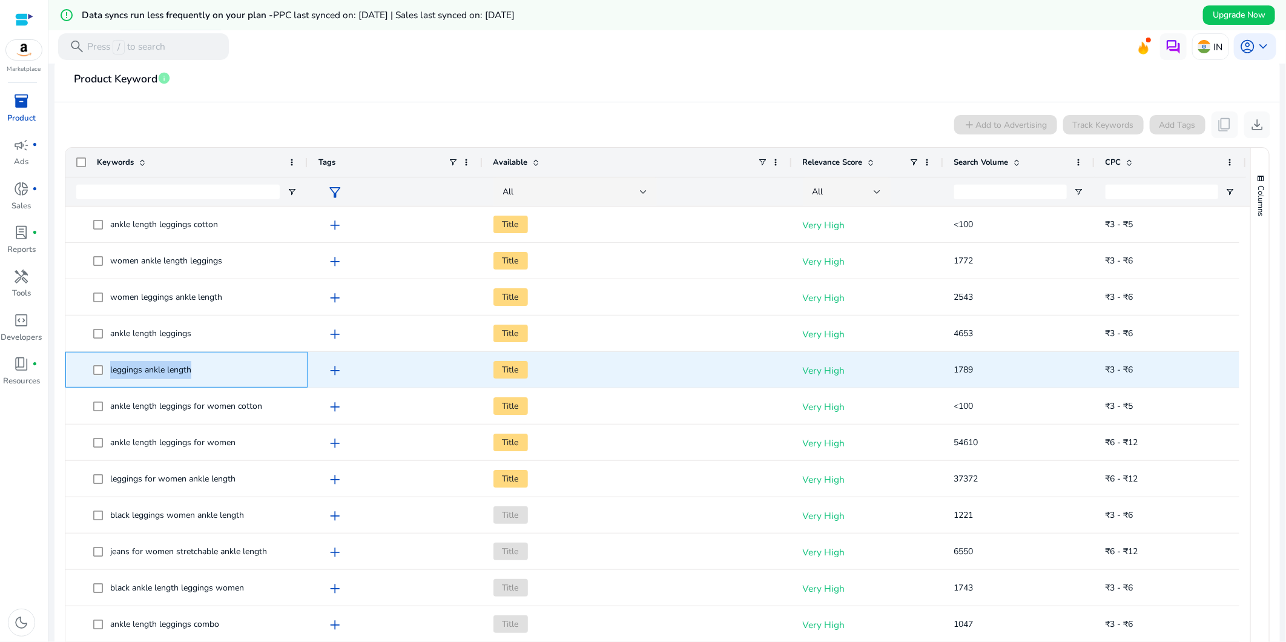
drag, startPoint x: 206, startPoint y: 376, endPoint x: 106, endPoint y: 371, distance: 100.0
click at [106, 371] on span "leggings ankle length" at bounding box center [194, 369] width 203 height 25
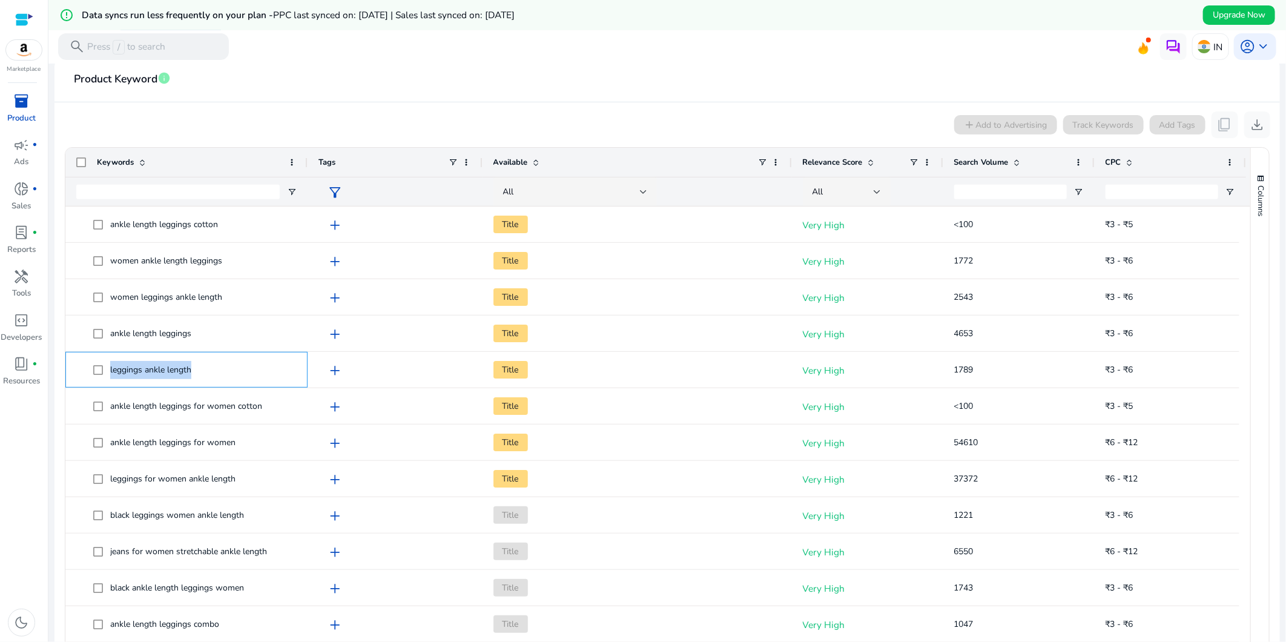
copy span "leggings ankle length"
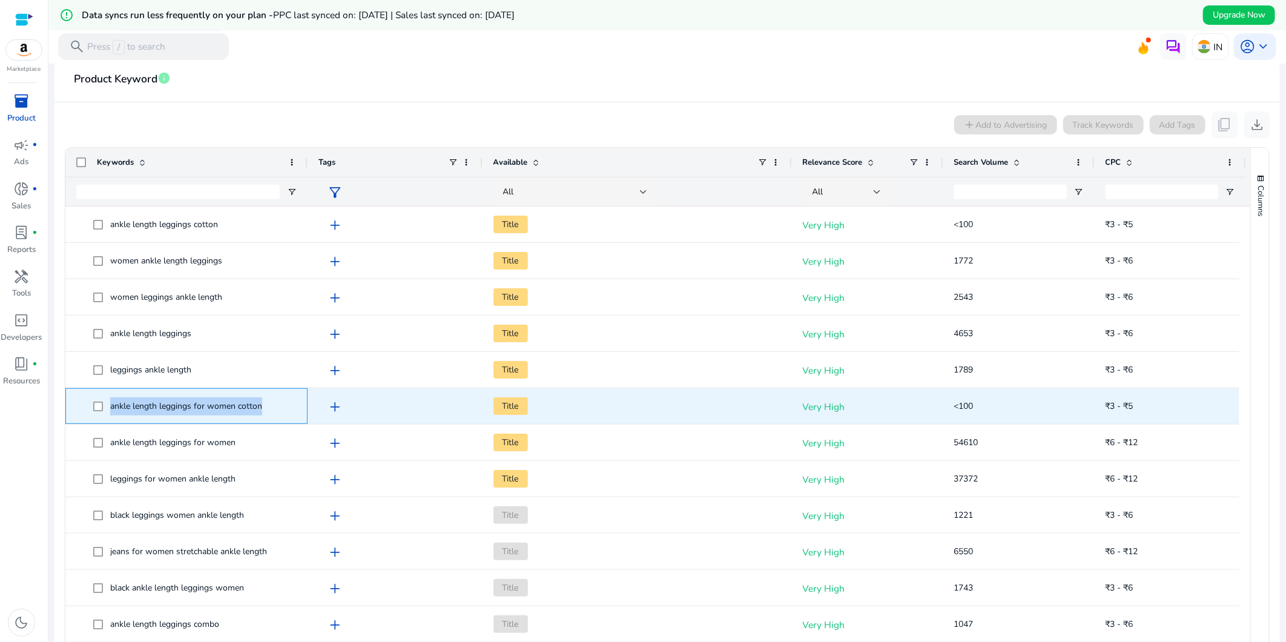
drag, startPoint x: 268, startPoint y: 406, endPoint x: 104, endPoint y: 407, distance: 164.1
click at [104, 407] on span "ankle length leggings for women cotton" at bounding box center [194, 405] width 203 height 25
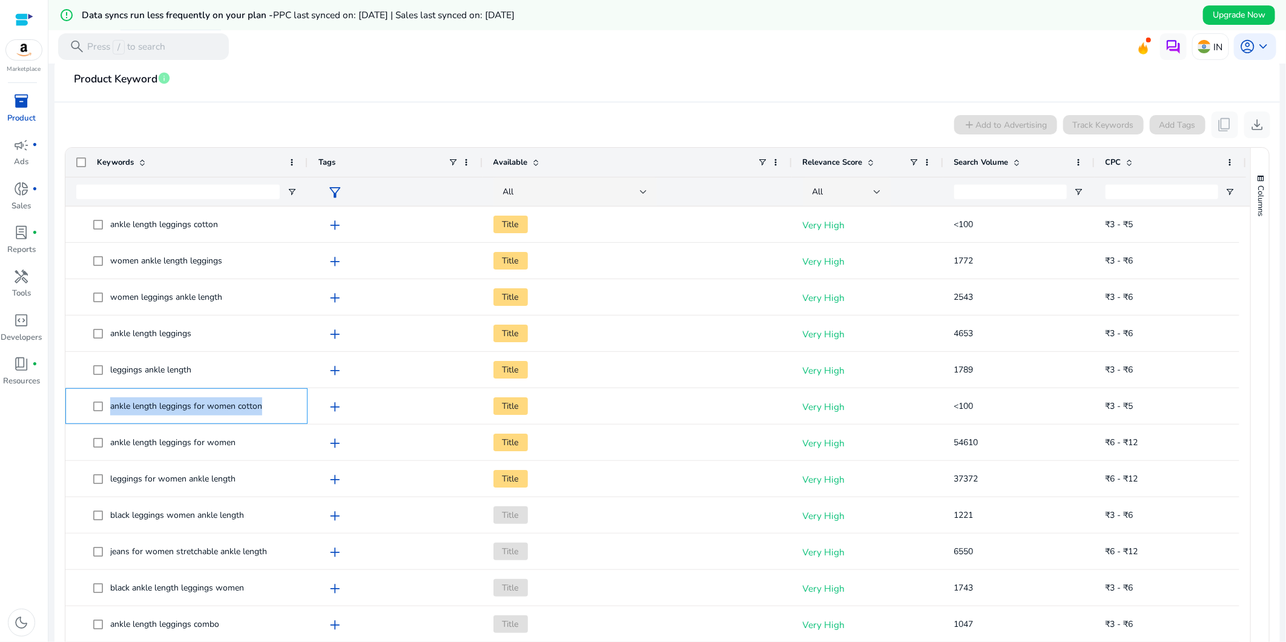
copy span "ankle length leggings for women cotton"
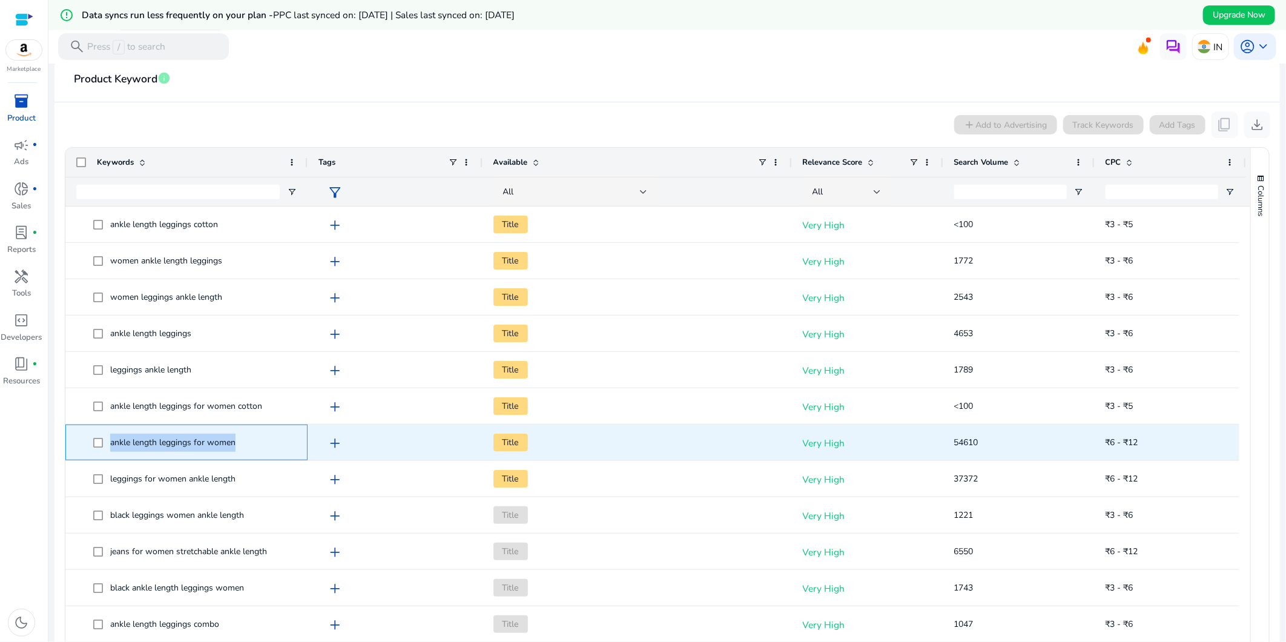
drag, startPoint x: 240, startPoint y: 440, endPoint x: 110, endPoint y: 433, distance: 130.9
click at [110, 433] on span "ankle length leggings for women" at bounding box center [194, 442] width 203 height 25
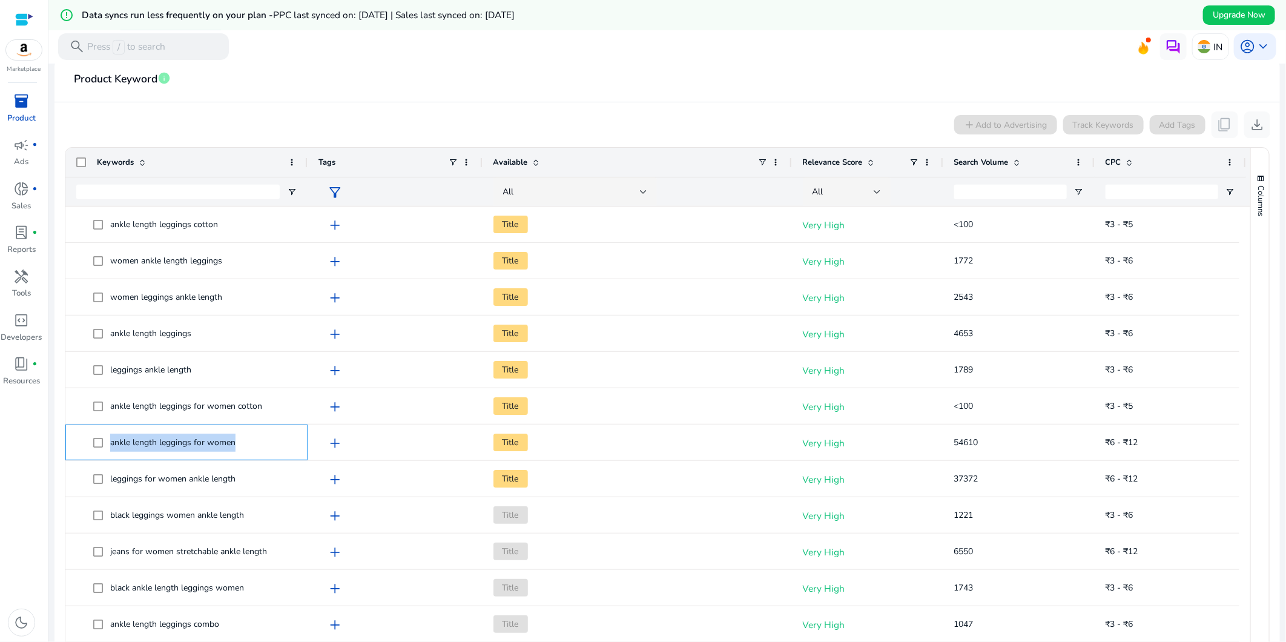
copy span "ankle length leggings for women"
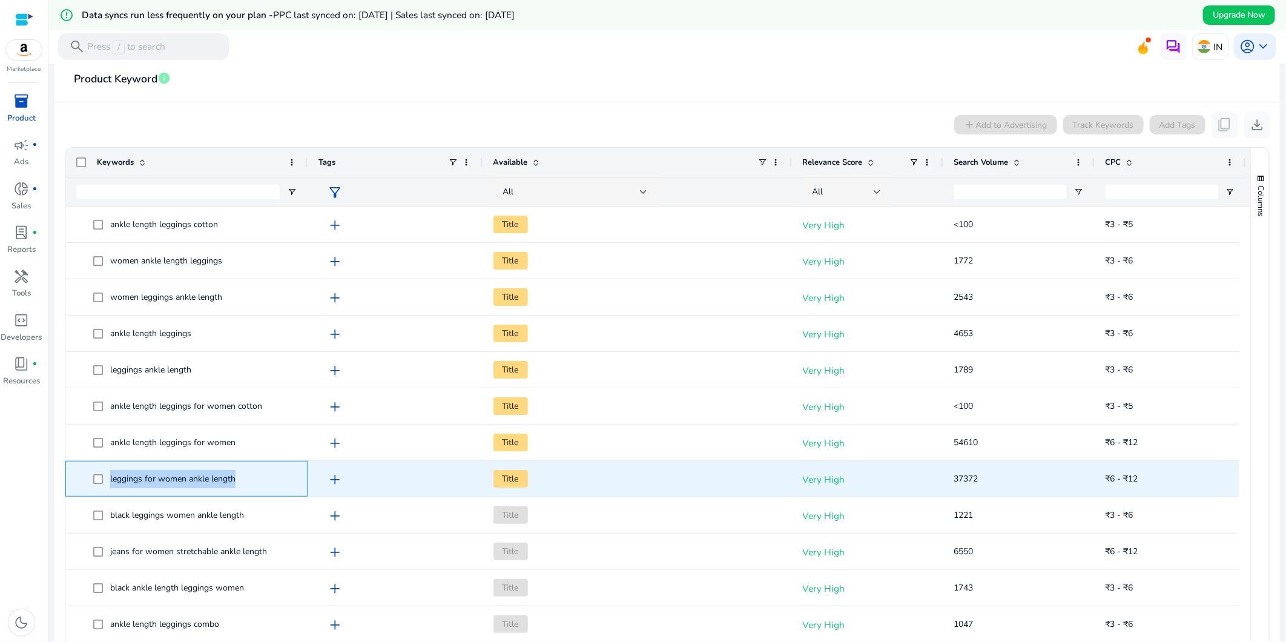
drag, startPoint x: 251, startPoint y: 480, endPoint x: 110, endPoint y: 476, distance: 141.1
click at [110, 476] on span "leggings for women ankle length" at bounding box center [194, 478] width 203 height 25
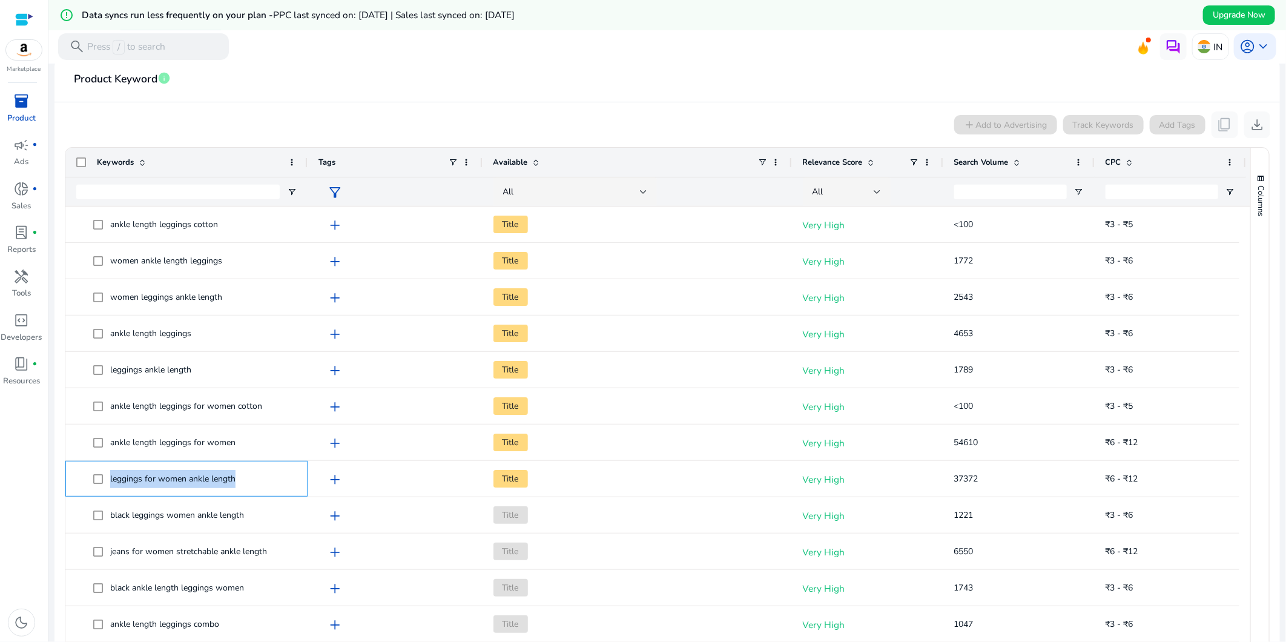
copy span "leggings for women ankle length"
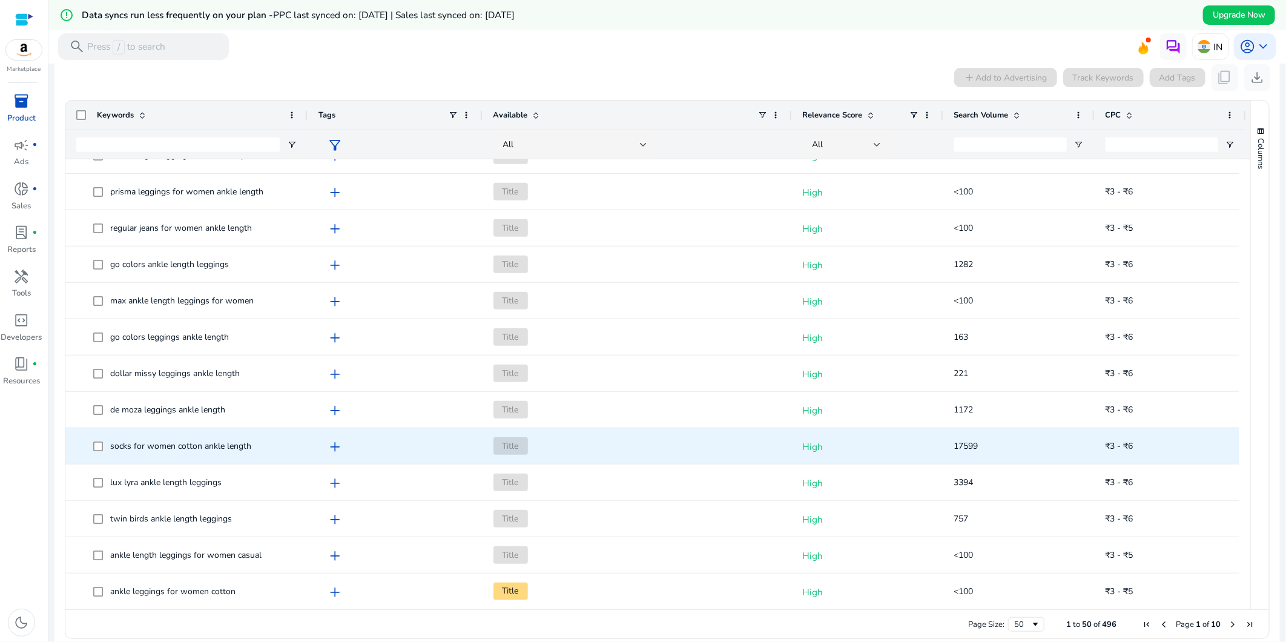
scroll to position [262, 0]
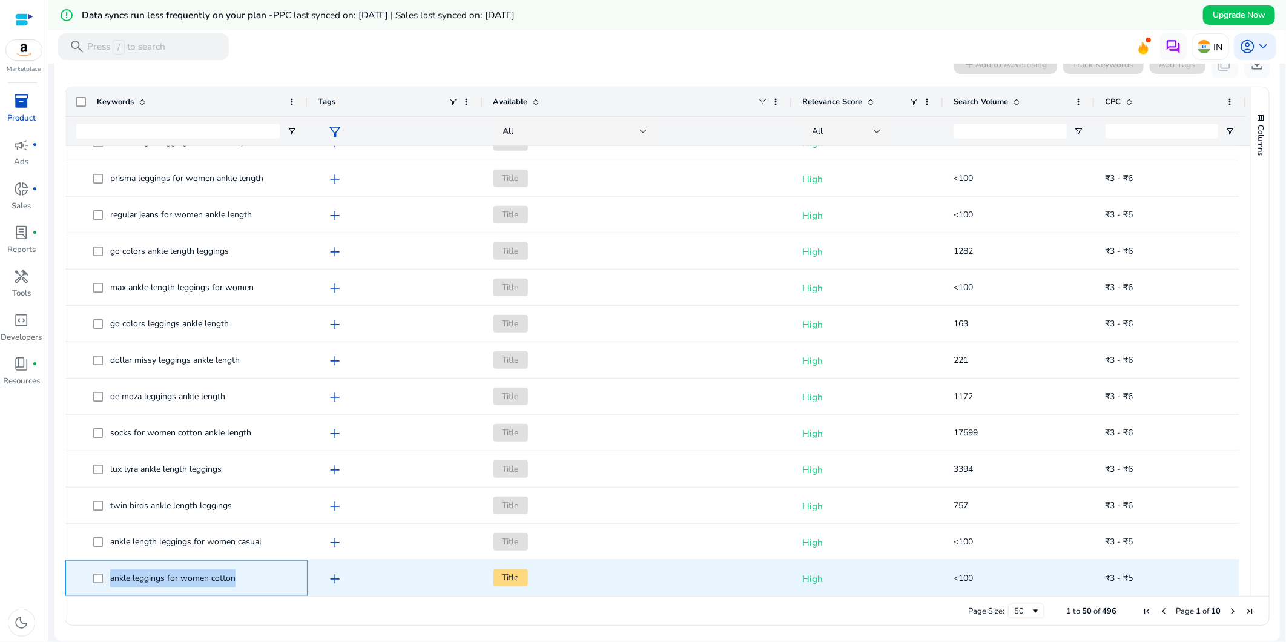
drag, startPoint x: 212, startPoint y: 576, endPoint x: 108, endPoint y: 575, distance: 104.7
click at [108, 575] on span "ankle leggings for women cotton" at bounding box center [194, 577] width 203 height 25
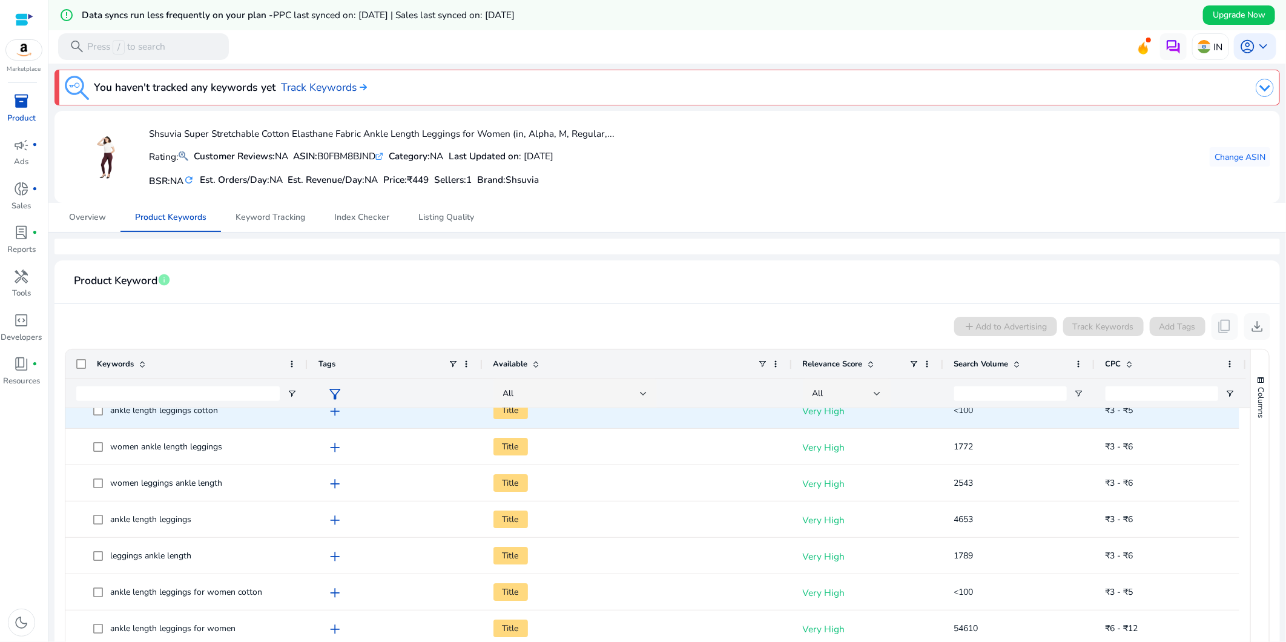
scroll to position [0, 0]
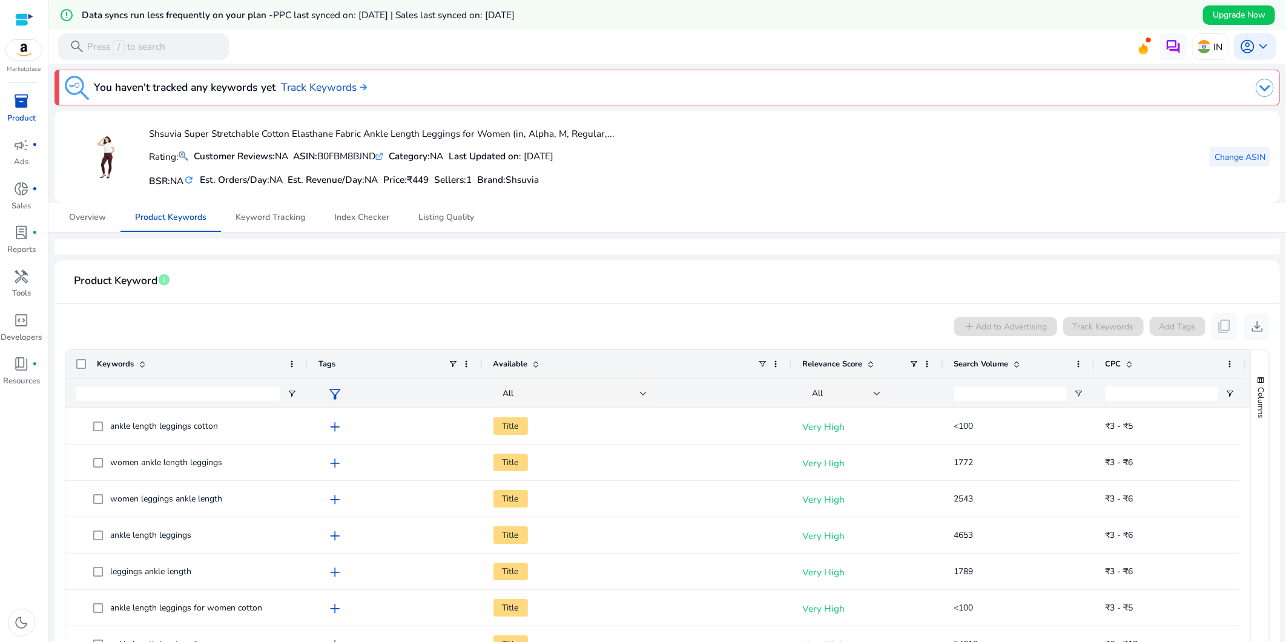
click at [1237, 155] on span "Change ASIN" at bounding box center [1239, 157] width 51 height 13
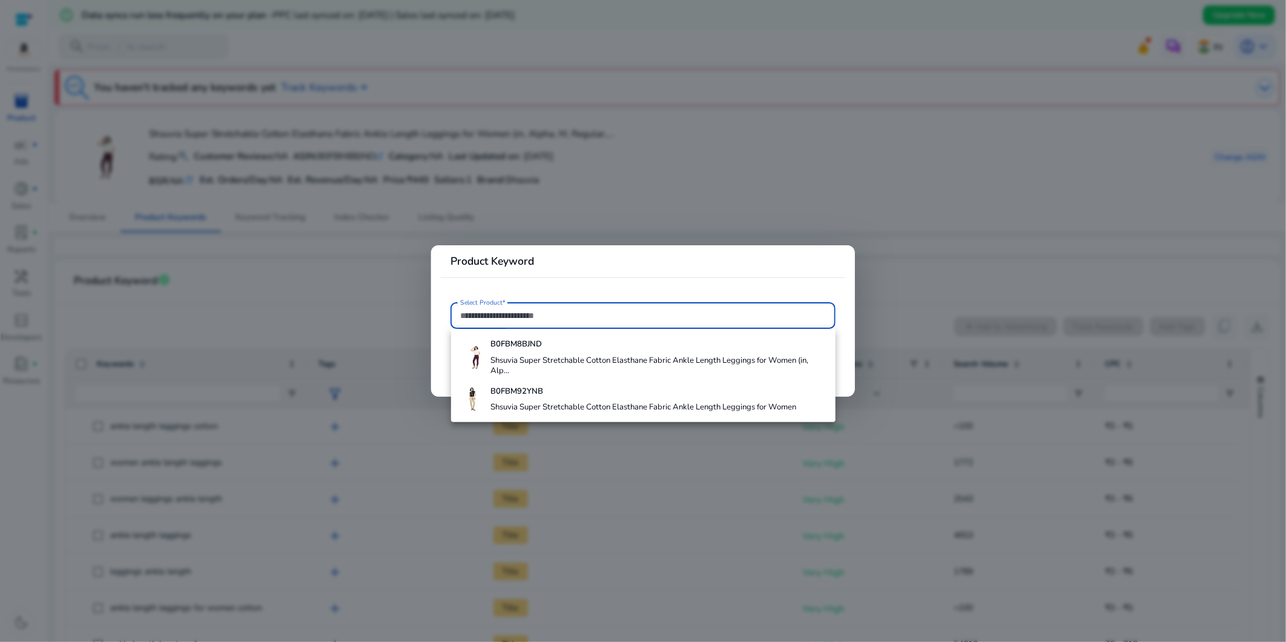
click at [533, 317] on input "Select Product*" at bounding box center [643, 315] width 366 height 13
paste input "**********"
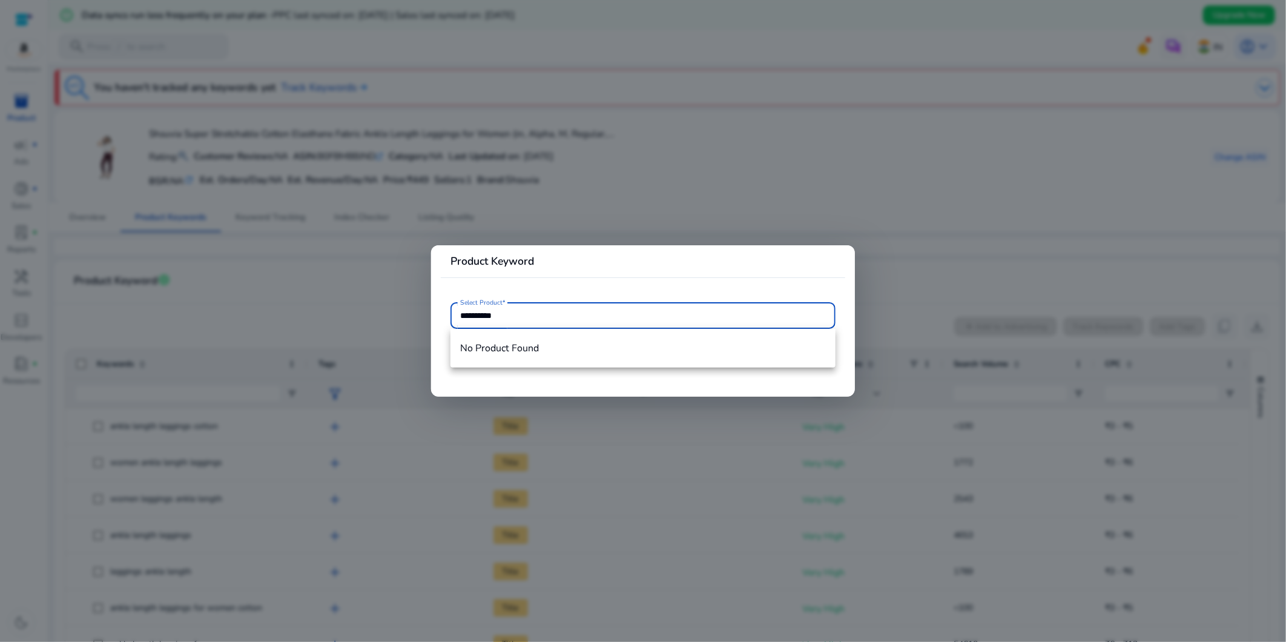
type input "**********"
click at [680, 220] on div at bounding box center [643, 321] width 1286 height 642
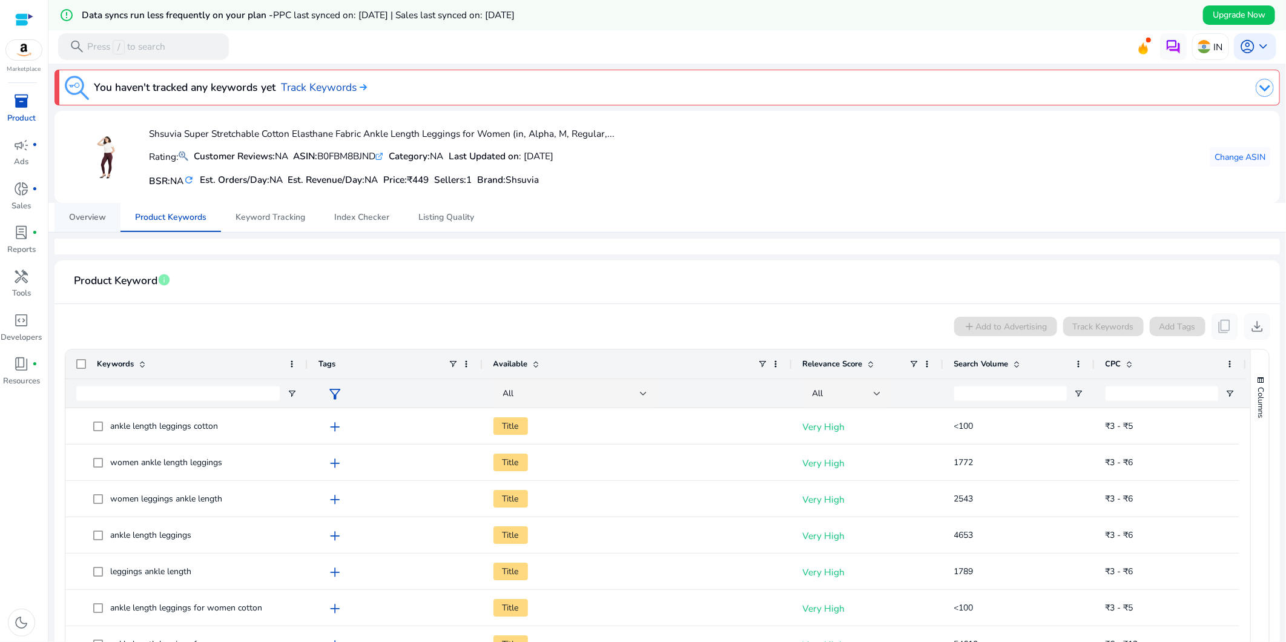
click at [97, 218] on span "Overview" at bounding box center [87, 217] width 37 height 8
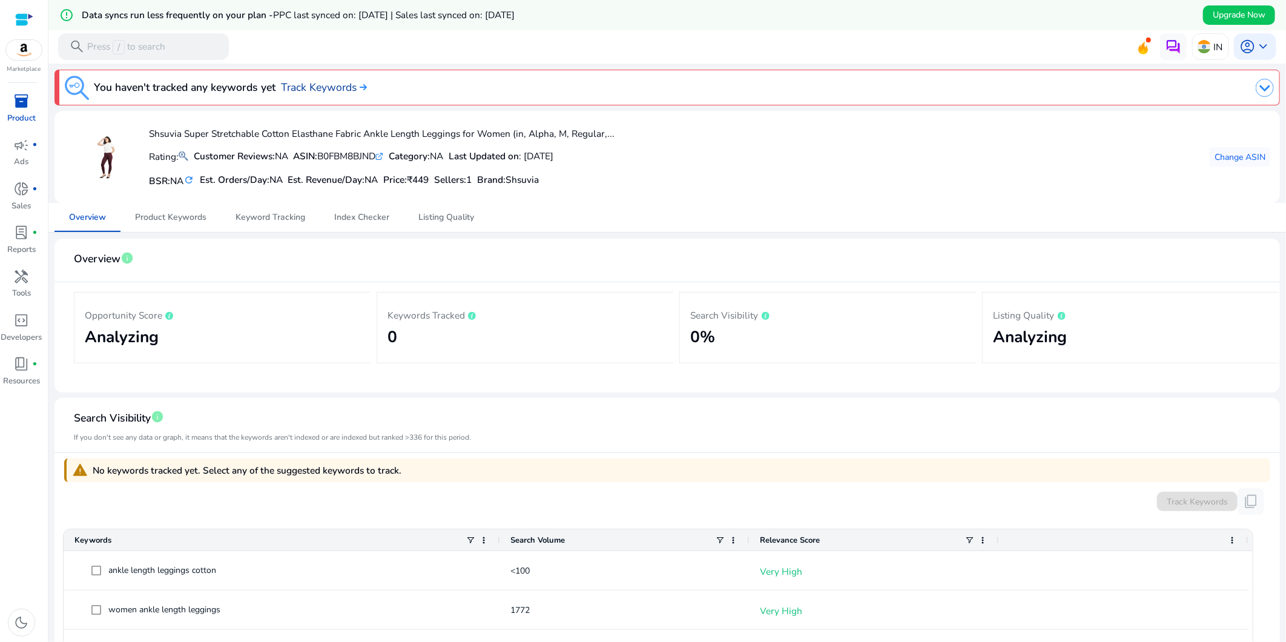
click at [316, 85] on link "Track Keywords" at bounding box center [324, 87] width 86 height 16
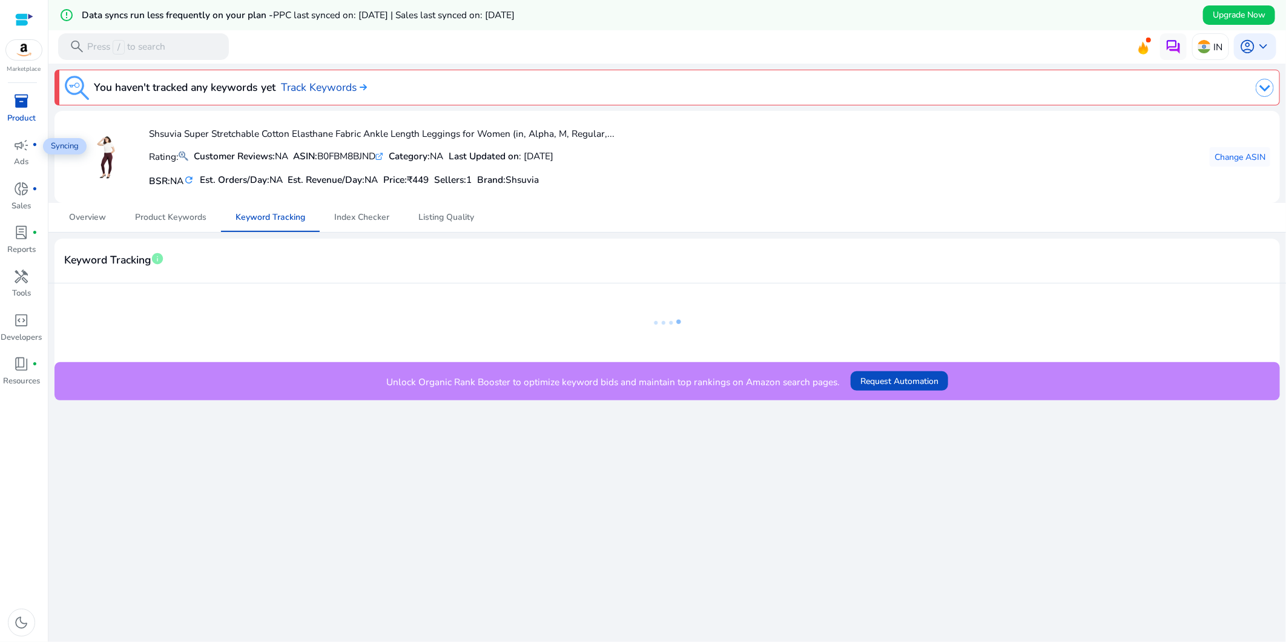
click at [23, 114] on p "Product" at bounding box center [21, 119] width 28 height 12
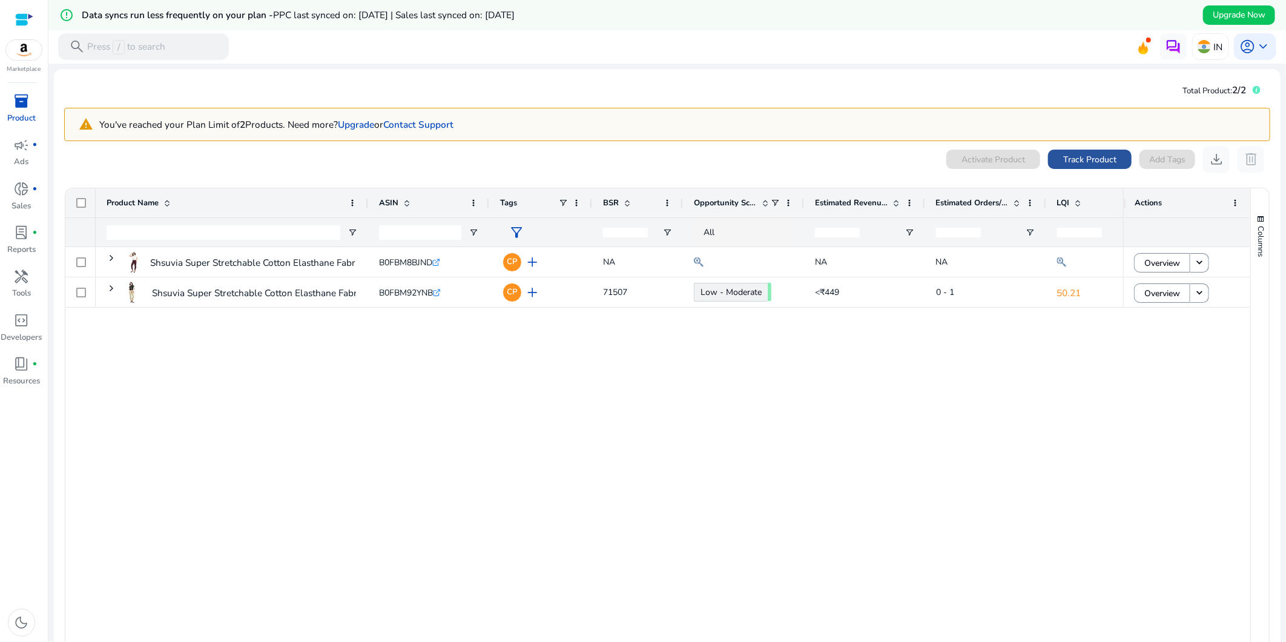
click at [1091, 154] on span "Track Product" at bounding box center [1089, 159] width 53 height 13
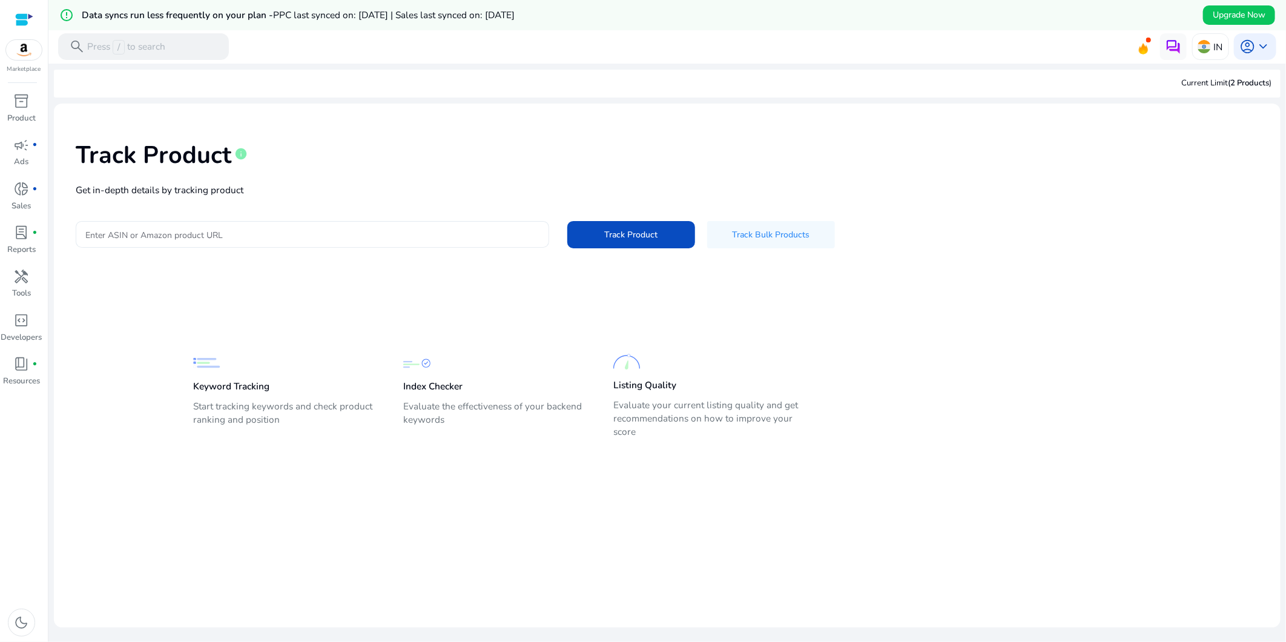
click at [224, 232] on input "Enter ASIN or Amazon product URL" at bounding box center [312, 234] width 454 height 13
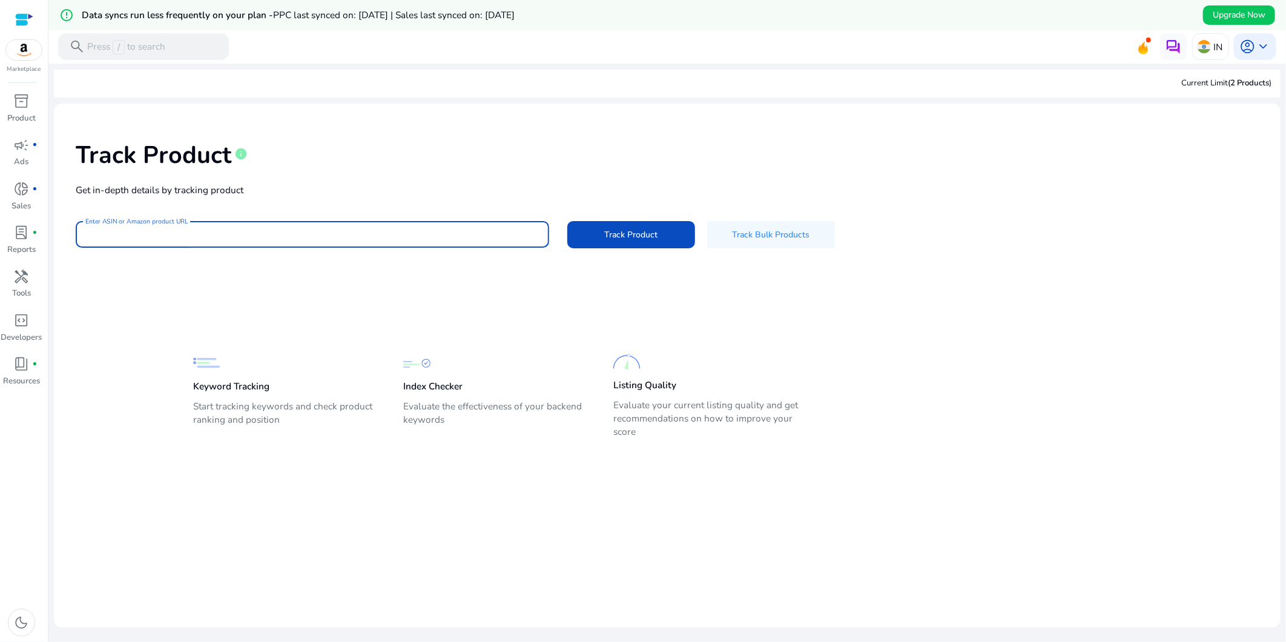
paste input "**********"
type input "**********"
click at [567, 221] on button "Track Product" at bounding box center [631, 234] width 128 height 27
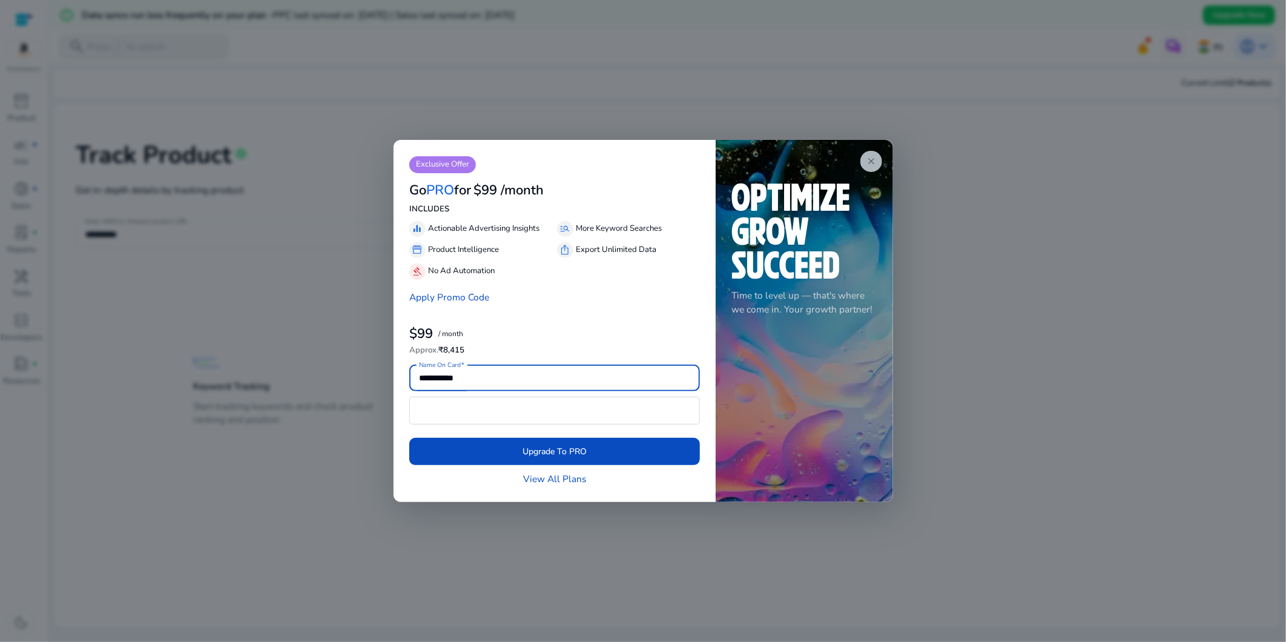
click at [876, 162] on span "close" at bounding box center [871, 161] width 11 height 11
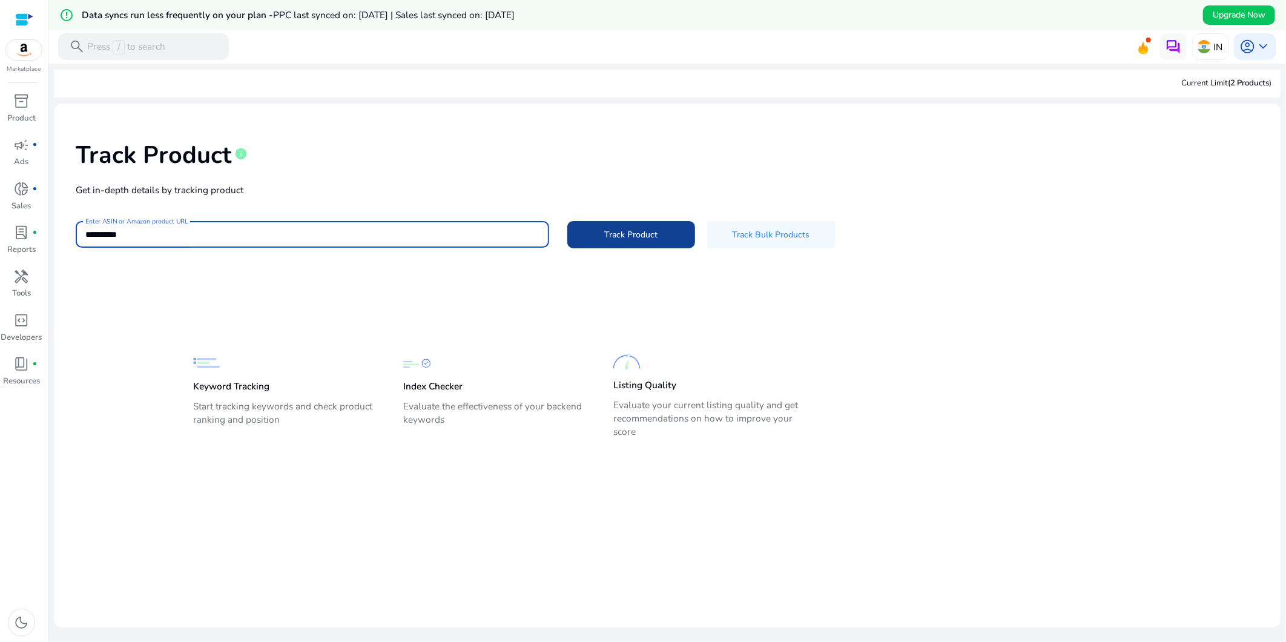
click at [626, 234] on span "Track Product" at bounding box center [630, 234] width 53 height 13
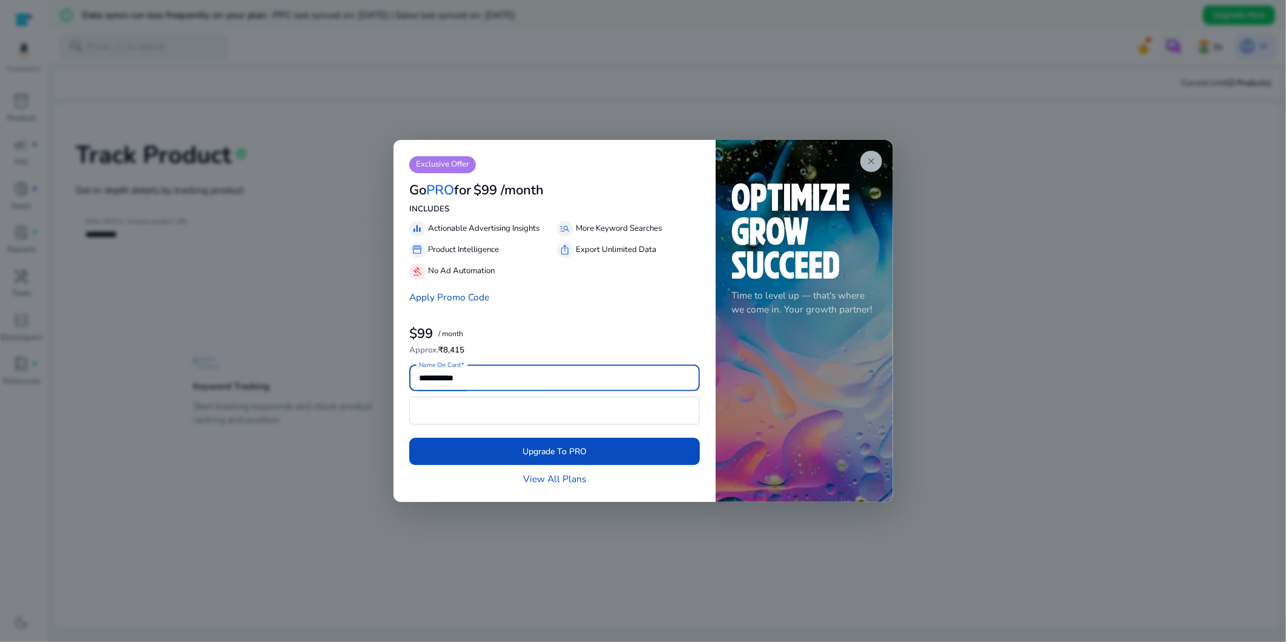
click at [872, 162] on span "close" at bounding box center [871, 161] width 11 height 11
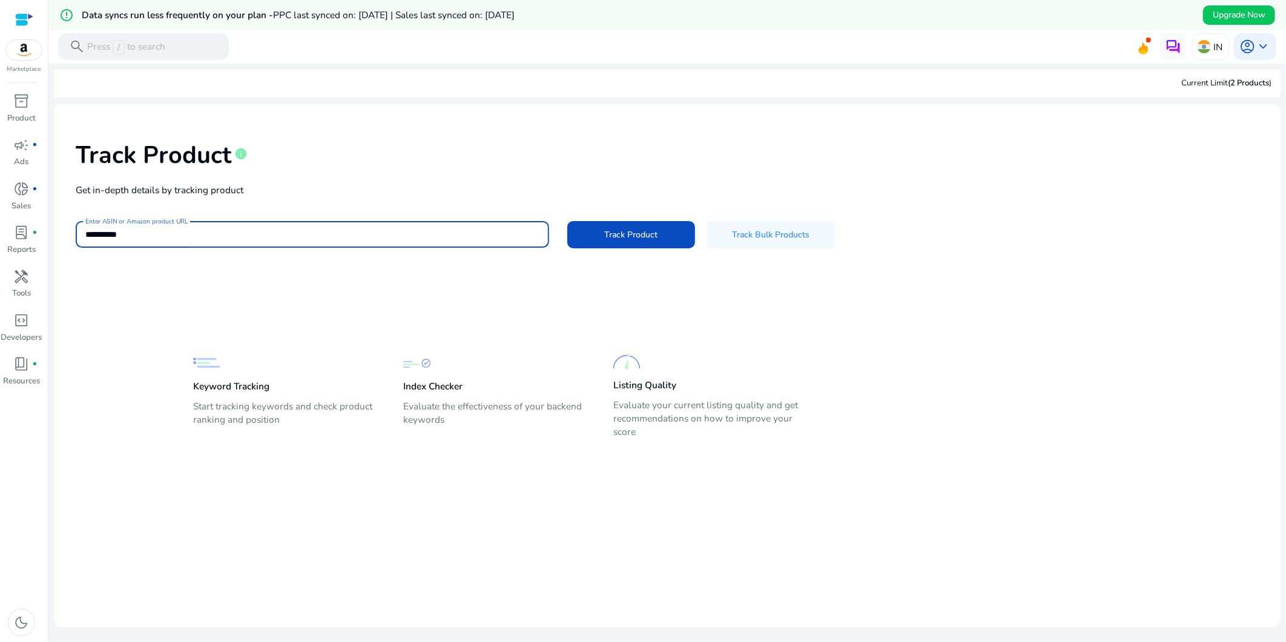
click at [458, 237] on input "**********" at bounding box center [312, 234] width 454 height 13
click at [776, 234] on span "Track Bulk Products" at bounding box center [770, 234] width 77 height 13
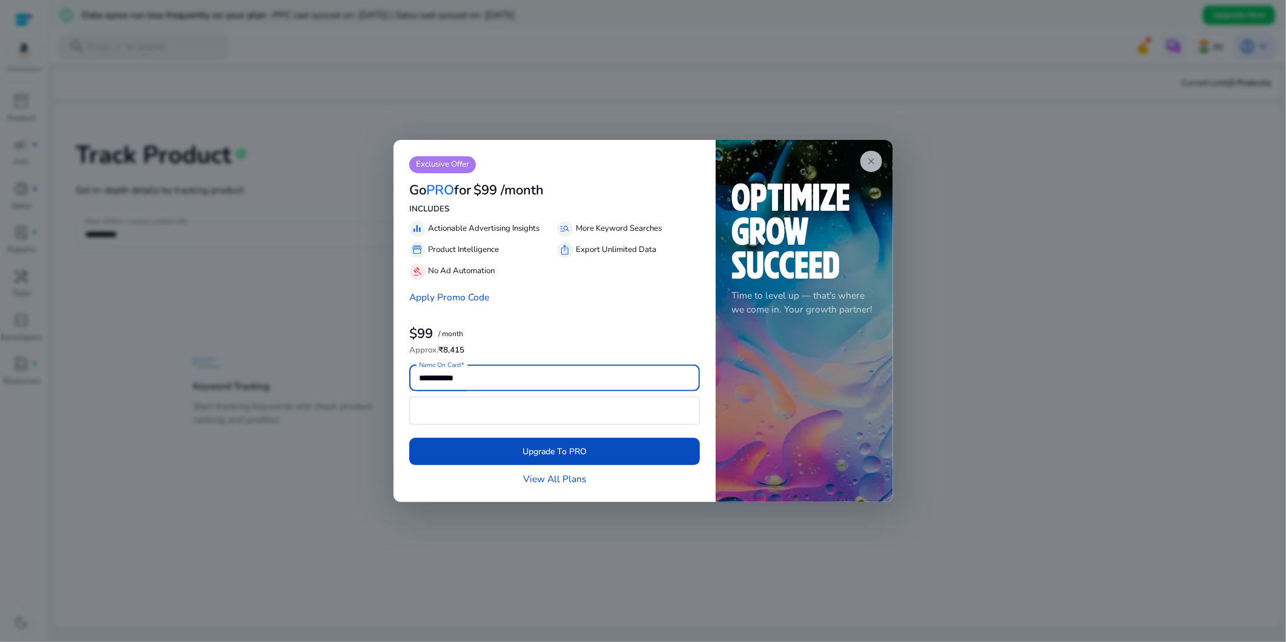
click at [870, 168] on app-icon "close" at bounding box center [871, 161] width 22 height 21
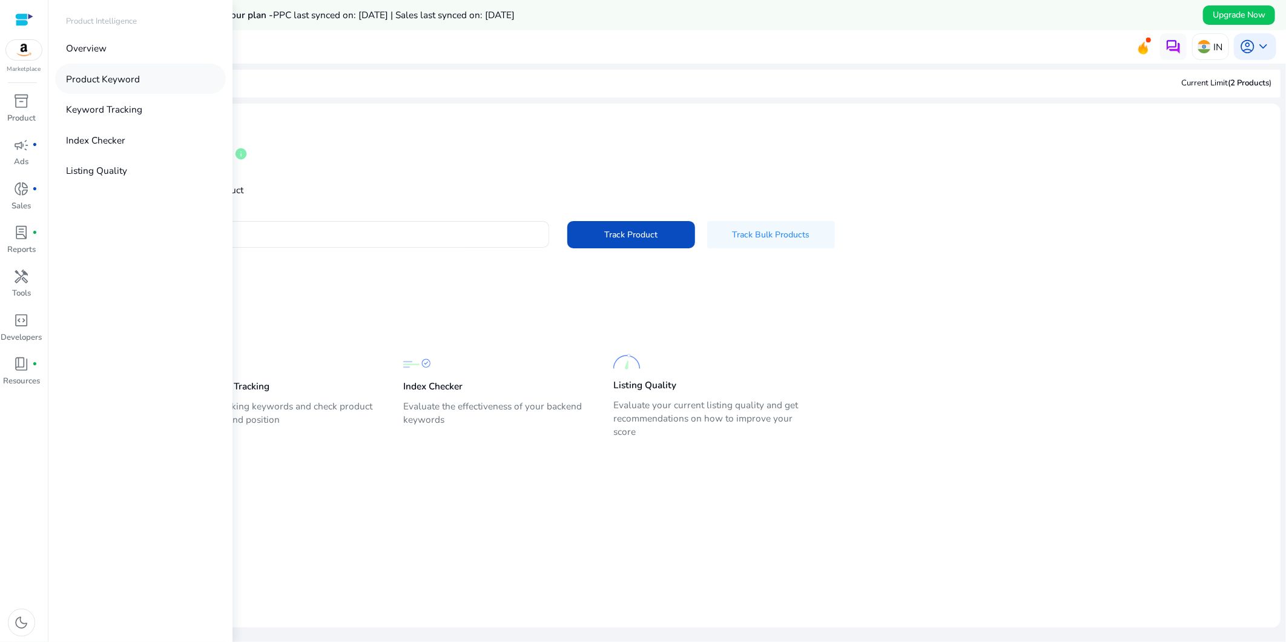
click at [116, 84] on p "Product Keyword" at bounding box center [103, 79] width 74 height 14
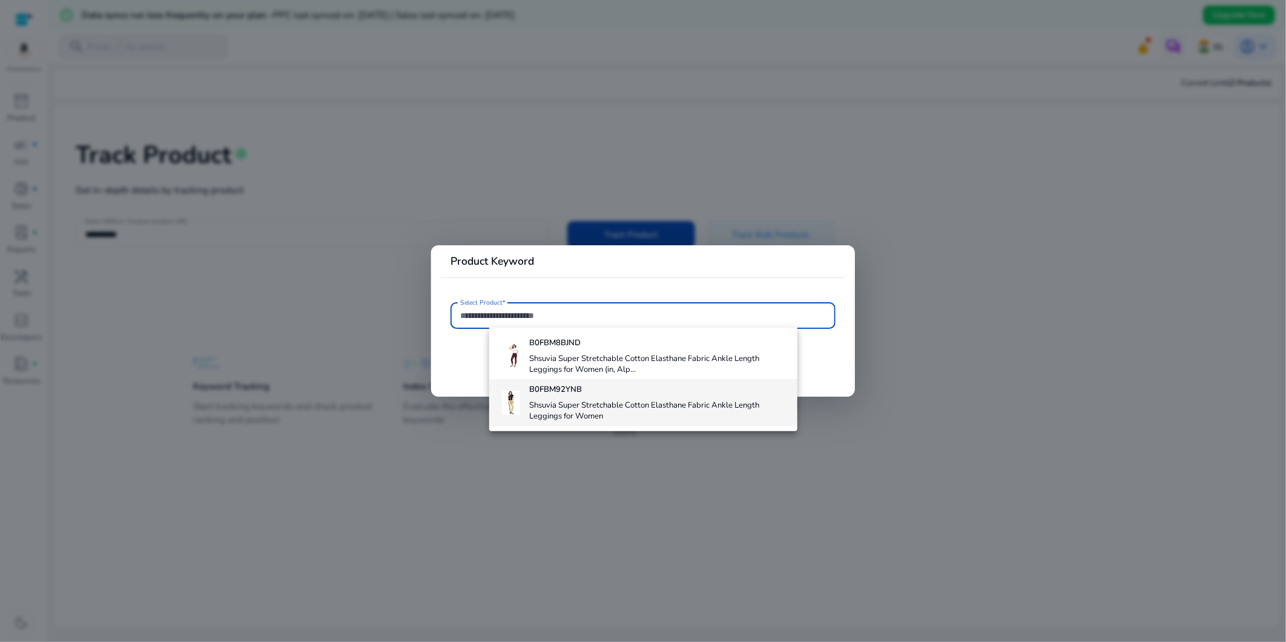
click at [569, 401] on h4 "Shsuvia Super Stretchable Cotton Elasthane Fabric Ankle Length Leggings for Wom…" at bounding box center [658, 410] width 258 height 21
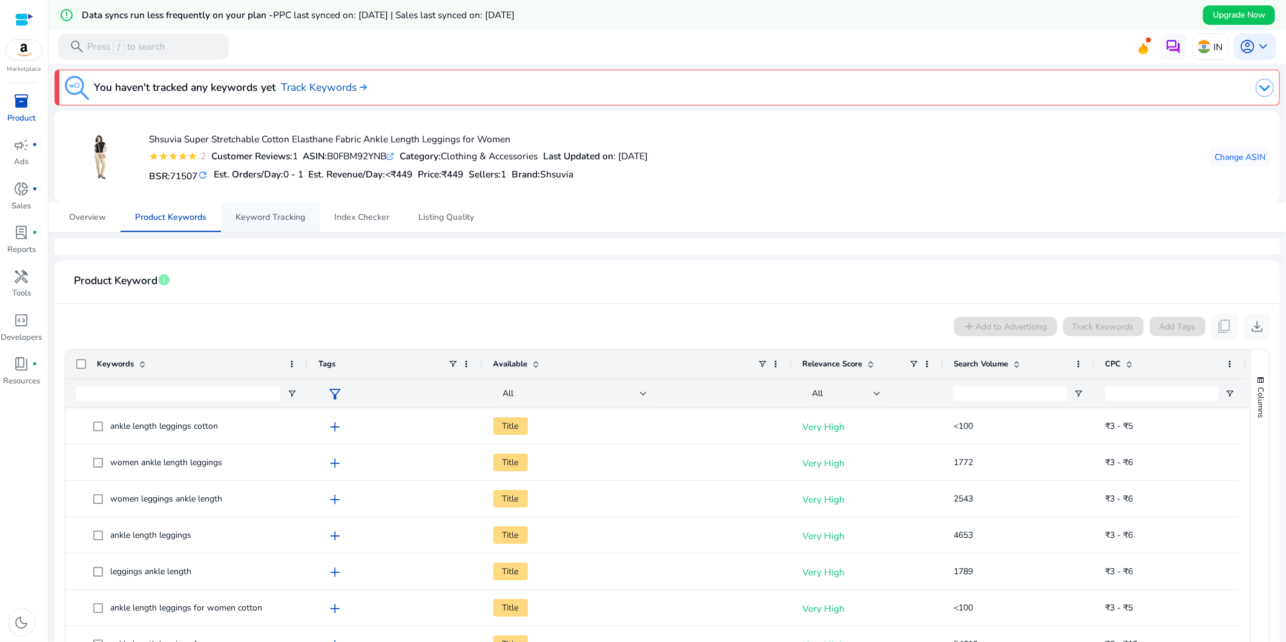
click at [268, 213] on span "Keyword Tracking" at bounding box center [270, 217] width 70 height 8
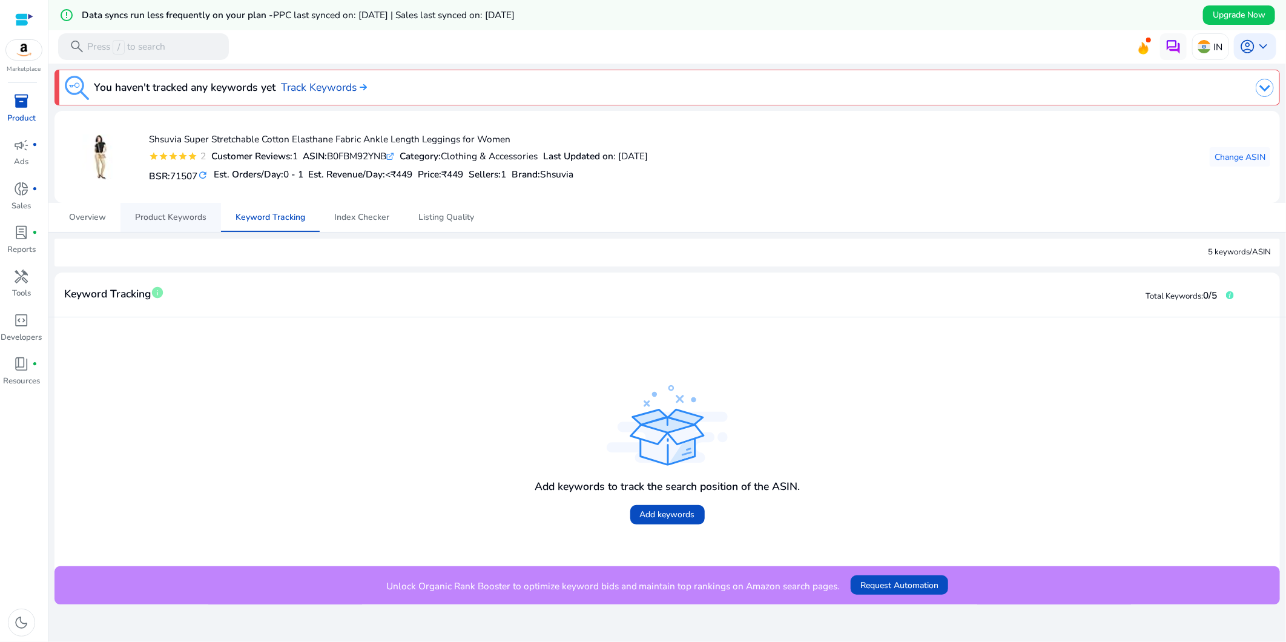
click at [173, 217] on span "Product Keywords" at bounding box center [170, 217] width 71 height 8
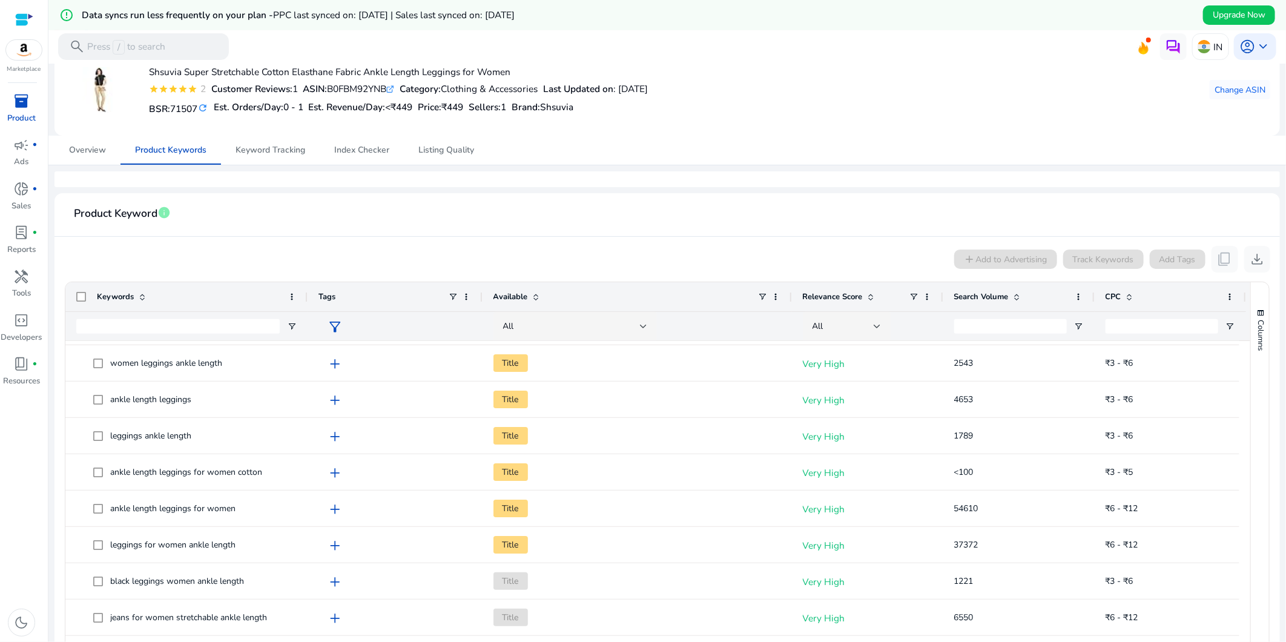
scroll to position [67, 0]
click at [354, 156] on span "Index Checker" at bounding box center [361, 150] width 55 height 29
